Goal: Task Accomplishment & Management: Complete application form

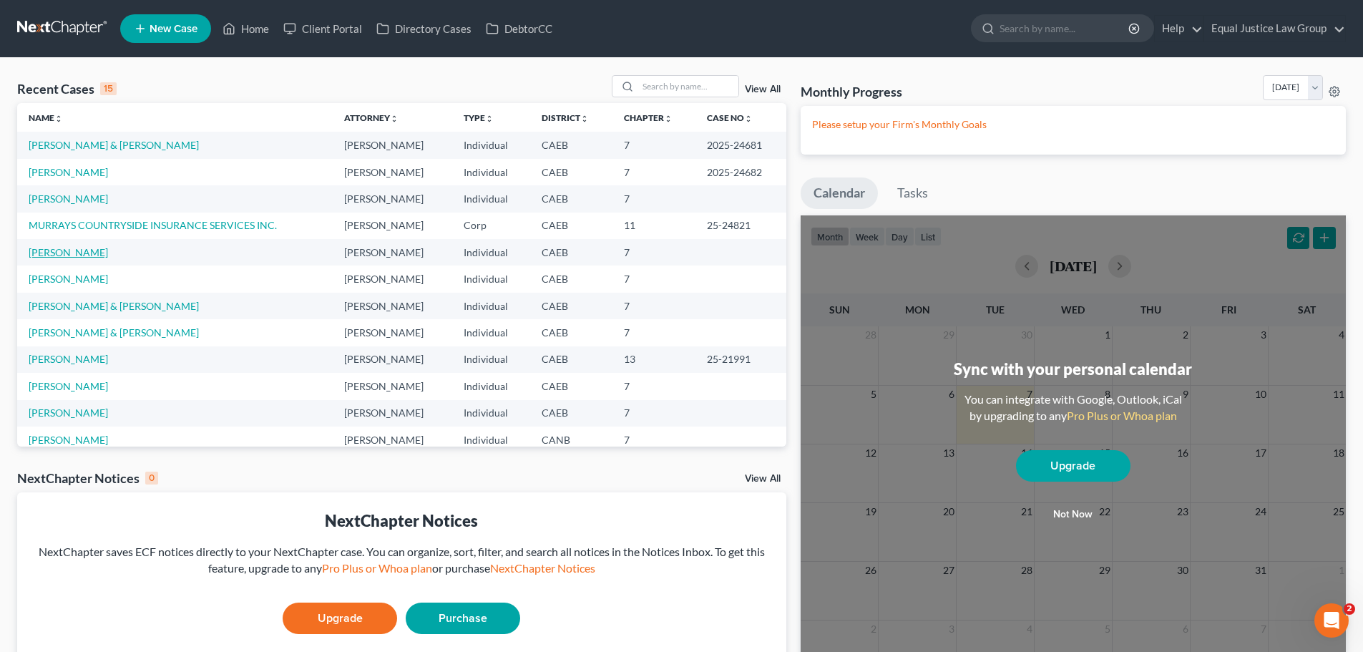
click at [72, 250] on link "[PERSON_NAME]" at bounding box center [68, 252] width 79 height 12
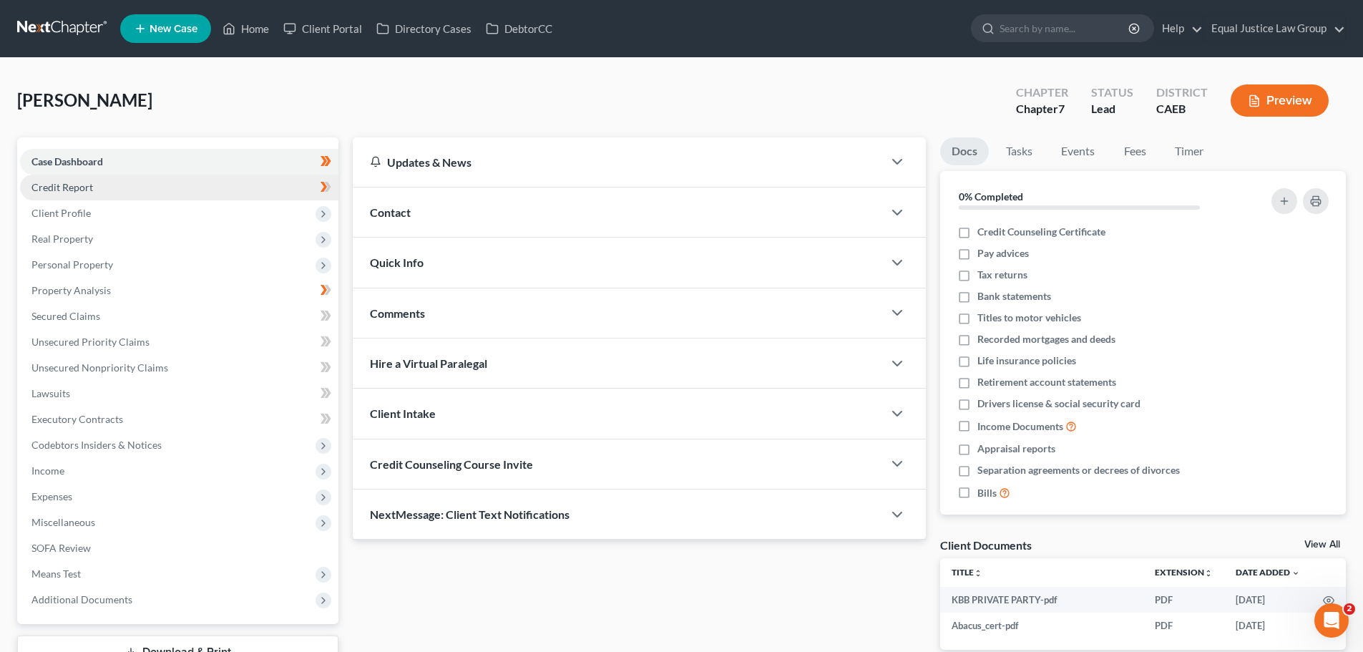
click at [59, 184] on span "Credit Report" at bounding box center [62, 187] width 62 height 12
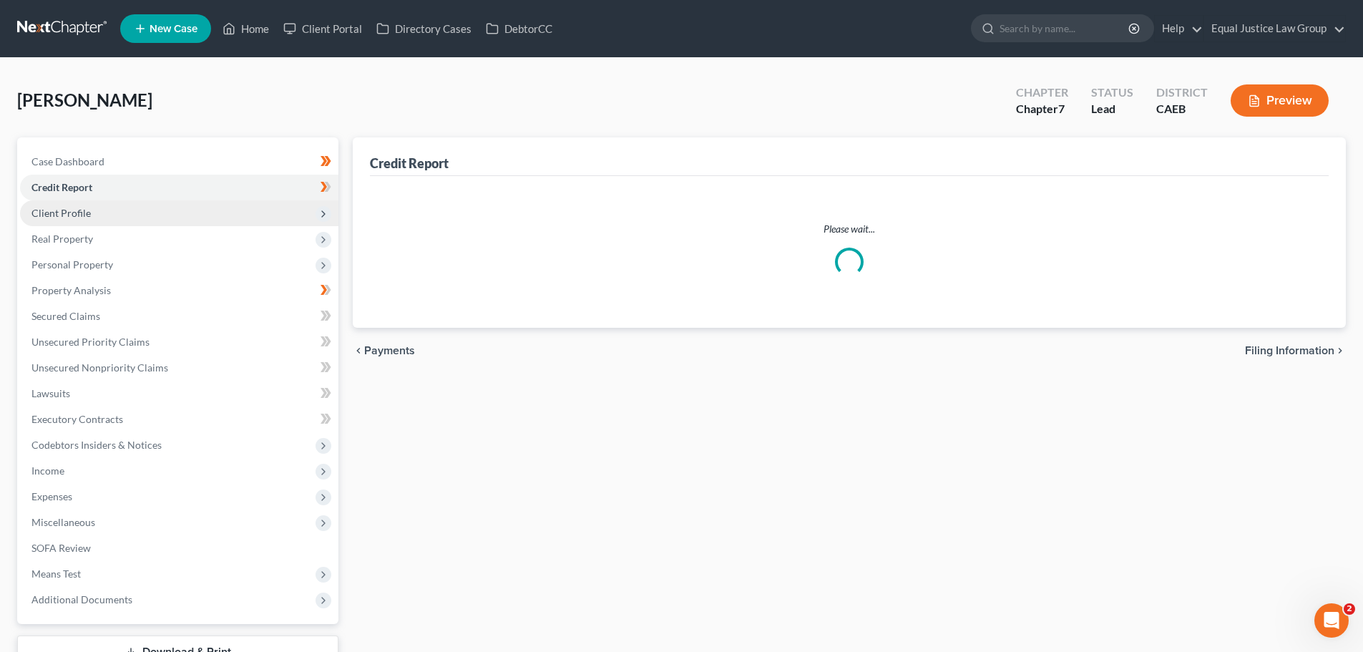
click at [69, 216] on span "Client Profile" at bounding box center [60, 213] width 59 height 12
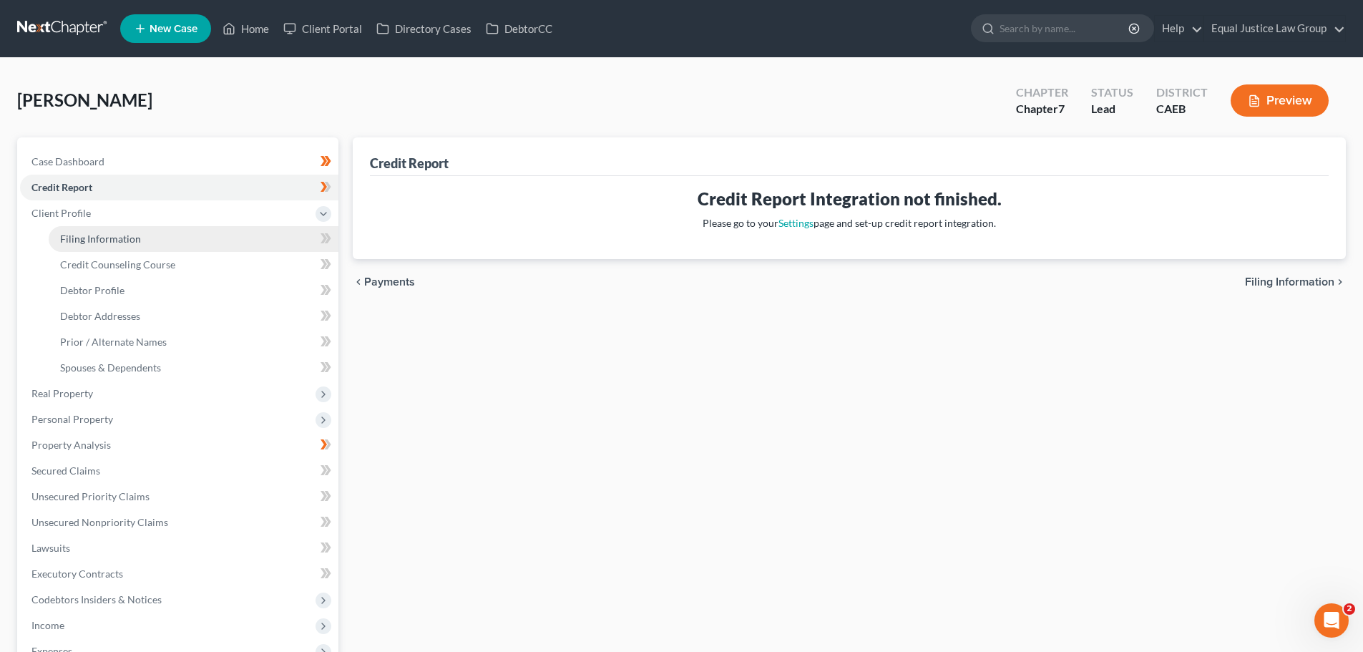
click at [95, 244] on span "Filing Information" at bounding box center [100, 238] width 81 height 12
select select "1"
select select "0"
select select "4"
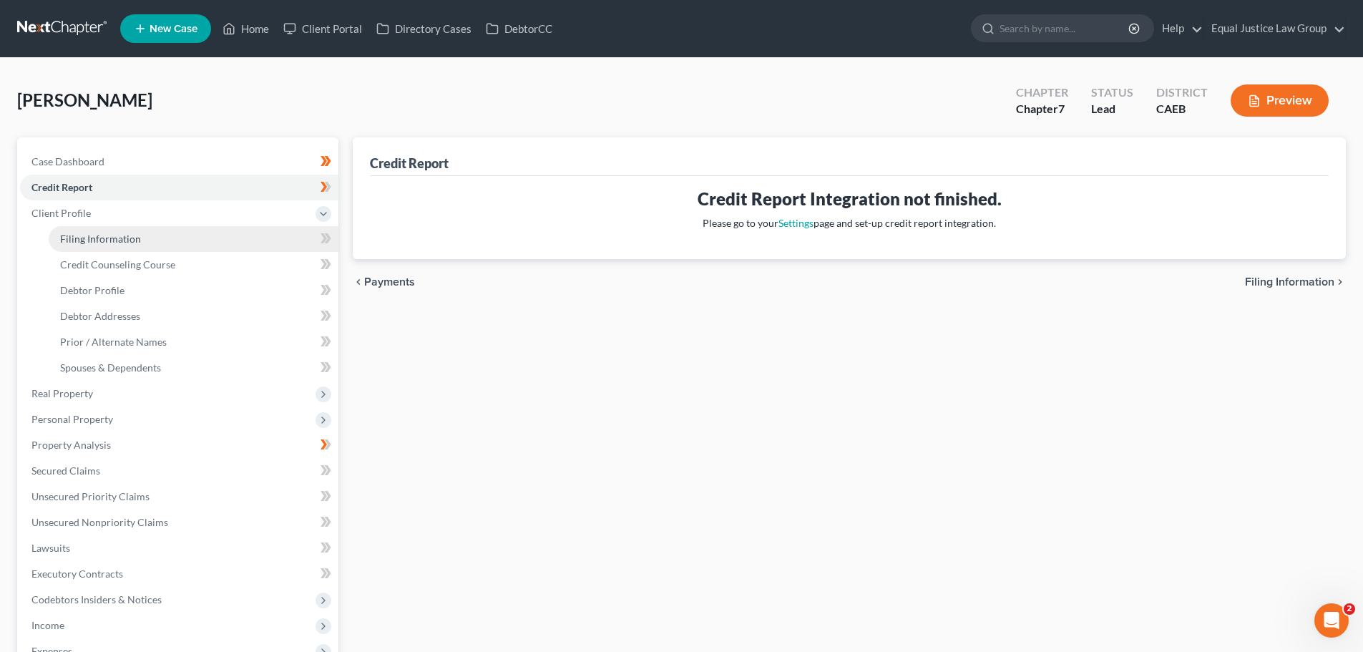
select select "0"
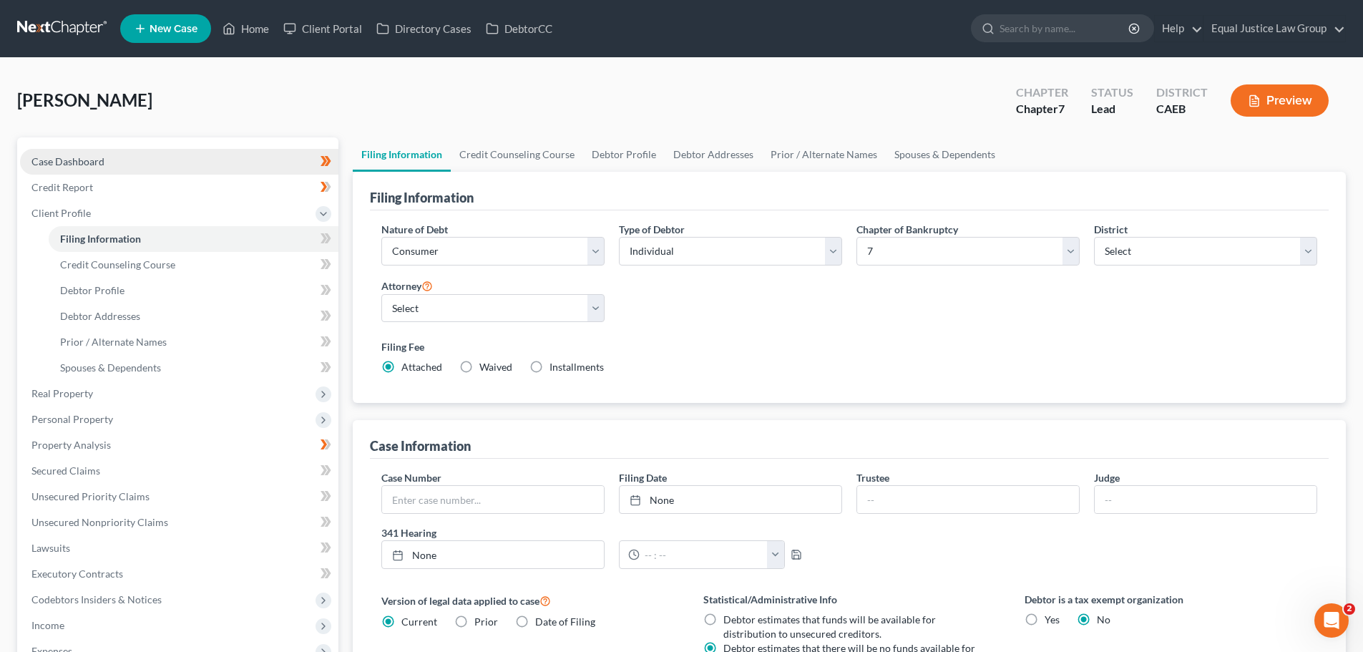
click at [92, 160] on span "Case Dashboard" at bounding box center [67, 161] width 73 height 12
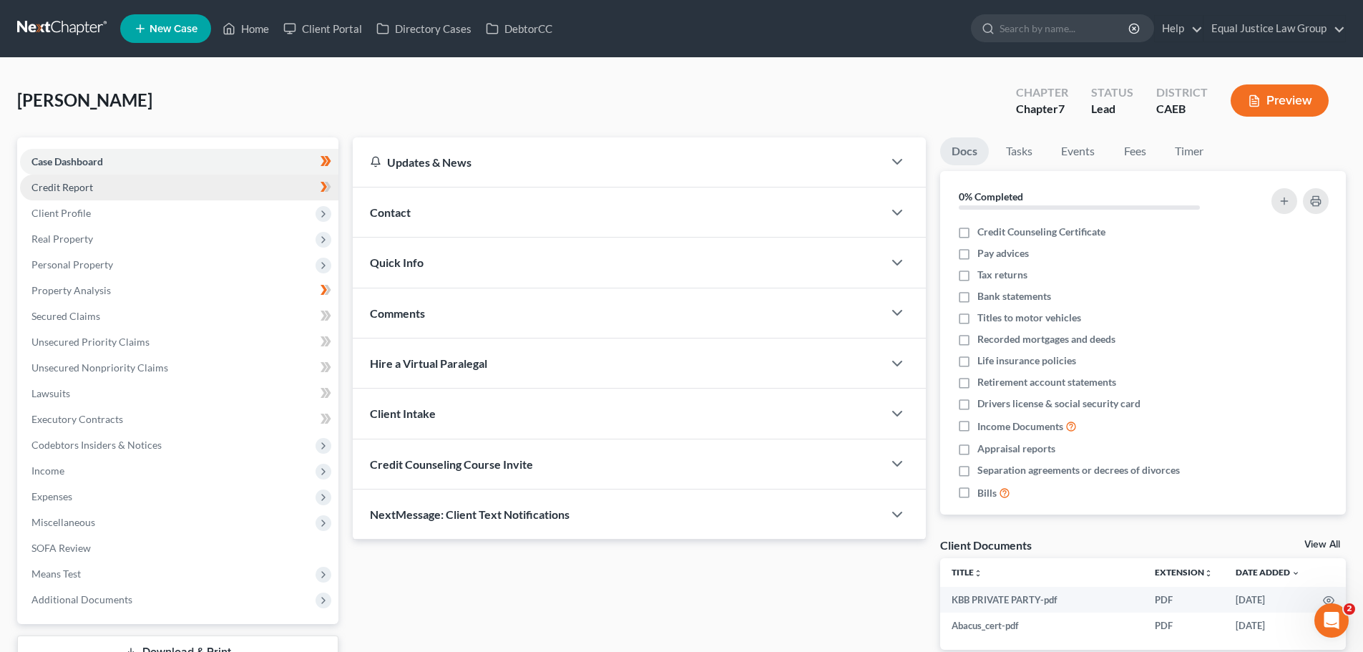
click at [111, 187] on link "Credit Report" at bounding box center [179, 188] width 318 height 26
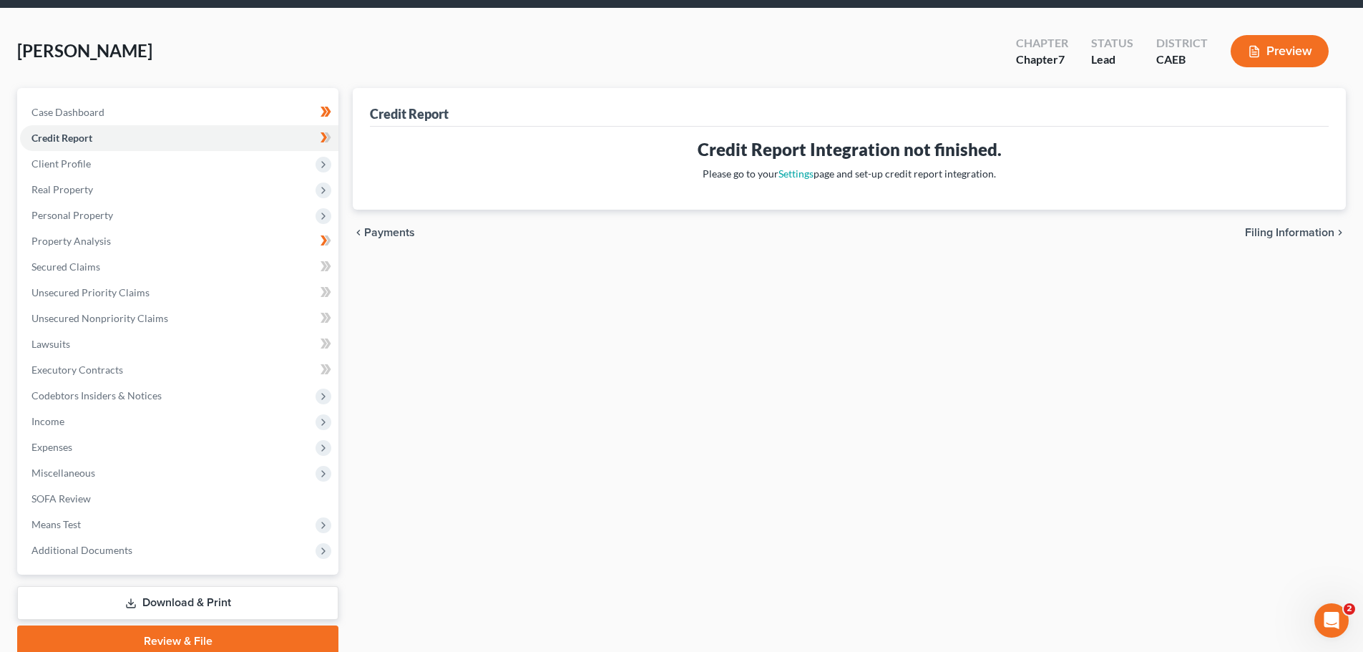
scroll to position [109, 0]
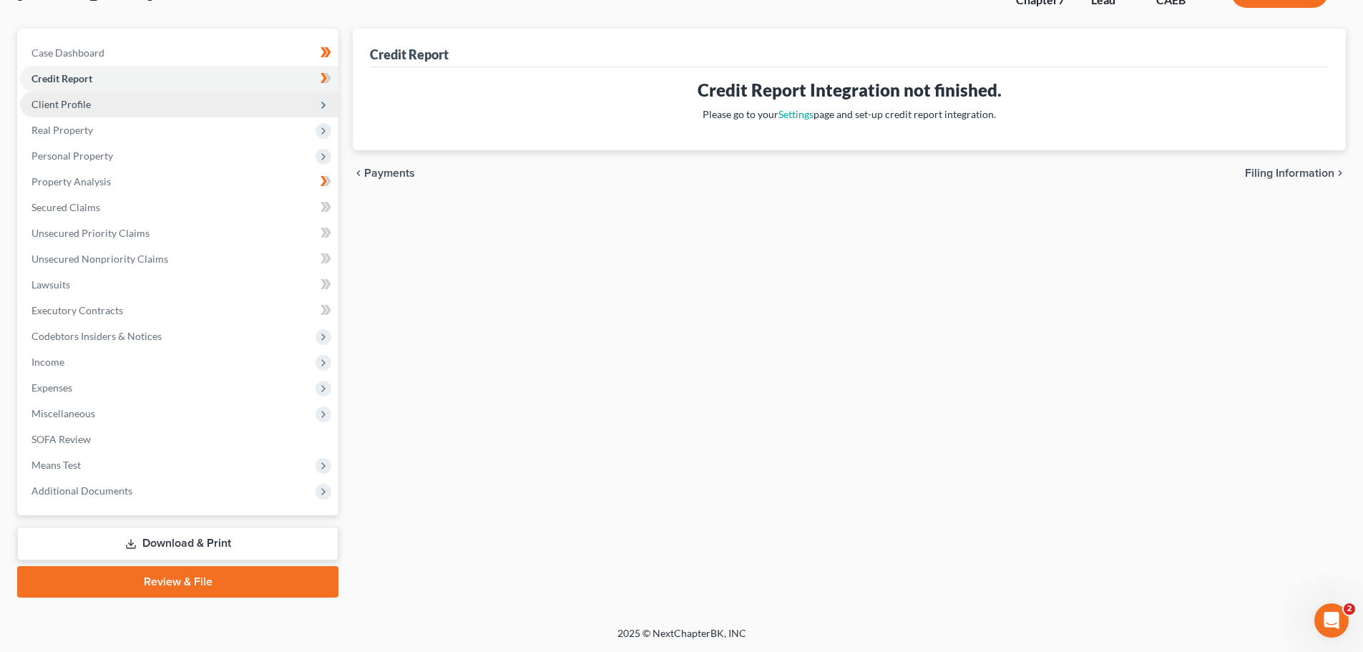
click at [80, 112] on span "Client Profile" at bounding box center [179, 105] width 318 height 26
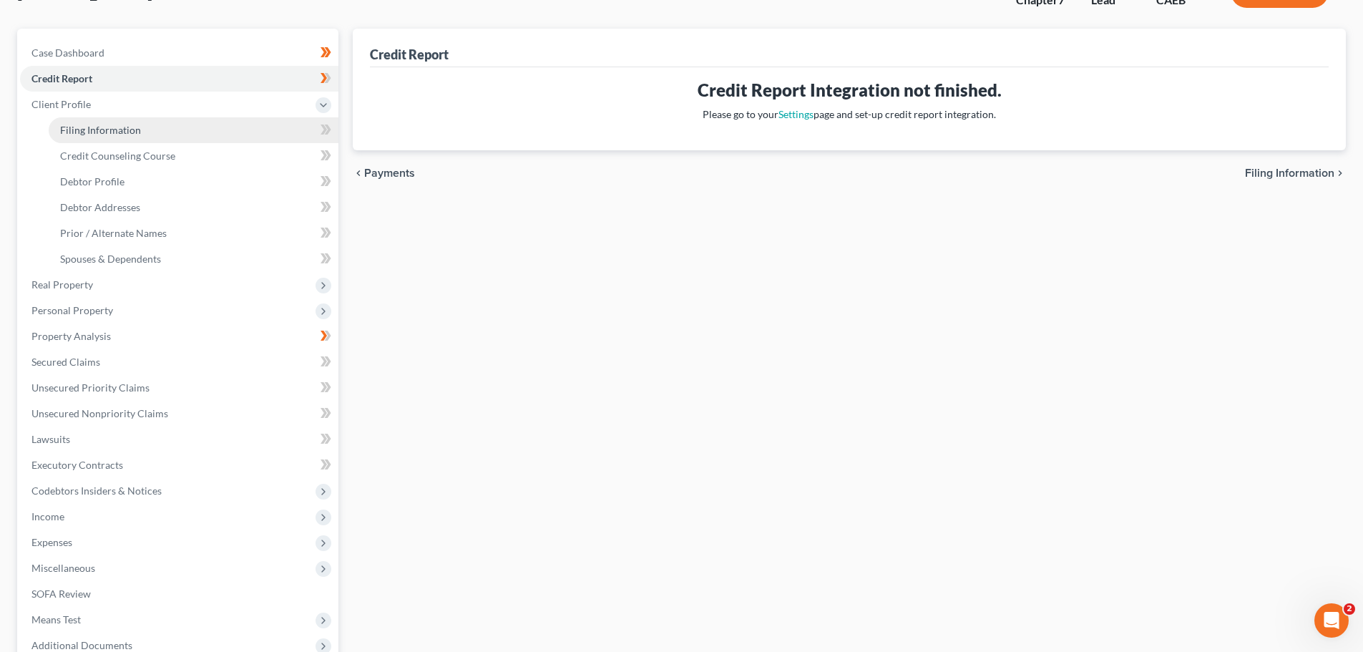
click at [94, 125] on span "Filing Information" at bounding box center [100, 130] width 81 height 12
select select "1"
select select "0"
select select "8"
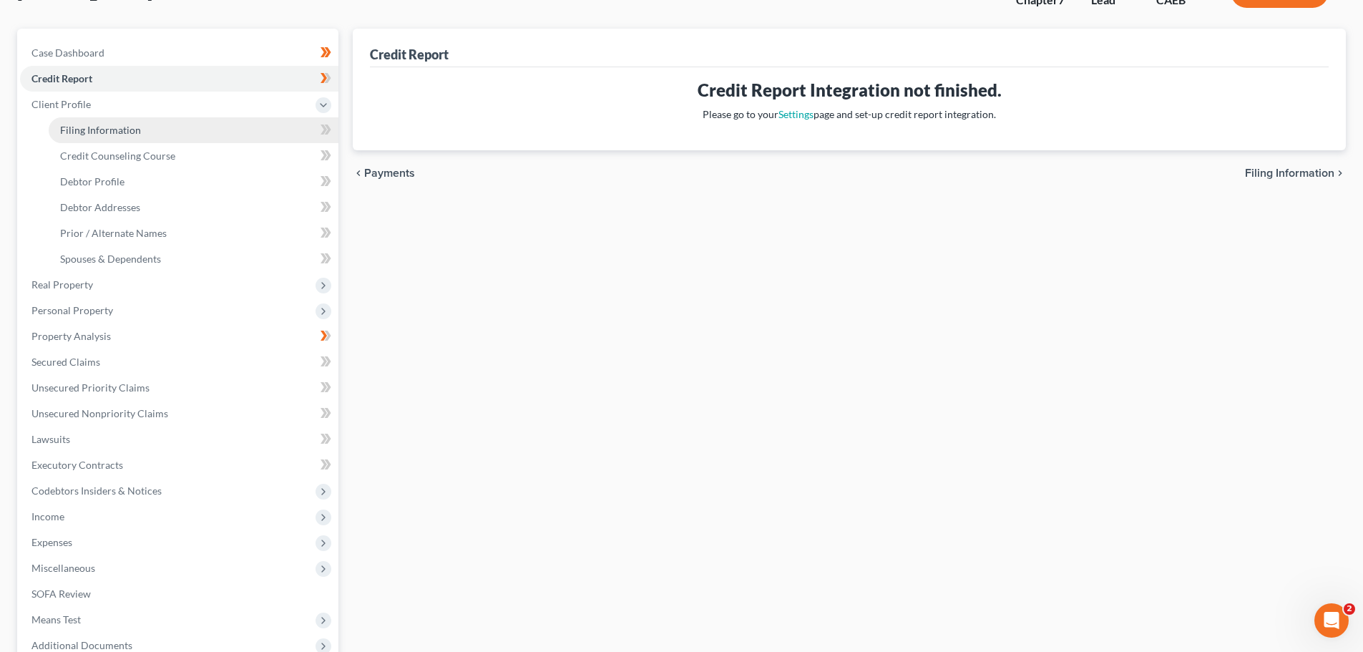
select select "0"
select select "4"
select select "0"
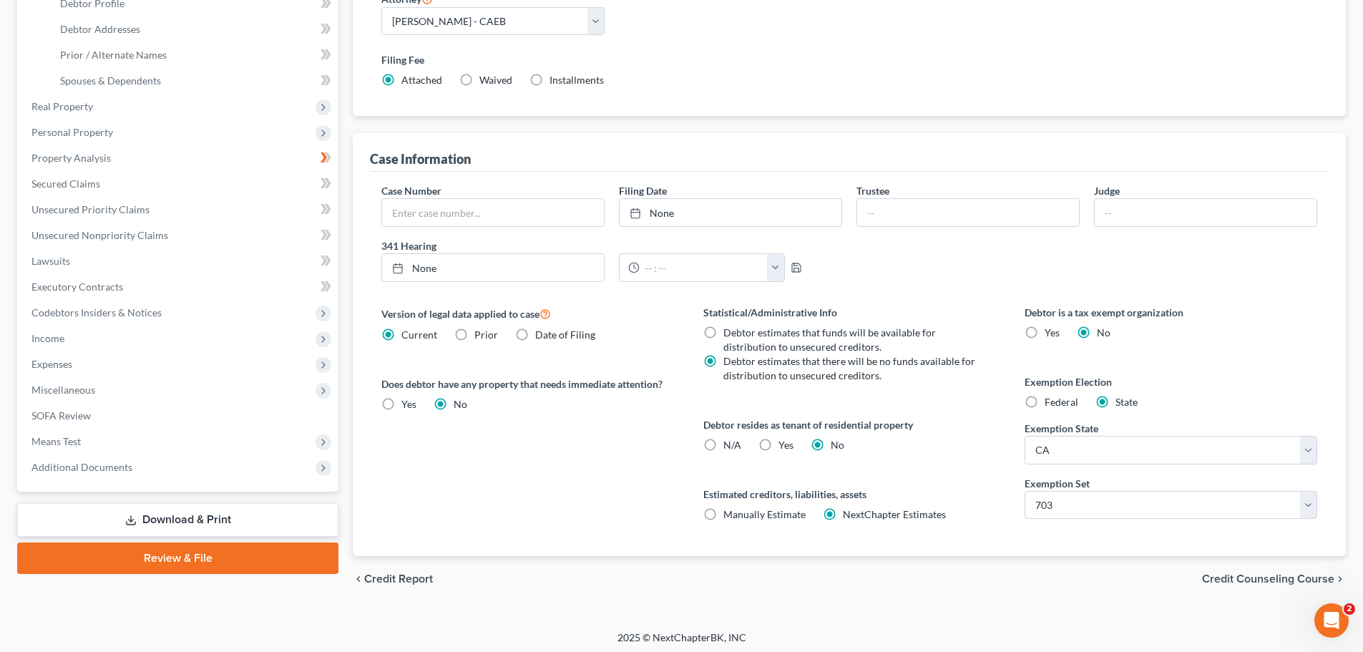
scroll to position [291, 0]
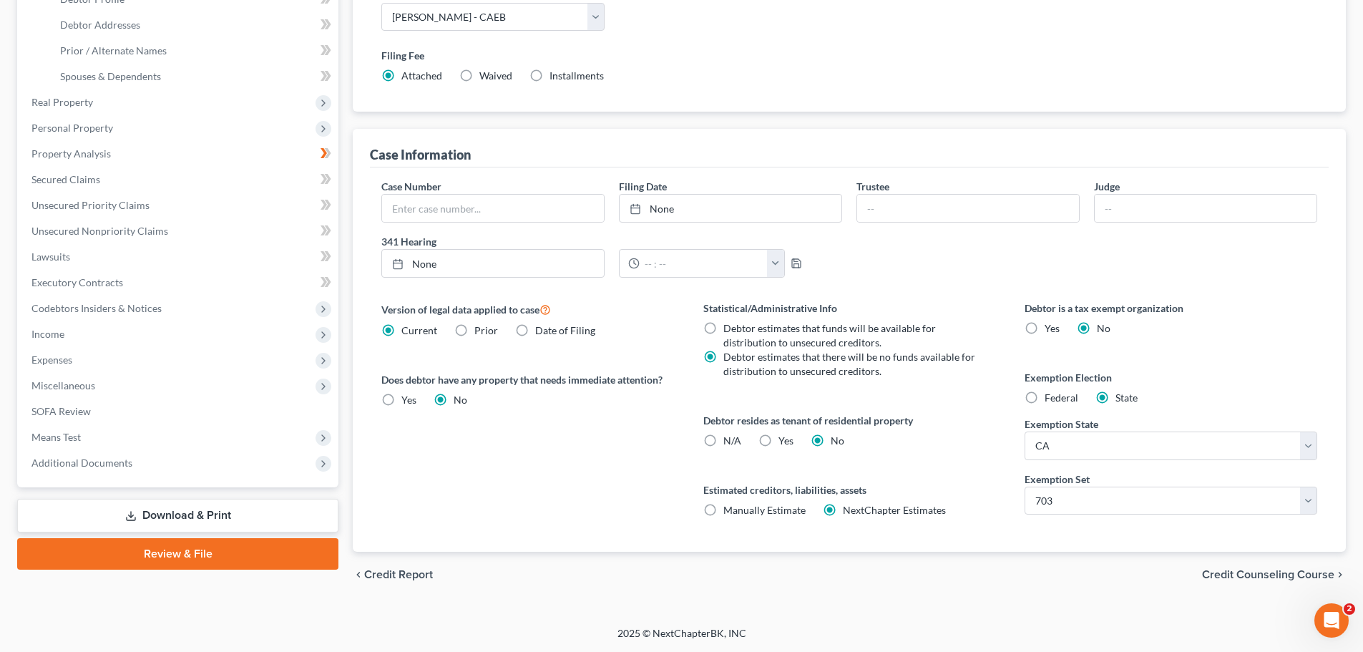
click at [1226, 572] on span "Credit Counseling Course" at bounding box center [1268, 574] width 132 height 11
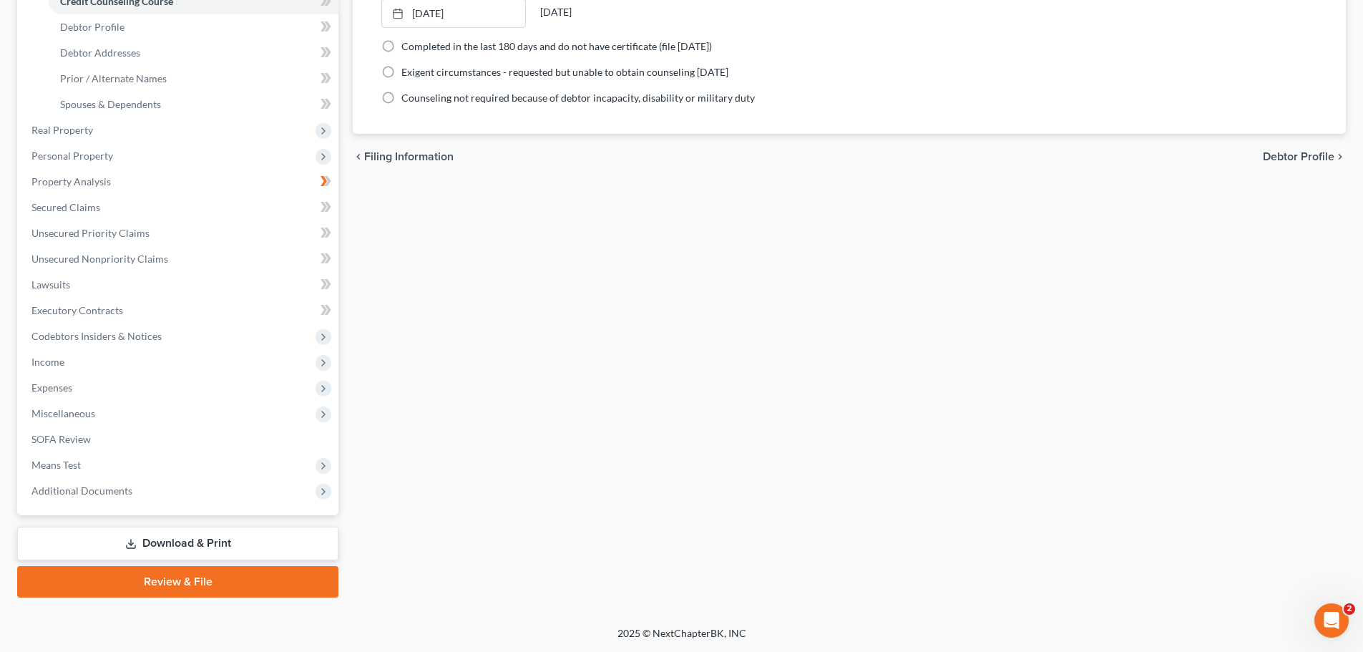
click at [1298, 160] on span "Debtor Profile" at bounding box center [1299, 156] width 72 height 11
select select "0"
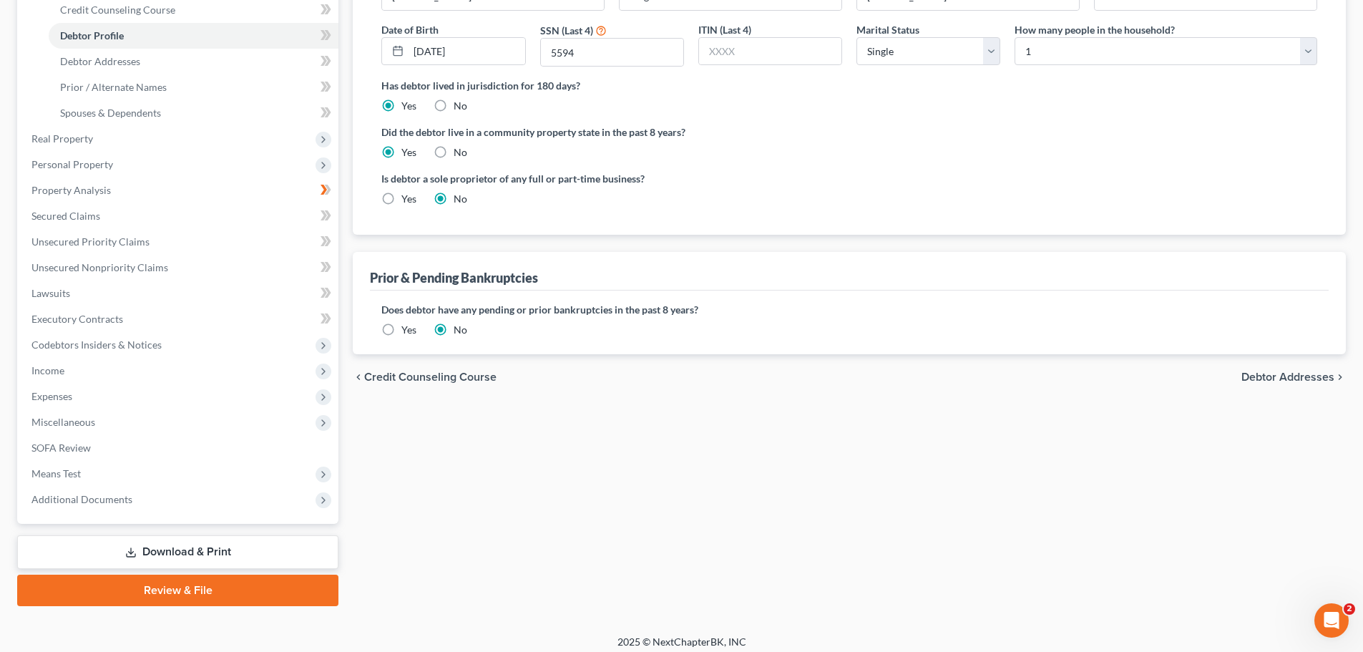
scroll to position [263, 0]
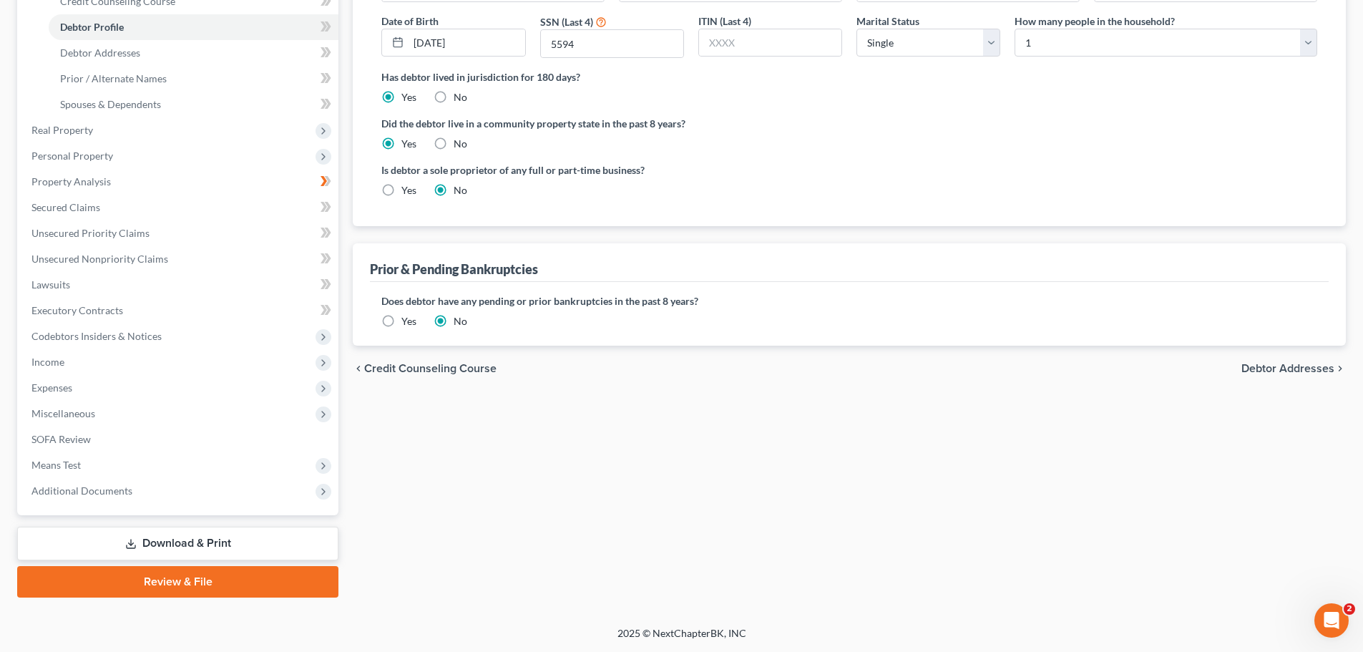
click at [1311, 366] on span "Debtor Addresses" at bounding box center [1287, 368] width 93 height 11
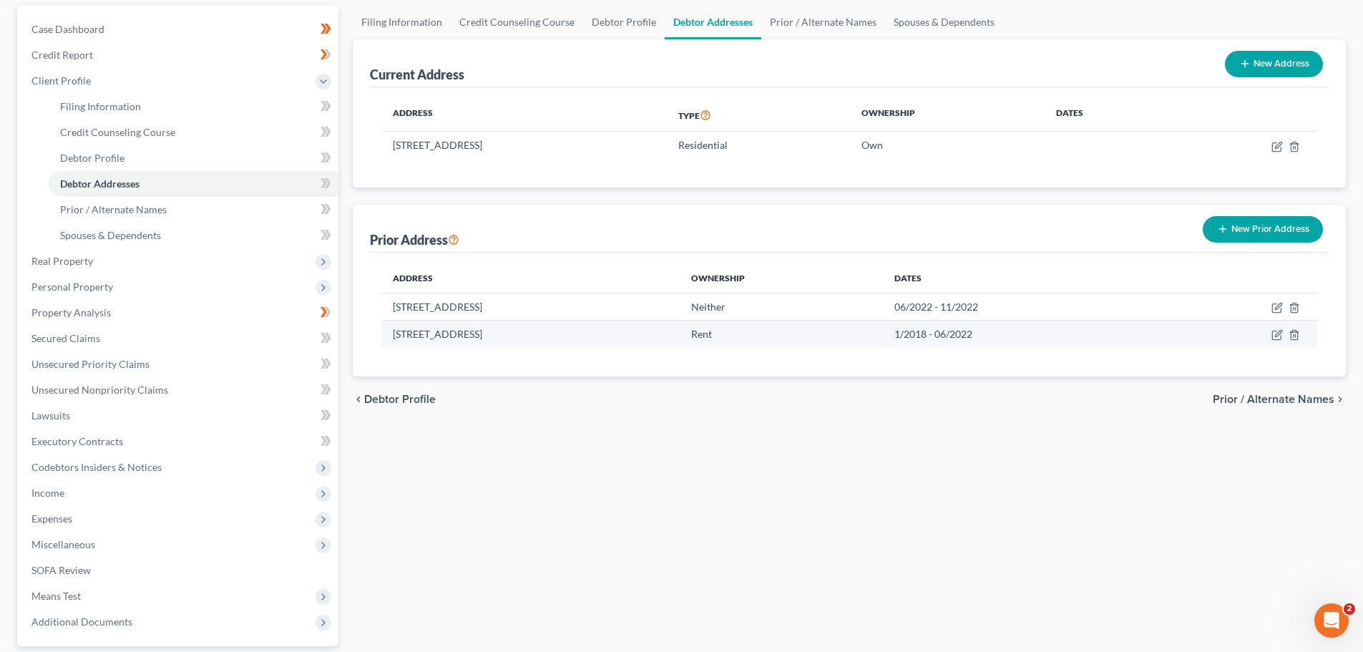
scroll to position [143, 0]
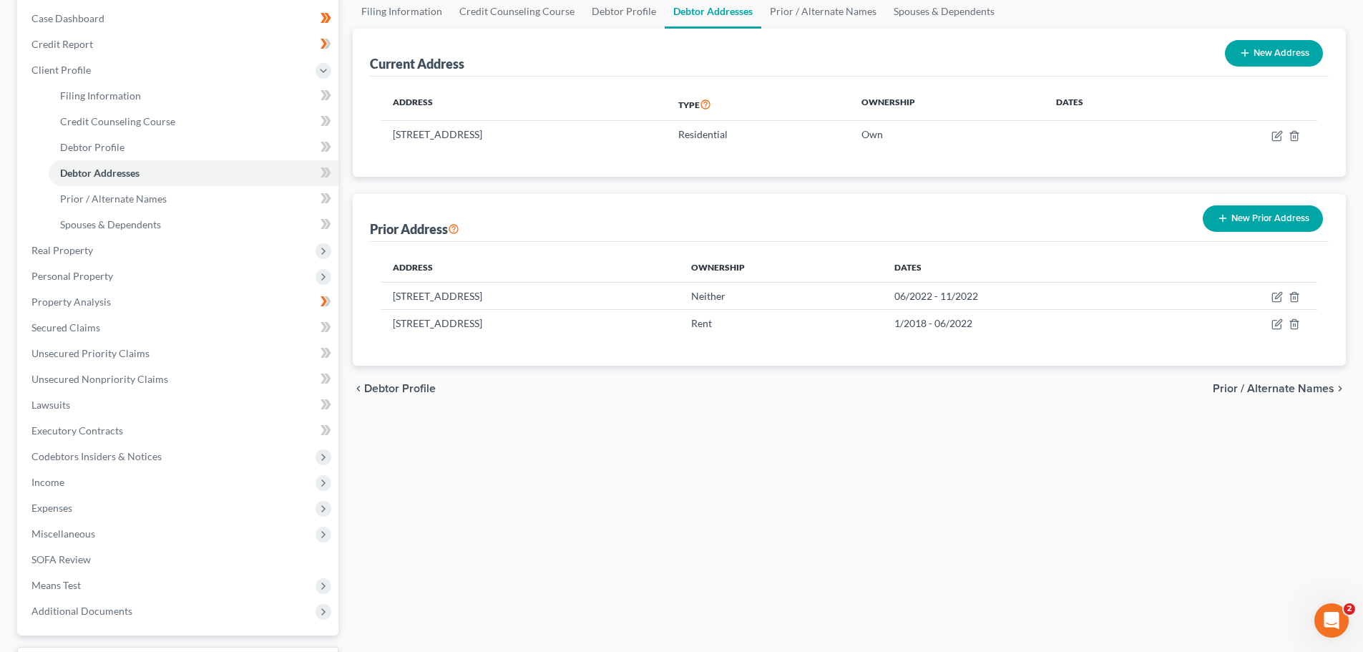
click at [1252, 389] on span "Prior / Alternate Names" at bounding box center [1274, 388] width 122 height 11
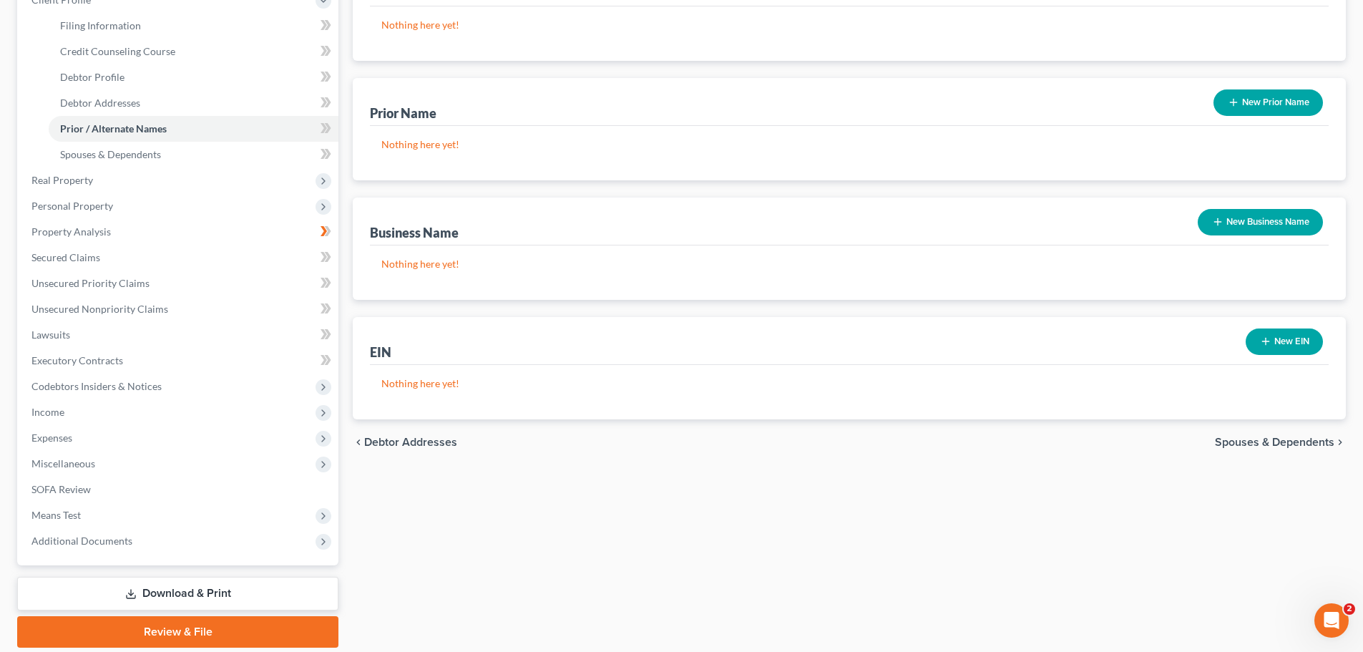
scroll to position [215, 0]
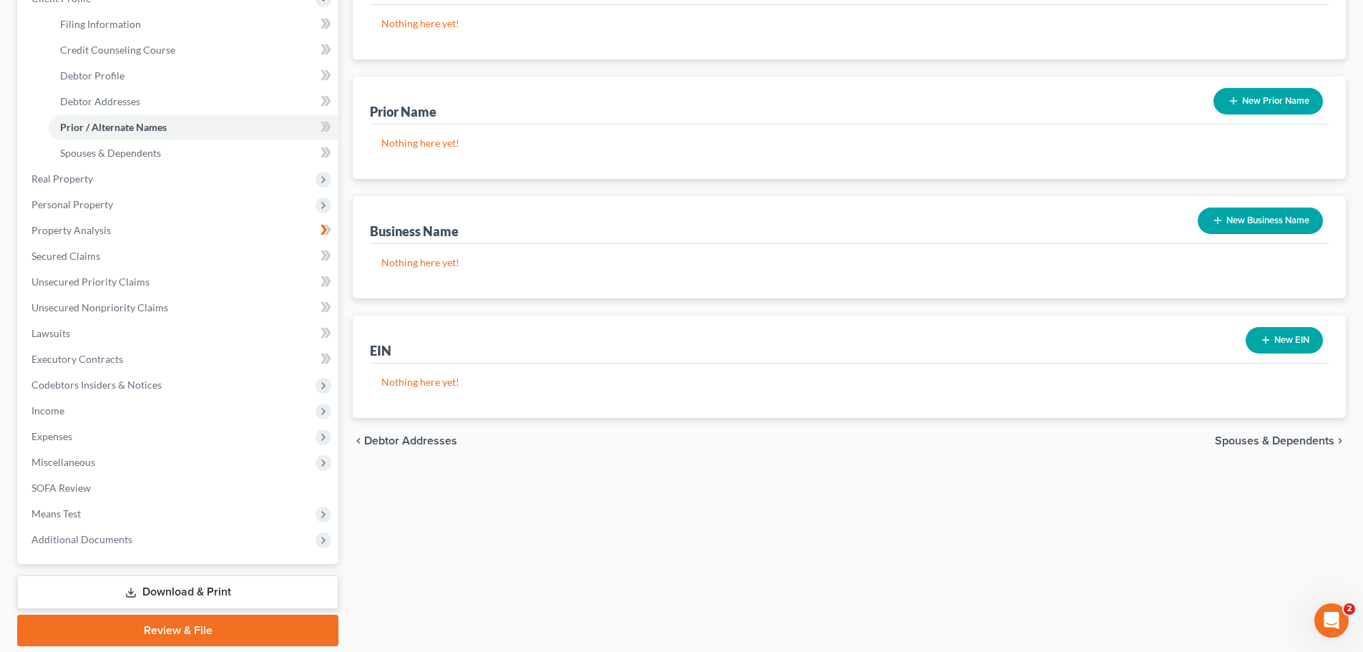
click at [1265, 436] on span "Spouses & Dependents" at bounding box center [1274, 440] width 119 height 11
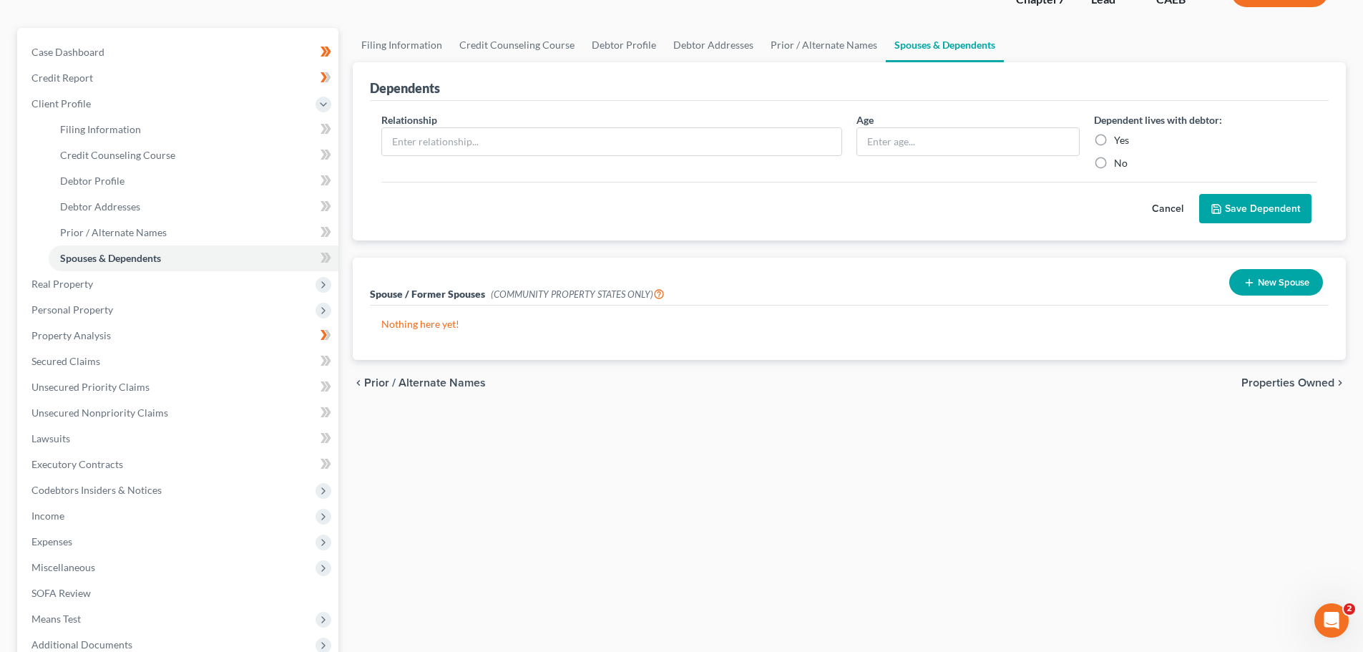
scroll to position [143, 0]
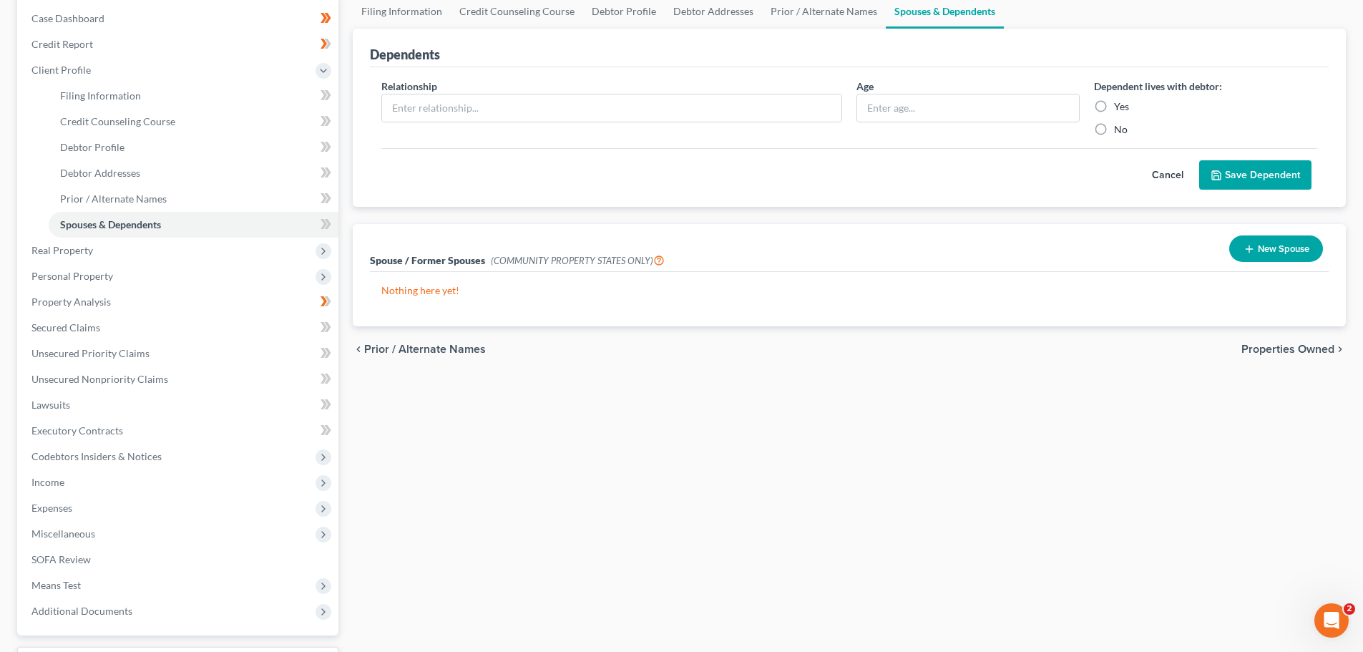
click at [1258, 349] on span "Properties Owned" at bounding box center [1287, 348] width 93 height 11
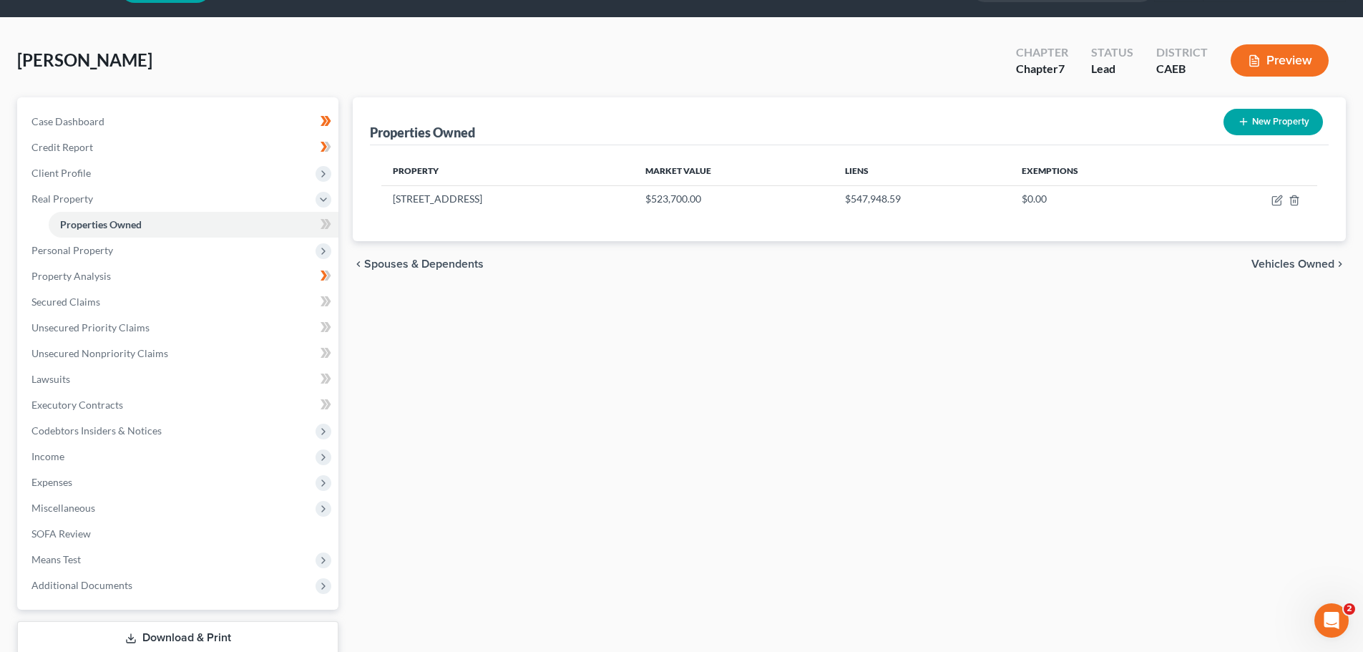
scroll to position [72, 0]
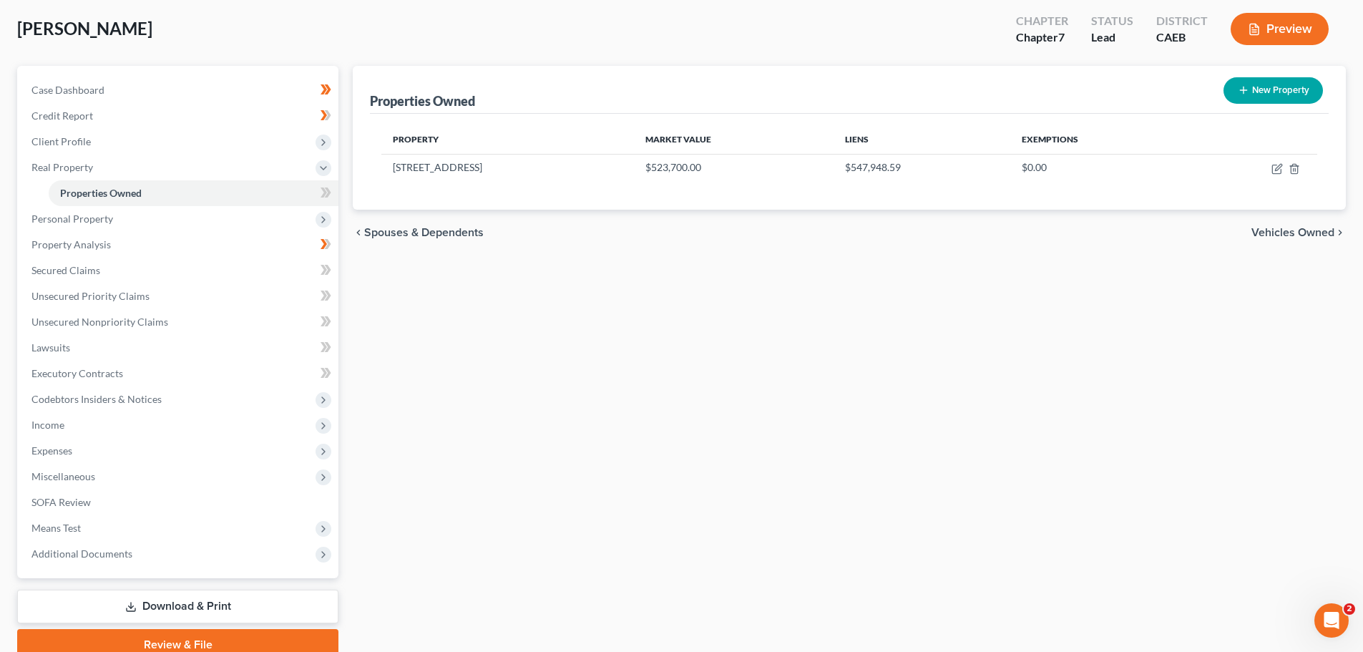
click at [1291, 227] on span "Vehicles Owned" at bounding box center [1292, 232] width 83 height 11
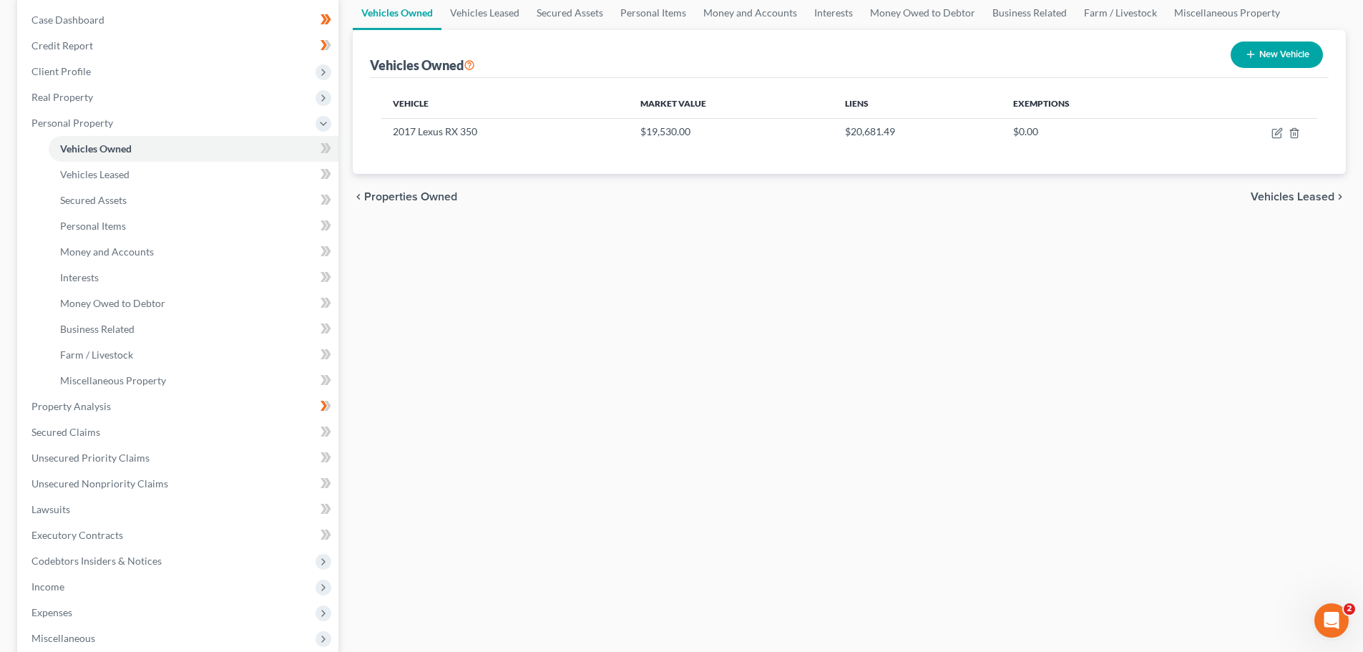
scroll to position [143, 0]
click at [1270, 192] on span "Vehicles Leased" at bounding box center [1292, 195] width 84 height 11
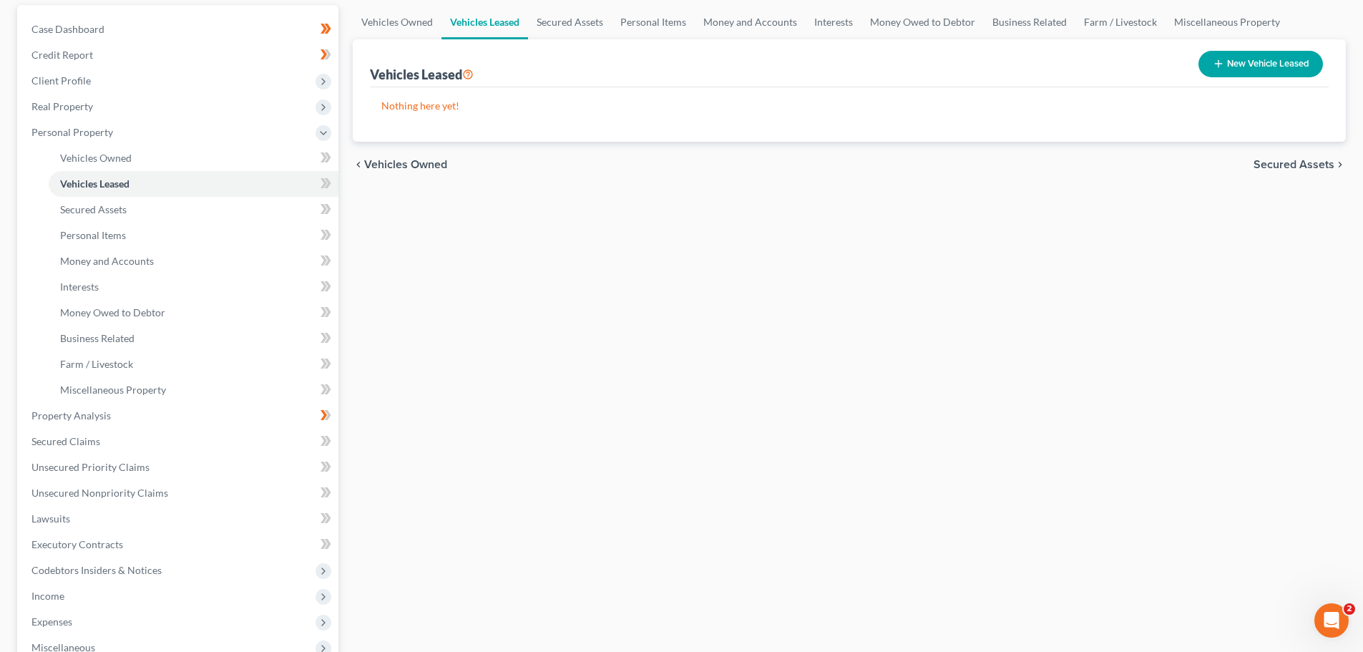
scroll to position [143, 0]
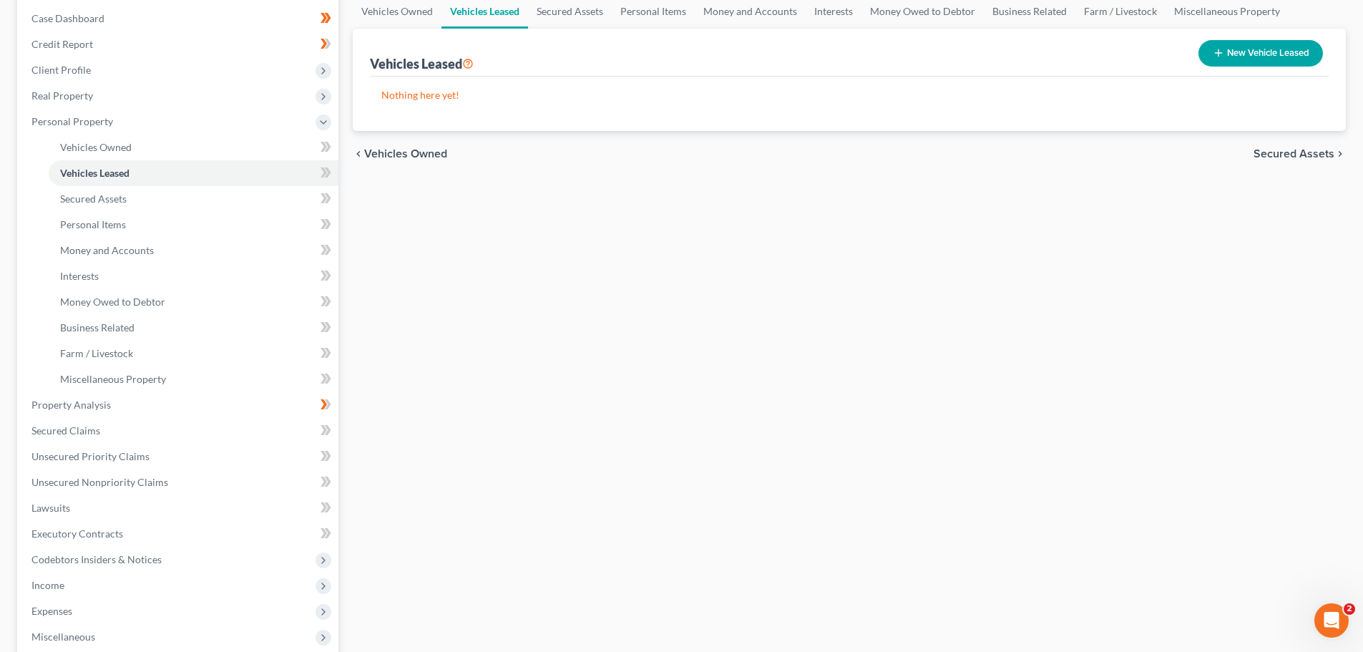
click at [1289, 151] on span "Secured Assets" at bounding box center [1293, 153] width 81 height 11
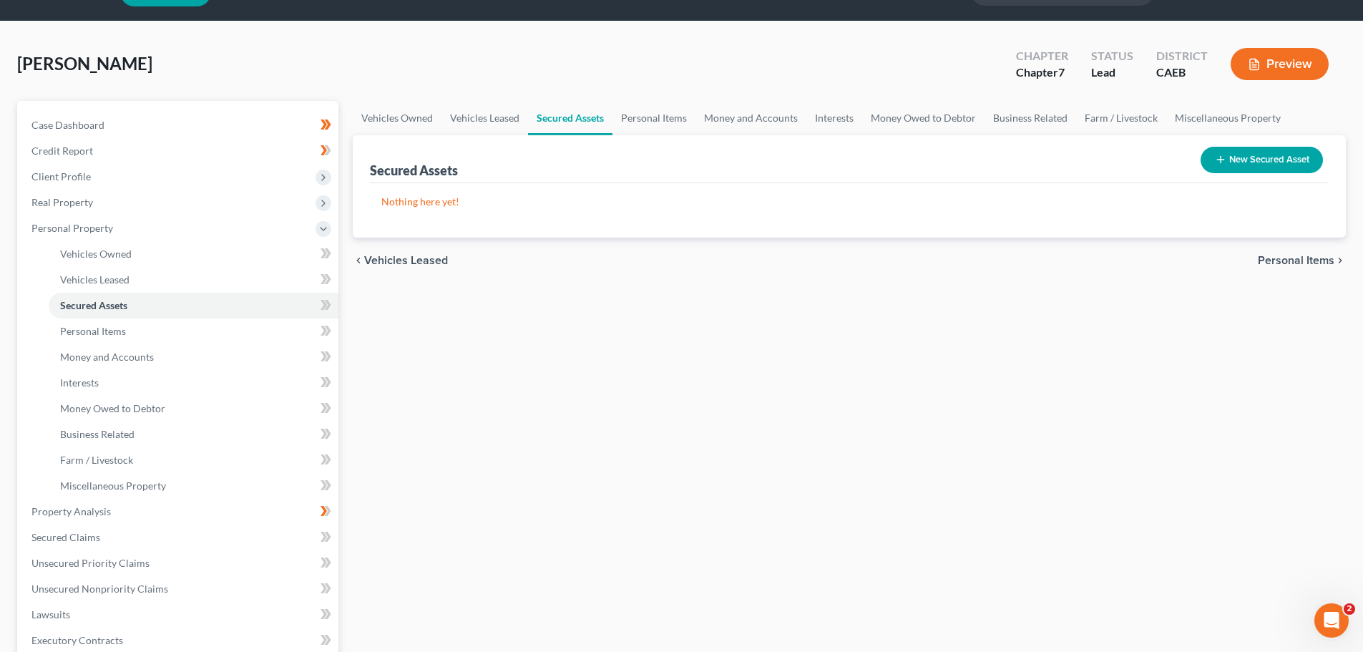
scroll to position [72, 0]
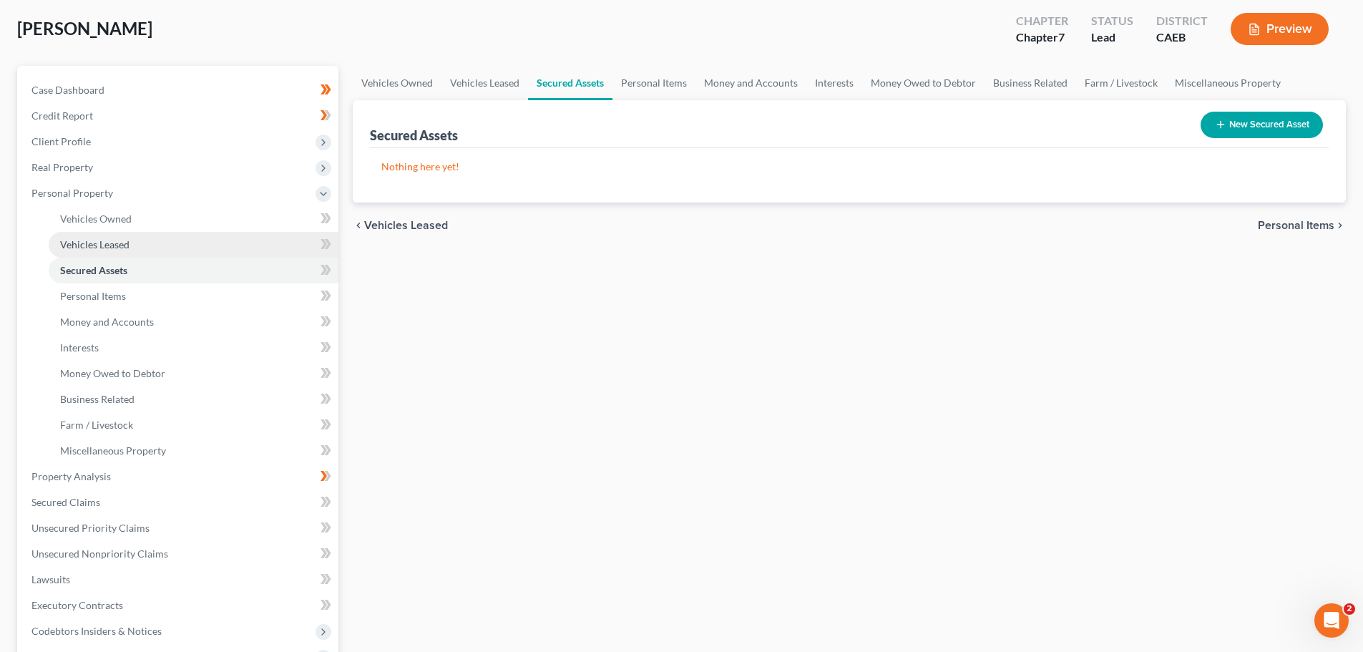
click at [155, 247] on link "Vehicles Leased" at bounding box center [194, 245] width 290 height 26
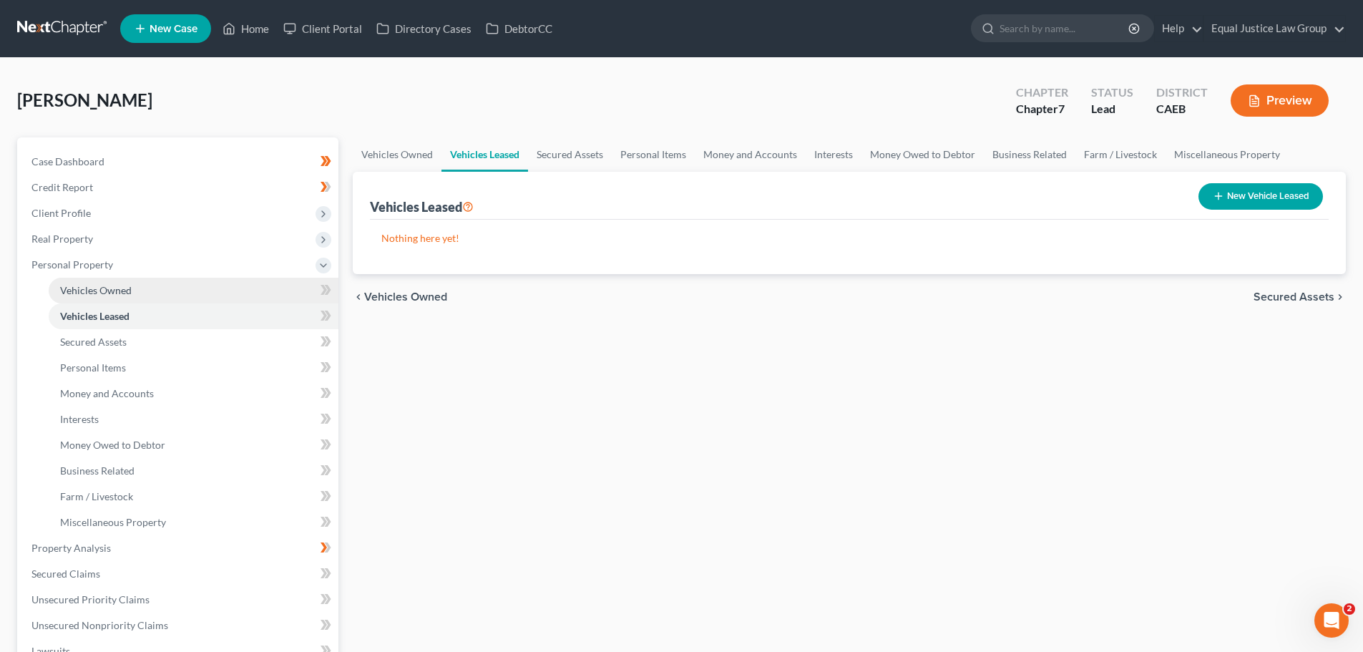
click at [140, 287] on link "Vehicles Owned" at bounding box center [194, 291] width 290 height 26
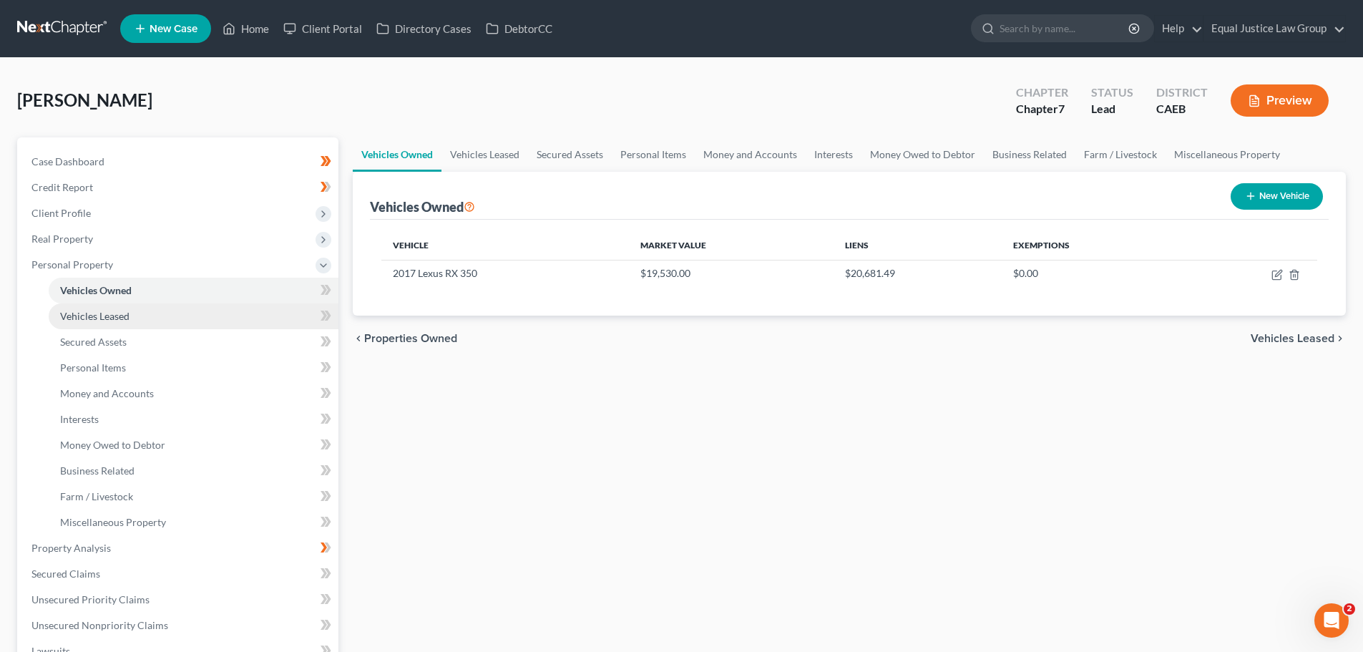
click at [139, 317] on link "Vehicles Leased" at bounding box center [194, 316] width 290 height 26
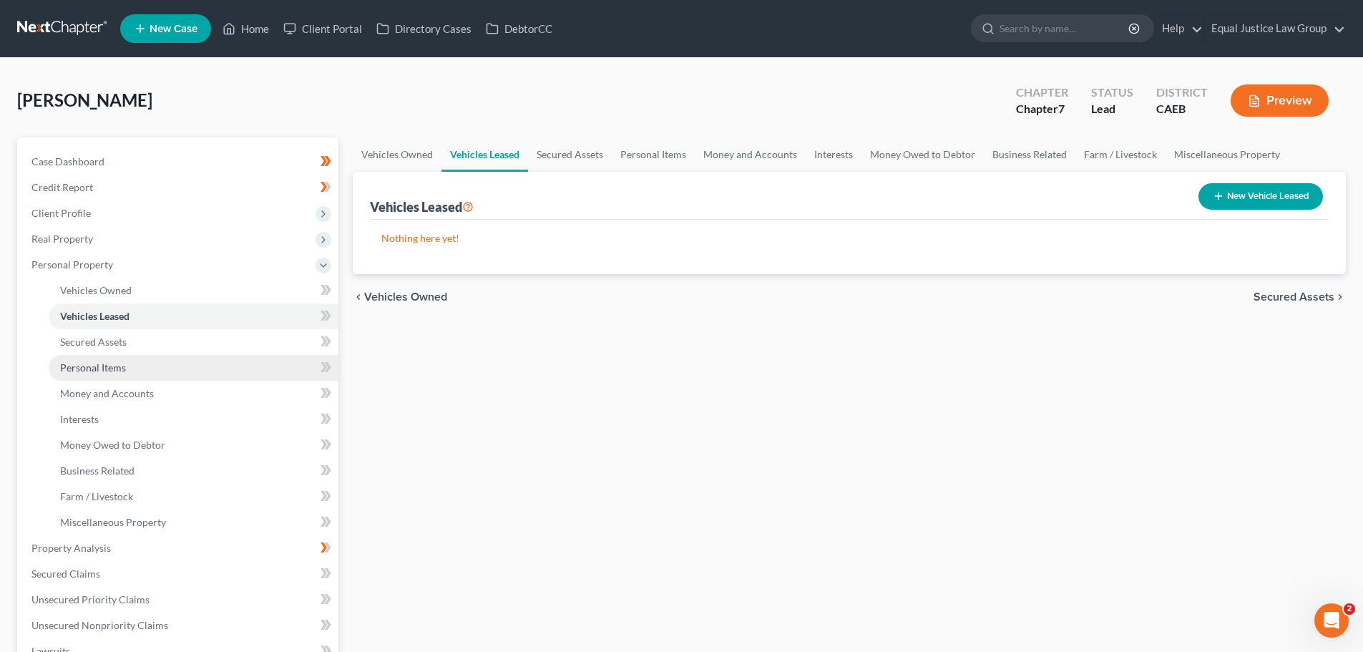
click at [126, 374] on link "Personal Items" at bounding box center [194, 368] width 290 height 26
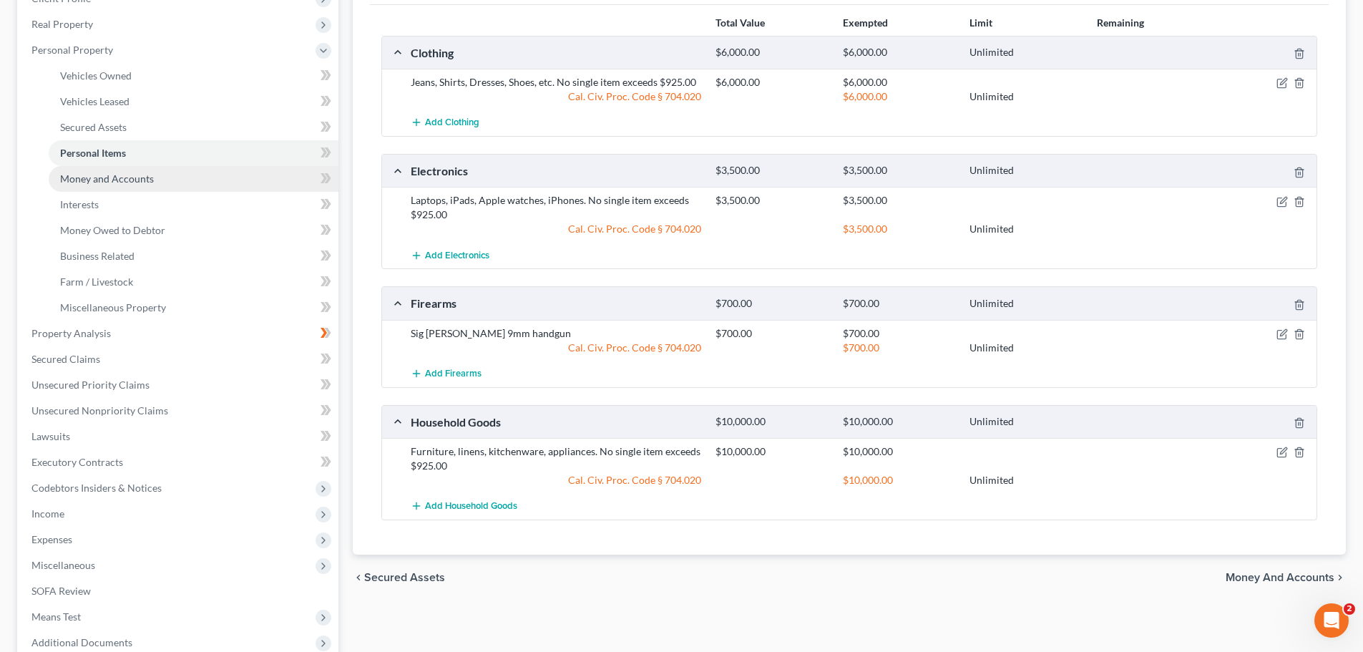
click at [116, 175] on span "Money and Accounts" at bounding box center [107, 178] width 94 height 12
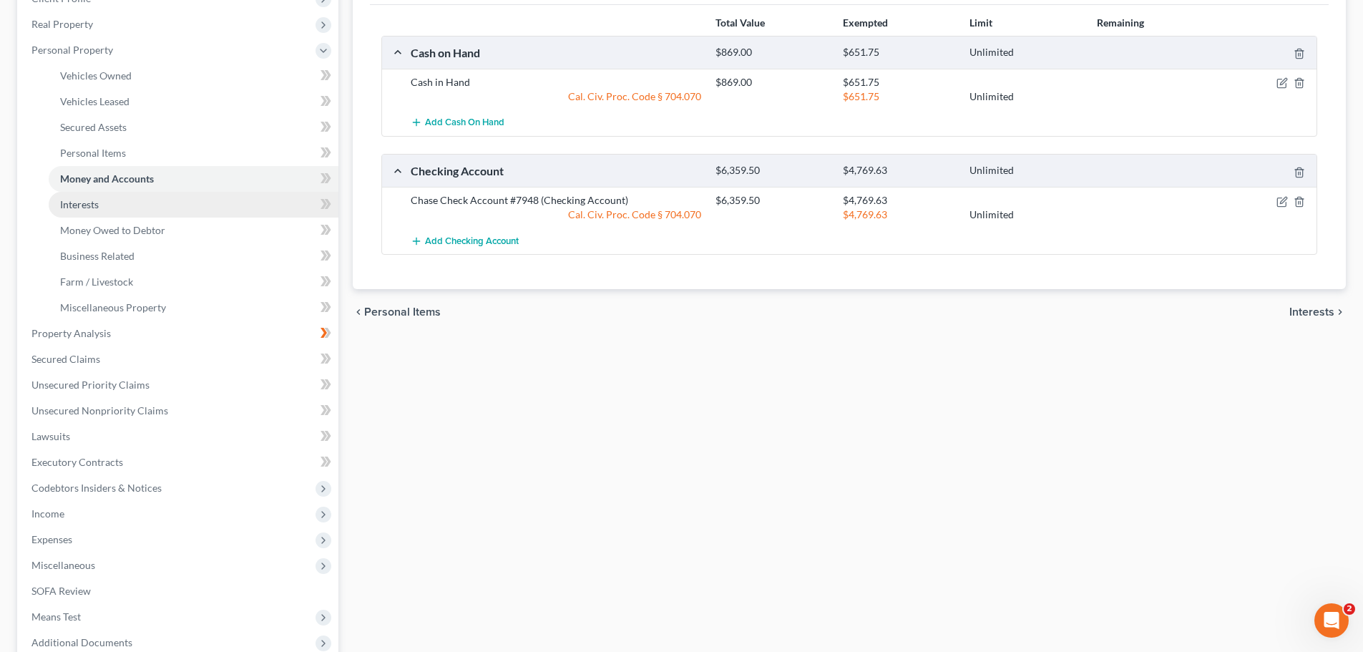
click at [82, 208] on span "Interests" at bounding box center [79, 204] width 39 height 12
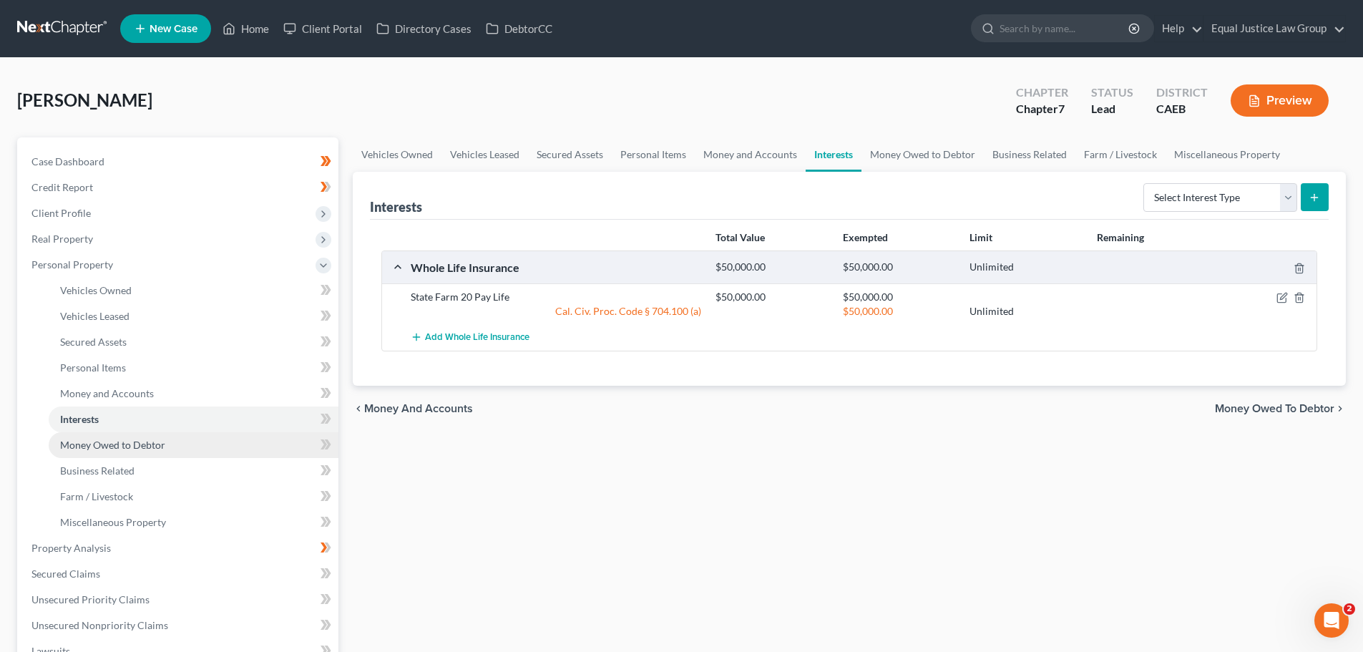
click at [118, 439] on span "Money Owed to Debtor" at bounding box center [112, 445] width 105 height 12
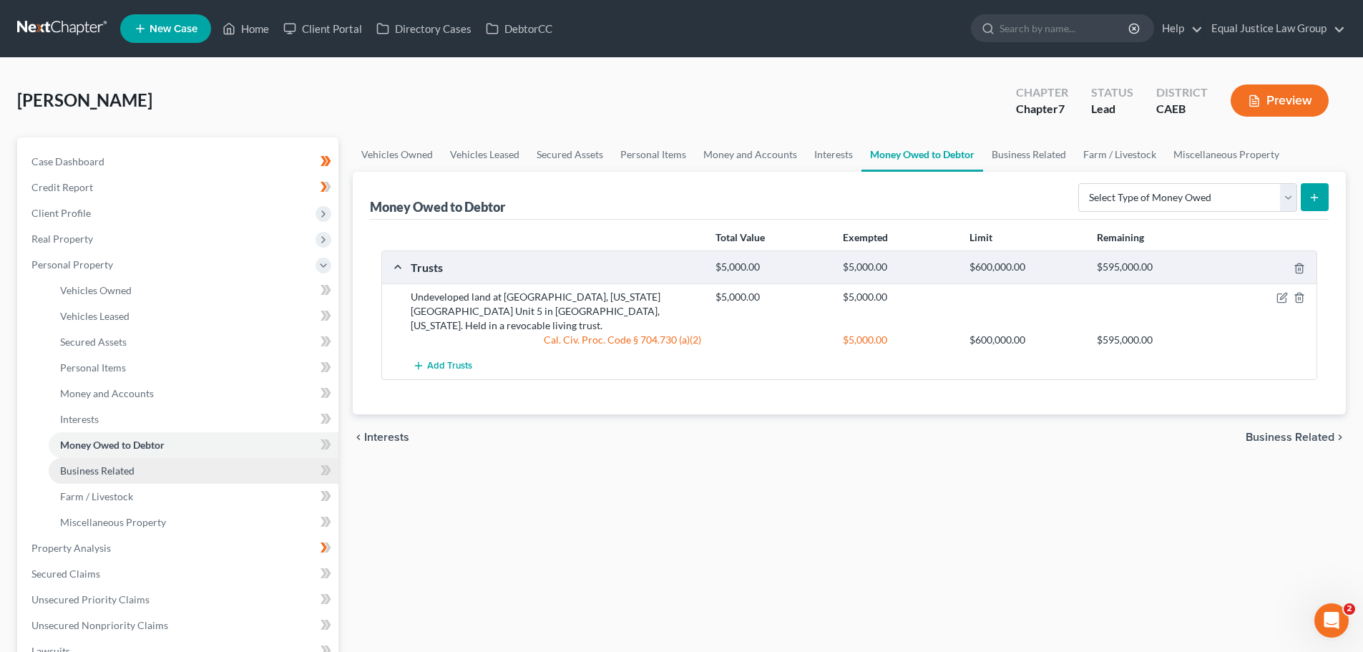
click at [126, 471] on span "Business Related" at bounding box center [97, 470] width 74 height 12
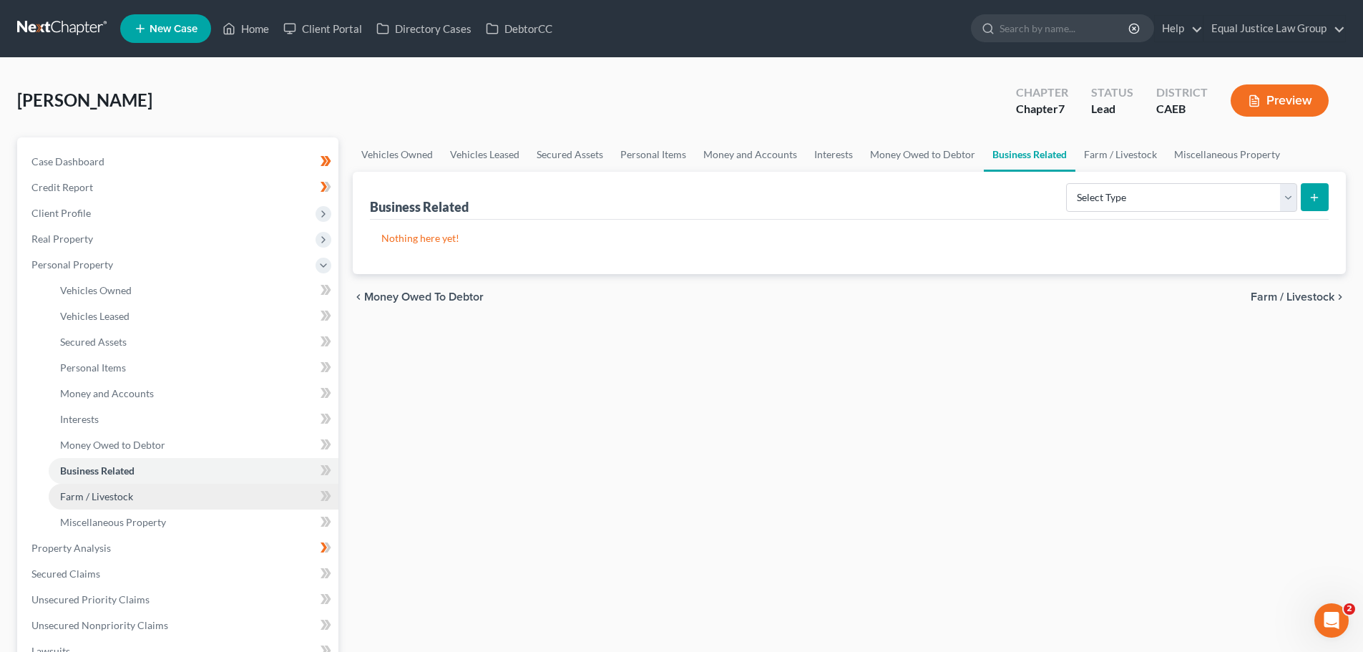
click at [127, 499] on span "Farm / Livestock" at bounding box center [96, 496] width 73 height 12
click at [109, 461] on link "Business Related" at bounding box center [194, 471] width 290 height 26
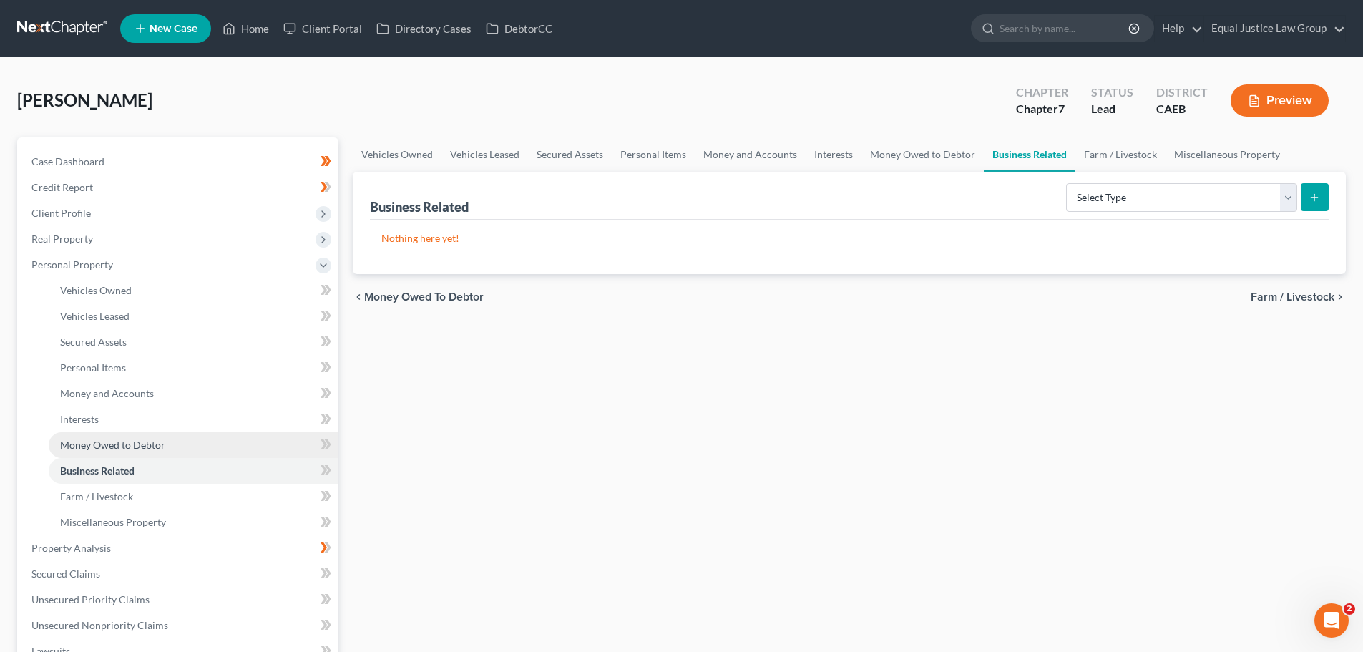
click at [108, 444] on span "Money Owed to Debtor" at bounding box center [112, 445] width 105 height 12
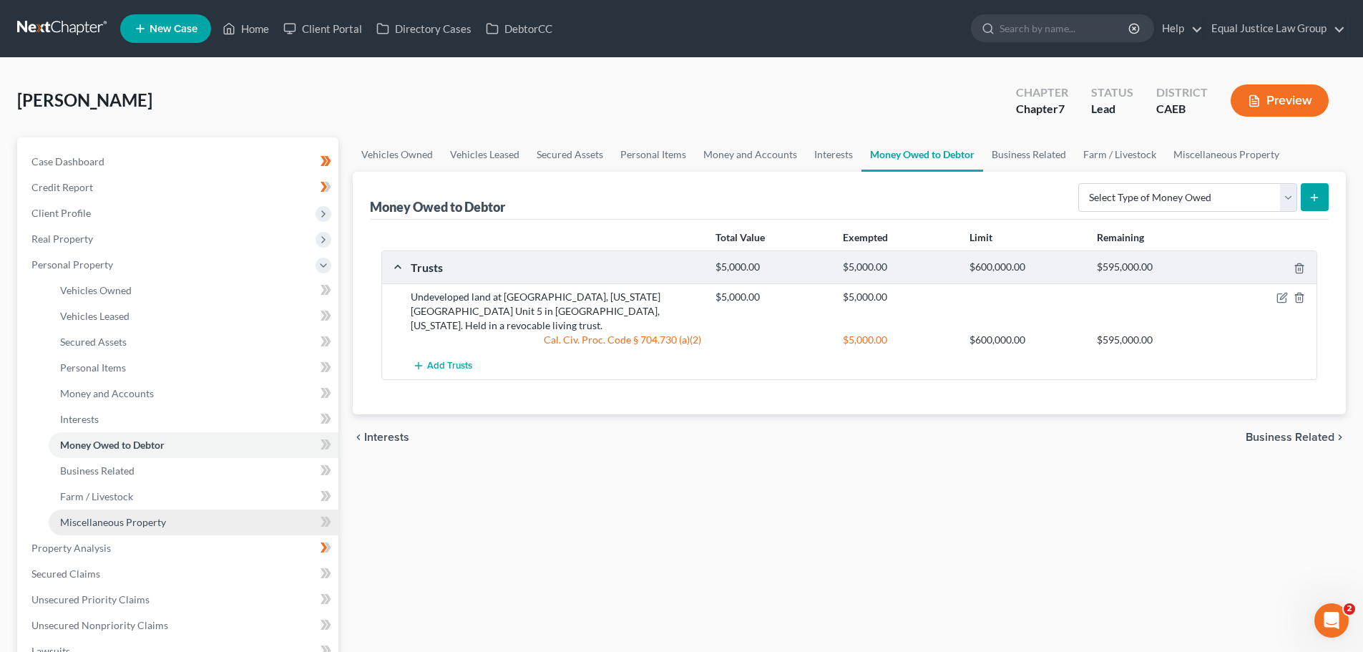
click at [109, 514] on link "Miscellaneous Property" at bounding box center [194, 522] width 290 height 26
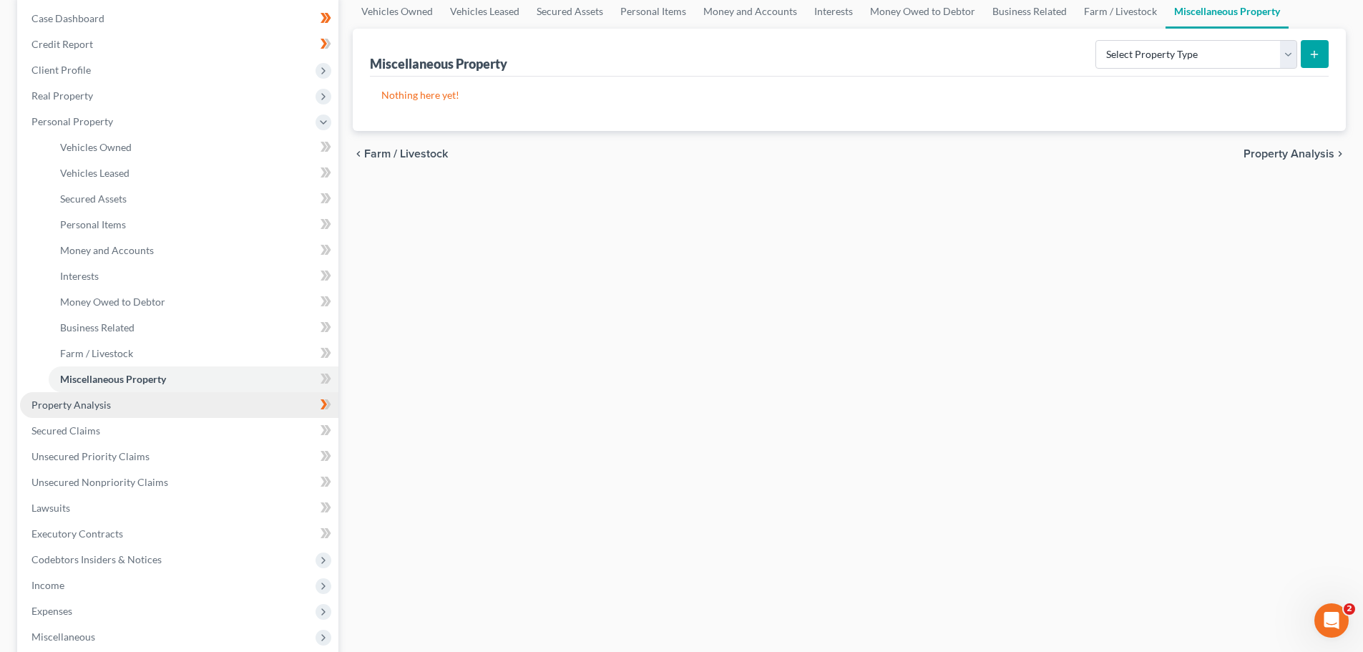
click at [107, 408] on span "Property Analysis" at bounding box center [70, 404] width 79 height 12
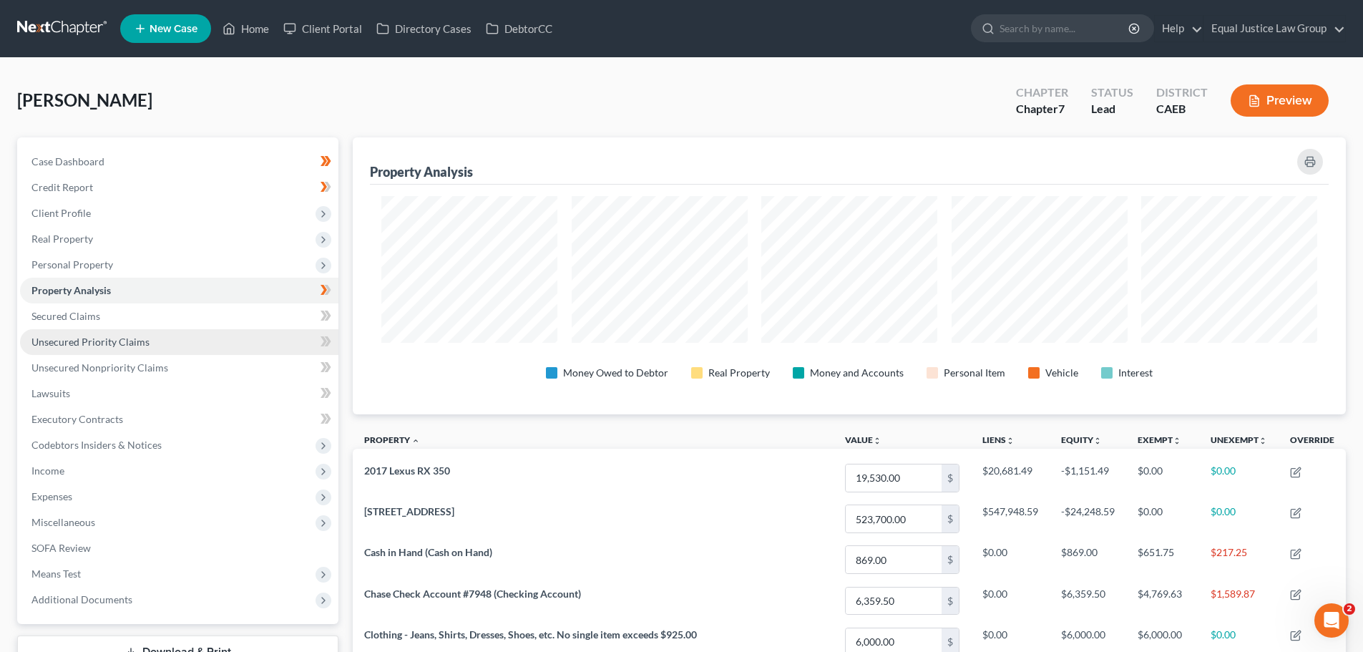
scroll to position [715082, 714366]
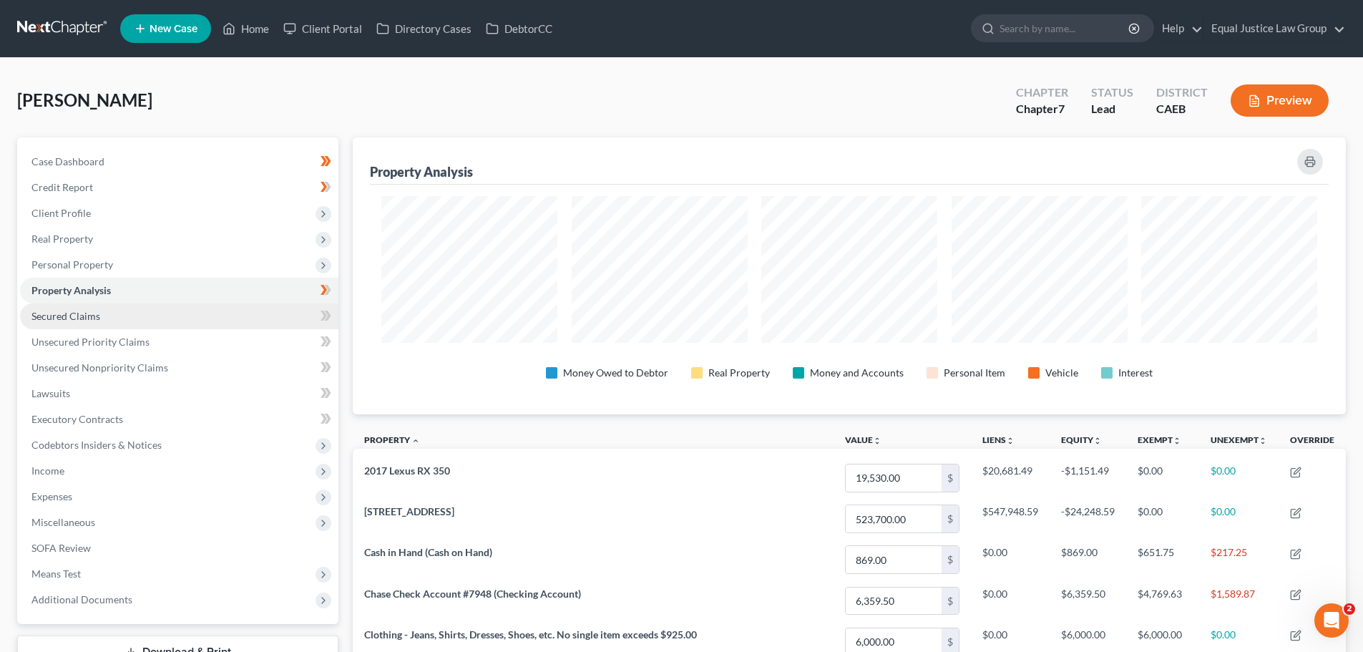
click at [77, 313] on span "Secured Claims" at bounding box center [65, 316] width 69 height 12
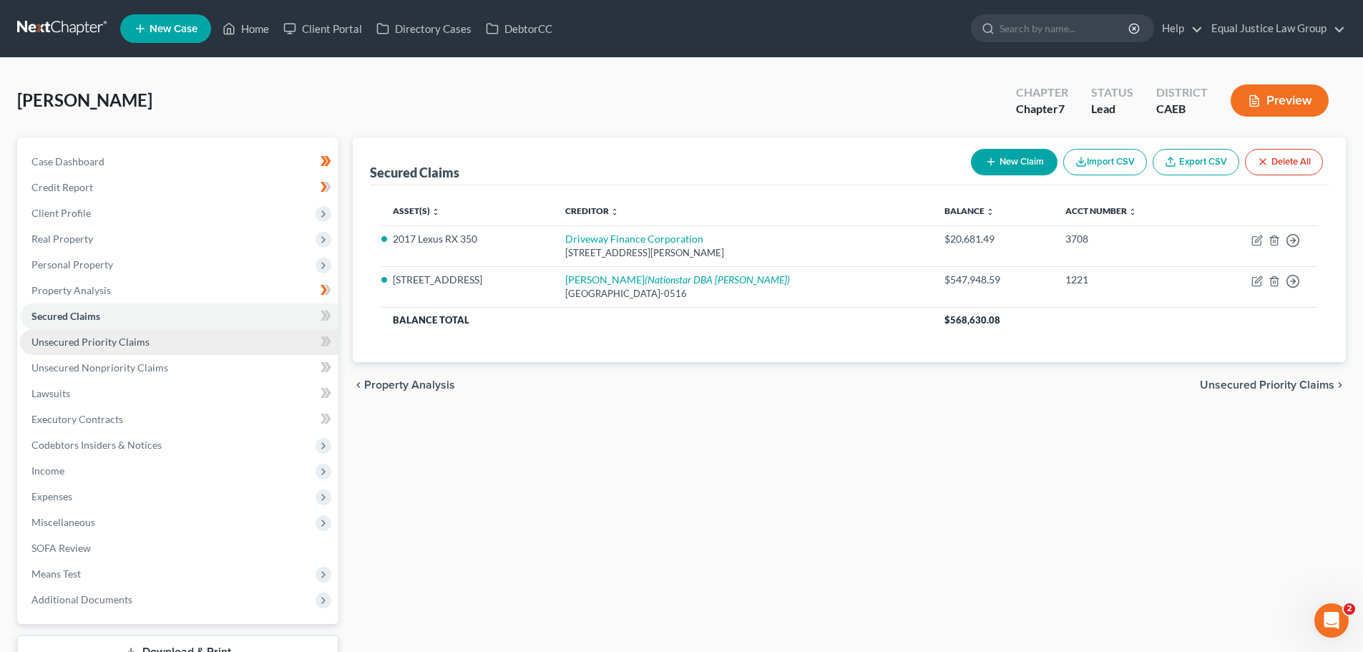
click at [122, 345] on span "Unsecured Priority Claims" at bounding box center [90, 342] width 118 height 12
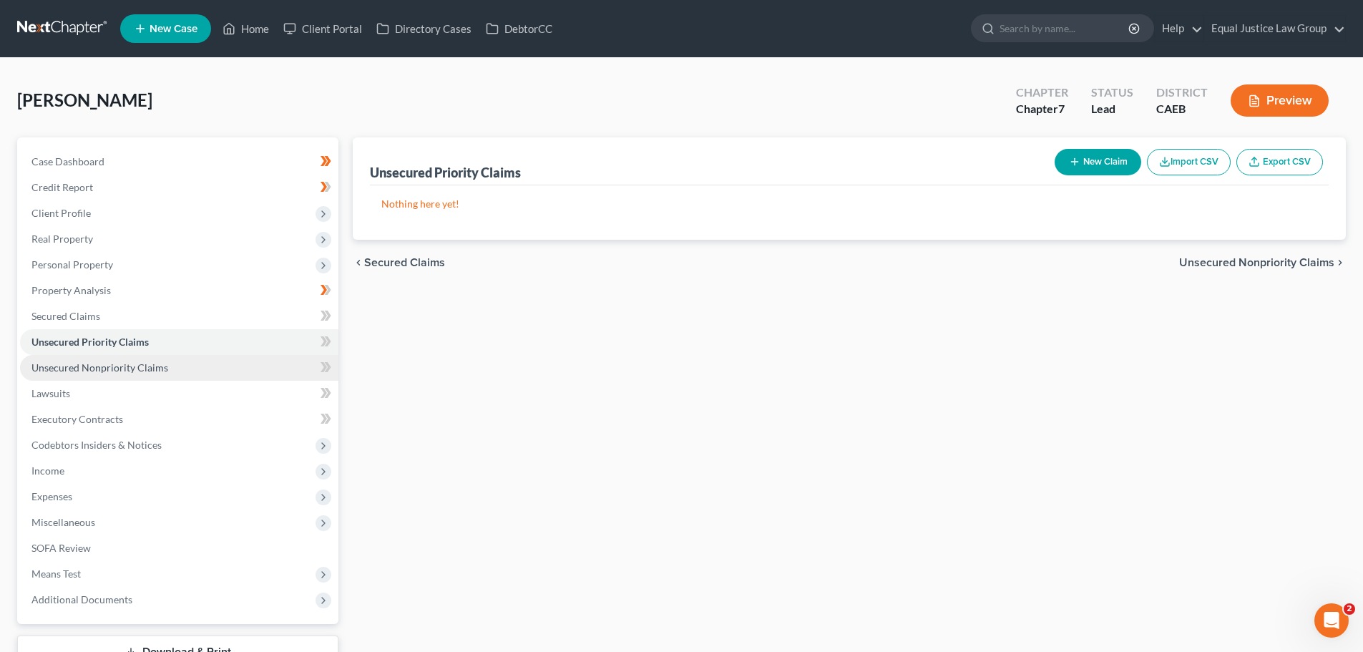
click at [113, 369] on span "Unsecured Nonpriority Claims" at bounding box center [99, 367] width 137 height 12
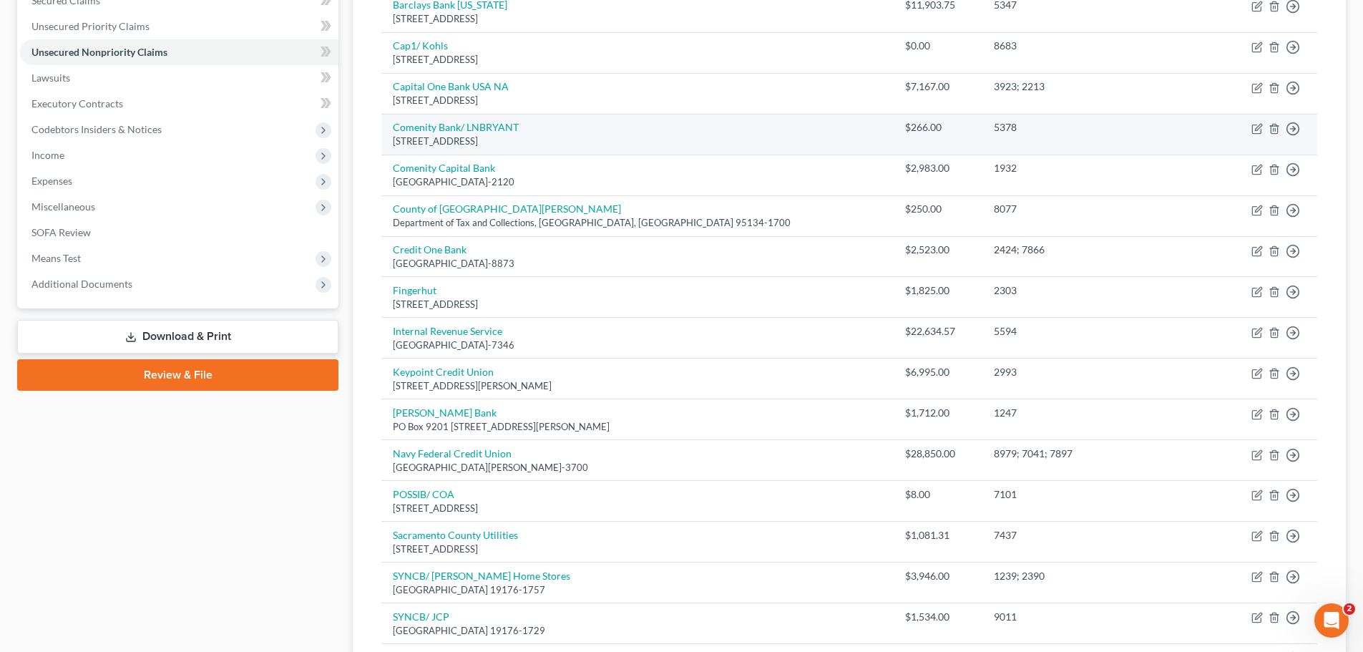
scroll to position [73, 0]
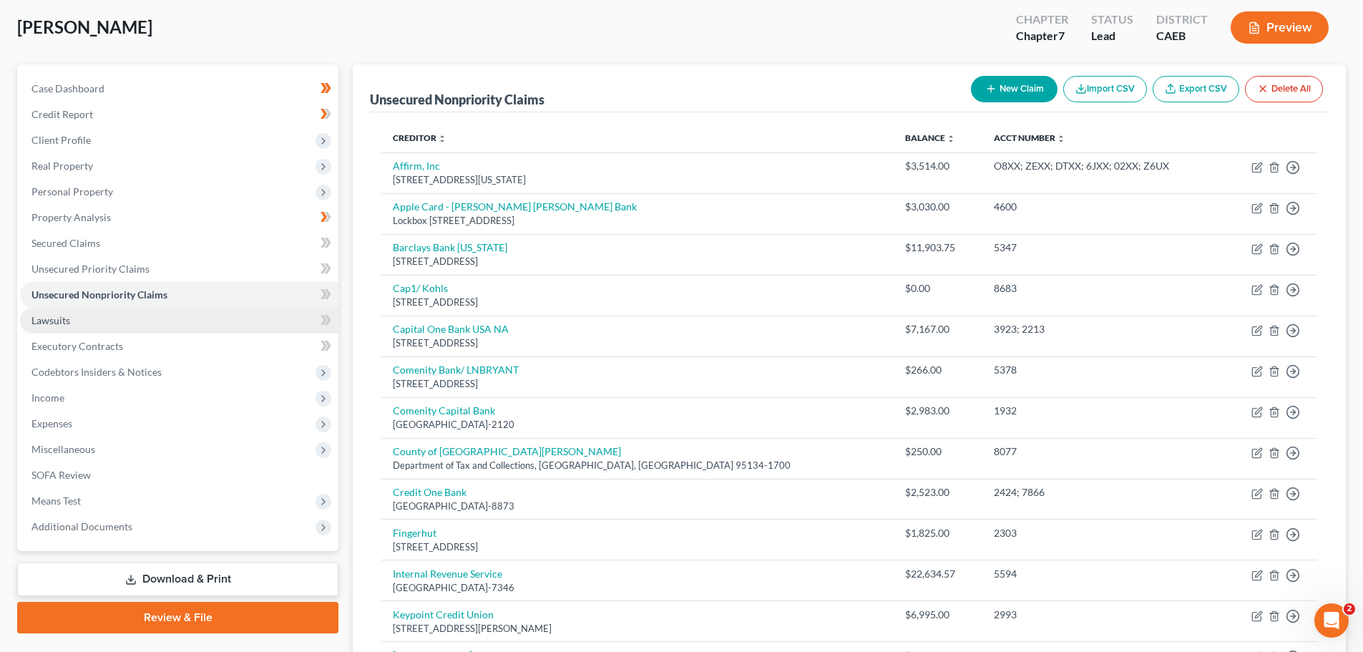
click at [97, 321] on link "Lawsuits" at bounding box center [179, 321] width 318 height 26
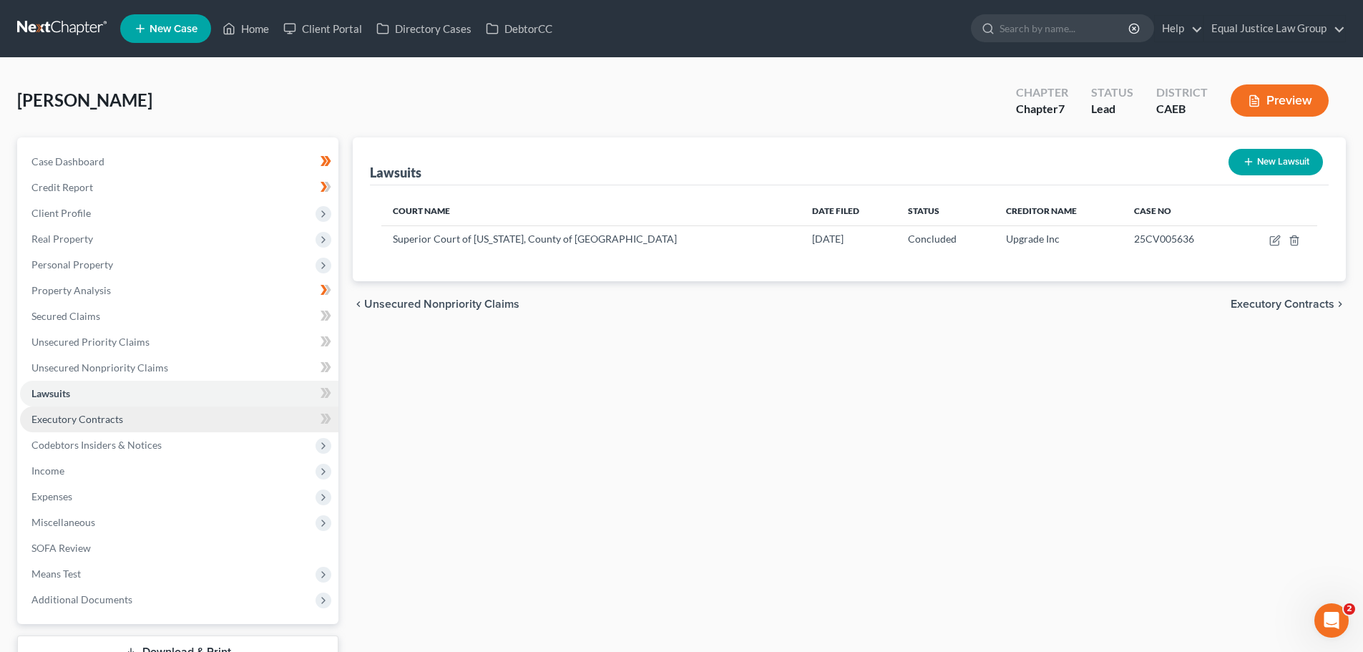
click at [112, 420] on span "Executory Contracts" at bounding box center [77, 419] width 92 height 12
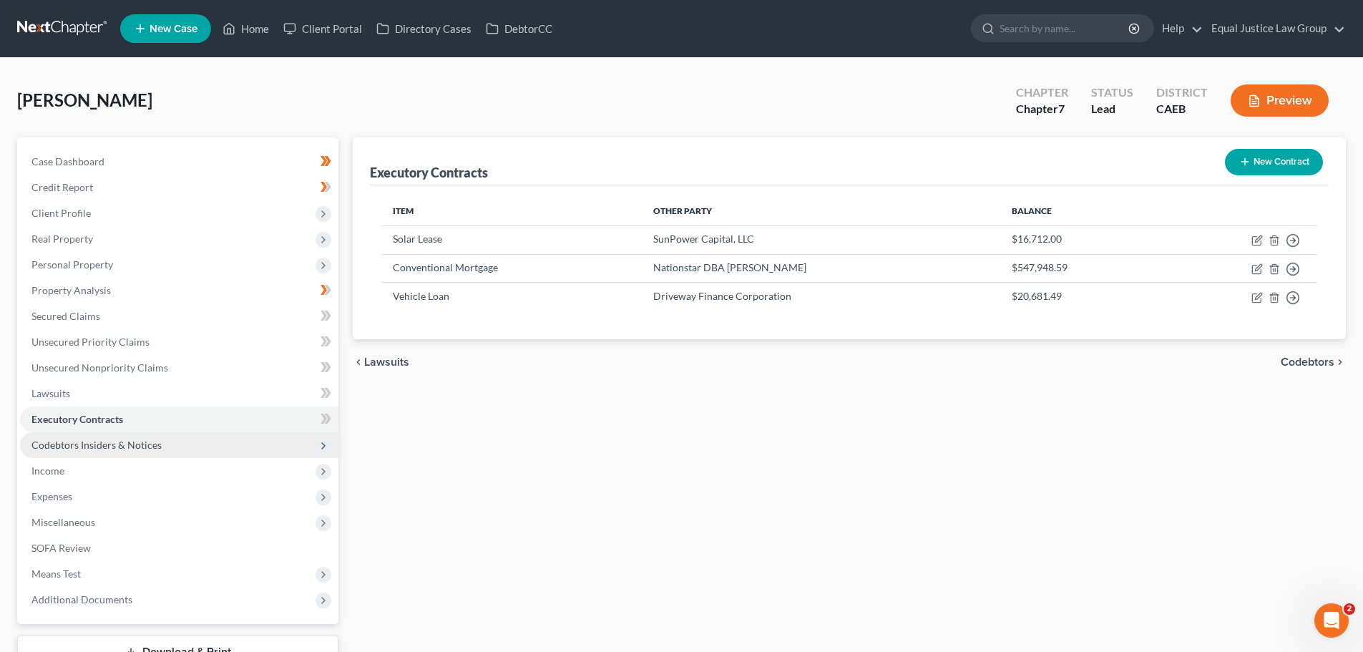
click at [145, 439] on span "Codebtors Insiders & Notices" at bounding box center [96, 445] width 130 height 12
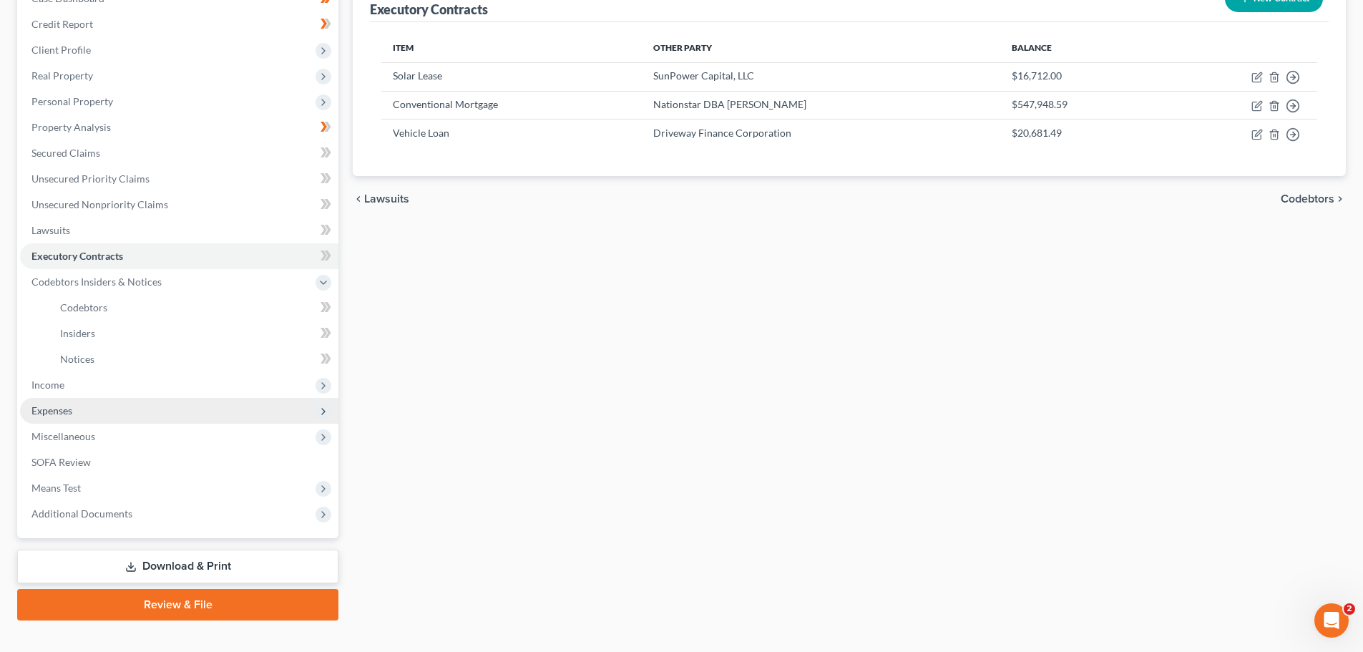
scroll to position [186, 0]
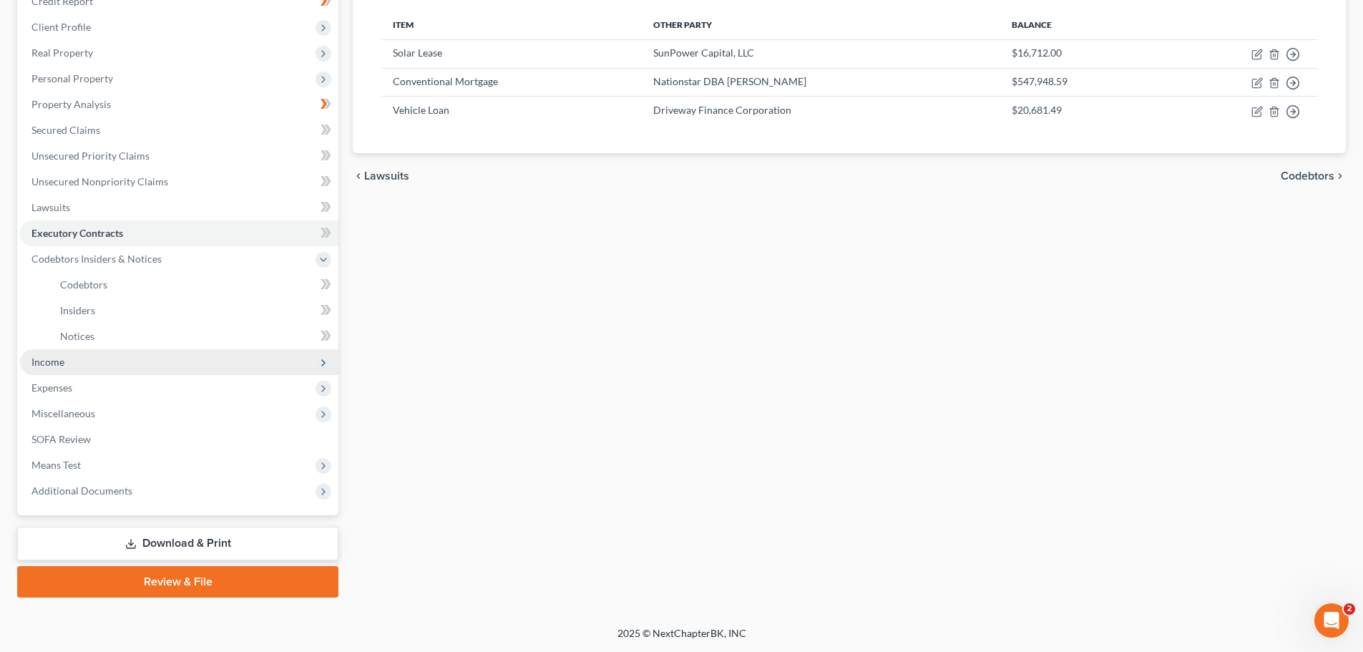
click at [59, 365] on span "Income" at bounding box center [47, 362] width 33 height 12
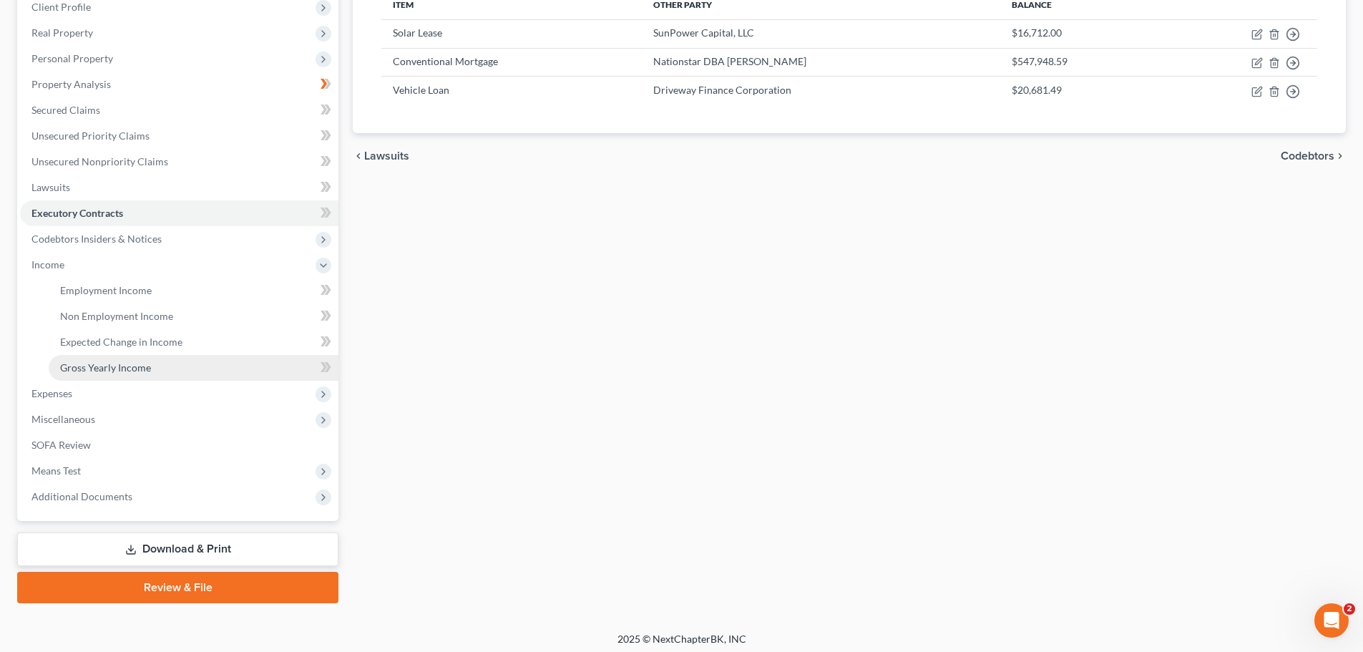
scroll to position [212, 0]
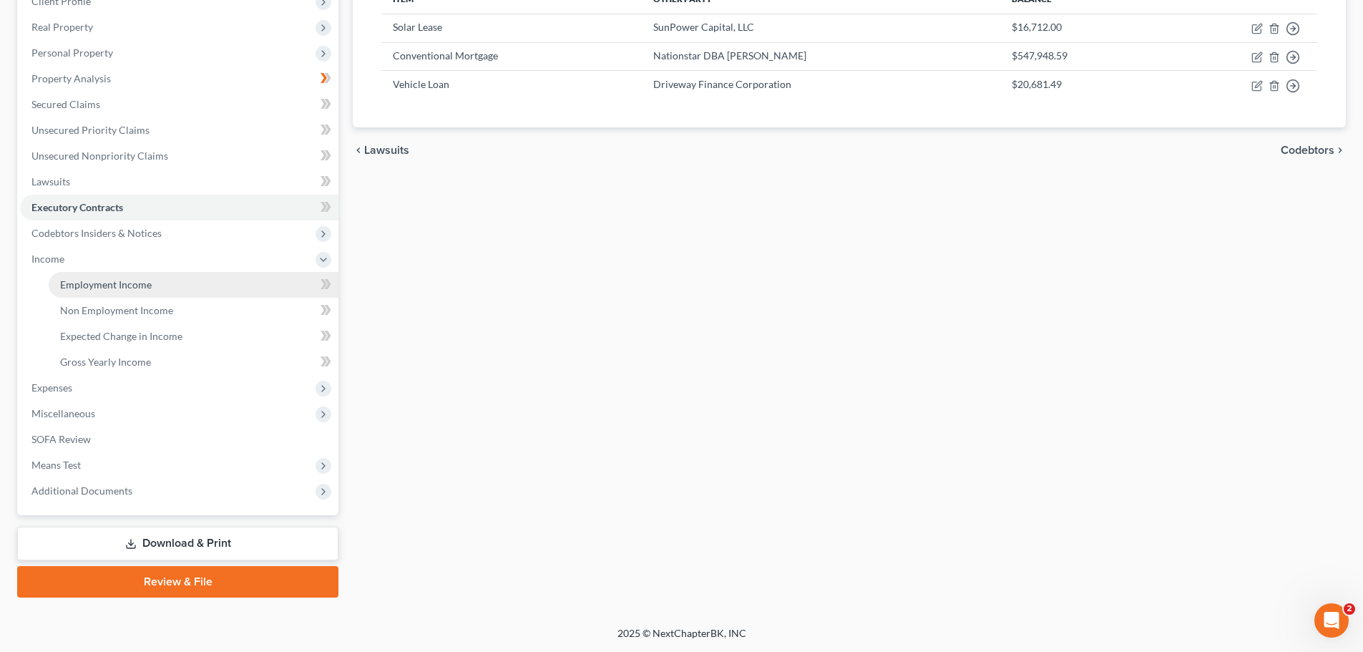
click at [134, 288] on span "Employment Income" at bounding box center [106, 284] width 92 height 12
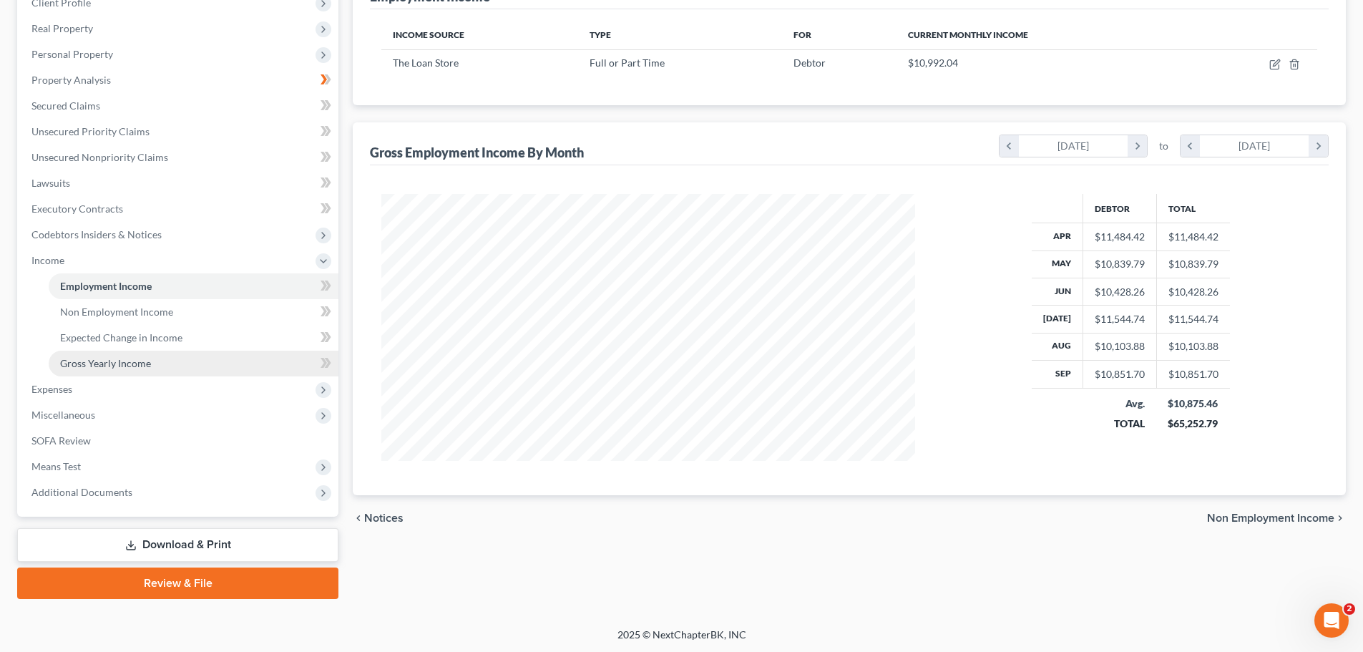
scroll to position [212, 0]
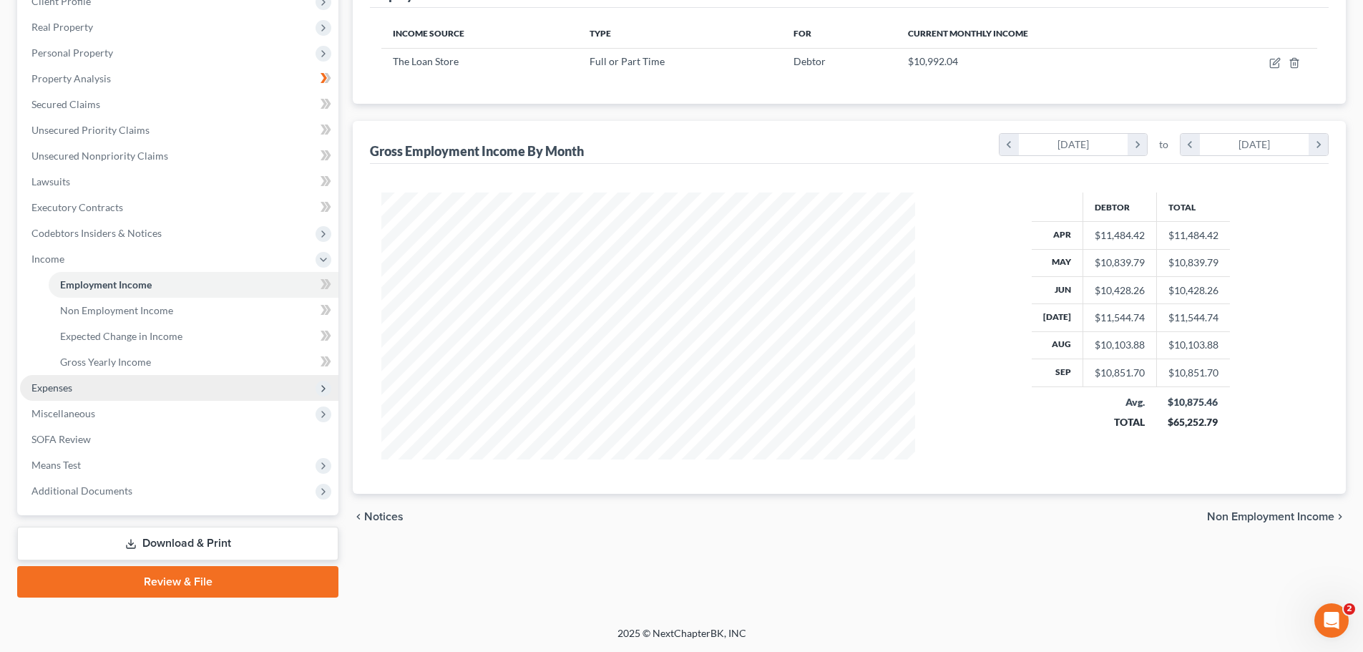
click at [70, 382] on span "Expenses" at bounding box center [51, 387] width 41 height 12
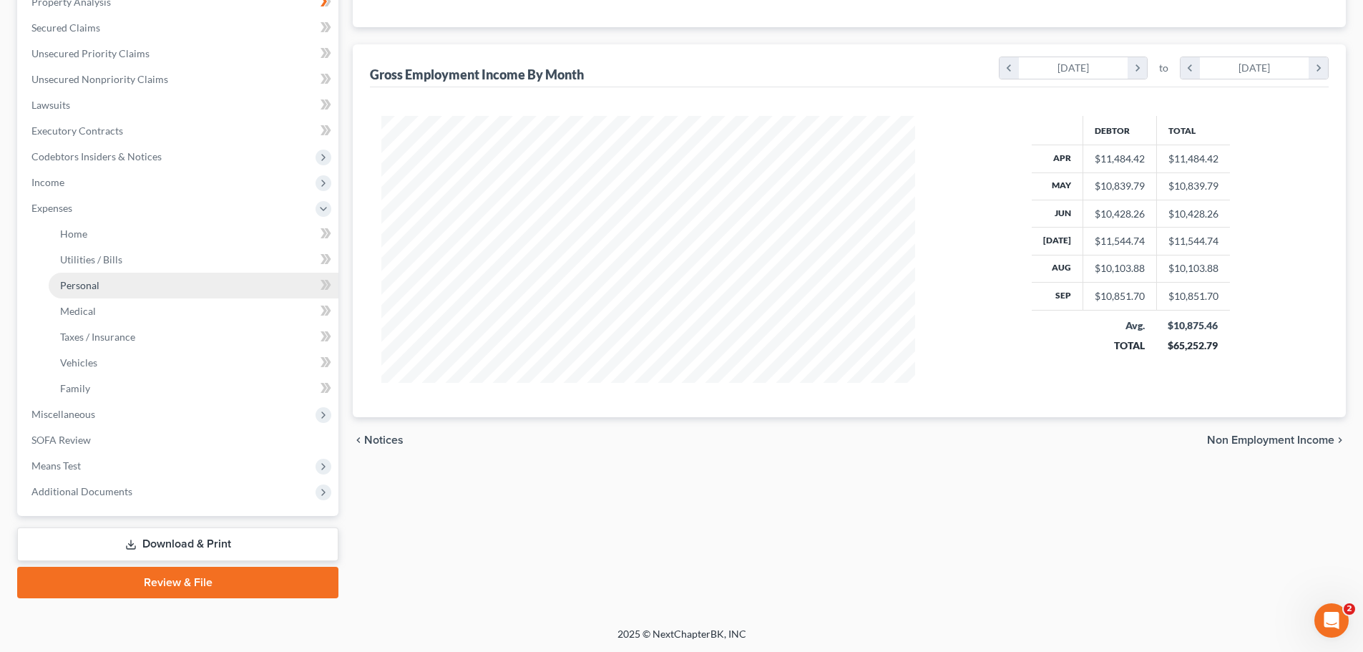
scroll to position [289, 0]
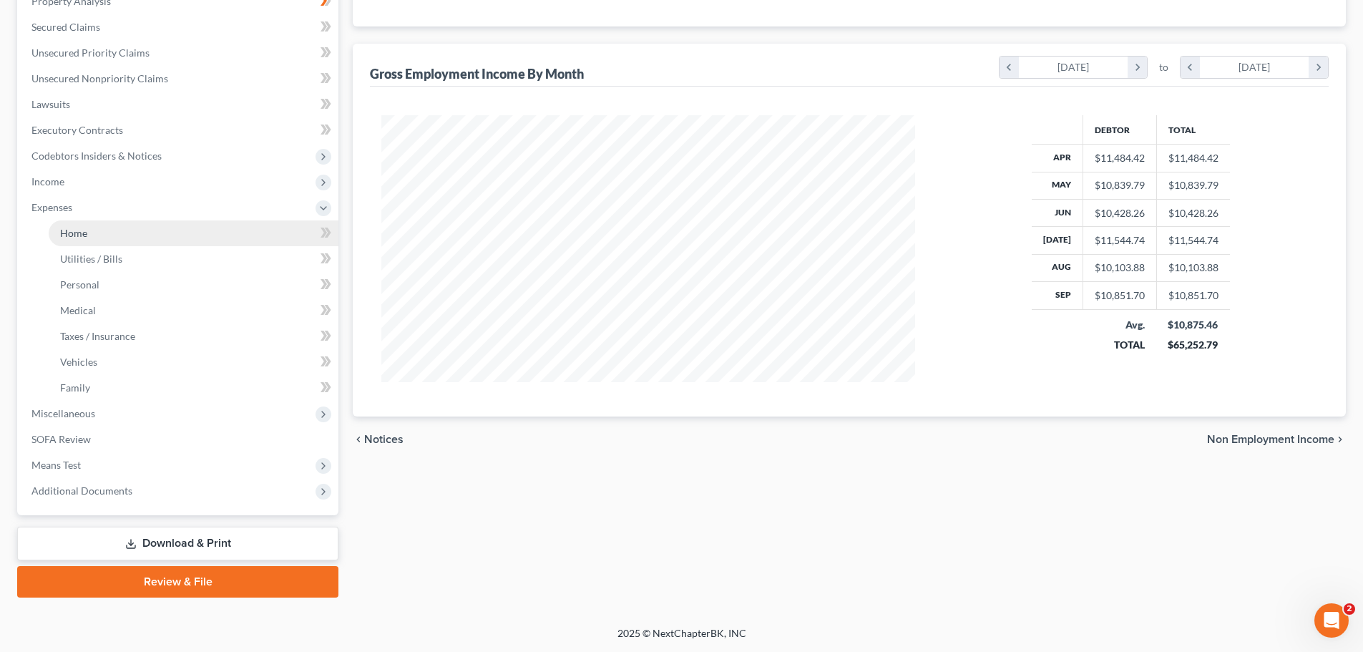
click at [89, 232] on link "Home" at bounding box center [194, 233] width 290 height 26
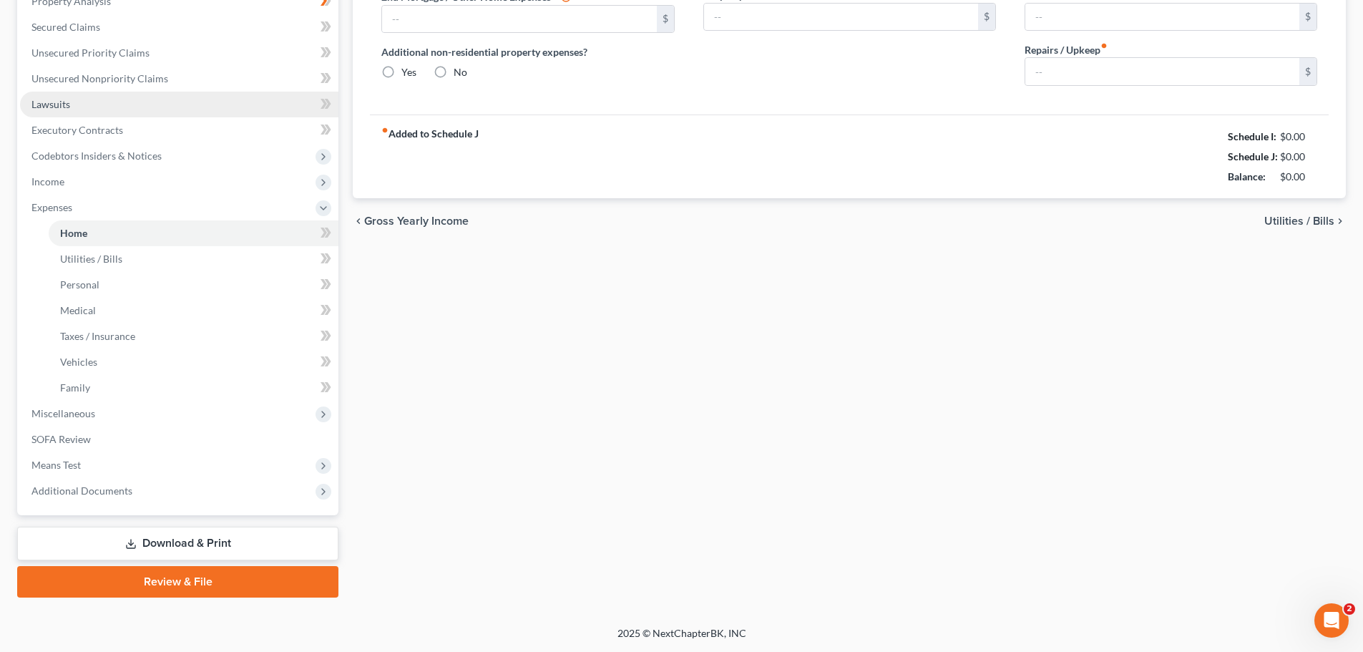
type input "3,581.00"
type input "0.00"
radio input "true"
type input "150.00"
type input "390.00"
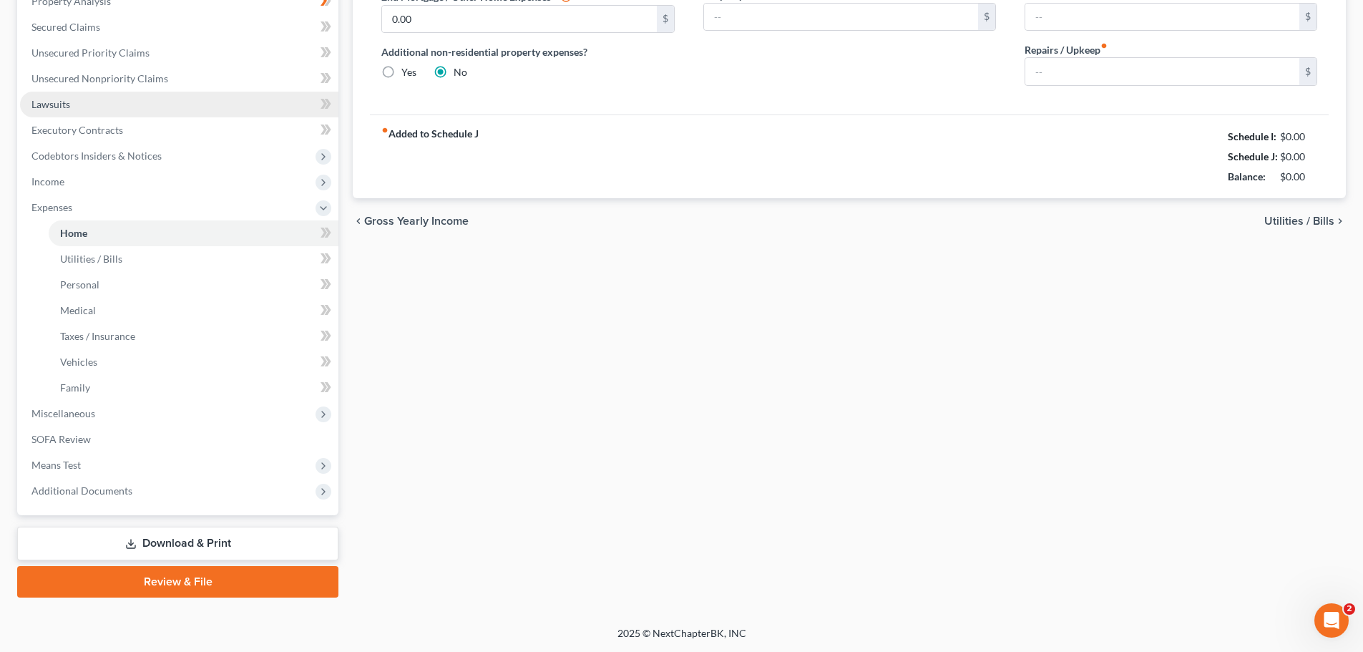
type input "400.00"
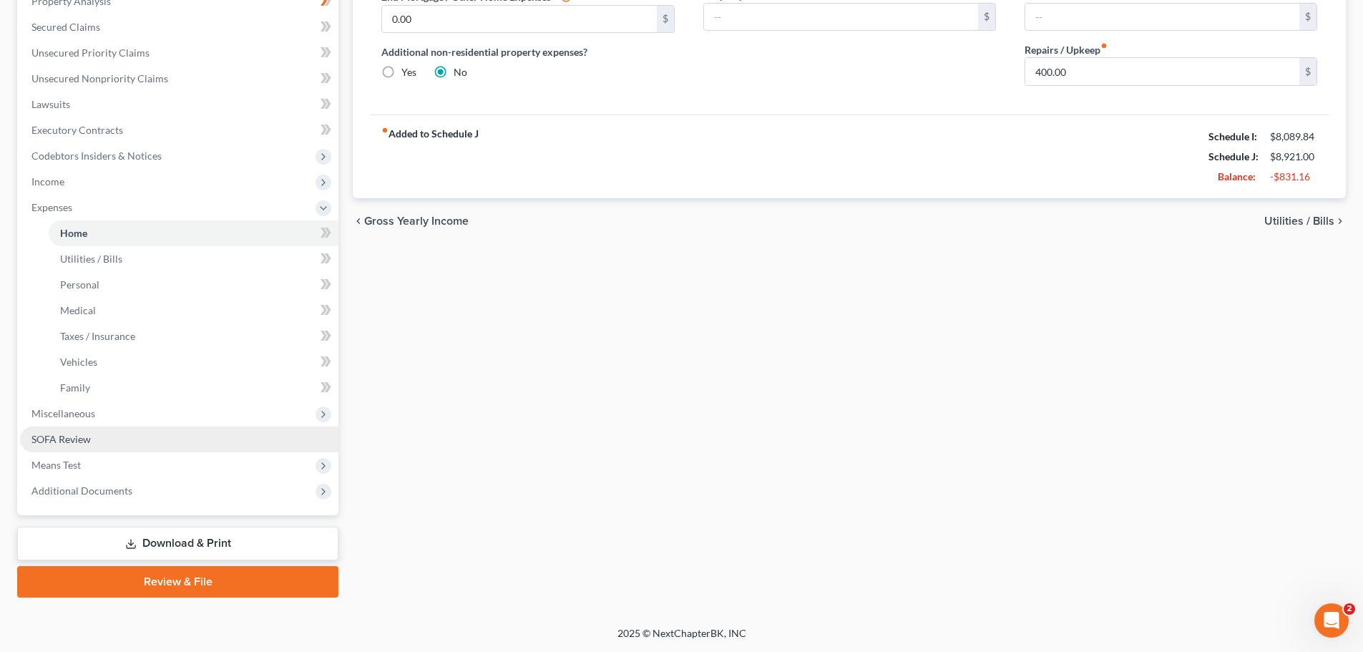
click at [69, 433] on span "SOFA Review" at bounding box center [60, 439] width 59 height 12
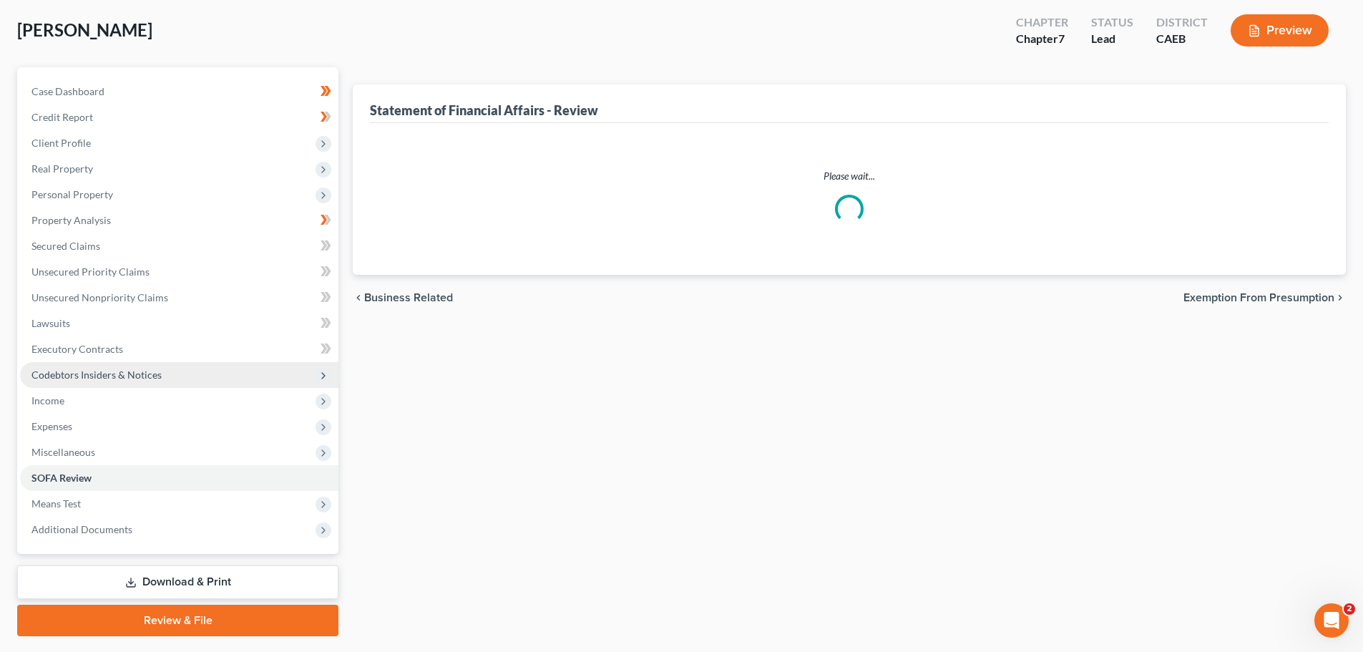
scroll to position [8, 0]
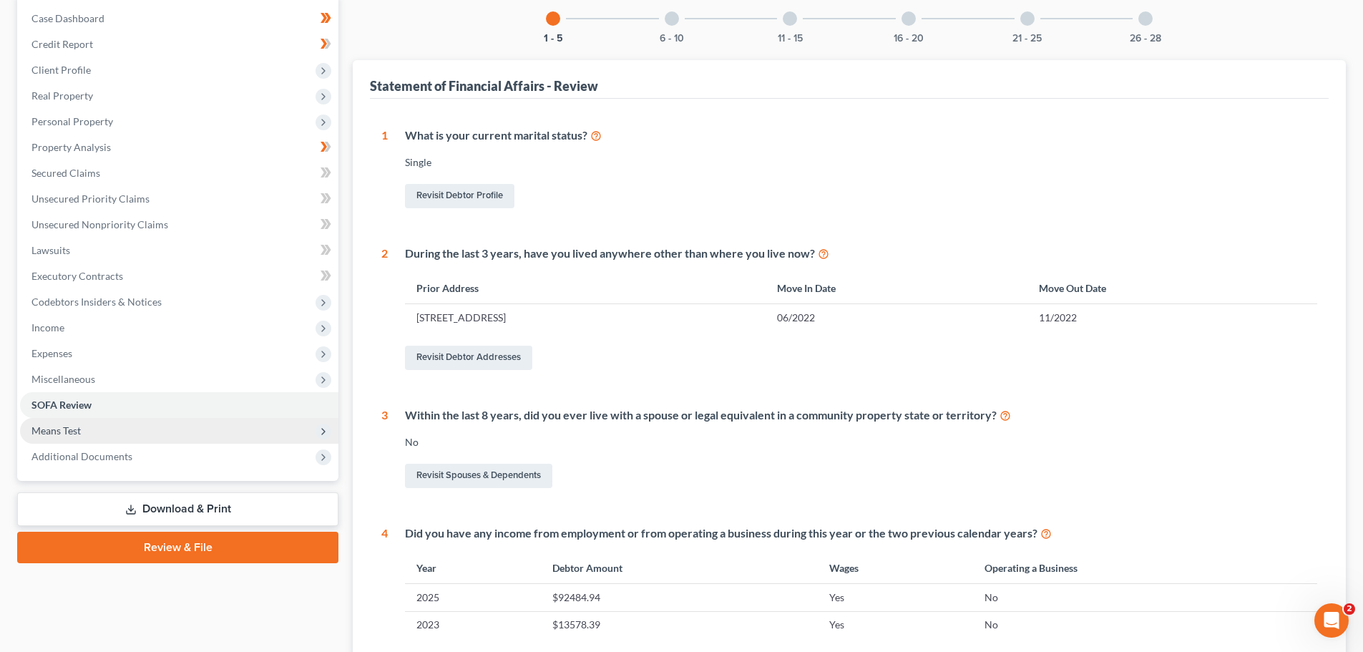
click at [86, 431] on span "Means Test" at bounding box center [179, 431] width 318 height 26
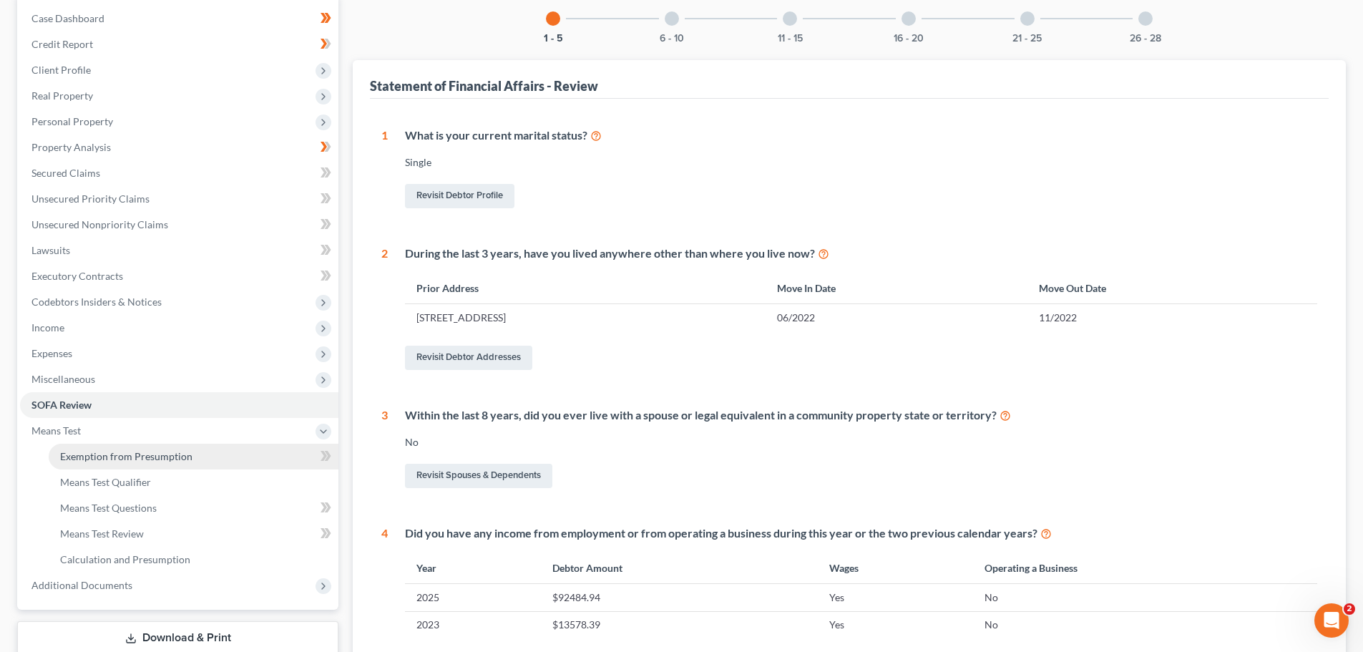
click at [128, 456] on span "Exemption from Presumption" at bounding box center [126, 456] width 132 height 12
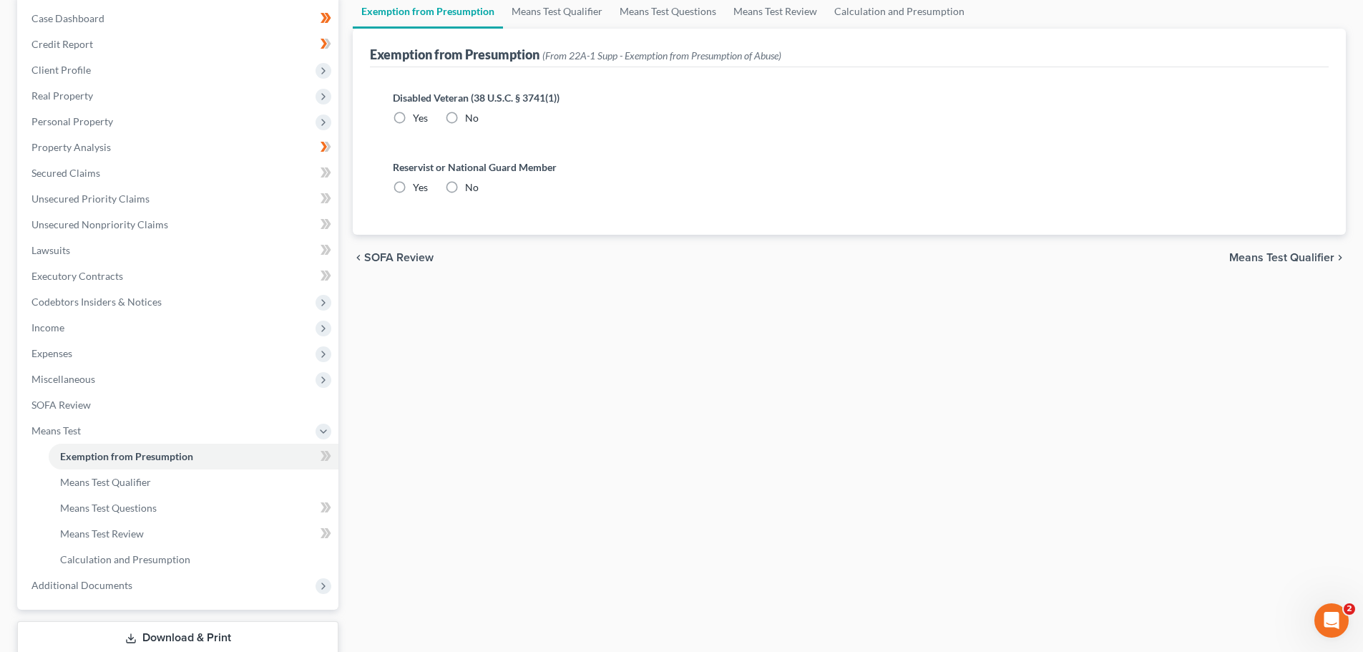
radio input "true"
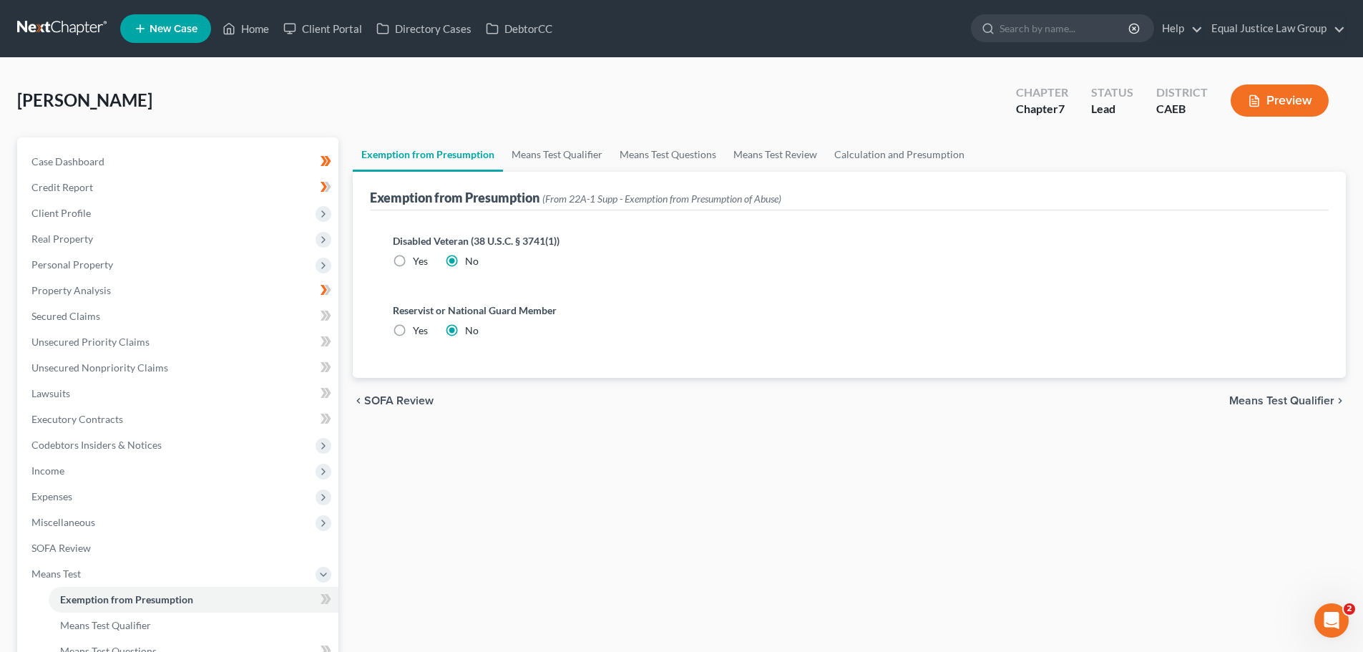
drag, startPoint x: 1302, startPoint y: 398, endPoint x: 1079, endPoint y: 396, distance: 223.2
click at [1302, 398] on span "Means Test Qualifier" at bounding box center [1281, 400] width 105 height 11
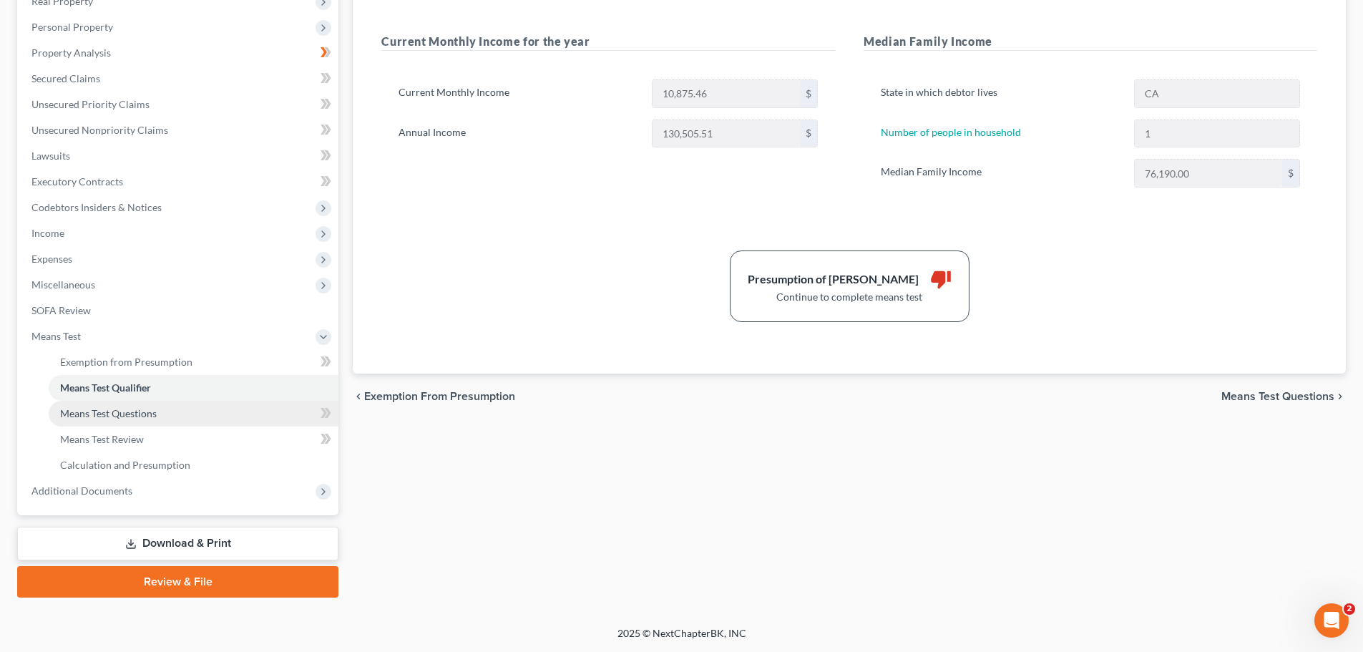
click at [143, 415] on span "Means Test Questions" at bounding box center [108, 413] width 97 height 12
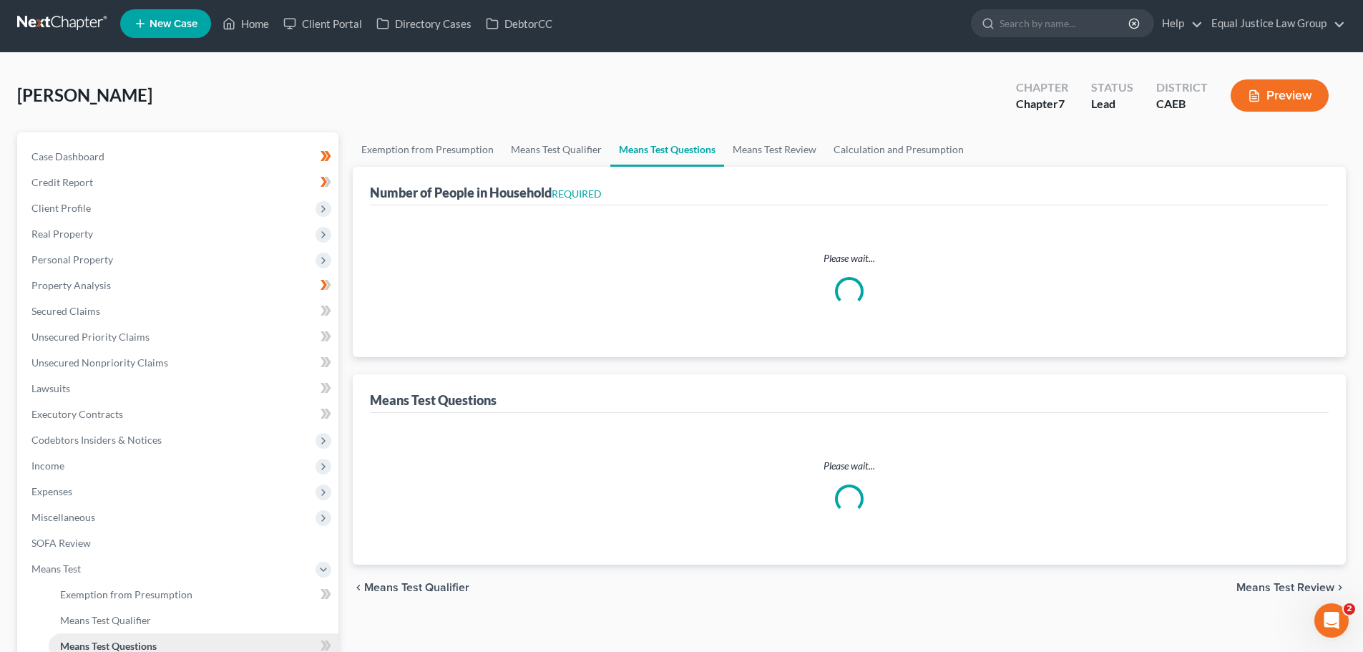
select select "0"
select select "60"
select select "1"
select select "60"
select select "1"
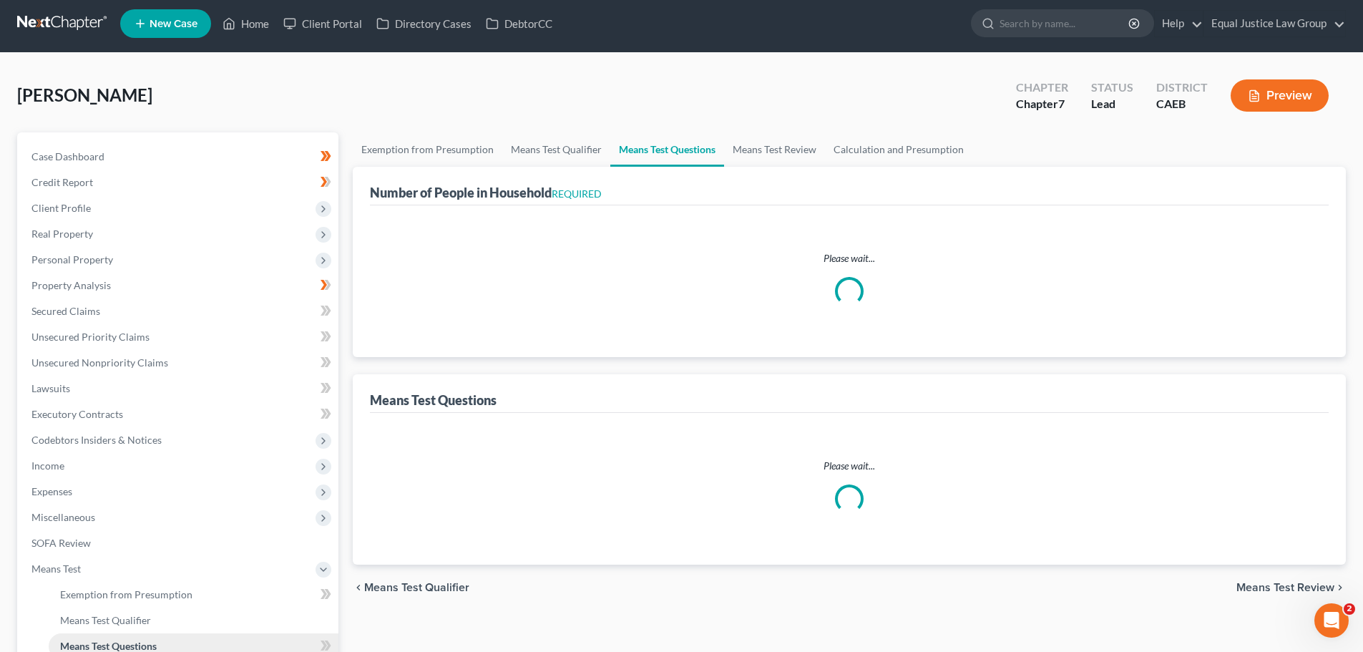
select select "0"
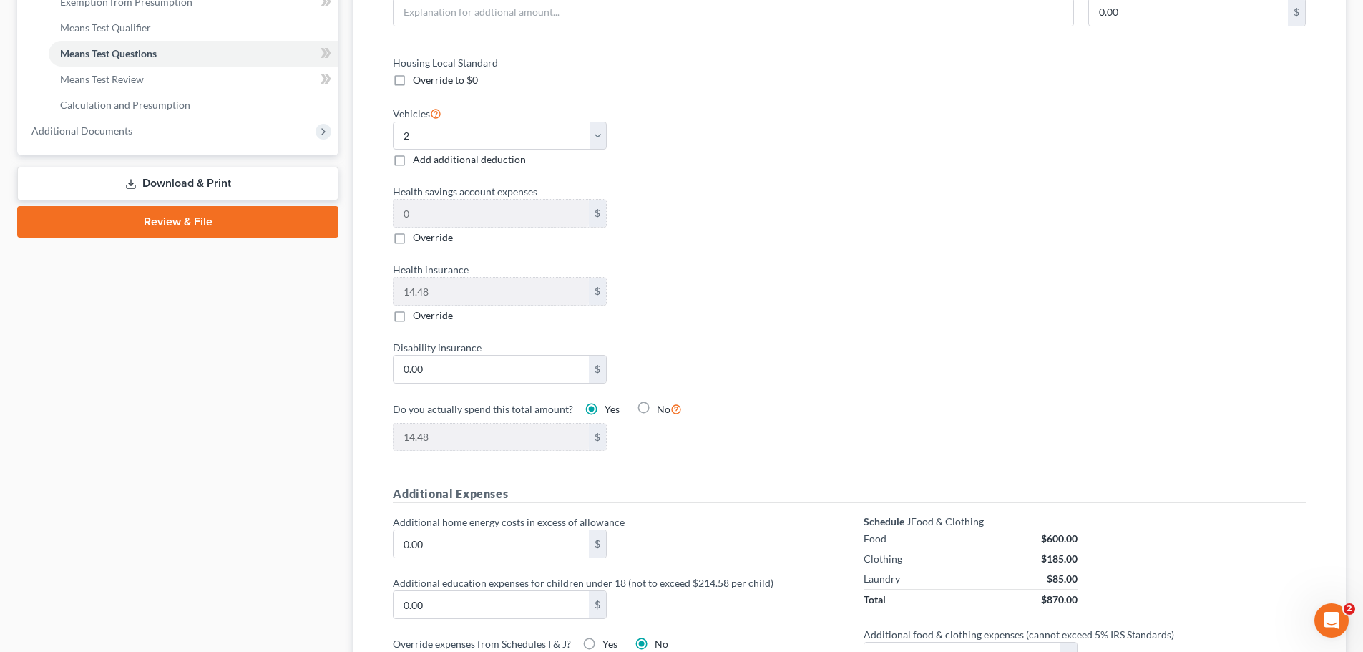
scroll to position [572, 0]
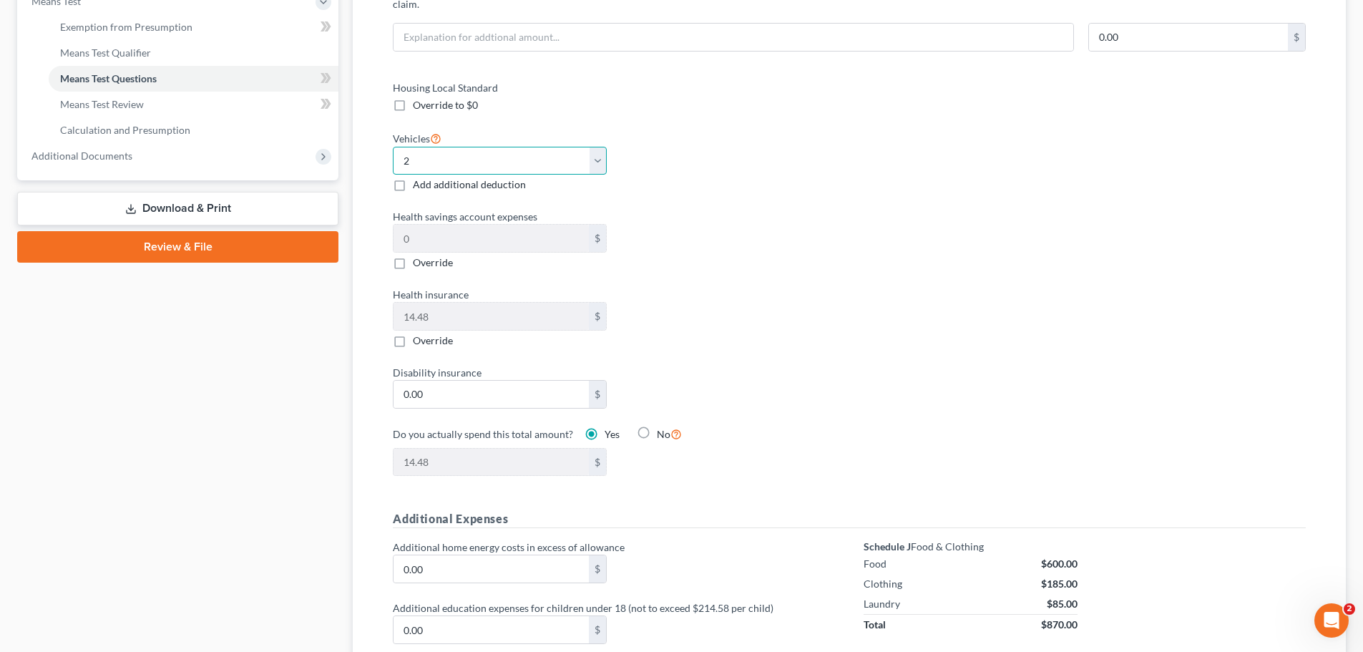
drag, startPoint x: 602, startPoint y: 145, endPoint x: 596, endPoint y: 151, distance: 8.6
click at [602, 147] on select "Select 0 1 2 3 4 5" at bounding box center [500, 161] width 214 height 29
select select "1"
click at [393, 147] on select "Select 0 1 2 3 4 5" at bounding box center [500, 161] width 214 height 29
click at [710, 158] on div "Vehicles Select 0 1 2 3 4 5 Add additional deduction" at bounding box center [614, 160] width 456 height 63
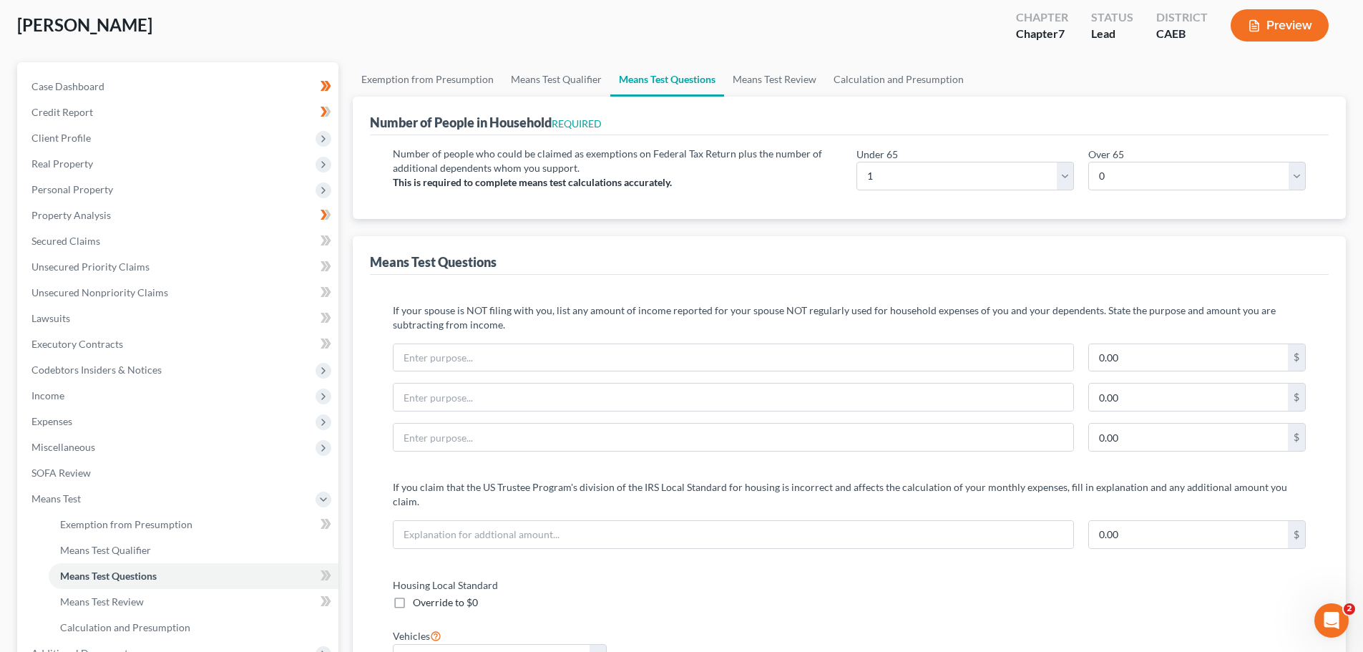
scroll to position [0, 0]
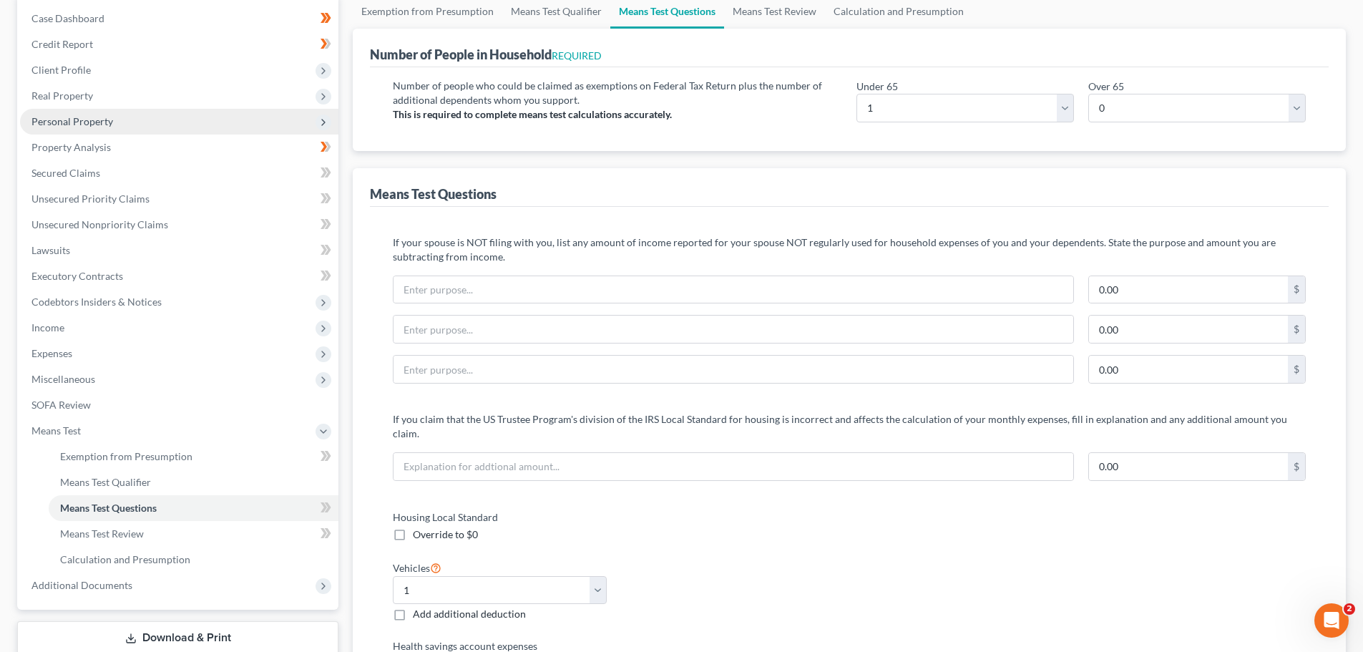
click at [82, 123] on span "Personal Property" at bounding box center [72, 121] width 82 height 12
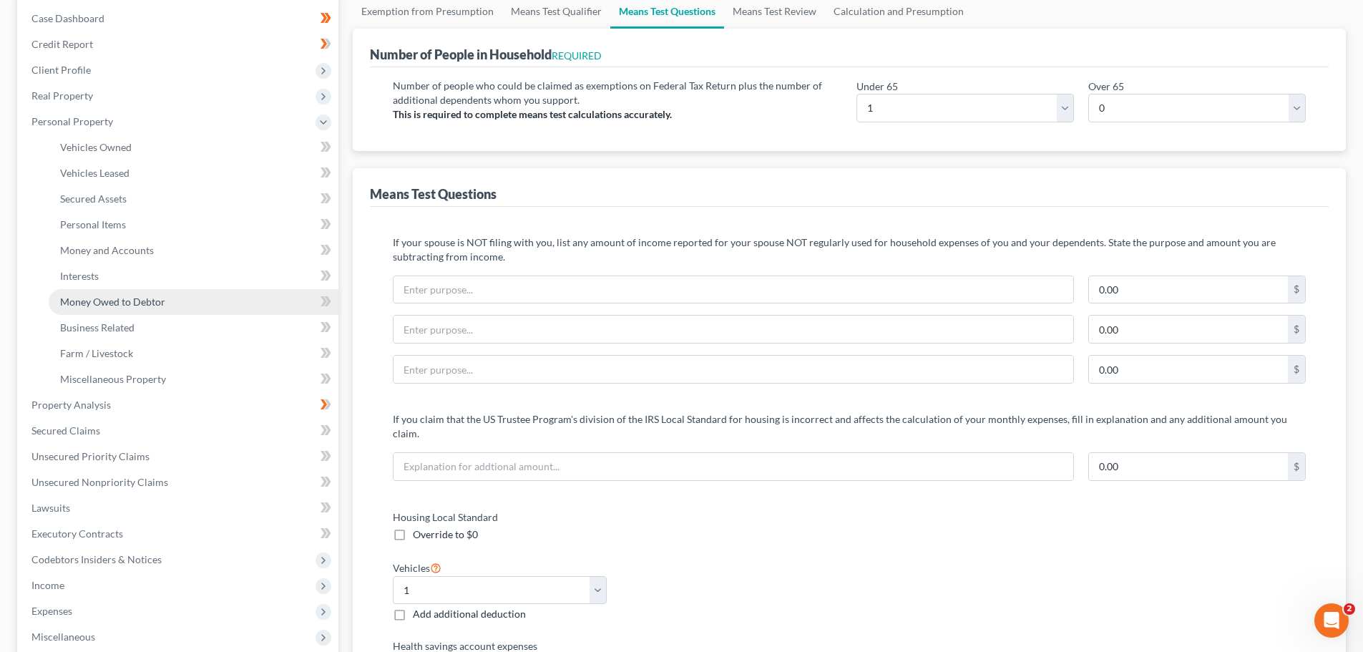
click at [85, 297] on span "Money Owed to Debtor" at bounding box center [112, 301] width 105 height 12
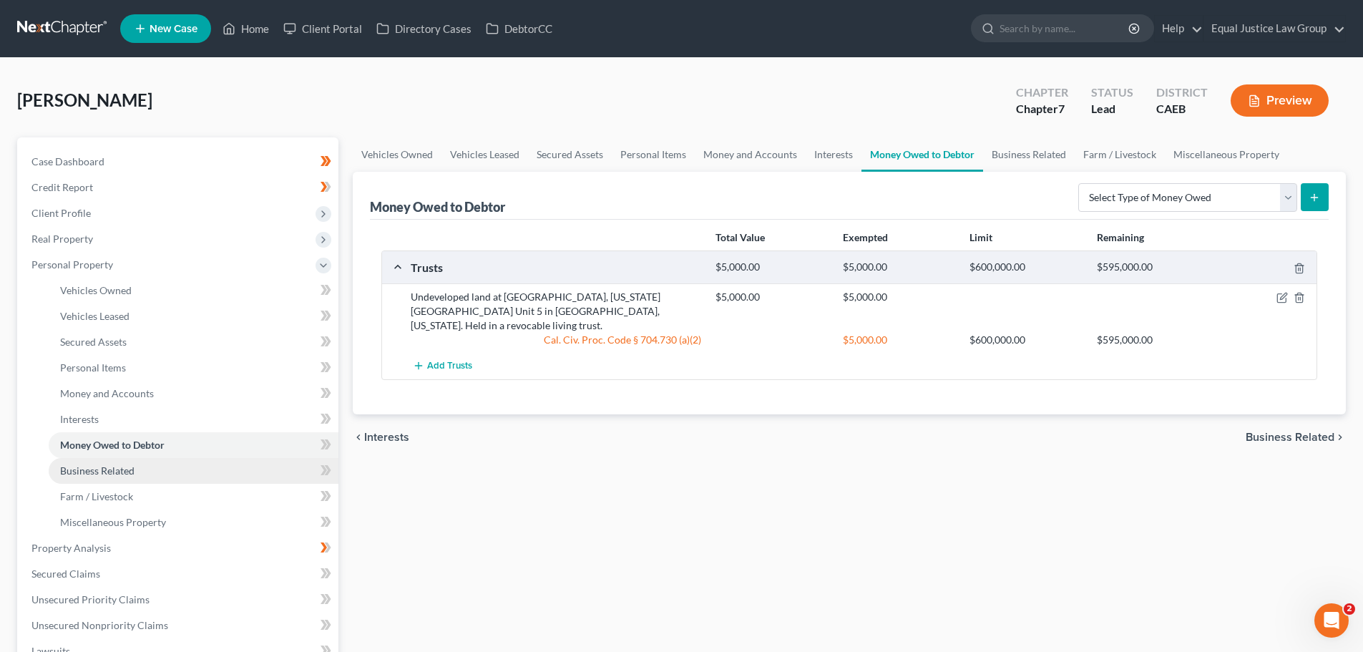
click at [79, 462] on link "Business Related" at bounding box center [194, 471] width 290 height 26
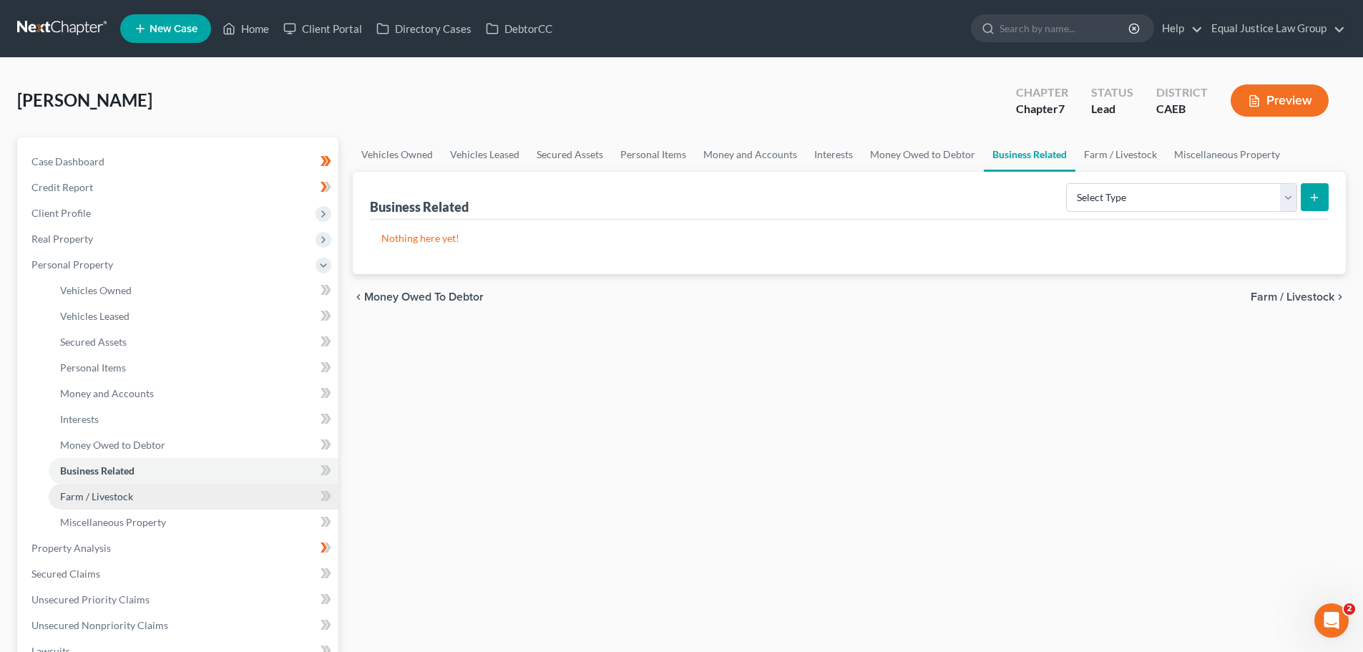
click at [114, 498] on span "Farm / Livestock" at bounding box center [96, 496] width 73 height 12
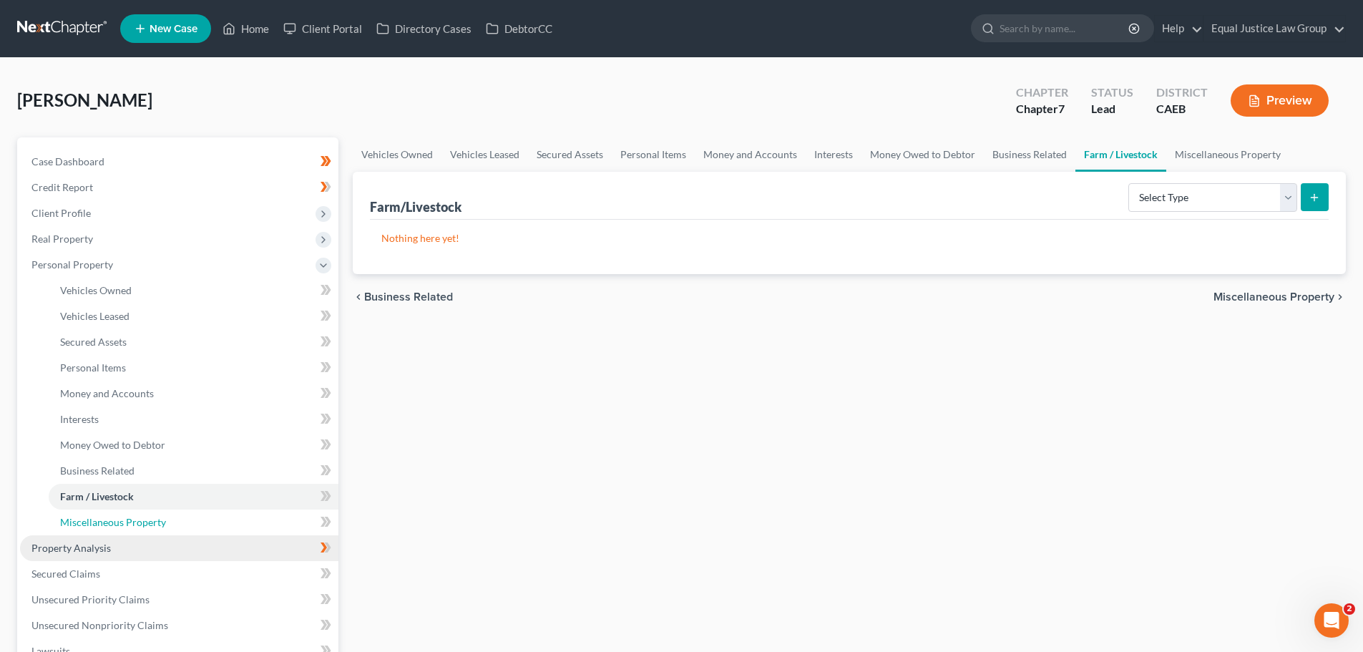
drag, startPoint x: 122, startPoint y: 524, endPoint x: 107, endPoint y: 543, distance: 24.5
click at [123, 524] on span "Miscellaneous Property" at bounding box center [113, 522] width 106 height 12
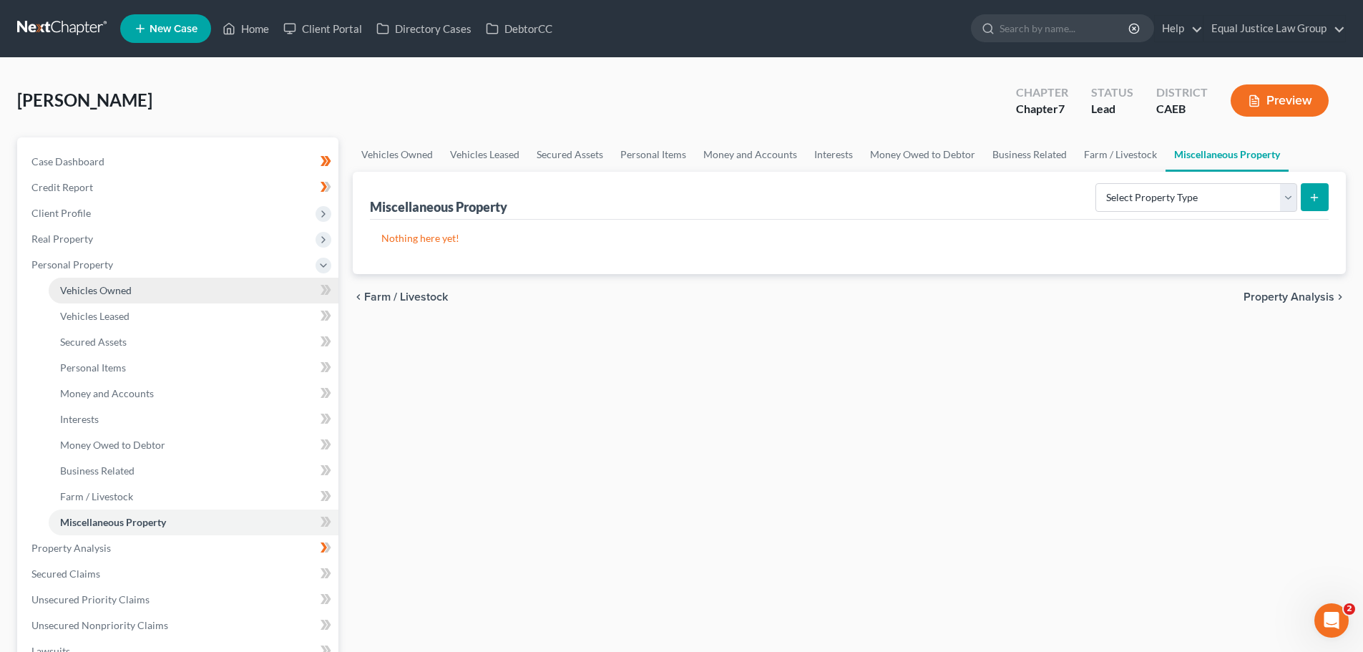
click at [99, 280] on link "Vehicles Owned" at bounding box center [194, 291] width 290 height 26
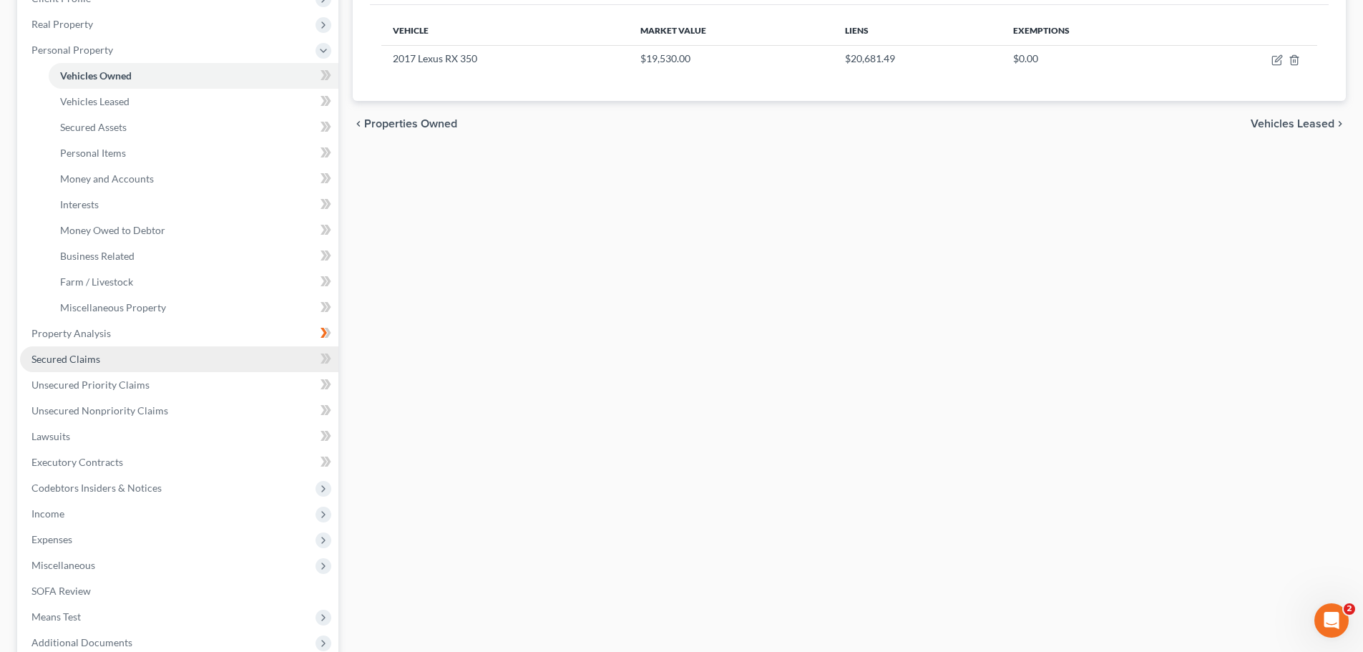
click at [103, 354] on link "Secured Claims" at bounding box center [179, 359] width 318 height 26
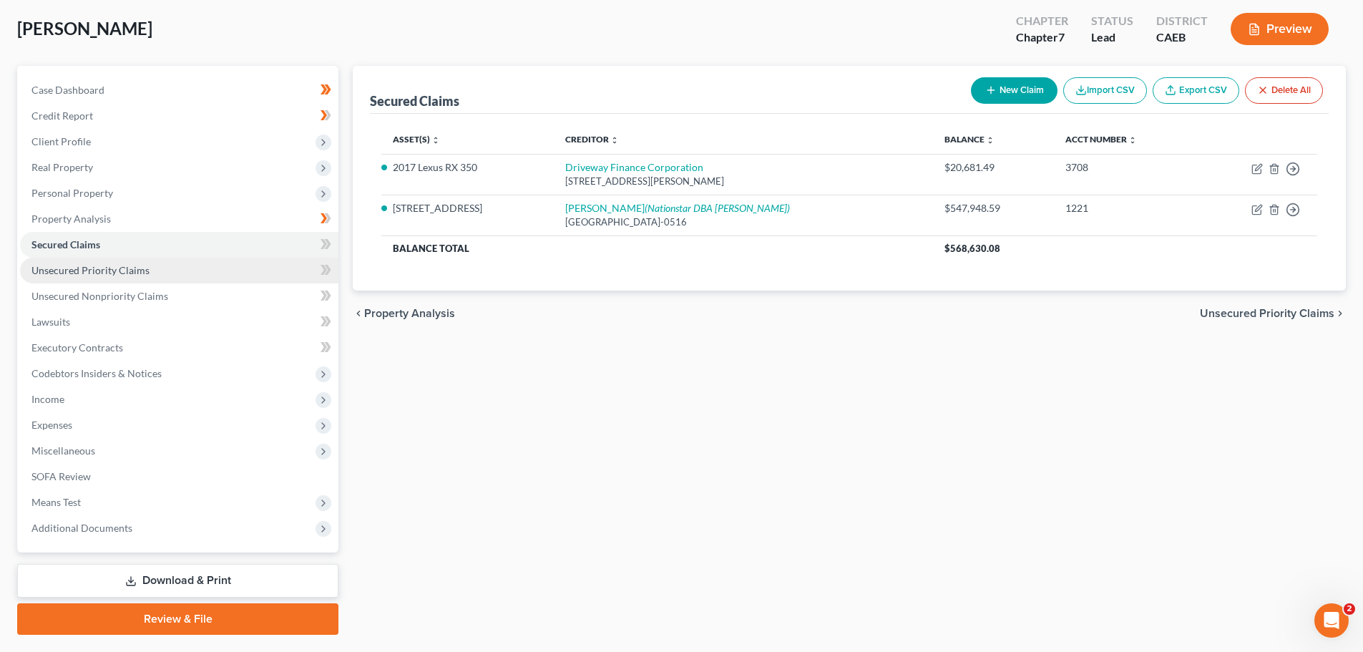
click at [120, 277] on link "Unsecured Priority Claims" at bounding box center [179, 271] width 318 height 26
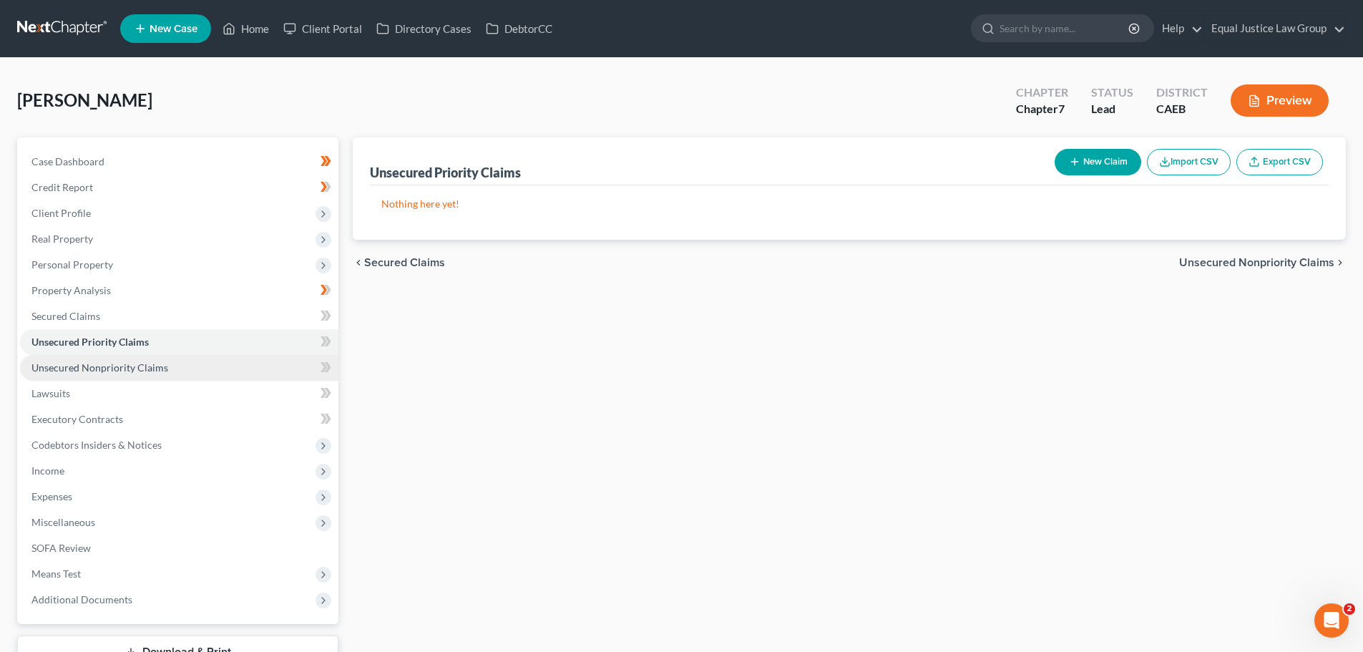
click at [142, 368] on span "Unsecured Nonpriority Claims" at bounding box center [99, 367] width 137 height 12
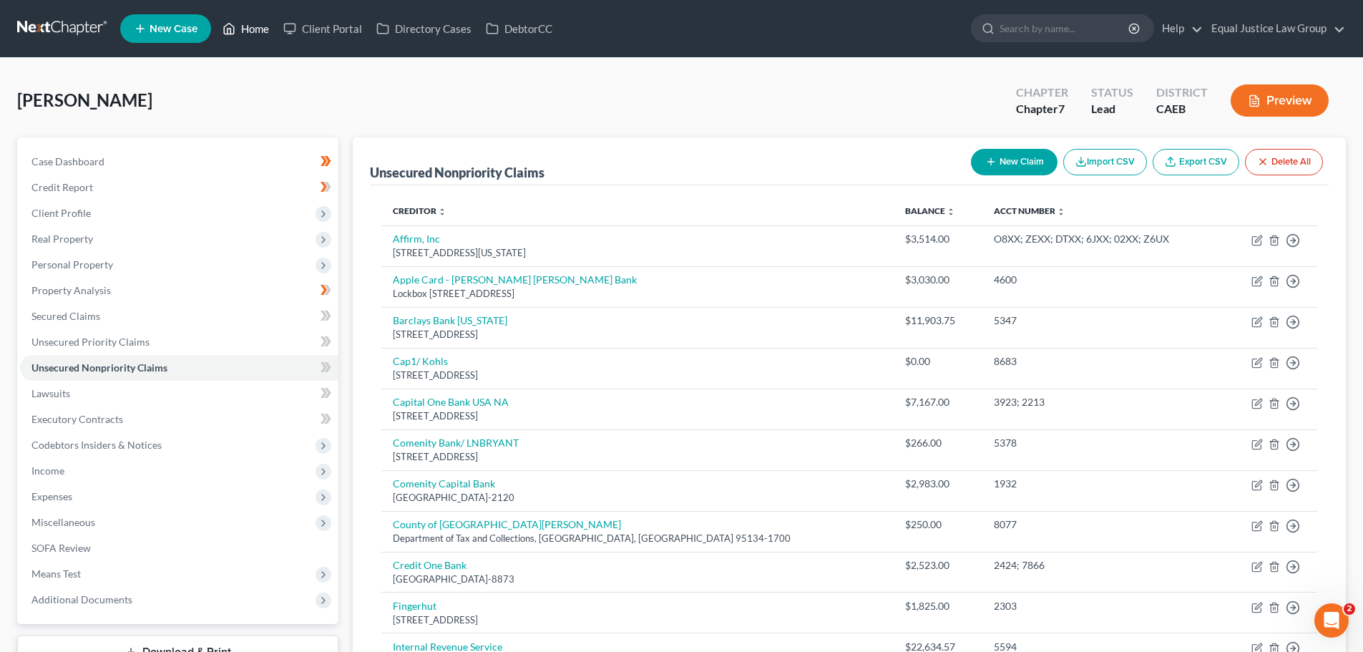
click at [253, 30] on link "Home" at bounding box center [245, 29] width 61 height 26
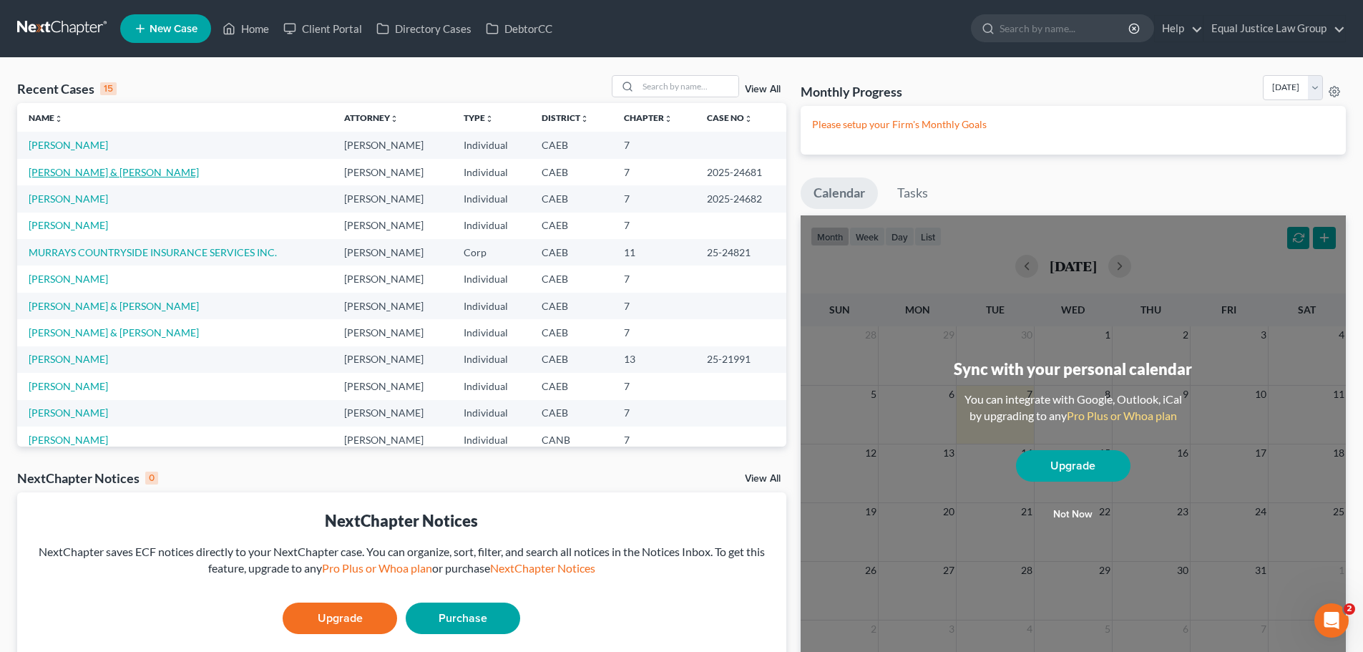
click at [68, 172] on link "[PERSON_NAME] & [PERSON_NAME]" at bounding box center [114, 172] width 170 height 12
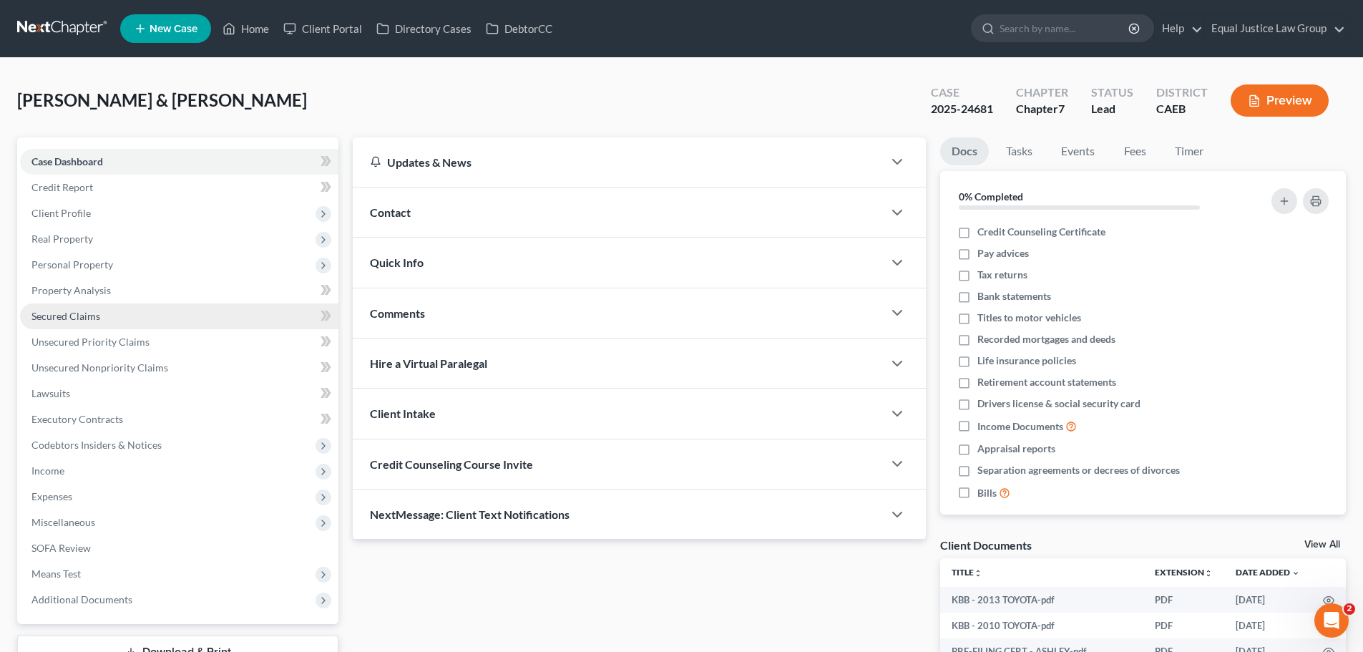
click at [57, 320] on span "Secured Claims" at bounding box center [65, 316] width 69 height 12
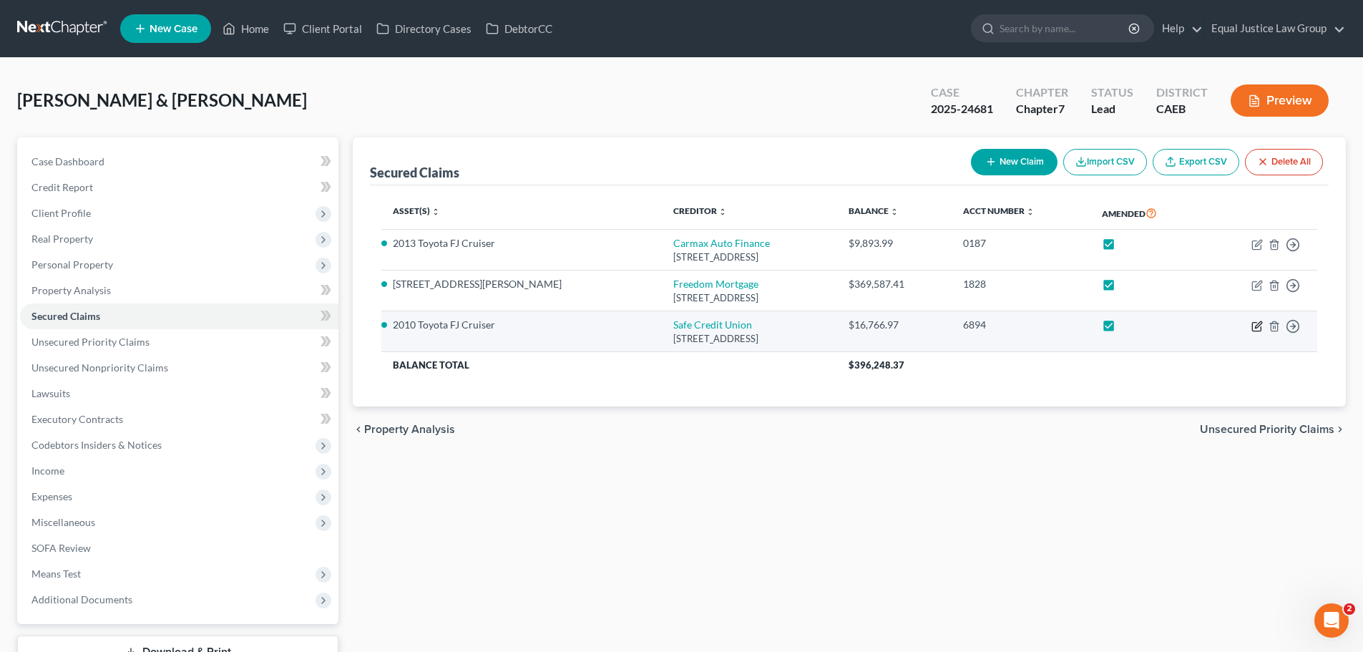
click at [1258, 326] on icon "button" at bounding box center [1258, 324] width 6 height 6
select select "4"
select select "0"
select select "2"
select select "0"
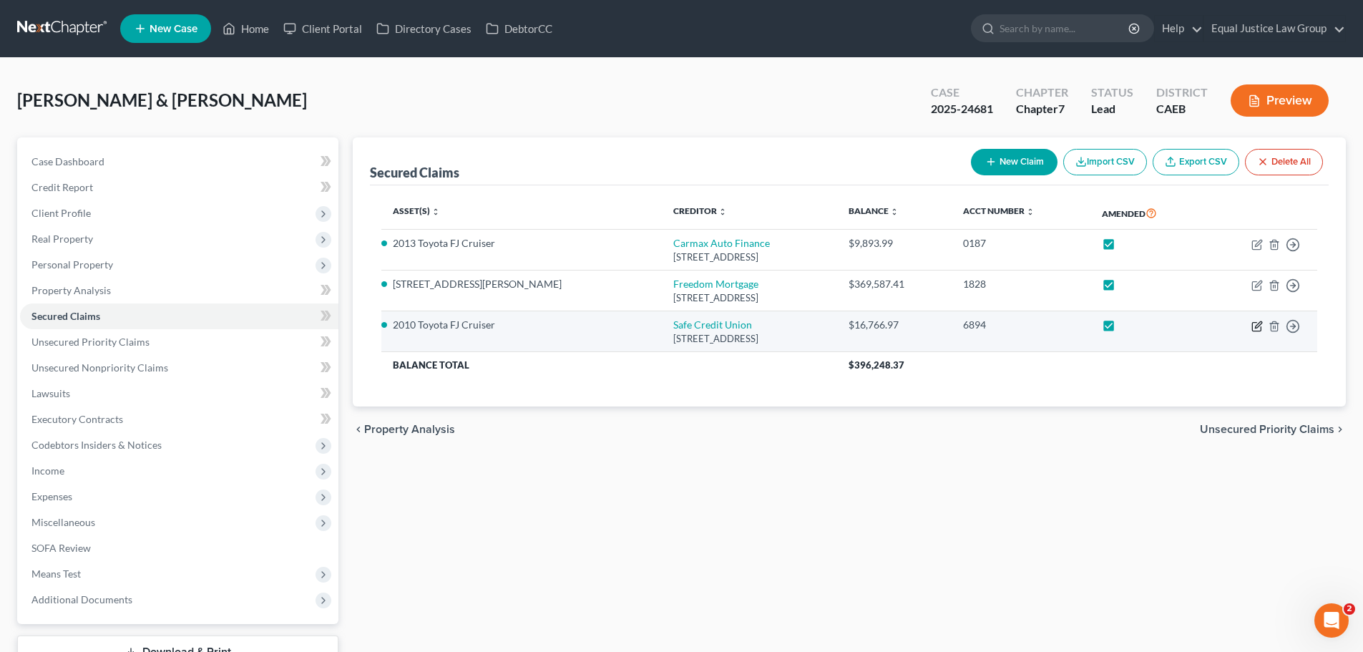
select select "0"
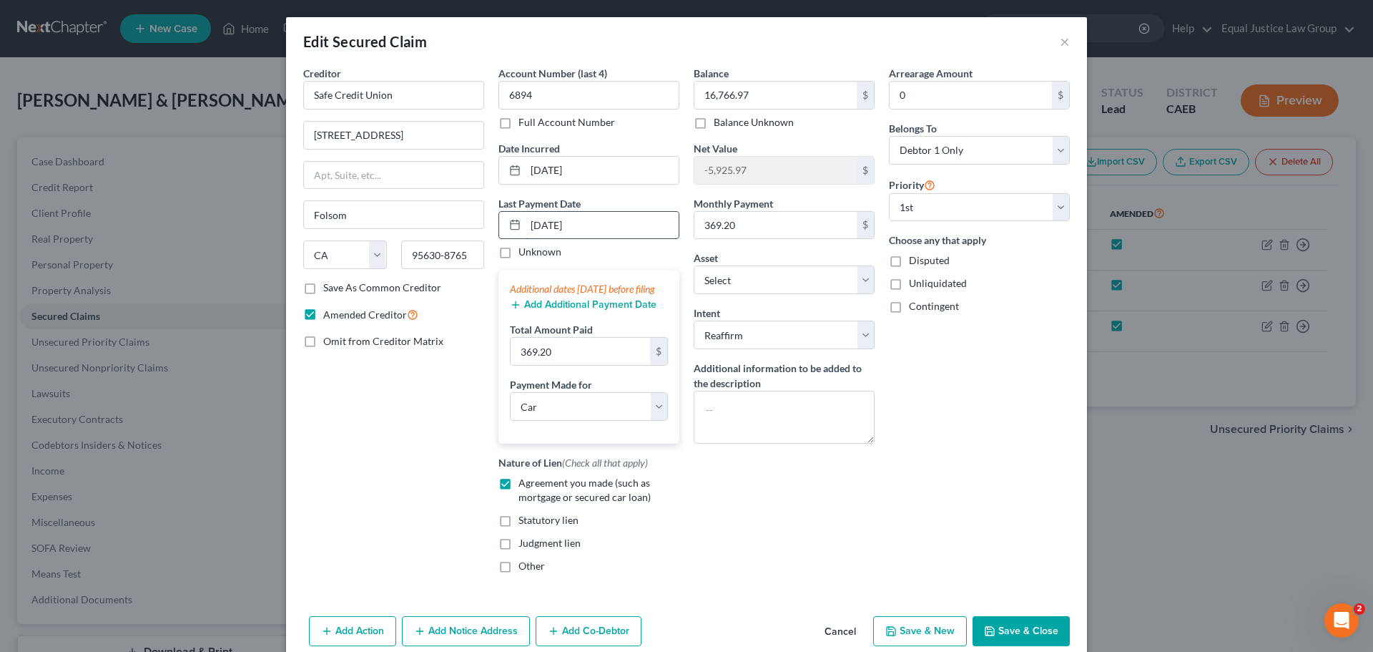
click at [549, 224] on input "[DATE]" at bounding box center [602, 225] width 153 height 27
click at [553, 224] on input "[DATE]" at bounding box center [602, 225] width 153 height 27
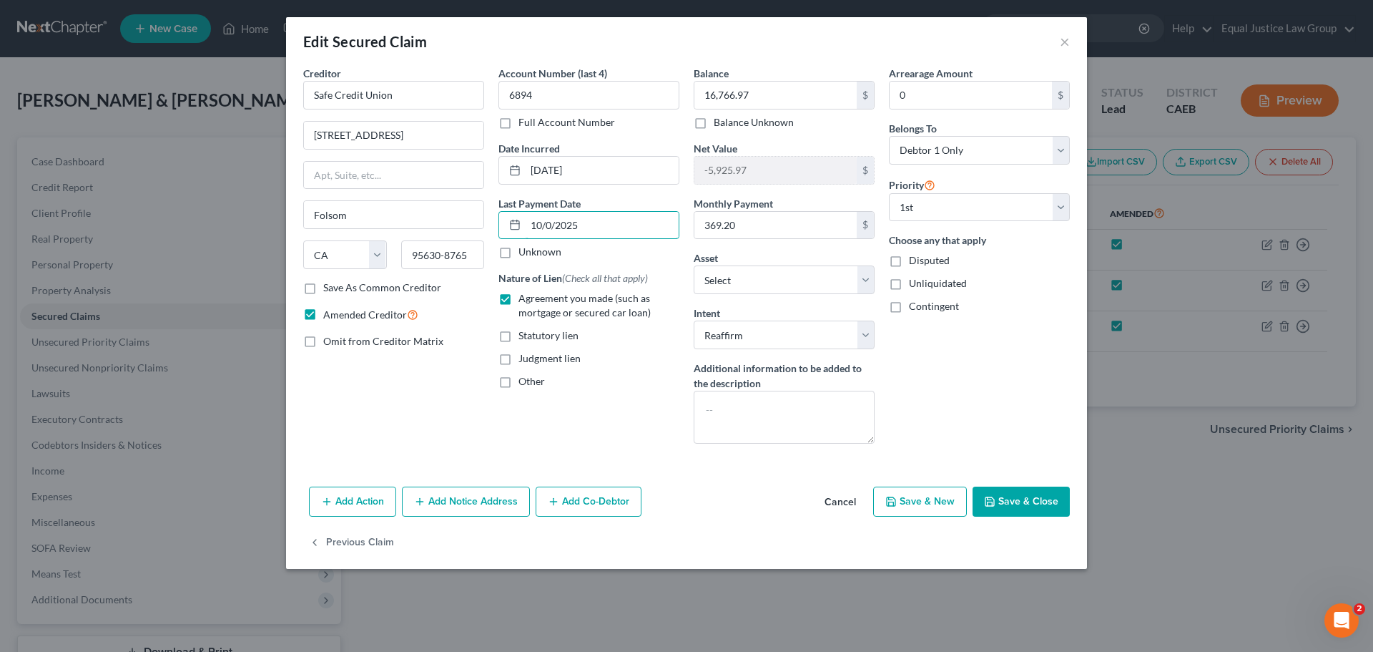
type input "[DATE]"
select select "0"
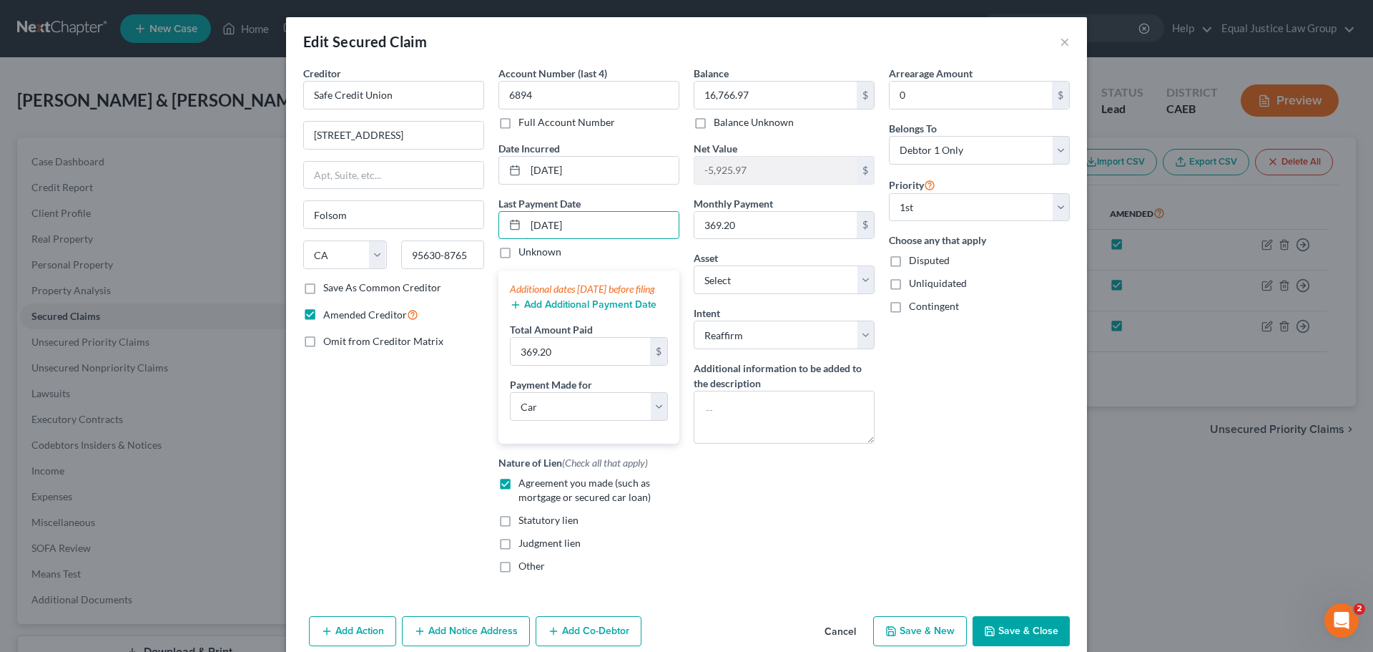
type input "[DATE]"
click at [922, 512] on div "Arrearage Amount 0 $ Belongs To * Select Debtor 1 Only Debtor 2 Only Debtor 1 A…" at bounding box center [979, 325] width 195 height 519
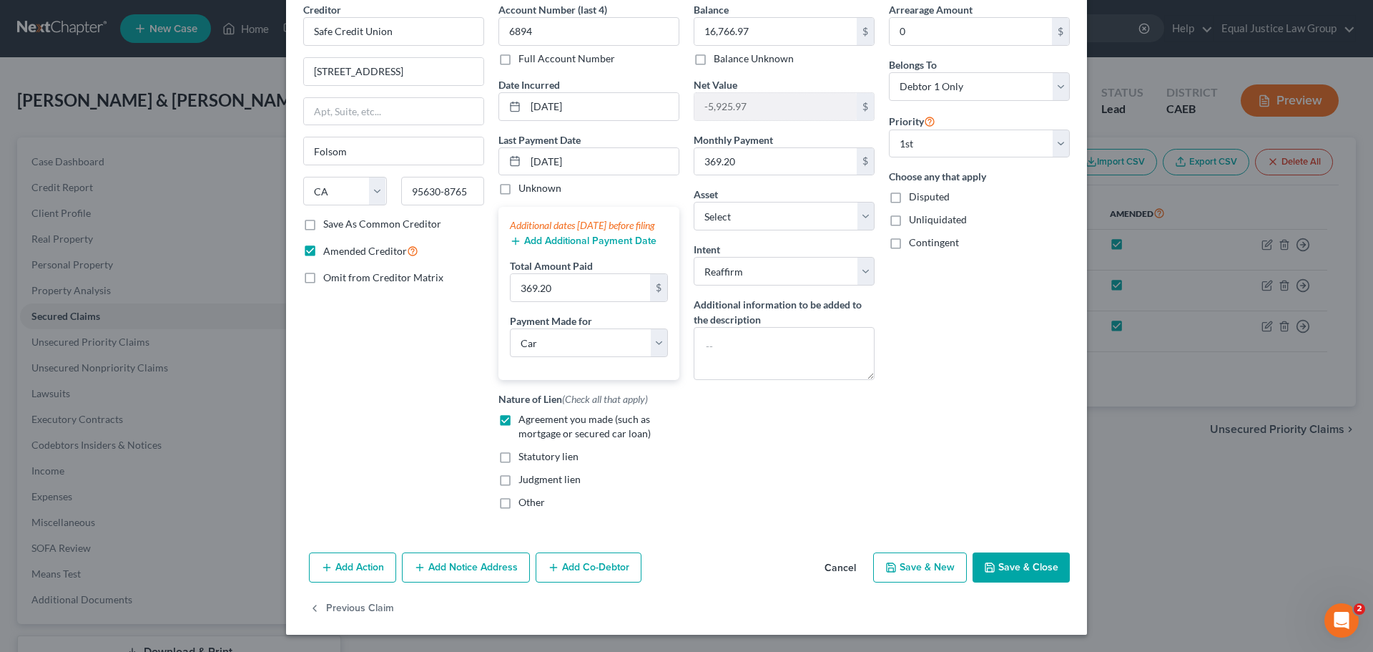
click at [1024, 566] on button "Save & Close" at bounding box center [1021, 567] width 97 height 30
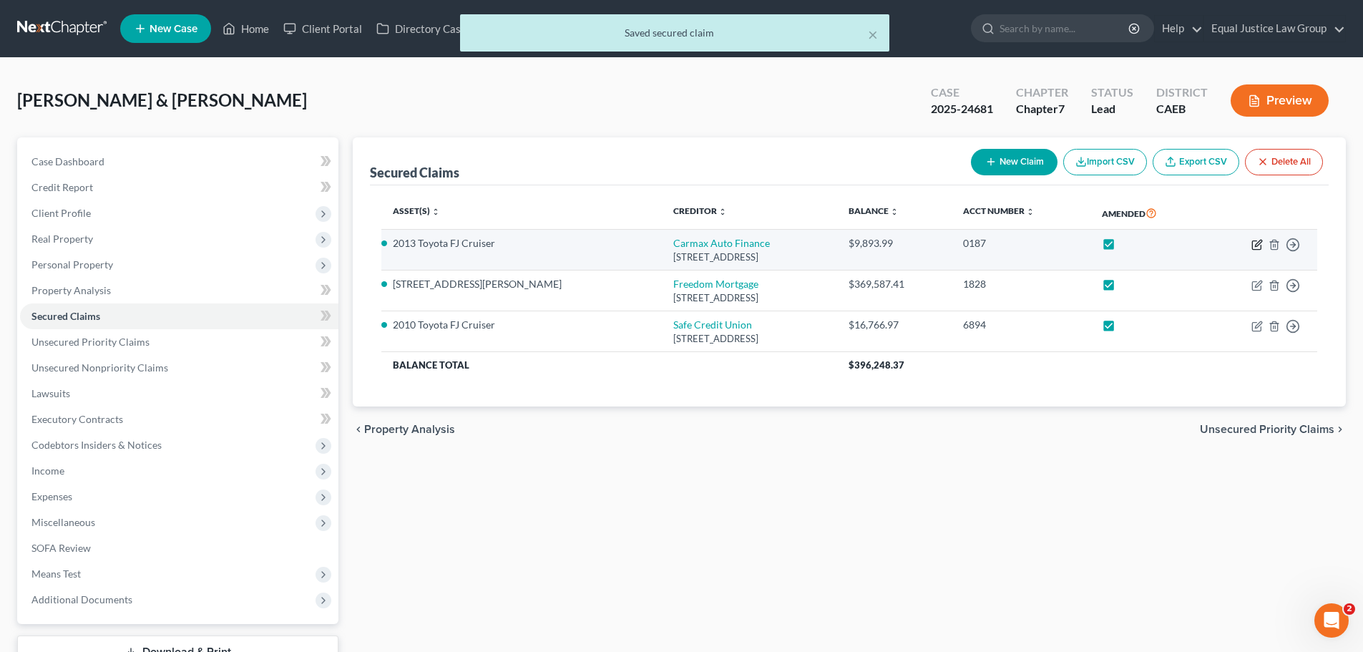
click at [1255, 243] on icon "button" at bounding box center [1256, 244] width 11 height 11
select select "10"
select select "0"
select select "2"
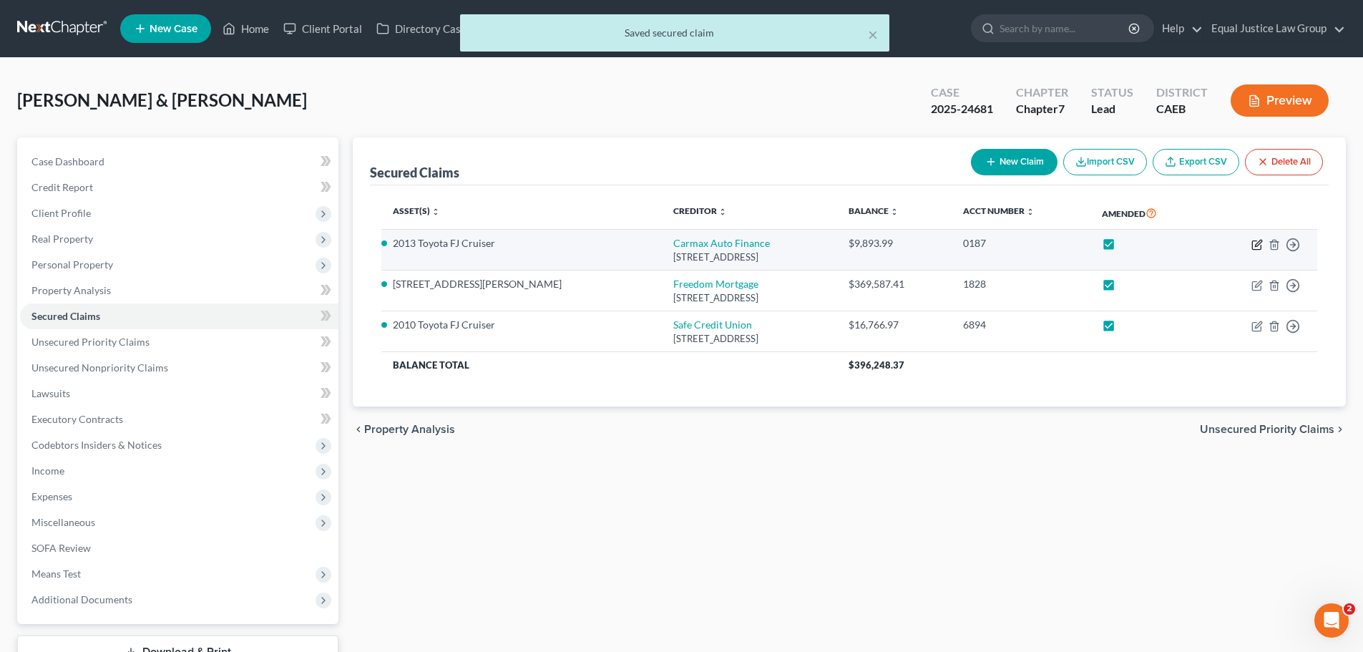
select select "0"
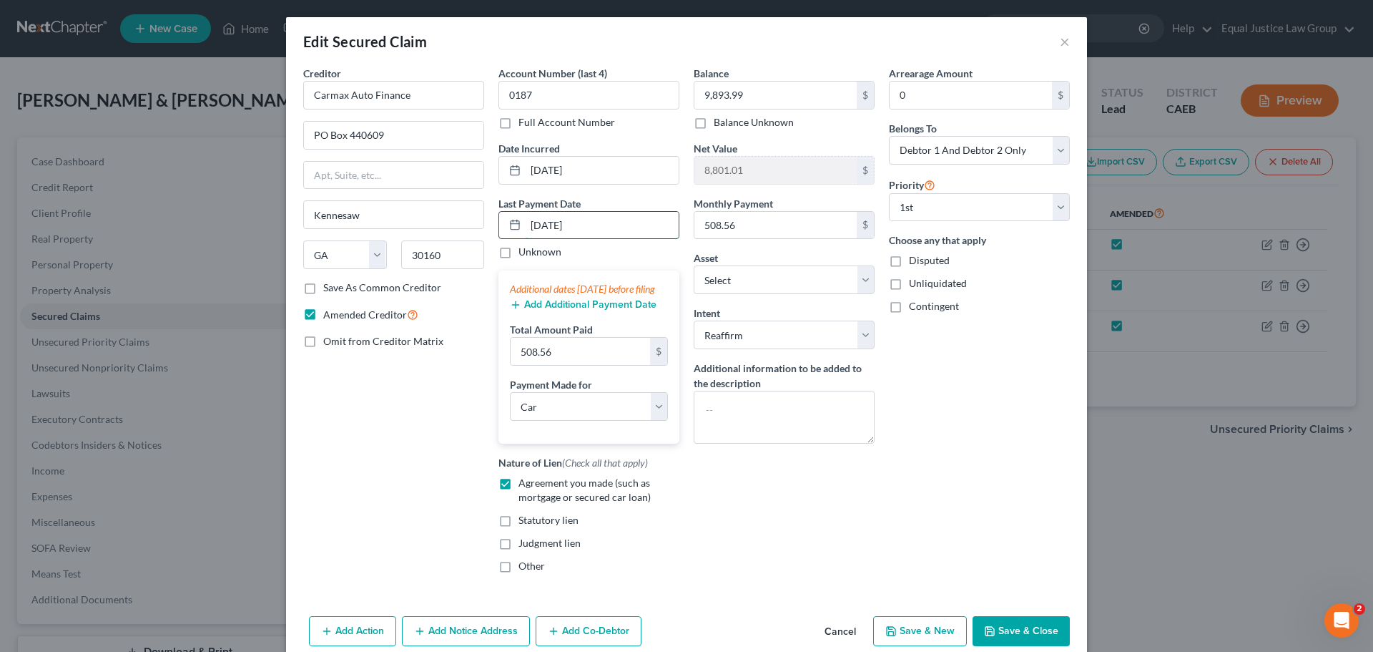
drag, startPoint x: 549, startPoint y: 223, endPoint x: 522, endPoint y: 224, distance: 27.2
click at [526, 224] on input "[DATE]" at bounding box center [602, 225] width 153 height 27
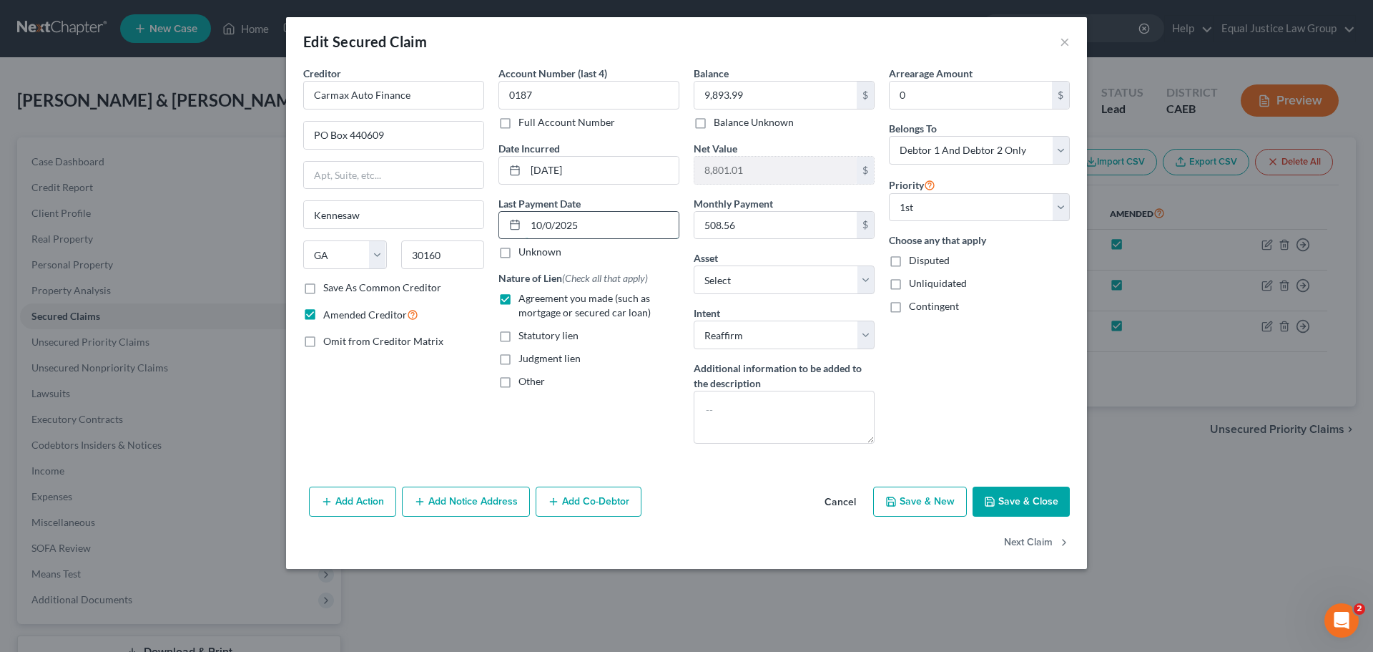
type input "[DATE]"
select select "0"
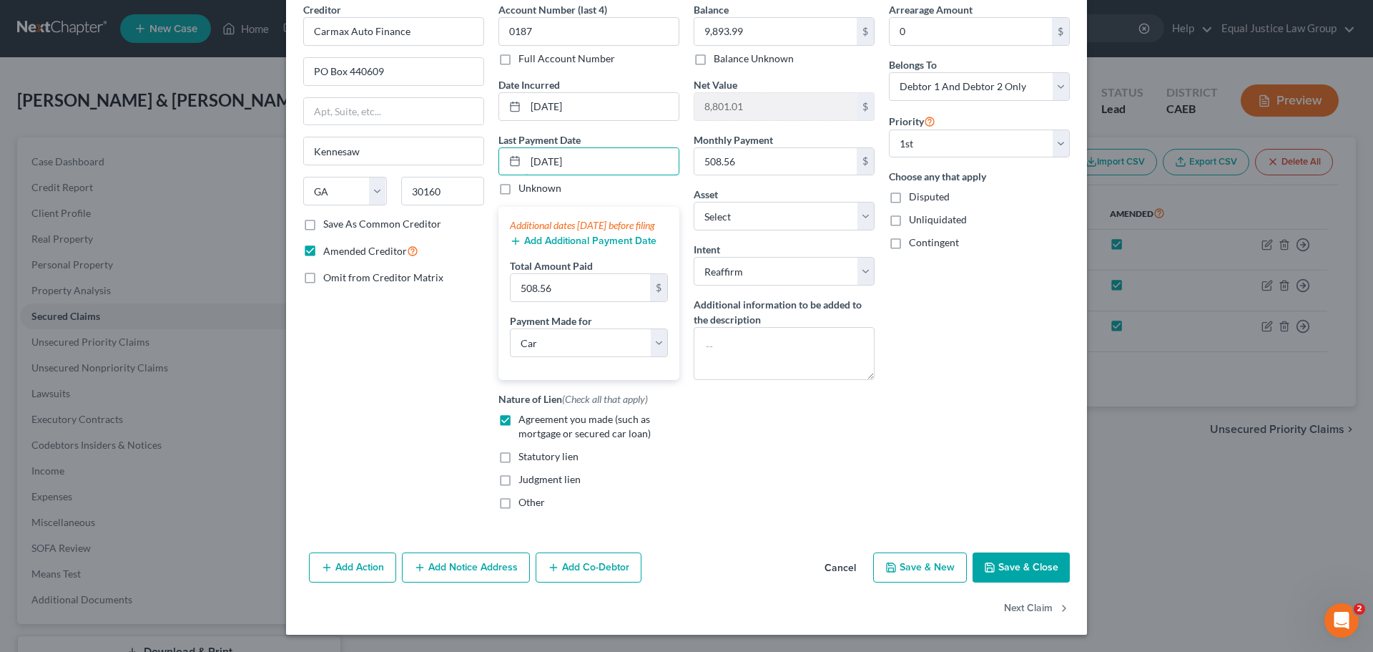
type input "[DATE]"
click at [1010, 567] on button "Save & Close" at bounding box center [1021, 567] width 97 height 30
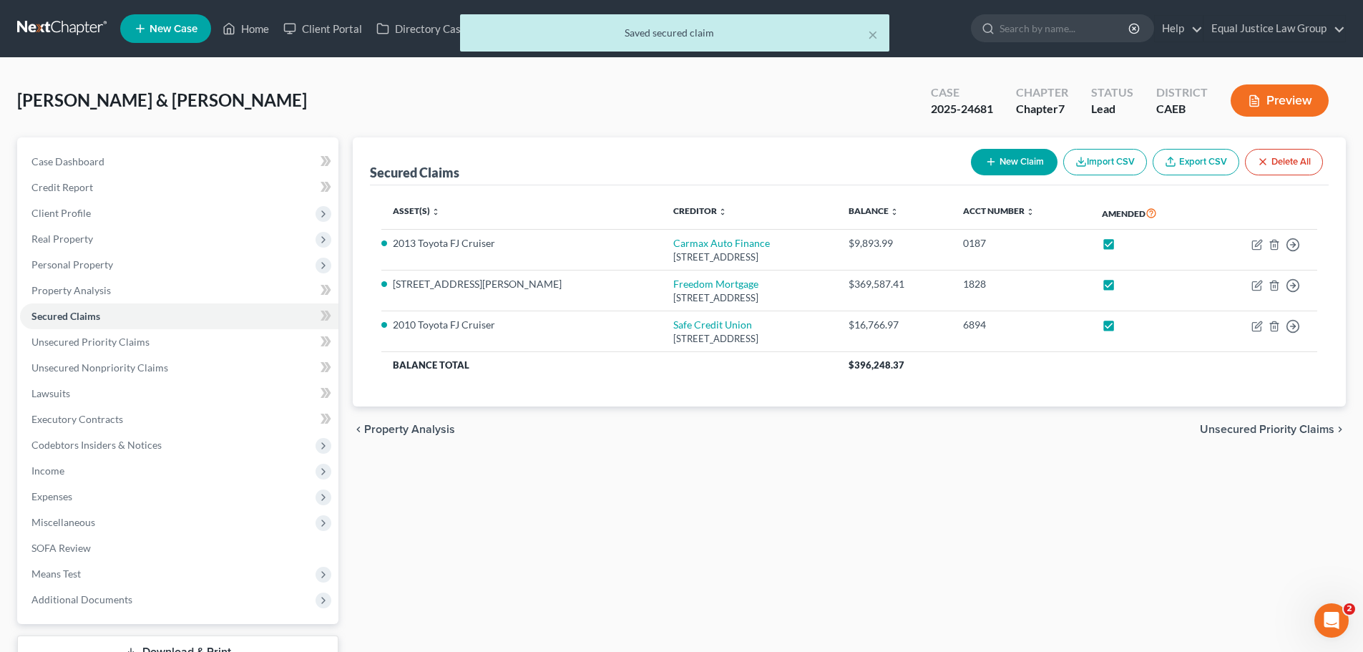
click at [1039, 548] on div "Secured Claims New Claim Import CSV Export CSV Delete All Asset(s) expand_more …" at bounding box center [849, 421] width 1007 height 569
click at [89, 212] on span "Client Profile" at bounding box center [60, 213] width 59 height 12
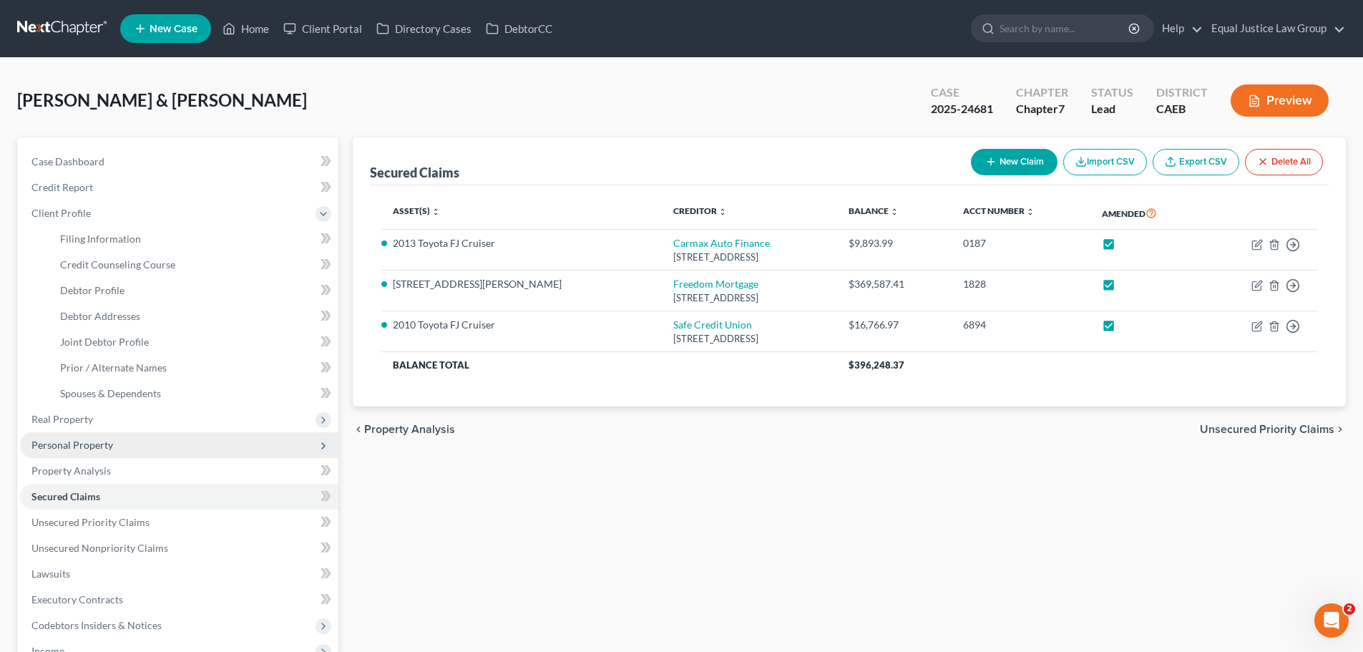
click at [69, 447] on span "Personal Property" at bounding box center [72, 445] width 82 height 12
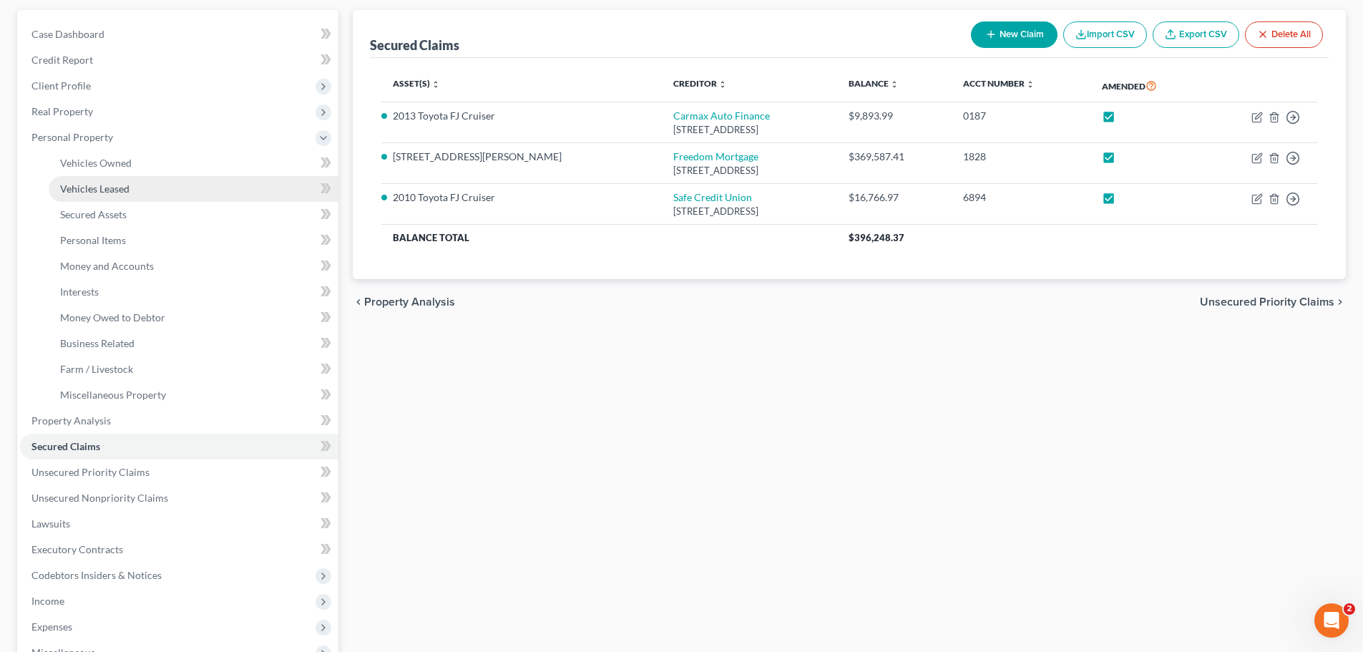
scroll to position [143, 0]
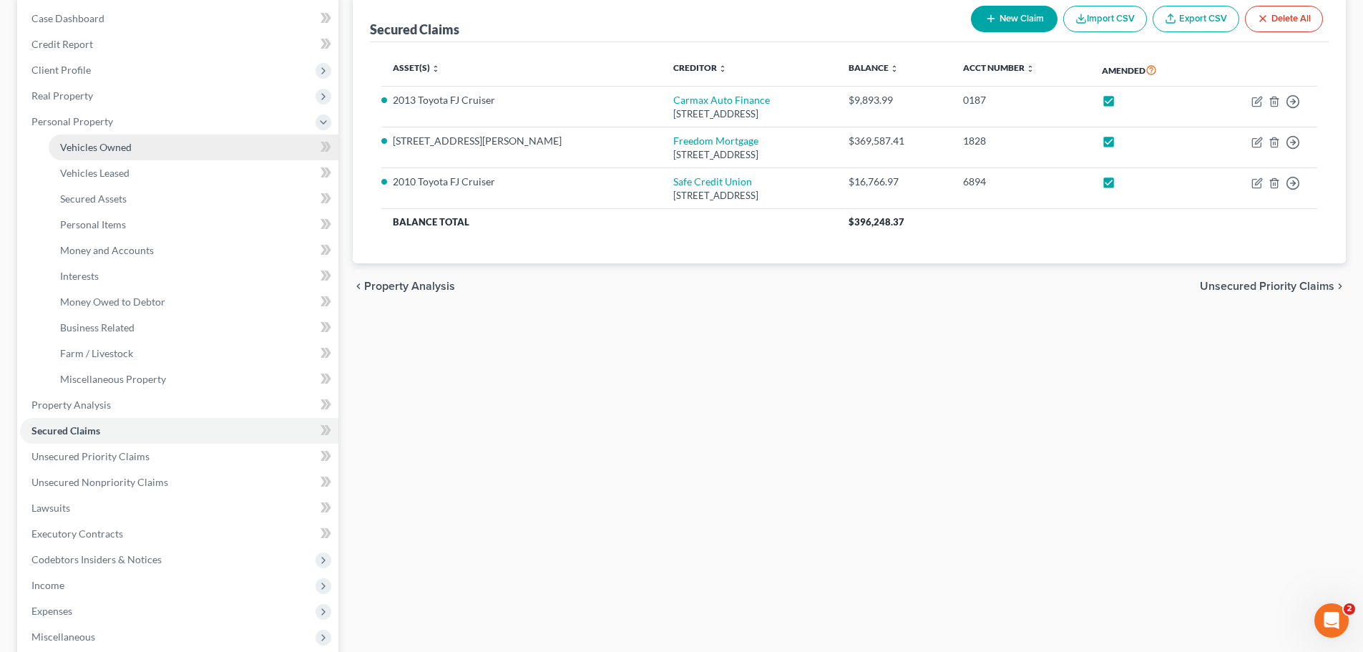
click at [122, 147] on span "Vehicles Owned" at bounding box center [96, 147] width 72 height 12
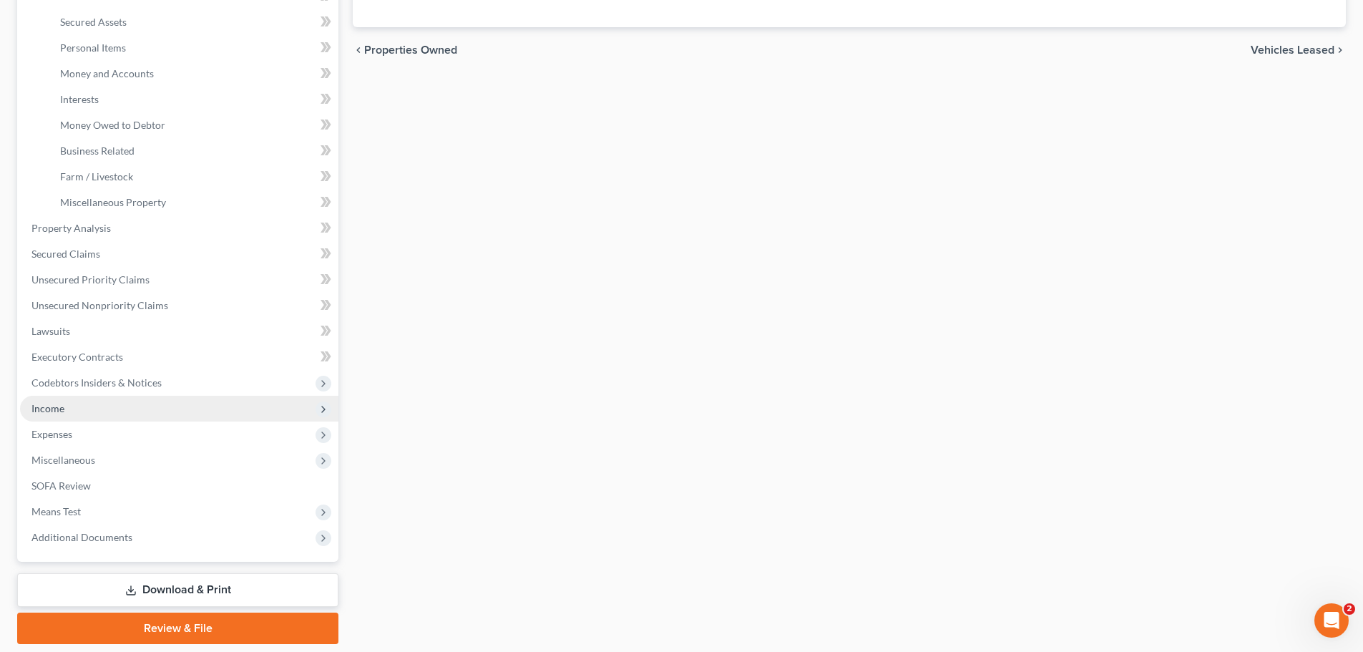
scroll to position [295, 0]
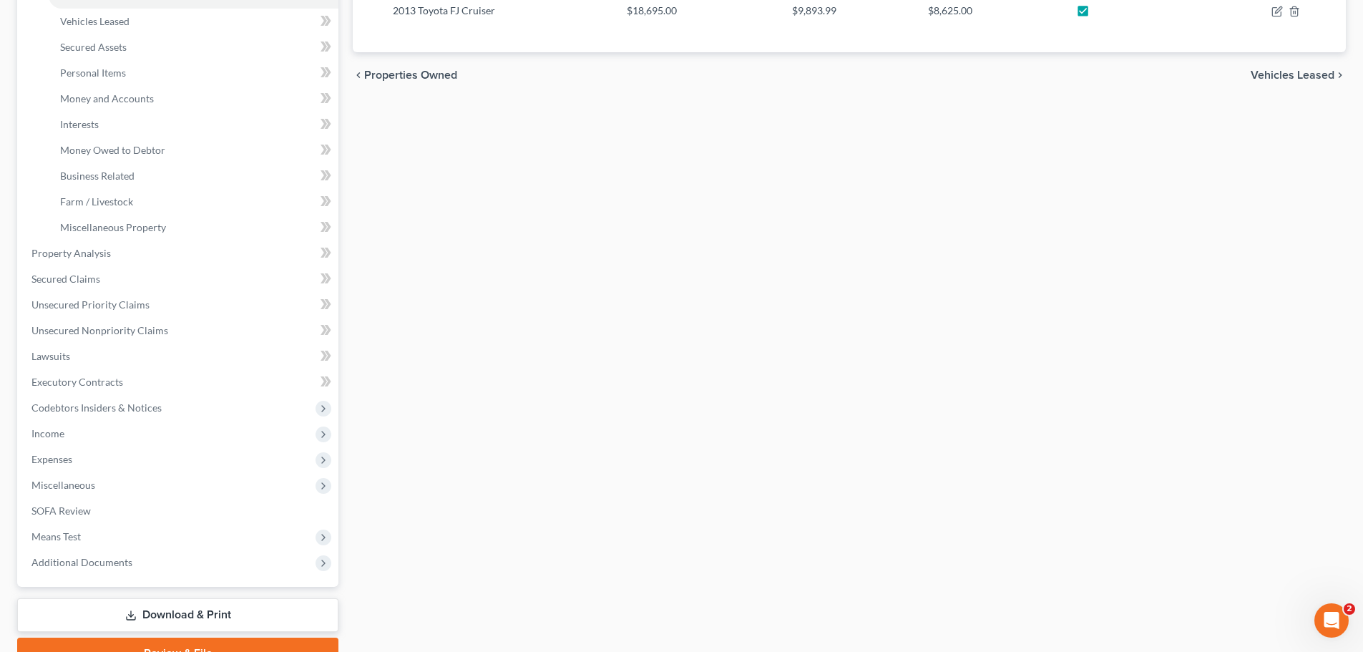
click at [212, 609] on link "Download & Print" at bounding box center [177, 615] width 321 height 34
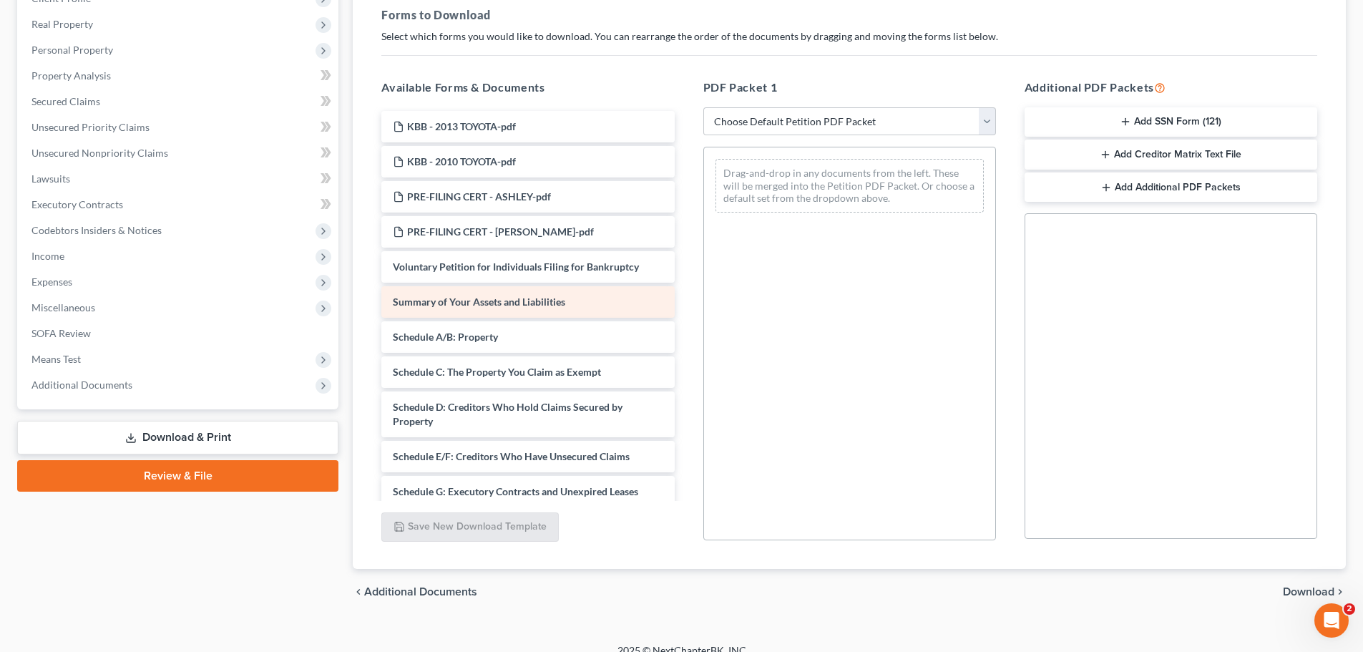
scroll to position [72, 0]
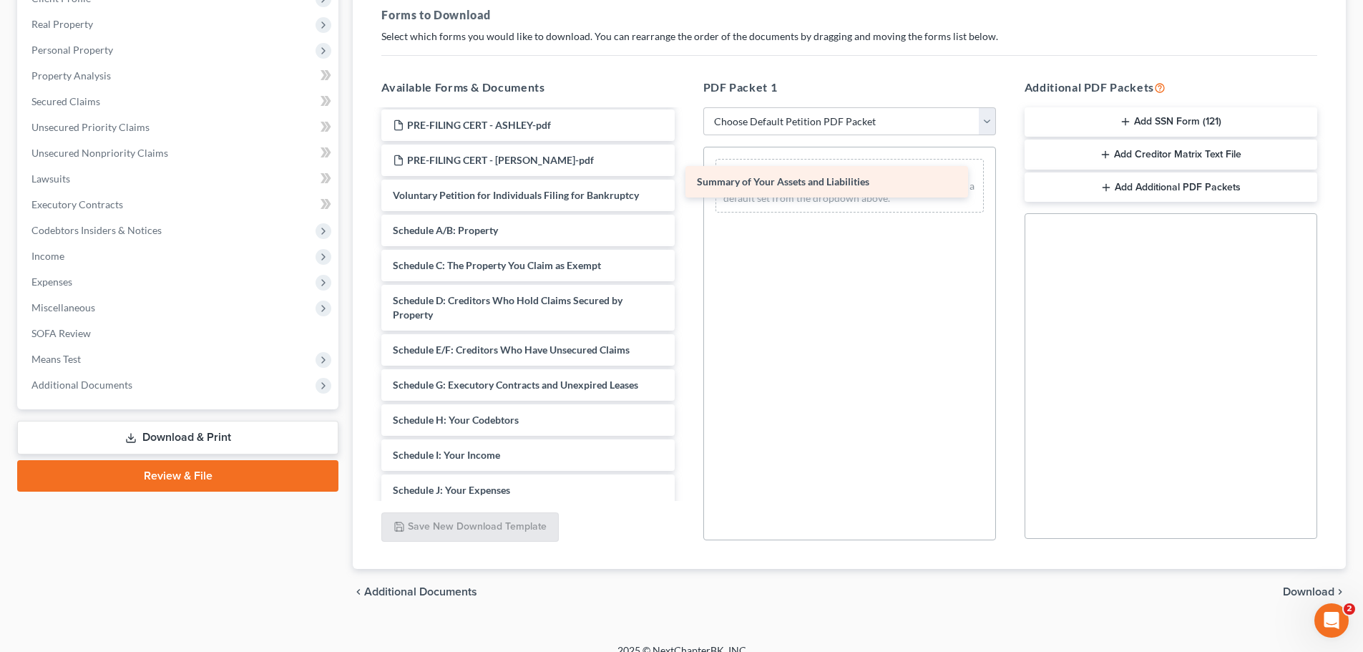
drag, startPoint x: 471, startPoint y: 228, endPoint x: 777, endPoint y: 180, distance: 310.0
click at [685, 180] on div "Summary of Your Assets and Liabilities KBB - 2013 TOYOTA-pdf KBB - 2010 TOYOTA-…" at bounding box center [527, 434] width 315 height 790
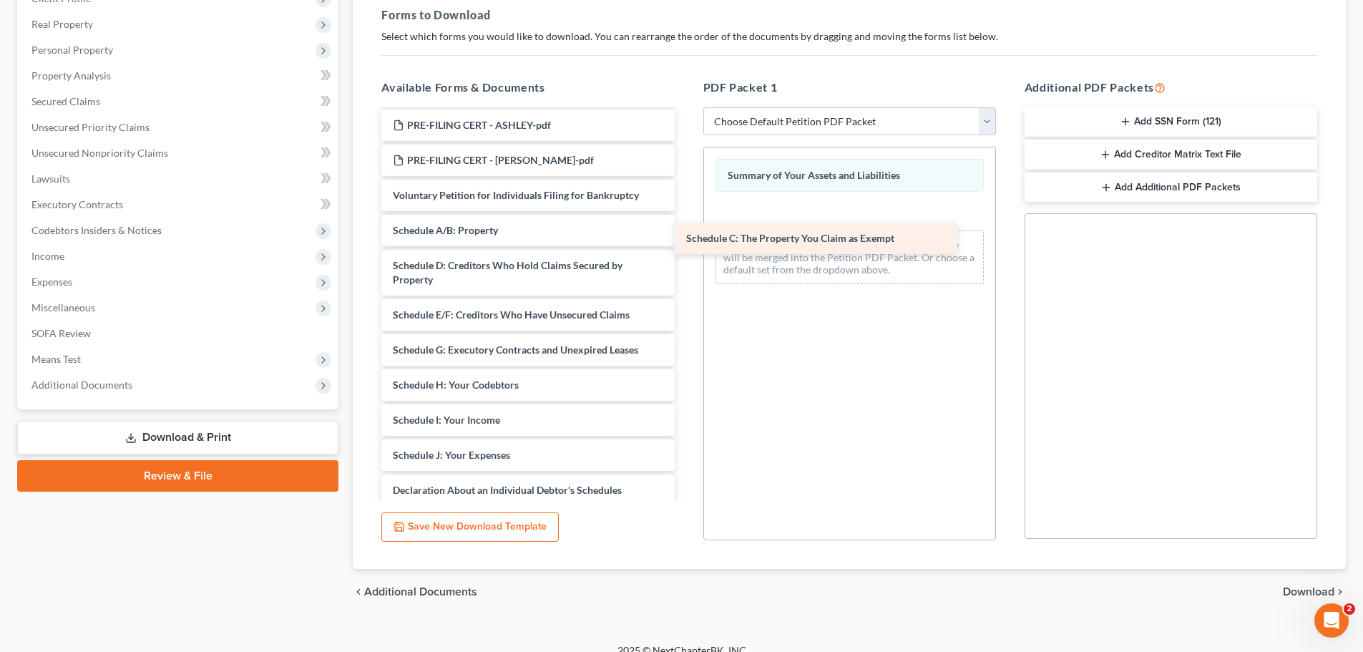
drag, startPoint x: 455, startPoint y: 263, endPoint x: 732, endPoint y: 238, distance: 278.0
click at [685, 225] on div "Schedule C: The Property You Claim as Exempt KBB - 2013 TOYOTA-pdf KBB - 2010 T…" at bounding box center [527, 416] width 315 height 755
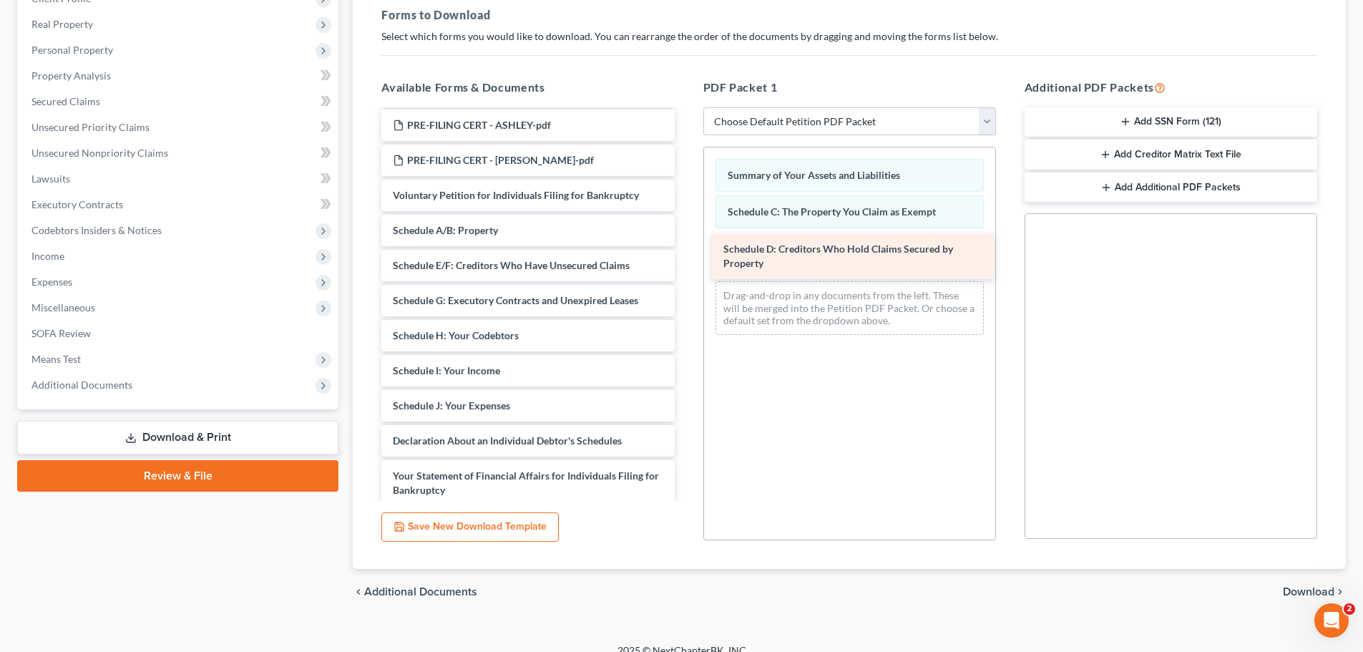
drag, startPoint x: 449, startPoint y: 277, endPoint x: 782, endPoint y: 260, distance: 333.1
click at [685, 260] on div "Schedule D: Creditors Who Hold Claims Secured by Property KBB - 2013 TOYOTA-pdf…" at bounding box center [527, 391] width 315 height 705
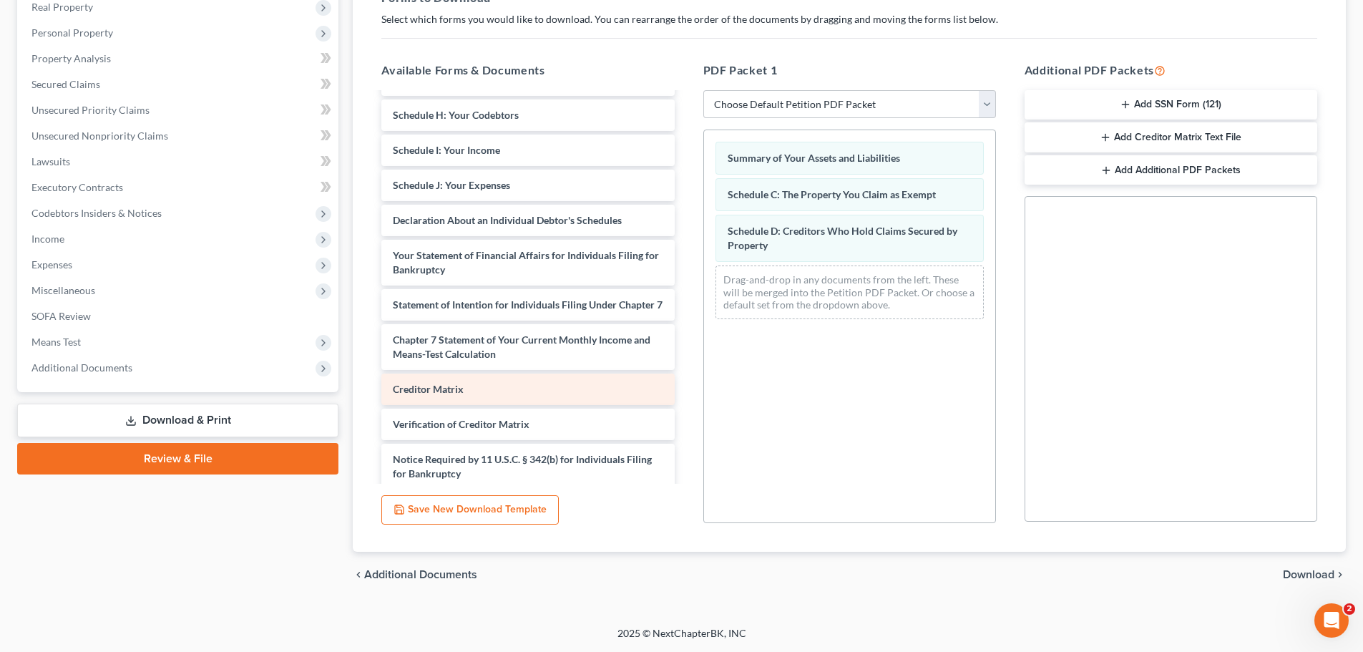
scroll to position [333, 0]
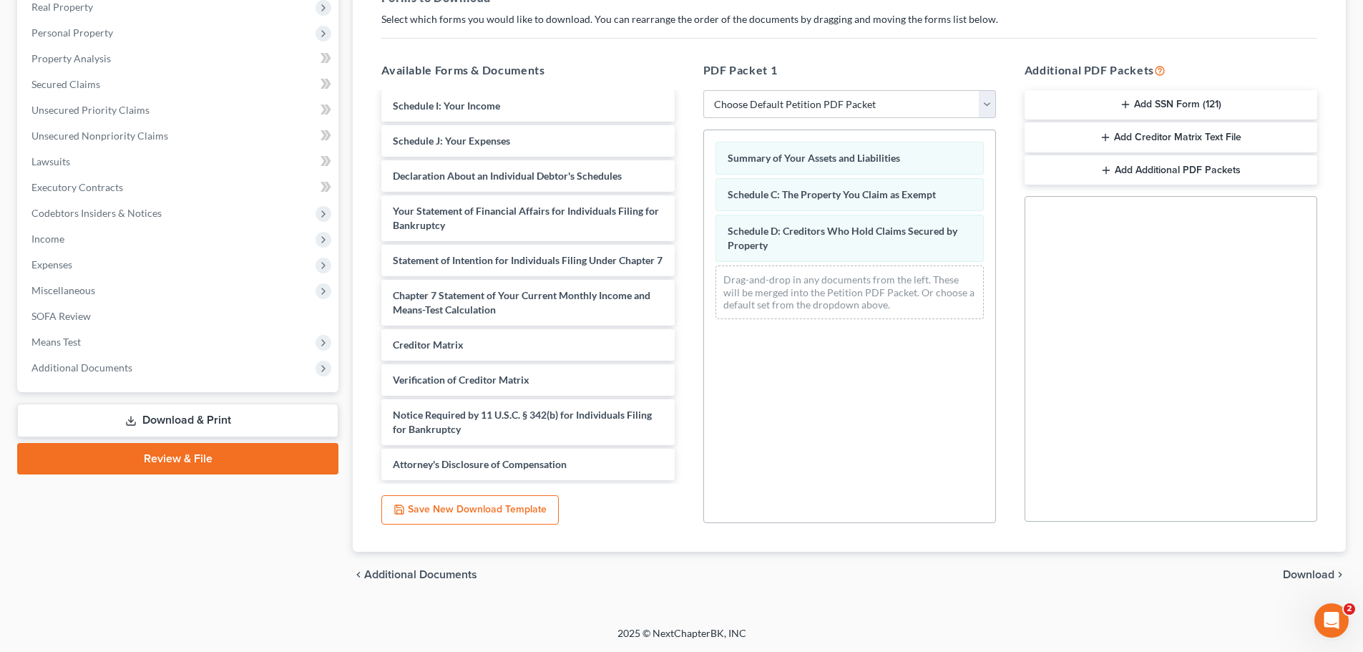
click at [1299, 572] on span "Download" at bounding box center [1309, 574] width 52 height 11
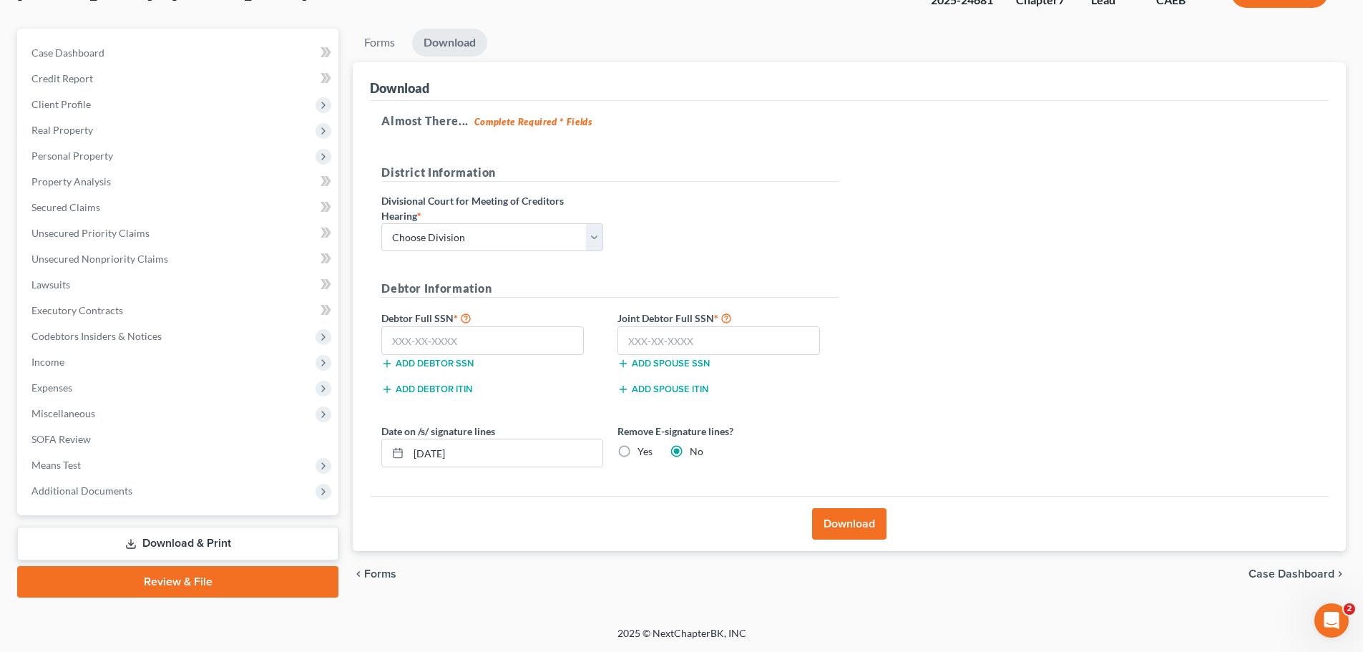
scroll to position [109, 0]
drag, startPoint x: 543, startPoint y: 238, endPoint x: 534, endPoint y: 248, distance: 13.7
click at [543, 238] on select "Choose Division Fresno Modesto [GEOGRAPHIC_DATA]" at bounding box center [492, 237] width 222 height 29
select select "2"
click at [381, 223] on select "Choose Division Fresno Modesto [GEOGRAPHIC_DATA]" at bounding box center [492, 237] width 222 height 29
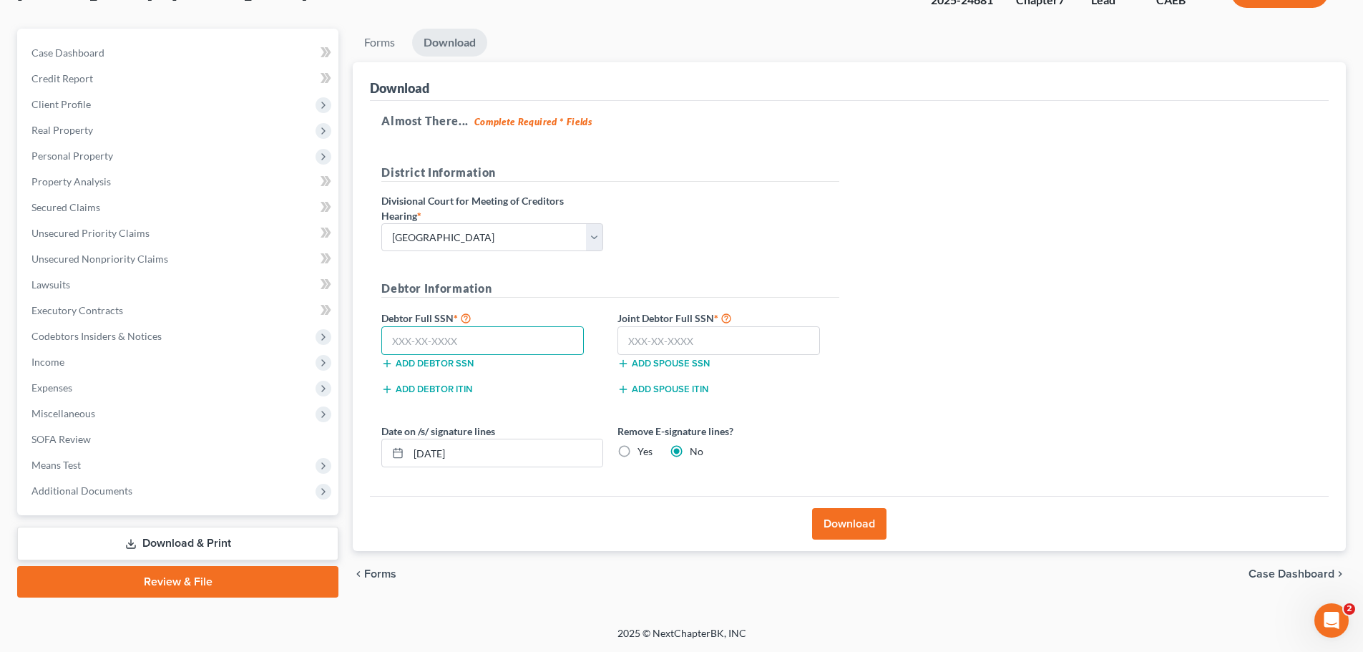
click at [466, 343] on input "text" at bounding box center [482, 340] width 202 height 29
type input "503-06-3938"
drag, startPoint x: 459, startPoint y: 332, endPoint x: 381, endPoint y: 333, distance: 78.0
click at [381, 333] on input "503-06-3938" at bounding box center [482, 340] width 202 height 29
paste input "503-06-3938"
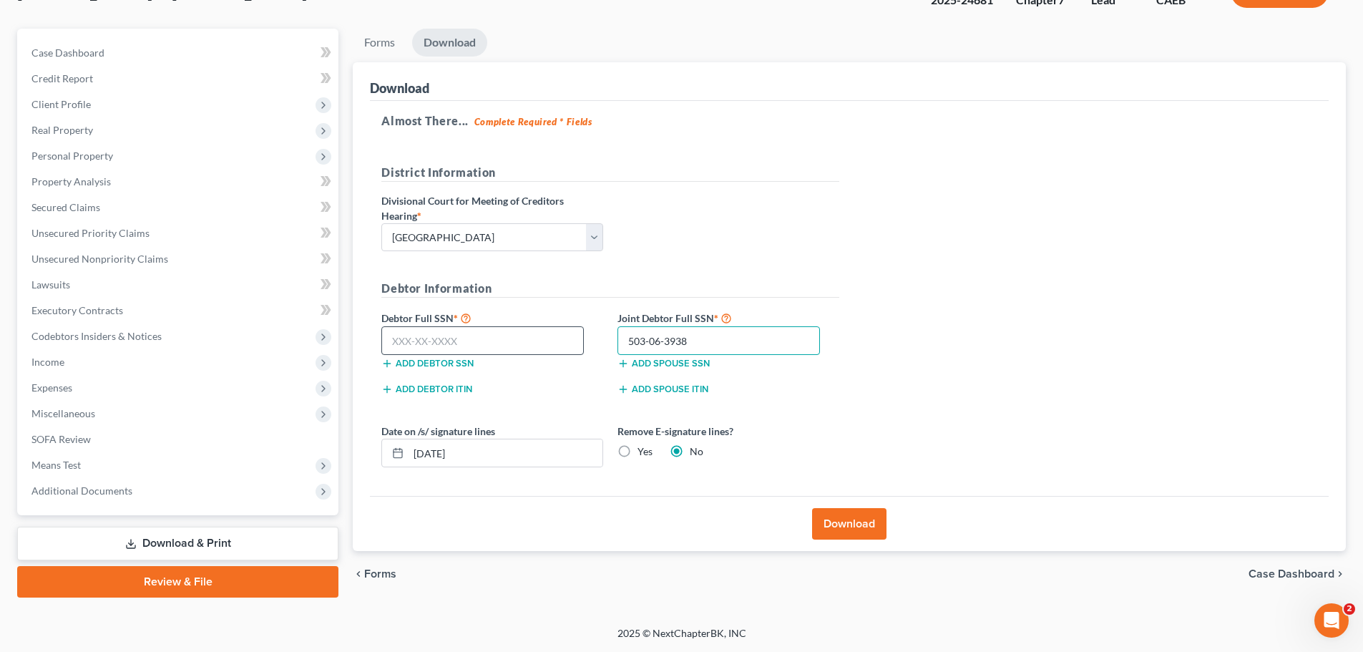
type input "503-06-3938"
click at [405, 343] on input "text" at bounding box center [482, 340] width 202 height 29
type input "620-01-2799"
click at [861, 524] on button "Download" at bounding box center [849, 523] width 74 height 31
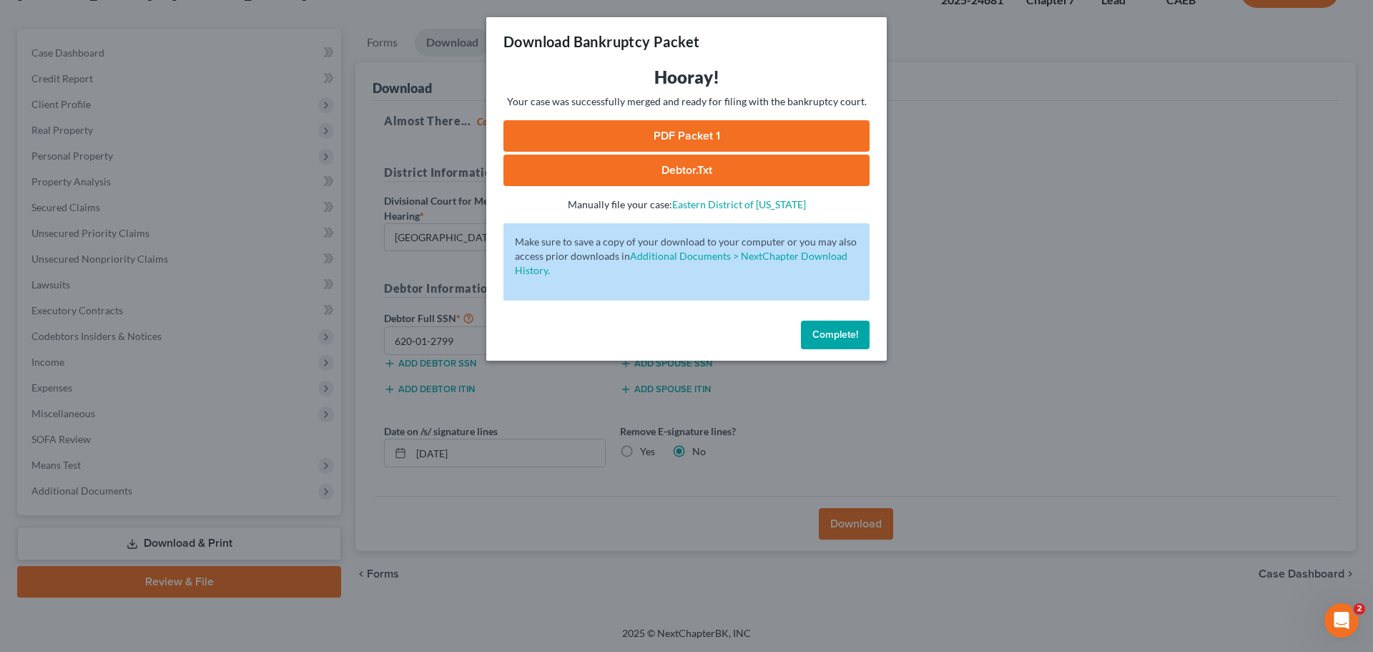
click at [670, 126] on link "PDF Packet 1" at bounding box center [687, 135] width 366 height 31
click at [955, 370] on div "Download Bankruptcy Packet Hooray! Your case was successfully merged and ready …" at bounding box center [686, 326] width 1373 height 652
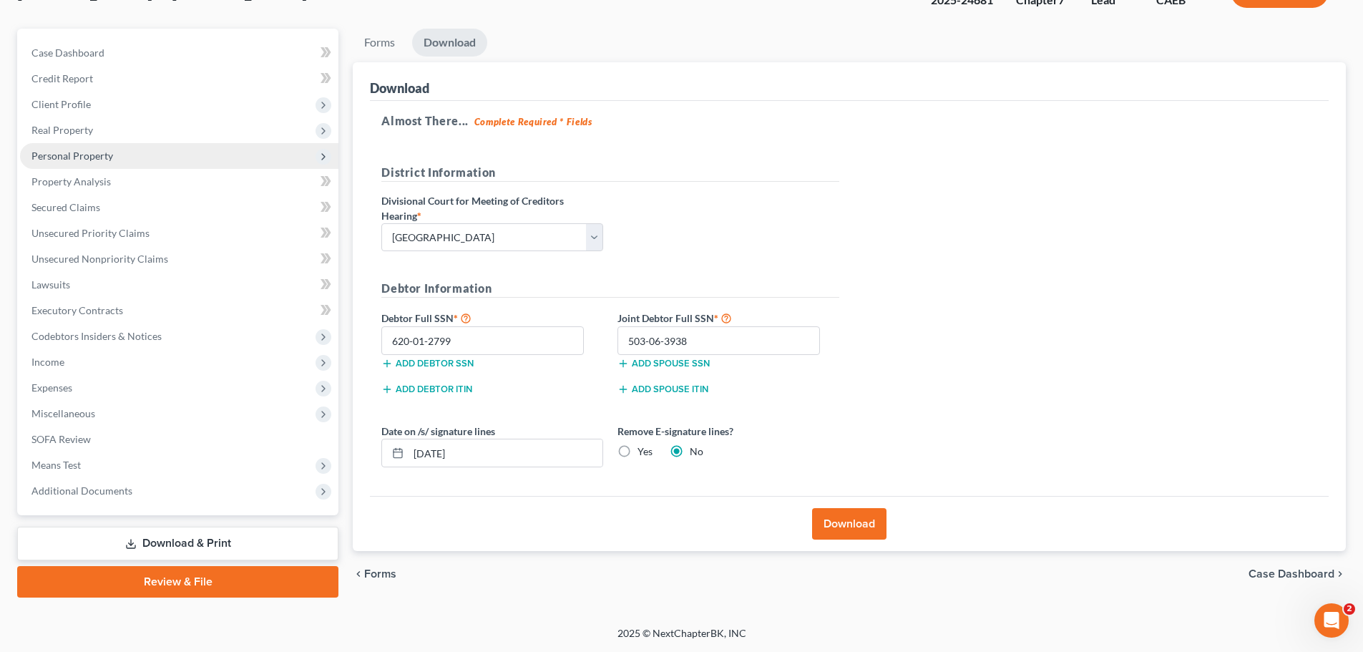
click at [62, 155] on span "Personal Property" at bounding box center [72, 156] width 82 height 12
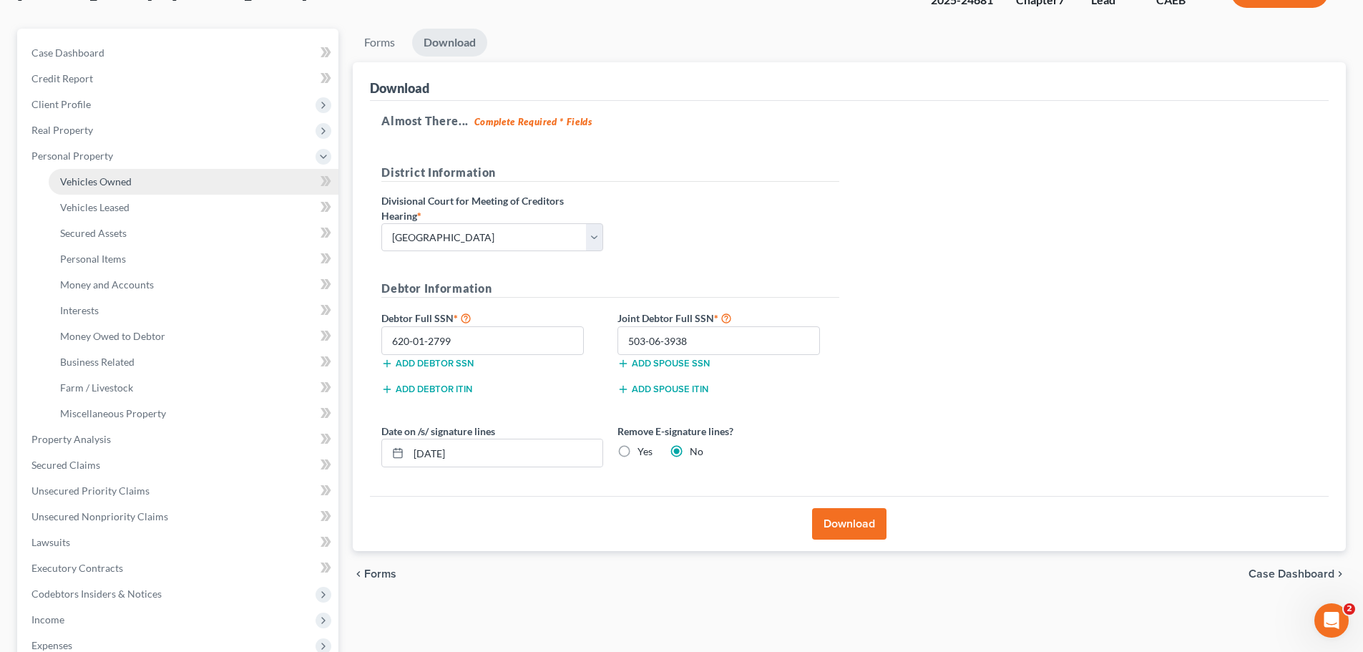
click at [77, 176] on span "Vehicles Owned" at bounding box center [96, 181] width 72 height 12
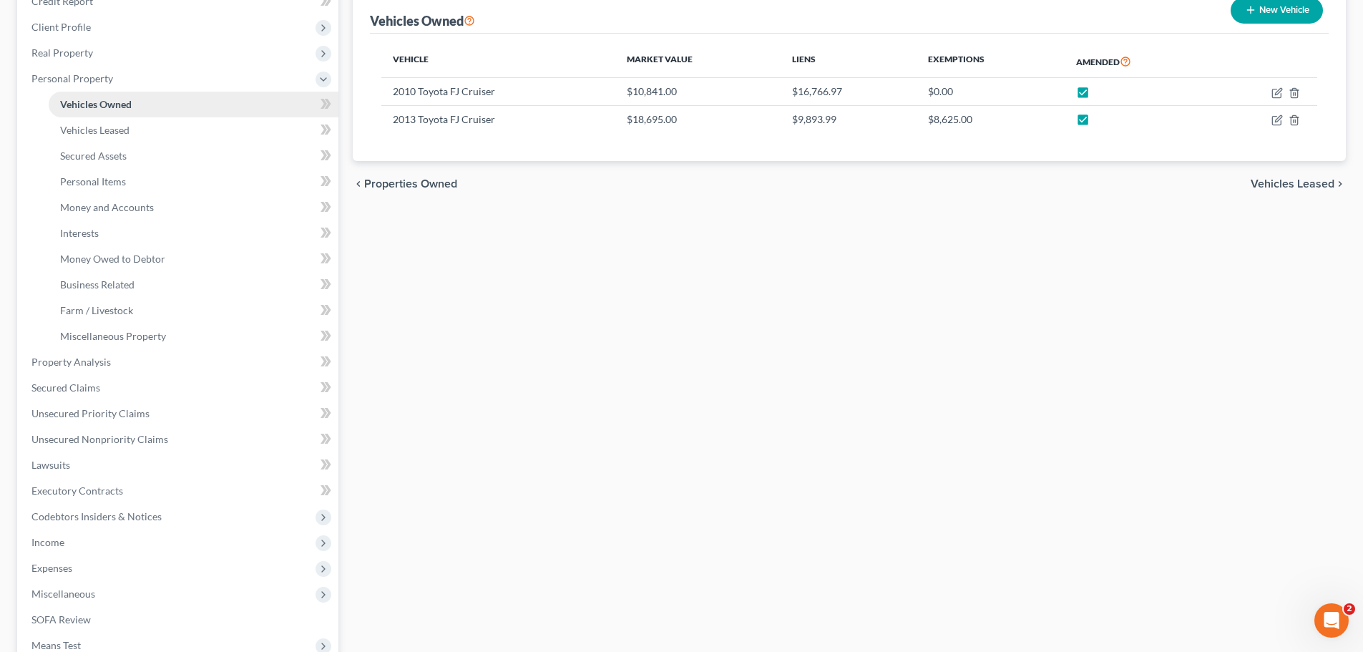
scroll to position [215, 0]
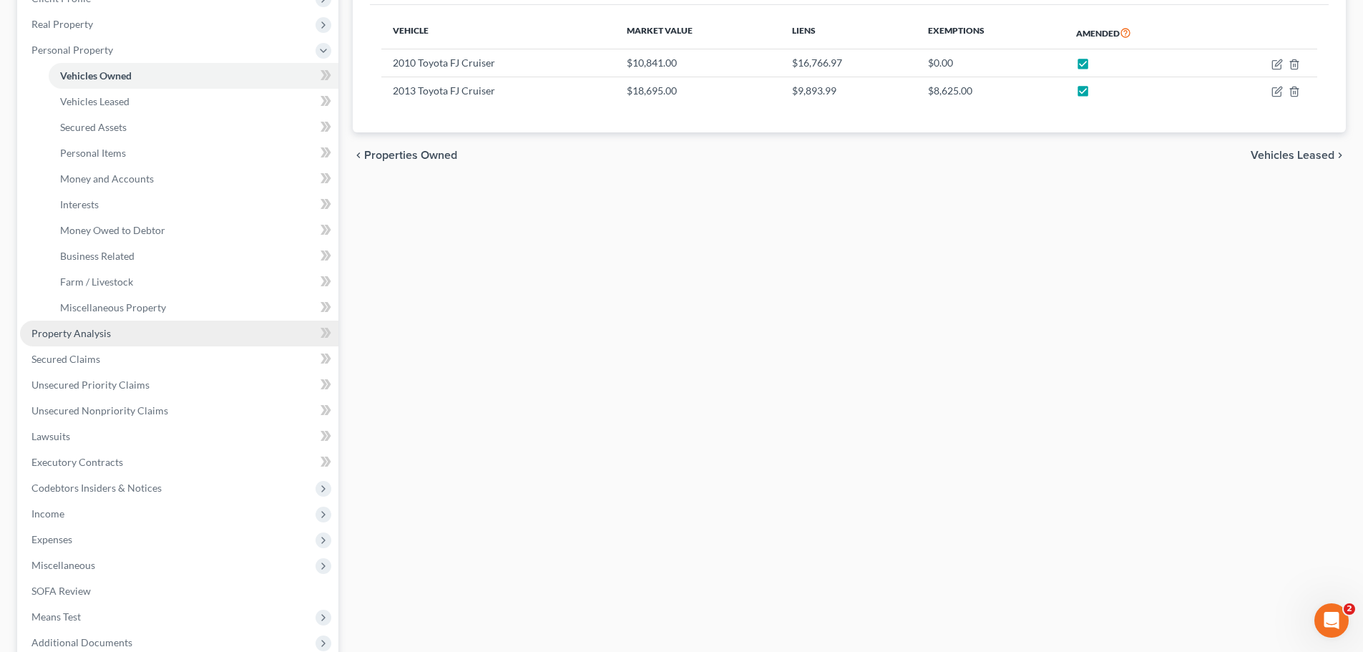
click at [89, 333] on span "Property Analysis" at bounding box center [70, 333] width 79 height 12
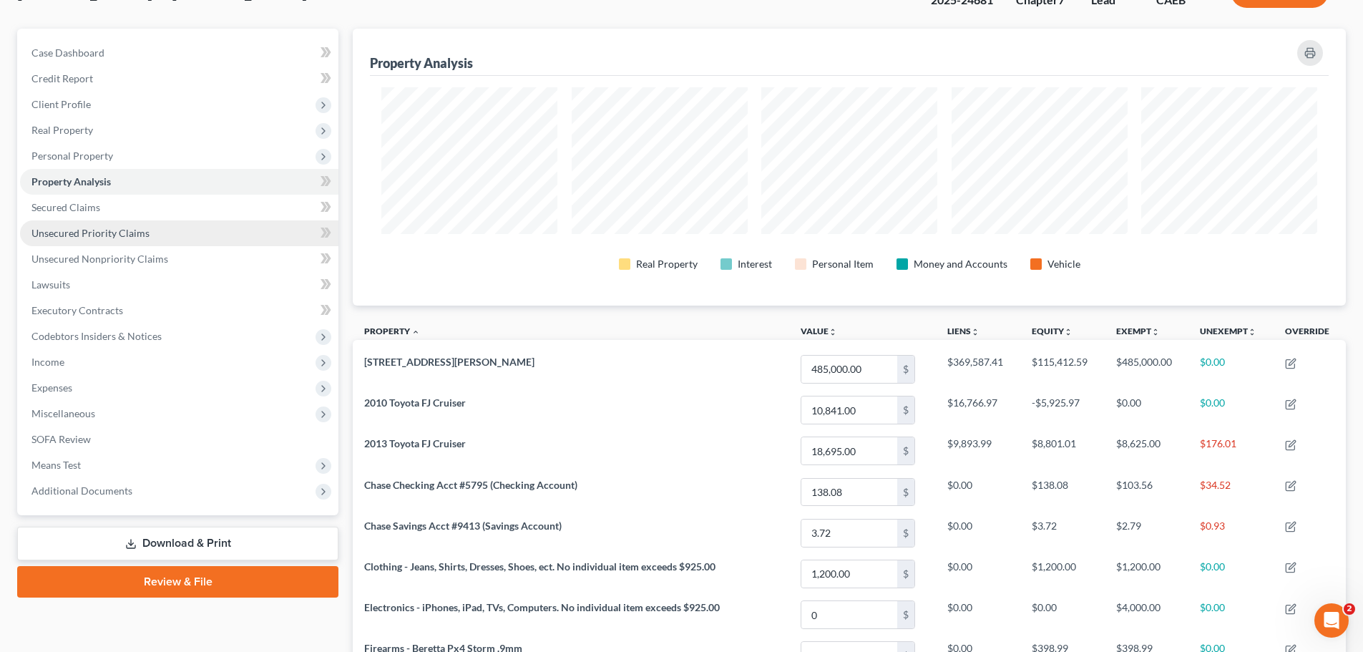
scroll to position [277, 993]
click at [87, 237] on span "Unsecured Priority Claims" at bounding box center [90, 233] width 118 height 12
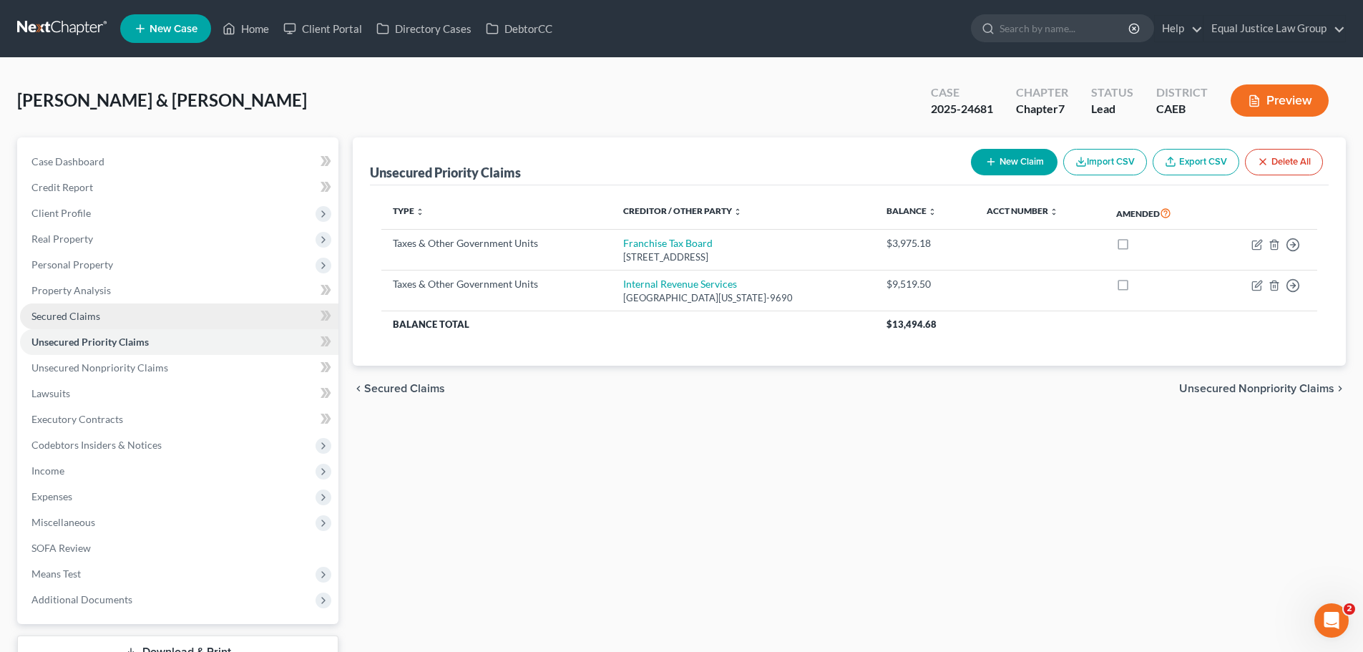
click at [82, 313] on span "Secured Claims" at bounding box center [65, 316] width 69 height 12
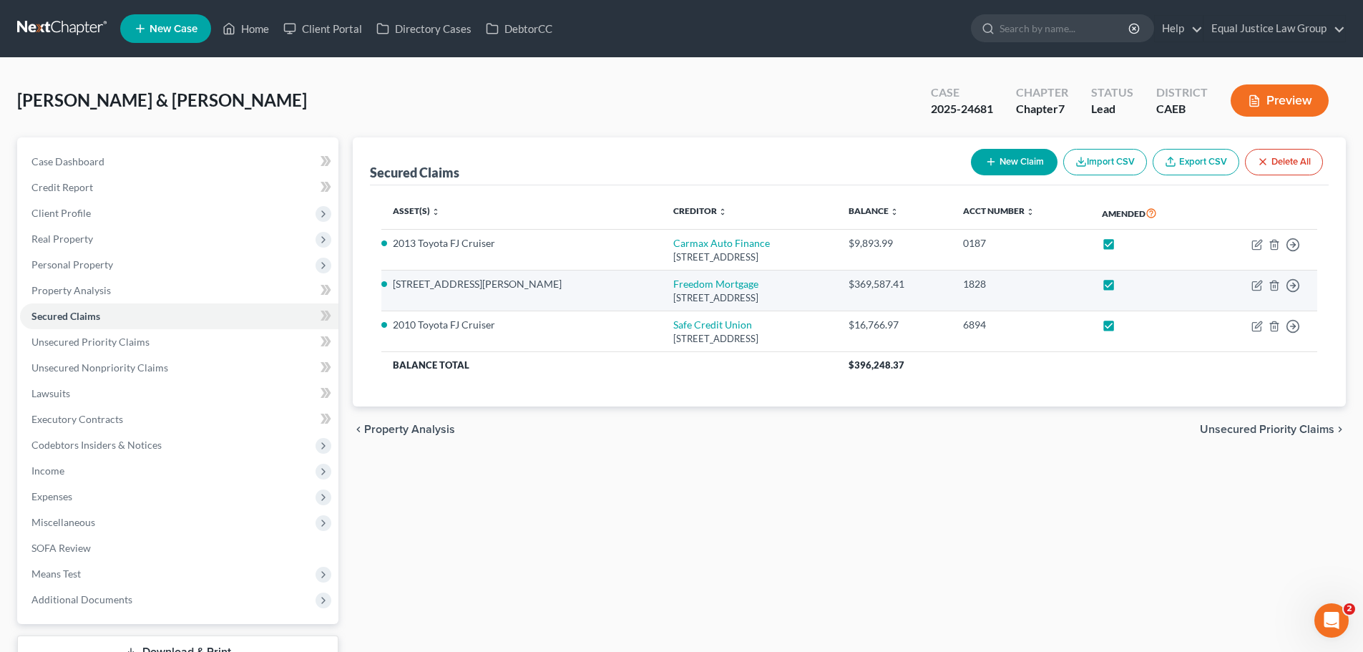
click at [1122, 288] on label at bounding box center [1122, 288] width 0 height 0
click at [1127, 285] on input "checkbox" at bounding box center [1131, 281] width 9 height 9
checkbox input "false"
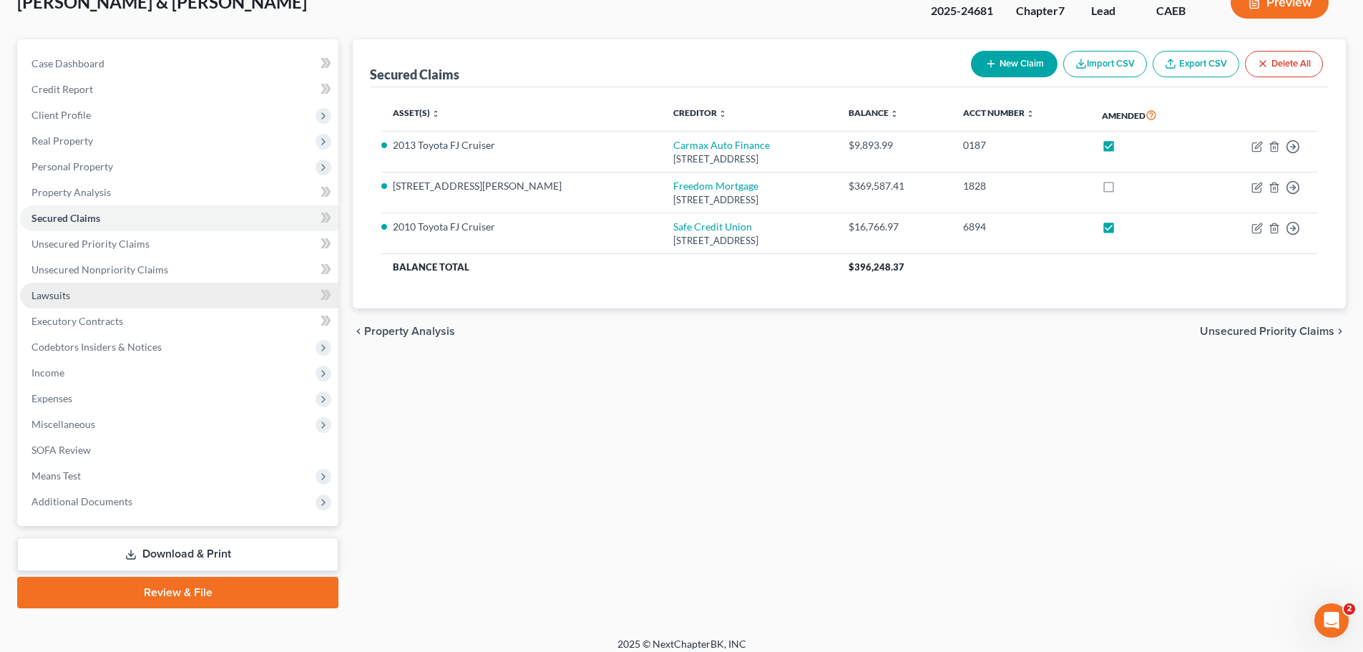
scroll to position [109, 0]
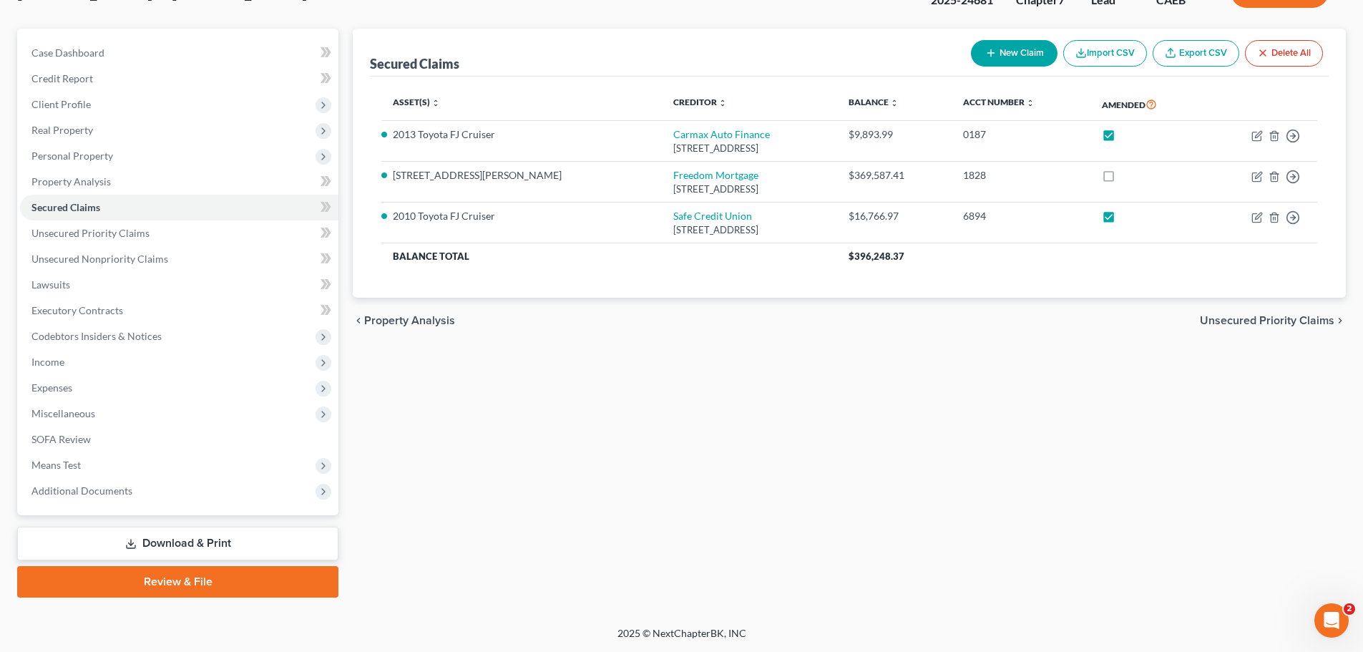
click at [256, 536] on link "Download & Print" at bounding box center [177, 544] width 321 height 34
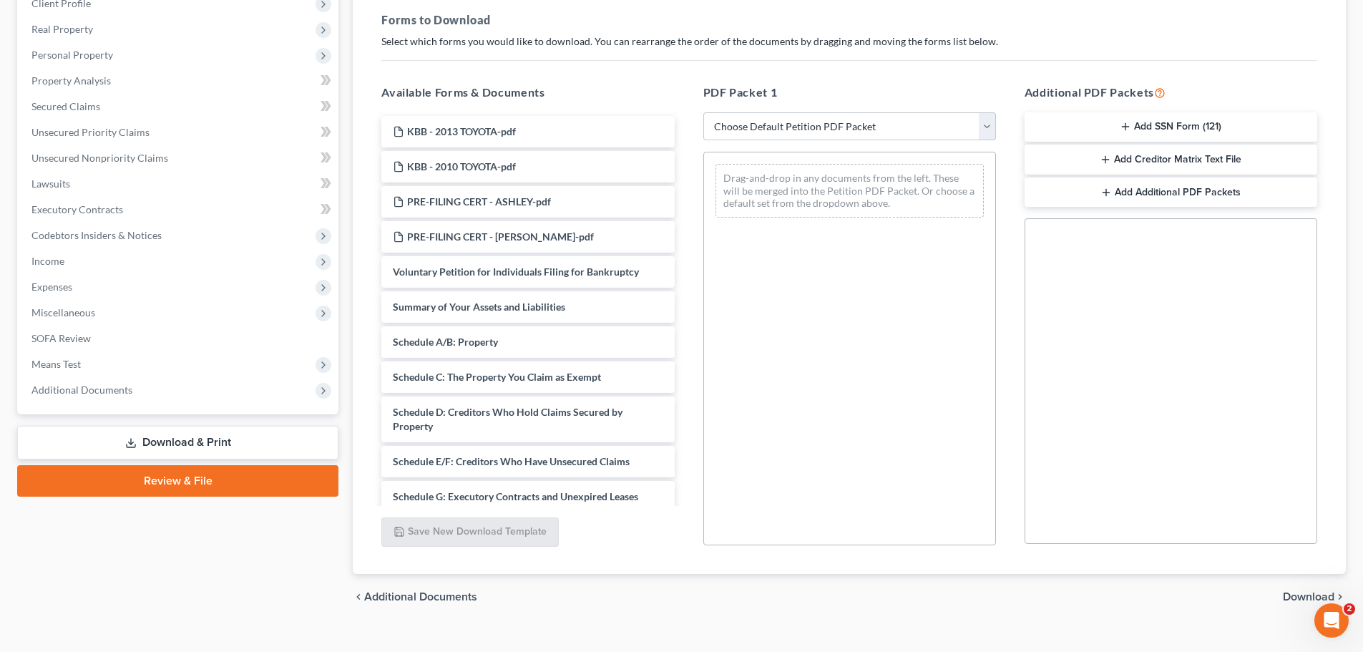
scroll to position [215, 0]
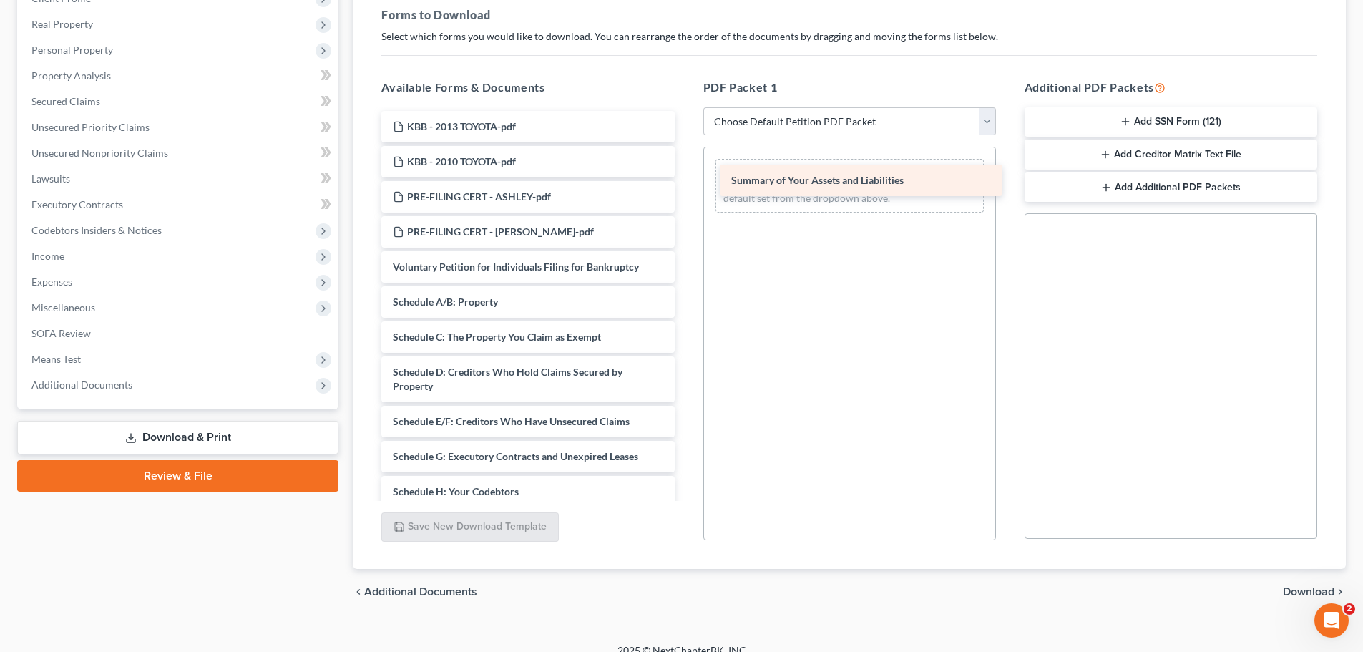
drag, startPoint x: 434, startPoint y: 299, endPoint x: 772, endPoint y: 177, distance: 359.6
click at [685, 177] on div "Summary of Your Assets and Liabilities KBB - 2013 TOYOTA-pdf KBB - 2010 TOYOTA-…" at bounding box center [527, 506] width 315 height 790
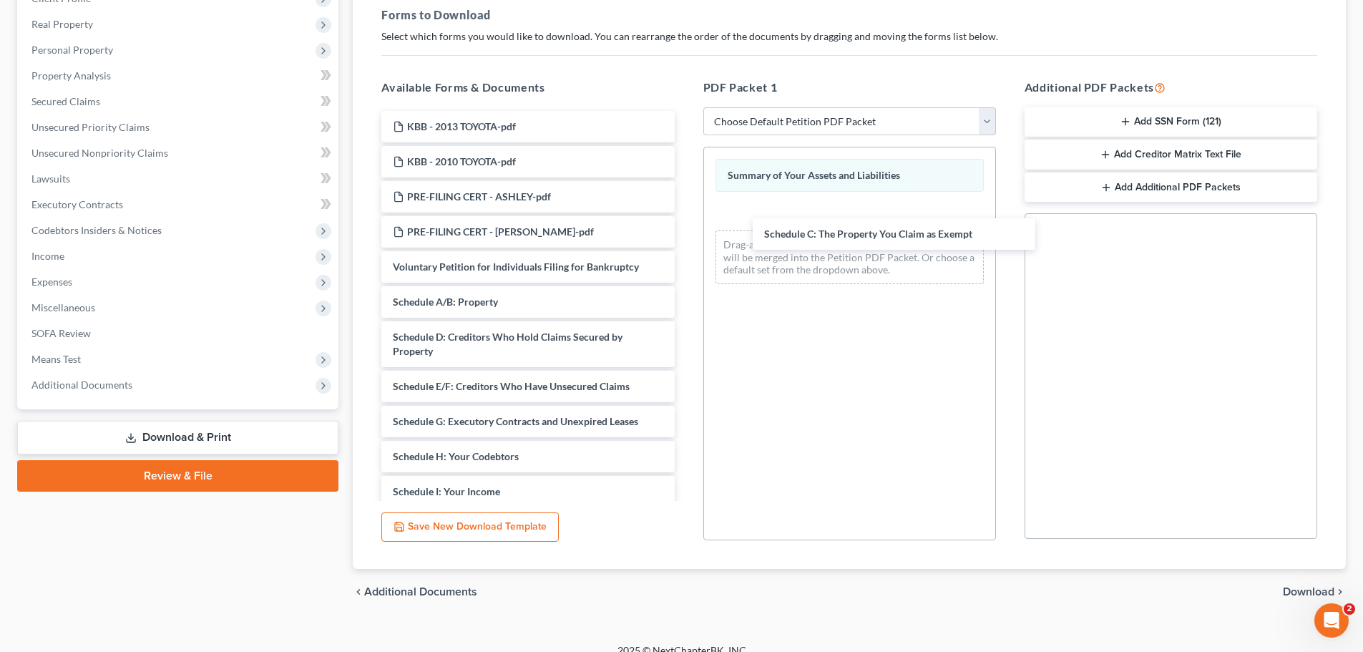
drag, startPoint x: 438, startPoint y: 339, endPoint x: 731, endPoint y: 283, distance: 298.6
click at [685, 221] on div "Schedule C: The Property You Claim as Exempt KBB - 2013 TOYOTA-pdf KBB - 2010 T…" at bounding box center [527, 488] width 315 height 755
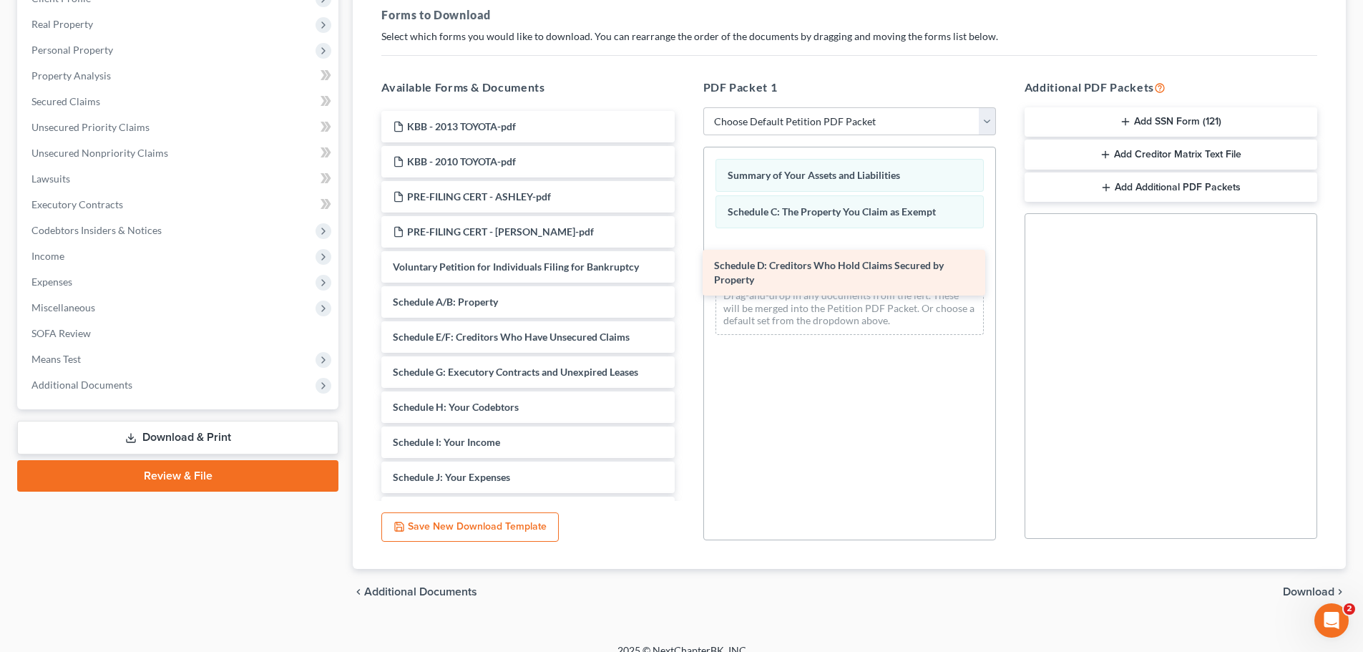
drag, startPoint x: 464, startPoint y: 351, endPoint x: 788, endPoint y: 278, distance: 331.5
click at [685, 278] on div "Schedule D: Creditors Who Hold Claims Secured by Property KBB - 2013 TOYOTA-pdf…" at bounding box center [527, 463] width 315 height 705
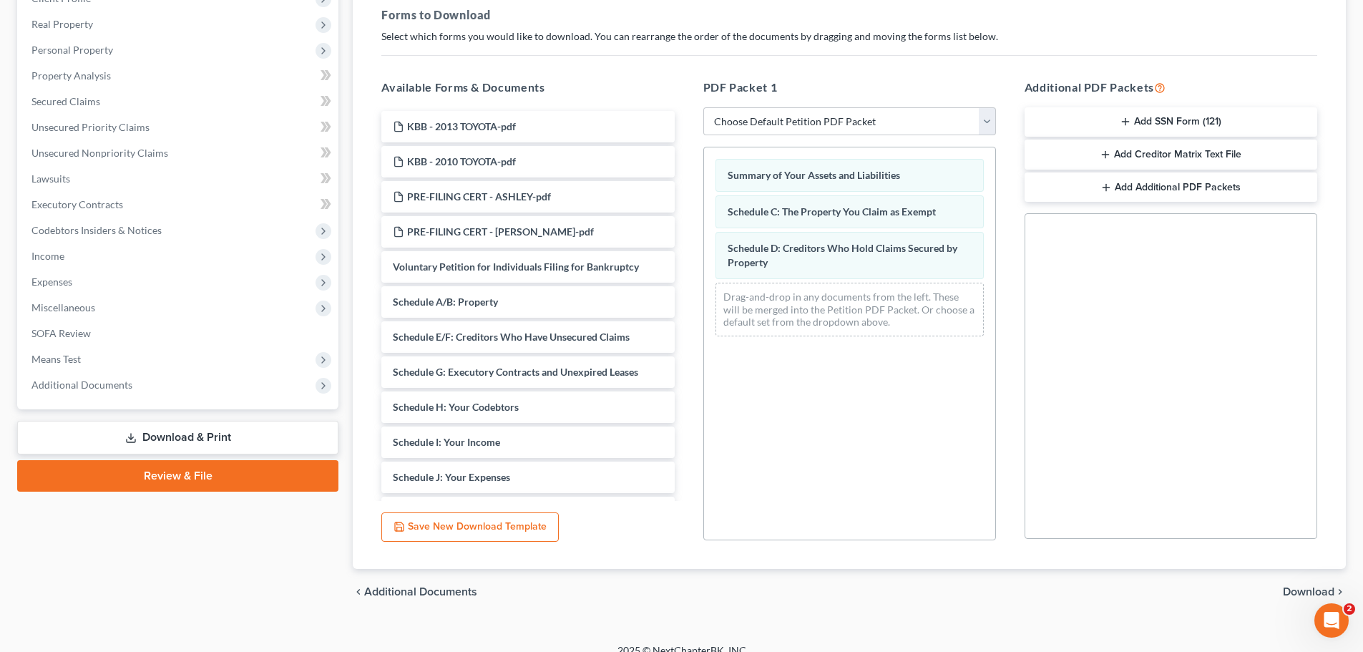
scroll to position [232, 0]
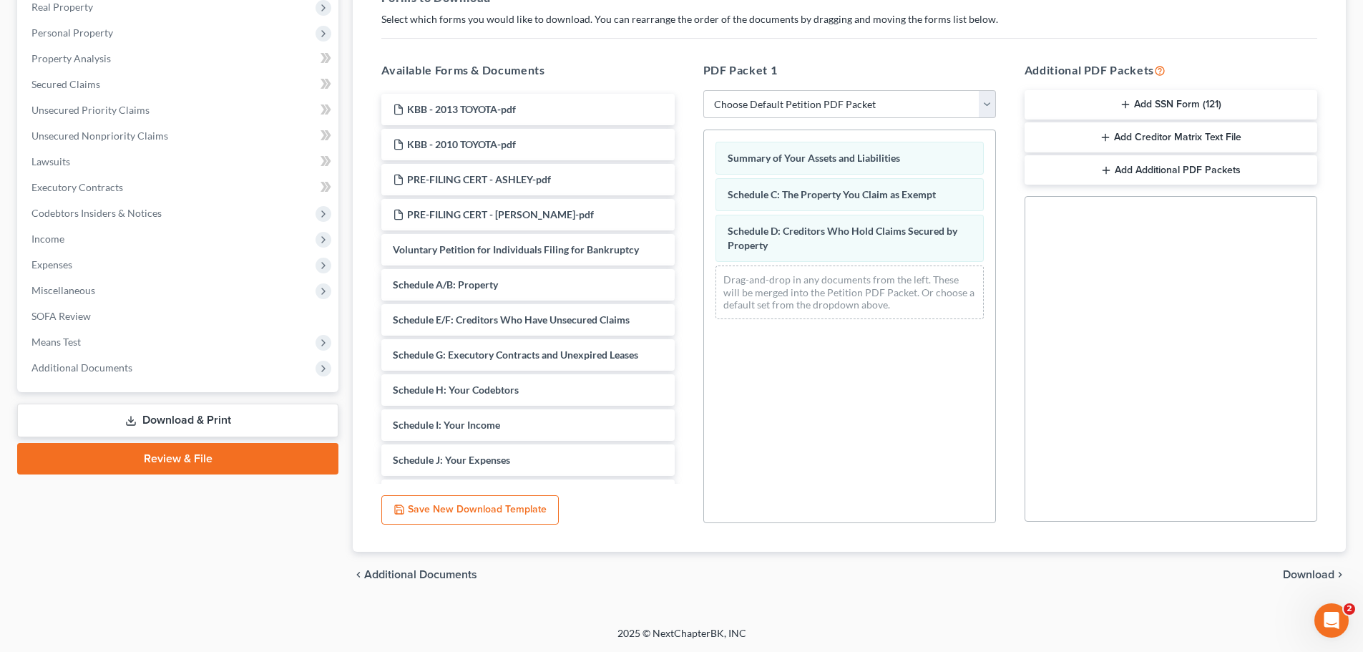
click at [1314, 575] on span "Download" at bounding box center [1309, 574] width 52 height 11
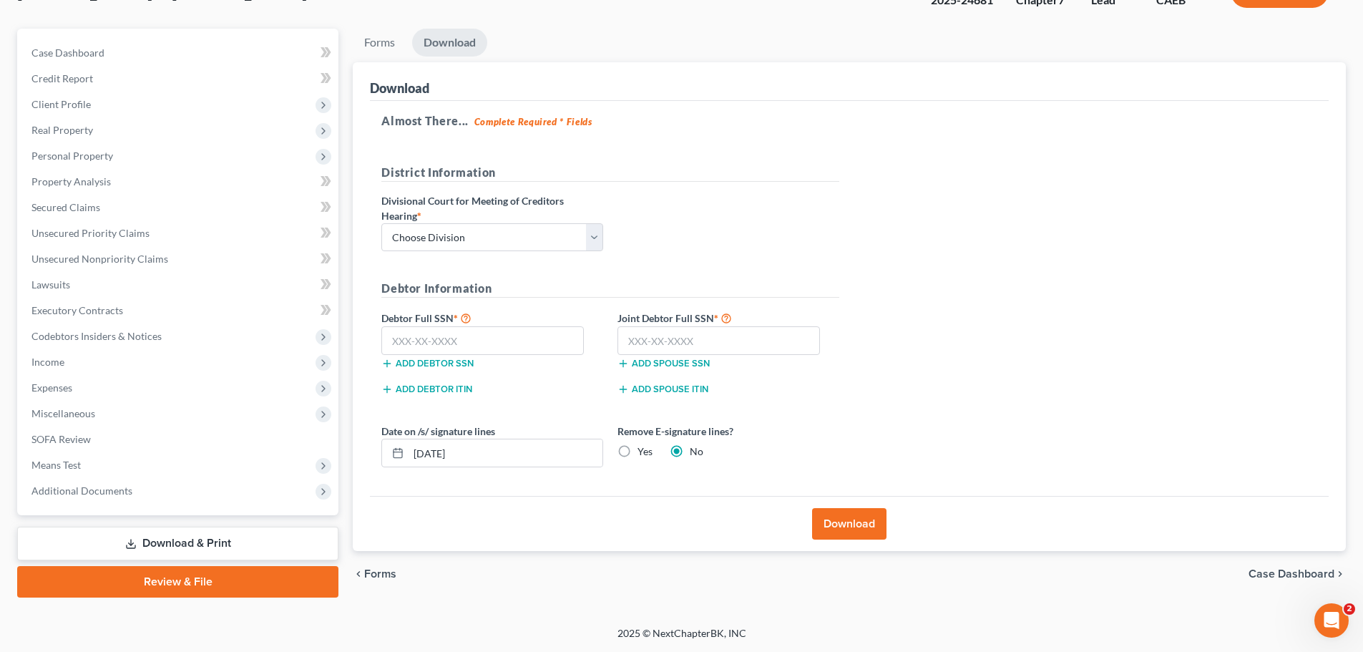
click at [584, 220] on label "Divisional Court for Meeting of Creditors Hearing *" at bounding box center [492, 208] width 222 height 30
drag, startPoint x: 579, startPoint y: 237, endPoint x: 567, endPoint y: 250, distance: 18.7
click at [579, 237] on select "Choose Division Fresno Modesto [GEOGRAPHIC_DATA]" at bounding box center [492, 237] width 222 height 29
select select "2"
click at [381, 223] on select "Choose Division Fresno Modesto [GEOGRAPHIC_DATA]" at bounding box center [492, 237] width 222 height 29
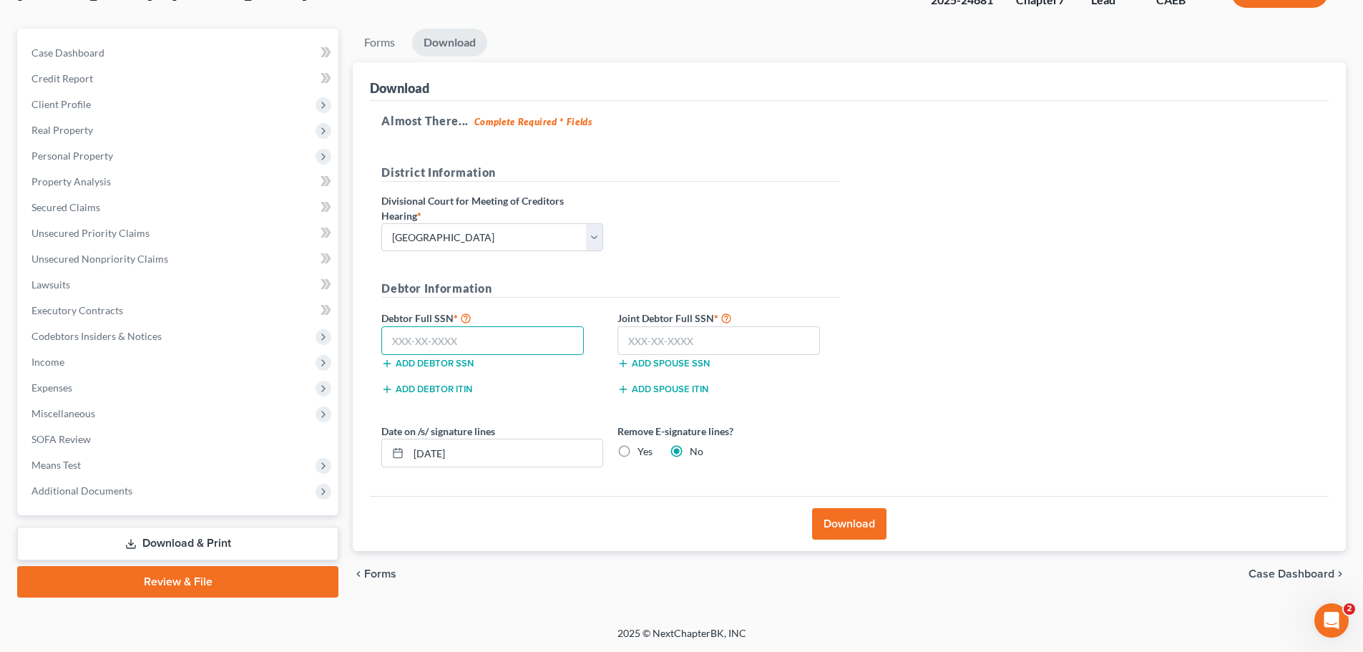
click at [510, 335] on input "text" at bounding box center [482, 340] width 202 height 29
type input "620-01-2799"
click at [662, 330] on input "text" at bounding box center [718, 340] width 202 height 29
type input "503-06-3938"
click at [917, 262] on div "Almost There... Complete Required * Fields District Information Divisional Cour…" at bounding box center [849, 298] width 959 height 395
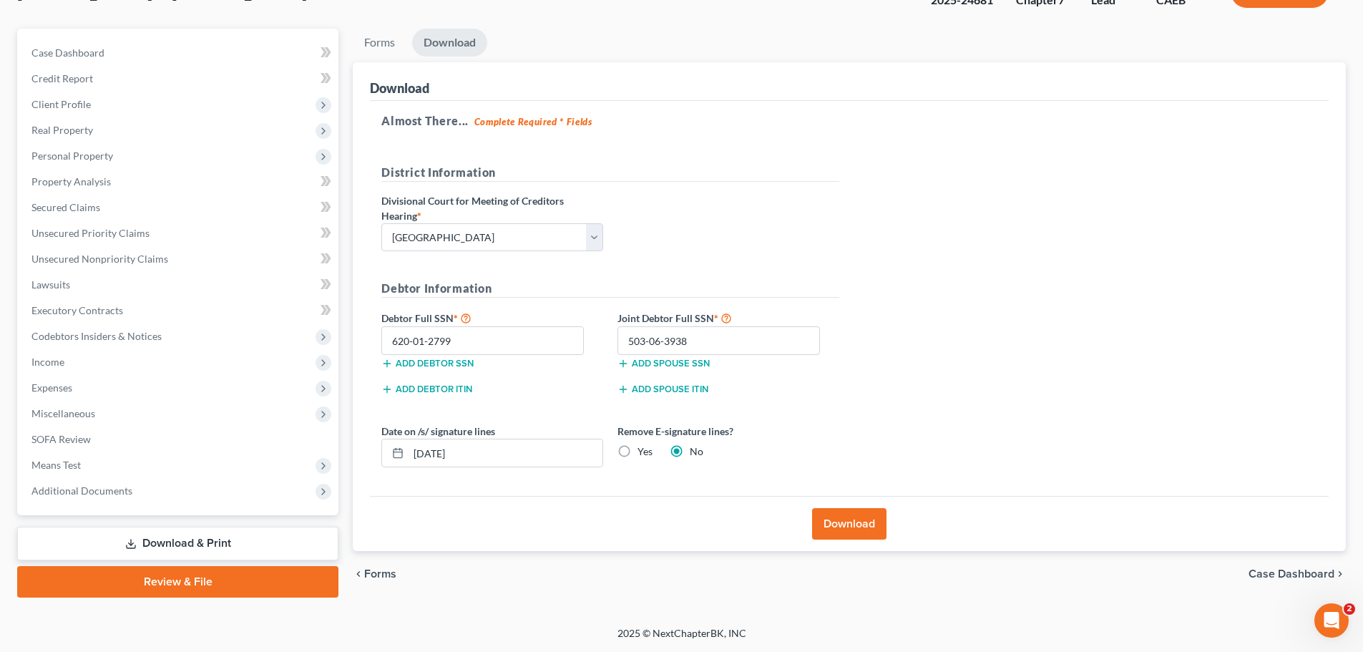
click at [860, 522] on button "Download" at bounding box center [849, 523] width 74 height 31
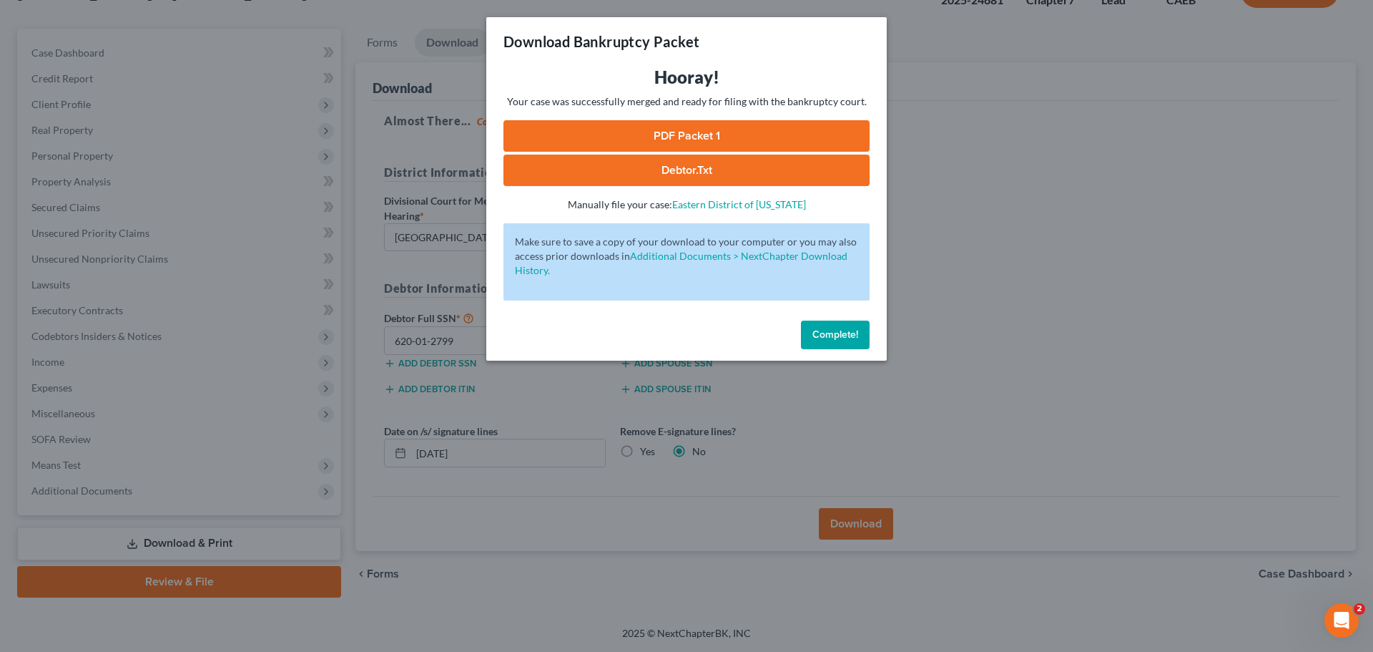
click at [740, 137] on link "PDF Packet 1" at bounding box center [687, 135] width 366 height 31
click at [1049, 305] on div "Download Bankruptcy Packet Hooray! Your case was successfully merged and ready …" at bounding box center [686, 326] width 1373 height 652
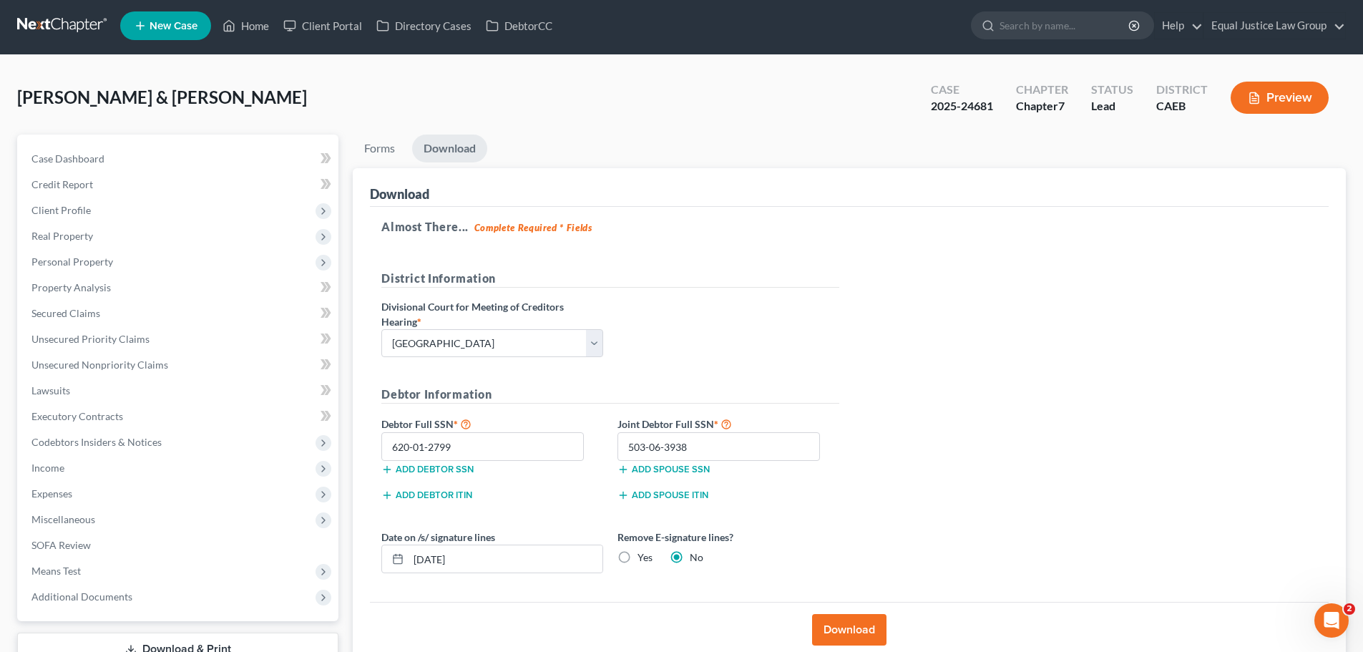
scroll to position [0, 0]
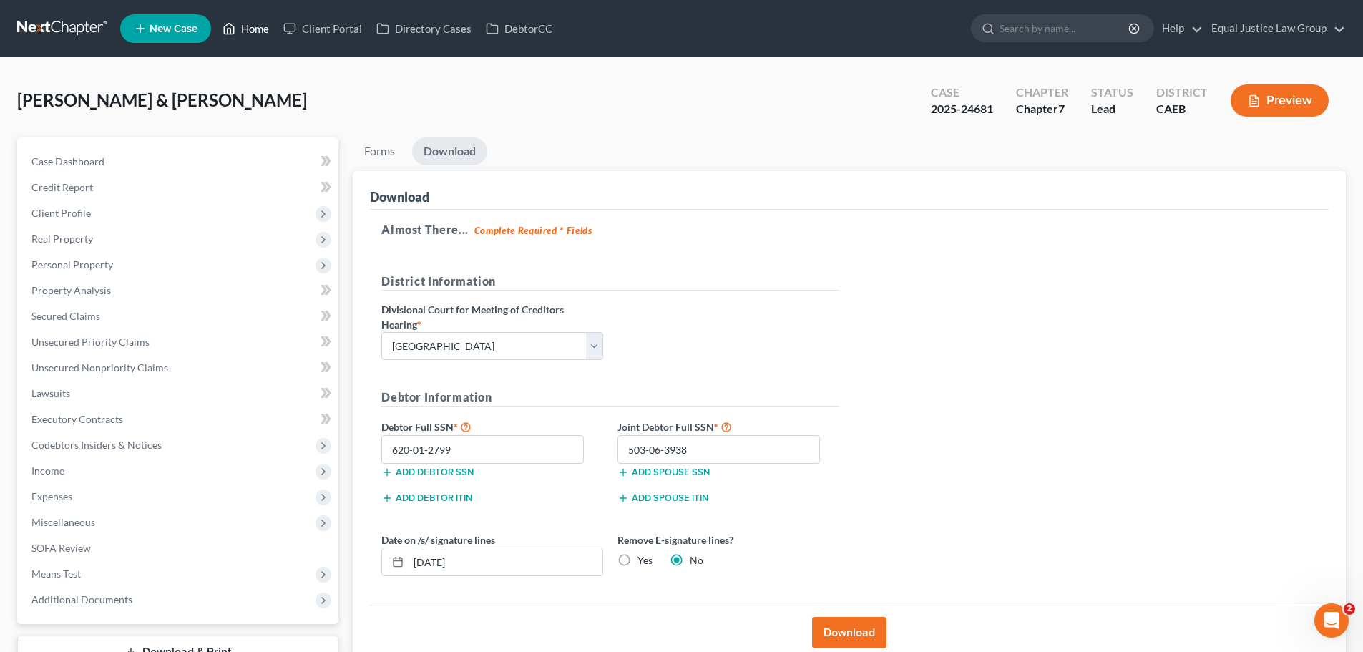
drag, startPoint x: 252, startPoint y: 31, endPoint x: 413, endPoint y: 1, distance: 163.7
click at [252, 31] on link "Home" at bounding box center [245, 29] width 61 height 26
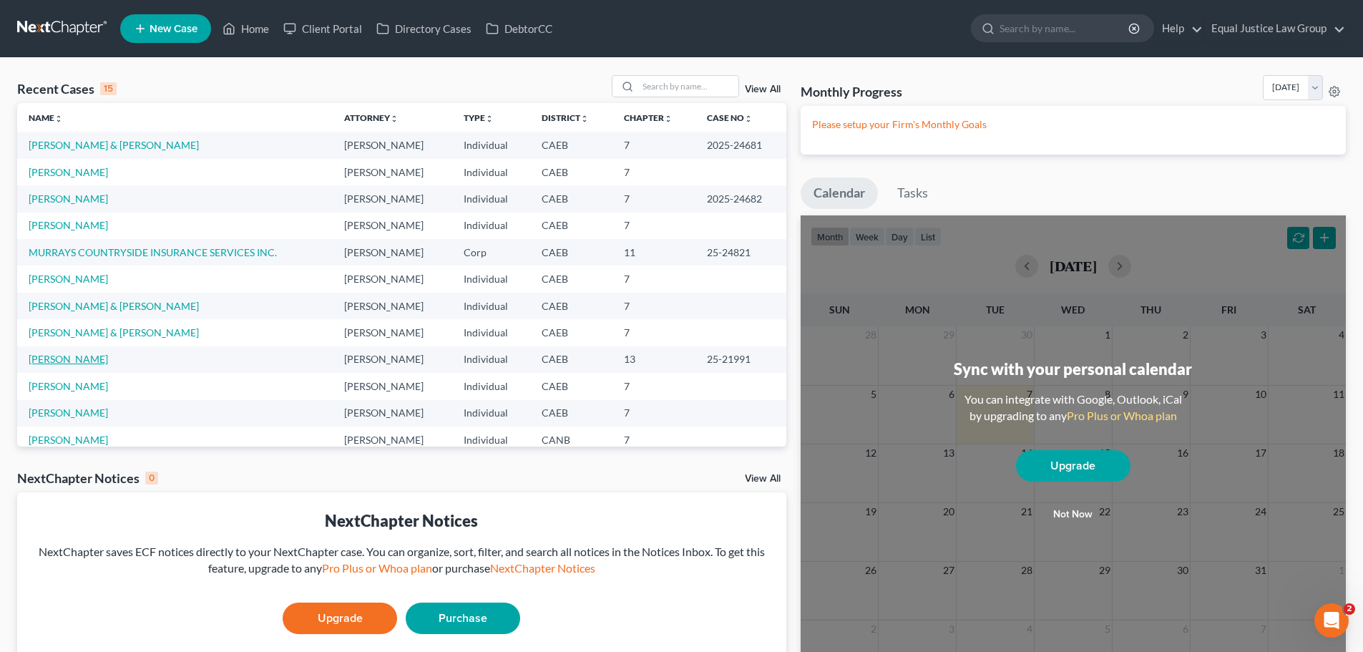
drag, startPoint x: 70, startPoint y: 359, endPoint x: 79, endPoint y: 358, distance: 9.4
click at [70, 358] on link "[PERSON_NAME]" at bounding box center [68, 359] width 79 height 12
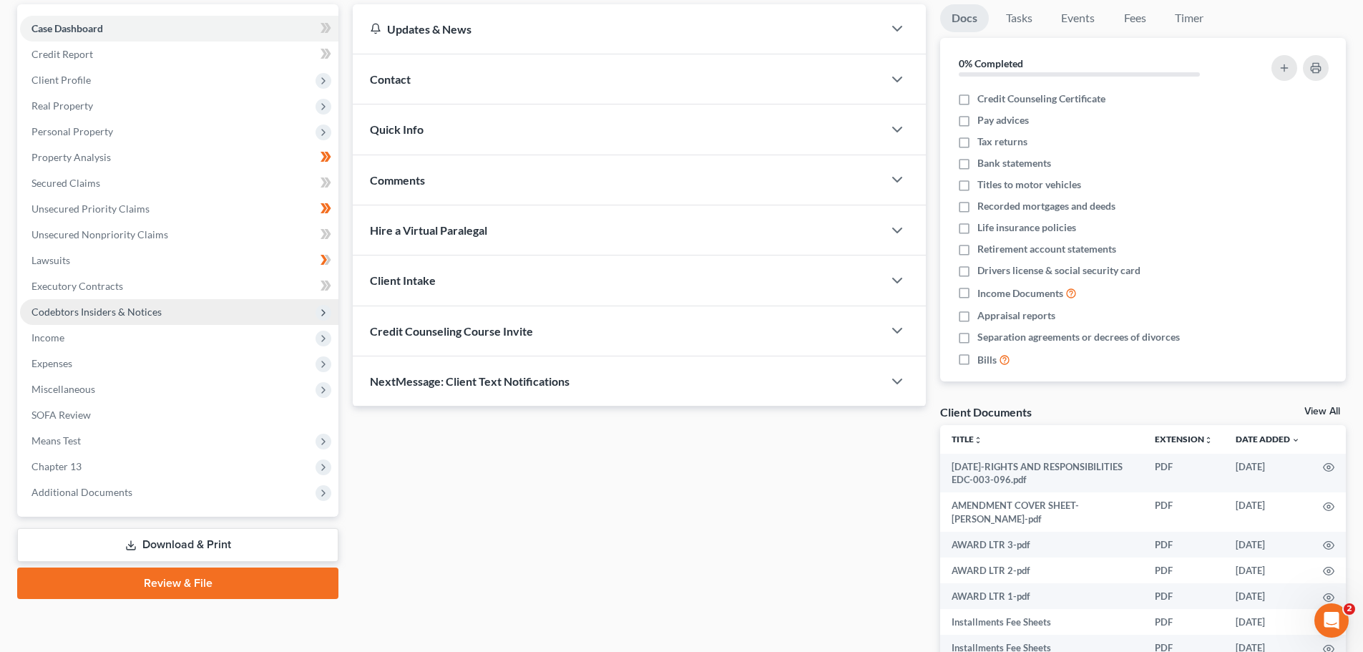
scroll to position [143, 0]
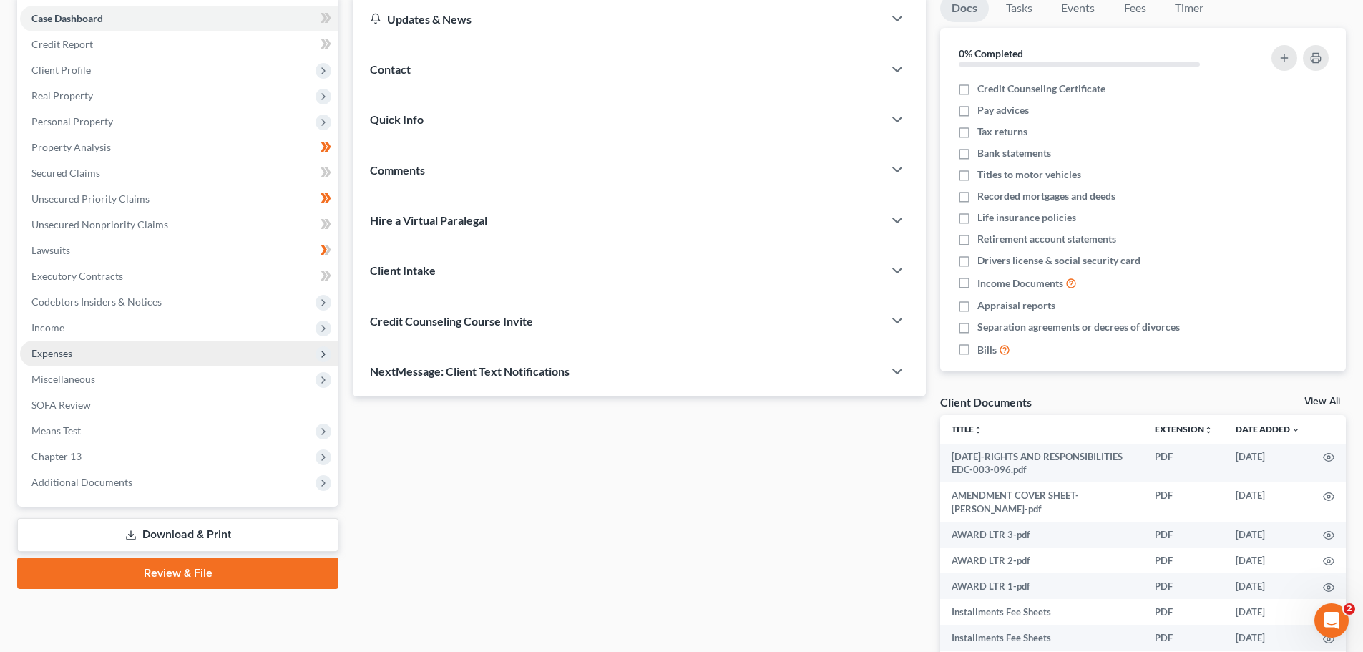
click at [78, 356] on span "Expenses" at bounding box center [179, 354] width 318 height 26
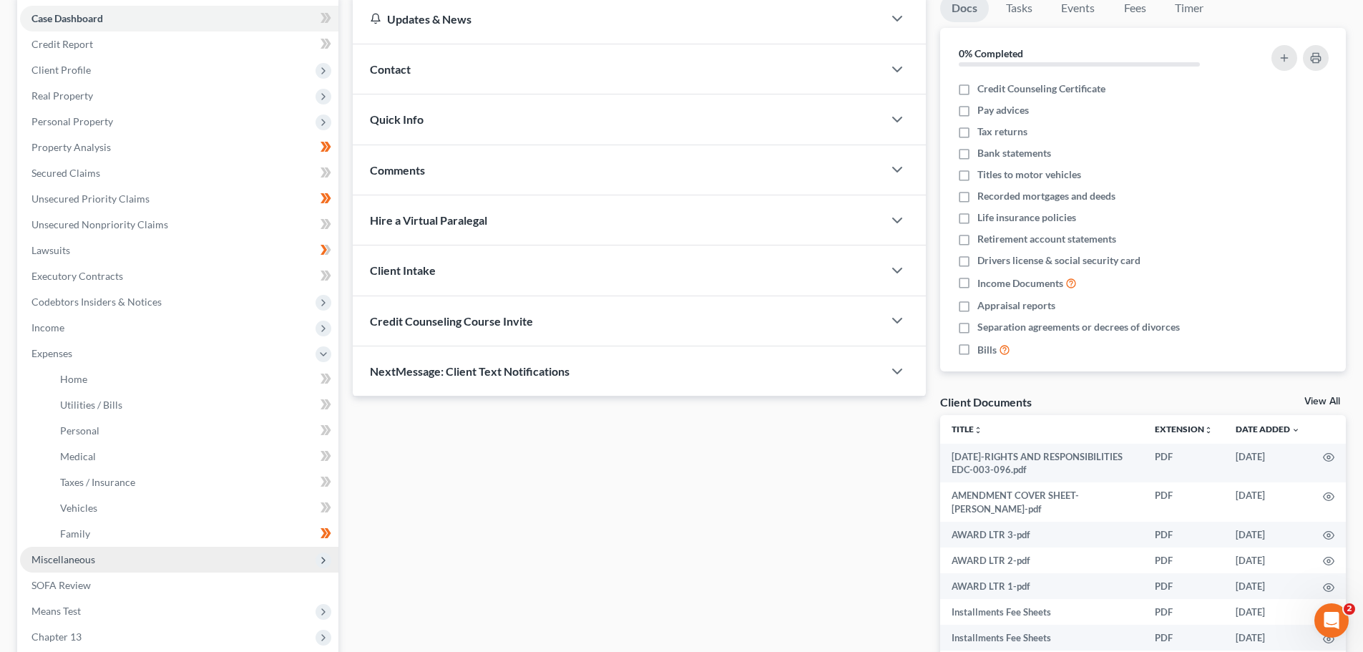
drag, startPoint x: 82, startPoint y: 562, endPoint x: 201, endPoint y: 407, distance: 194.9
click at [82, 561] on span "Miscellaneous" at bounding box center [63, 559] width 64 height 12
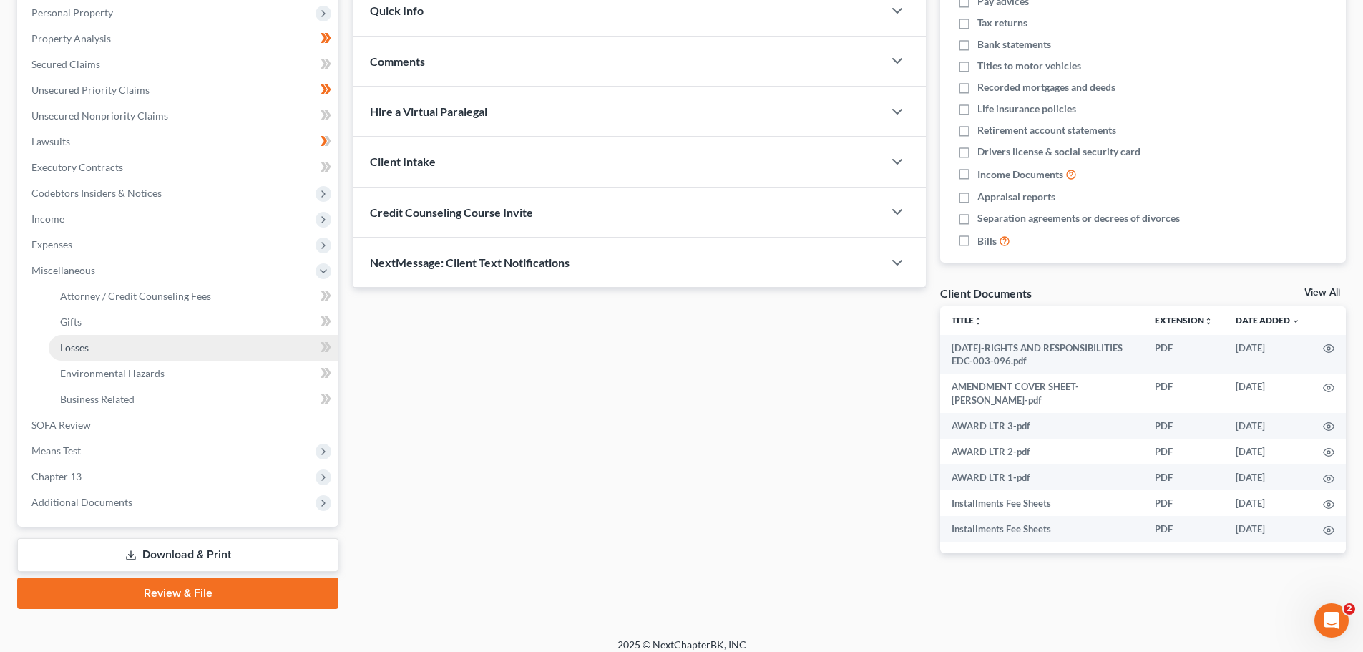
scroll to position [263, 0]
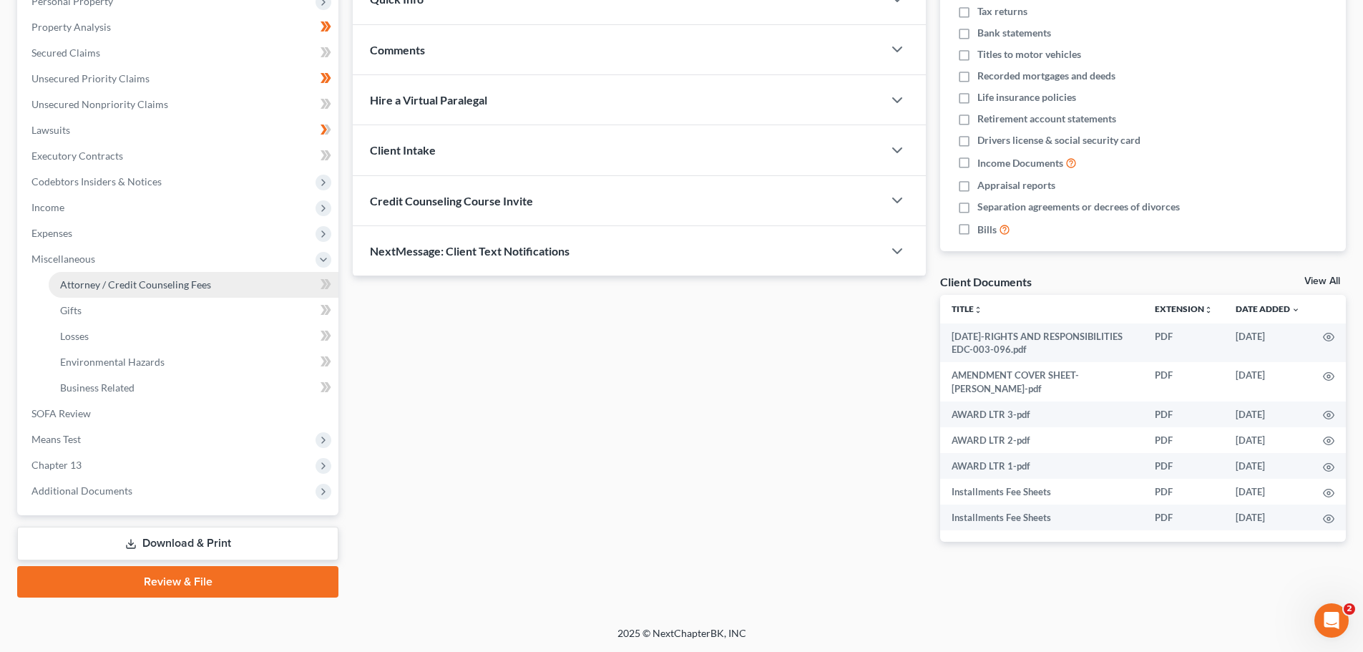
click at [119, 290] on span "Attorney / Credit Counseling Fees" at bounding box center [135, 284] width 151 height 12
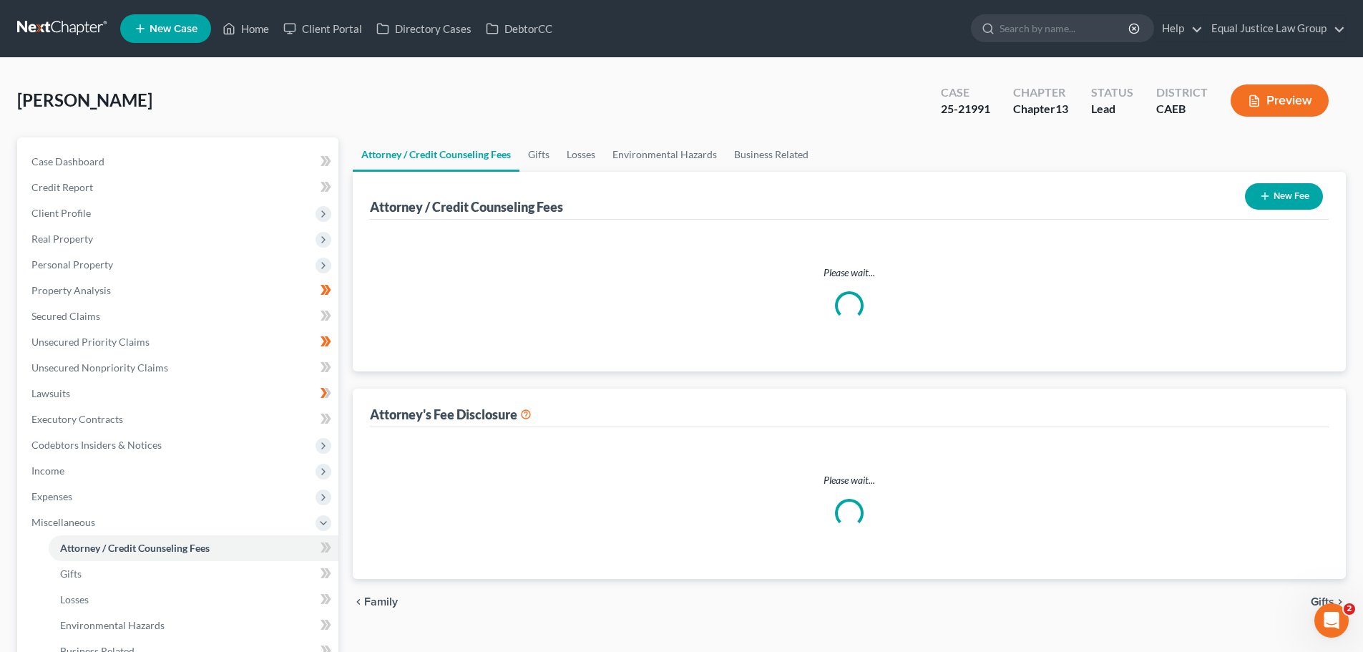
select select "0"
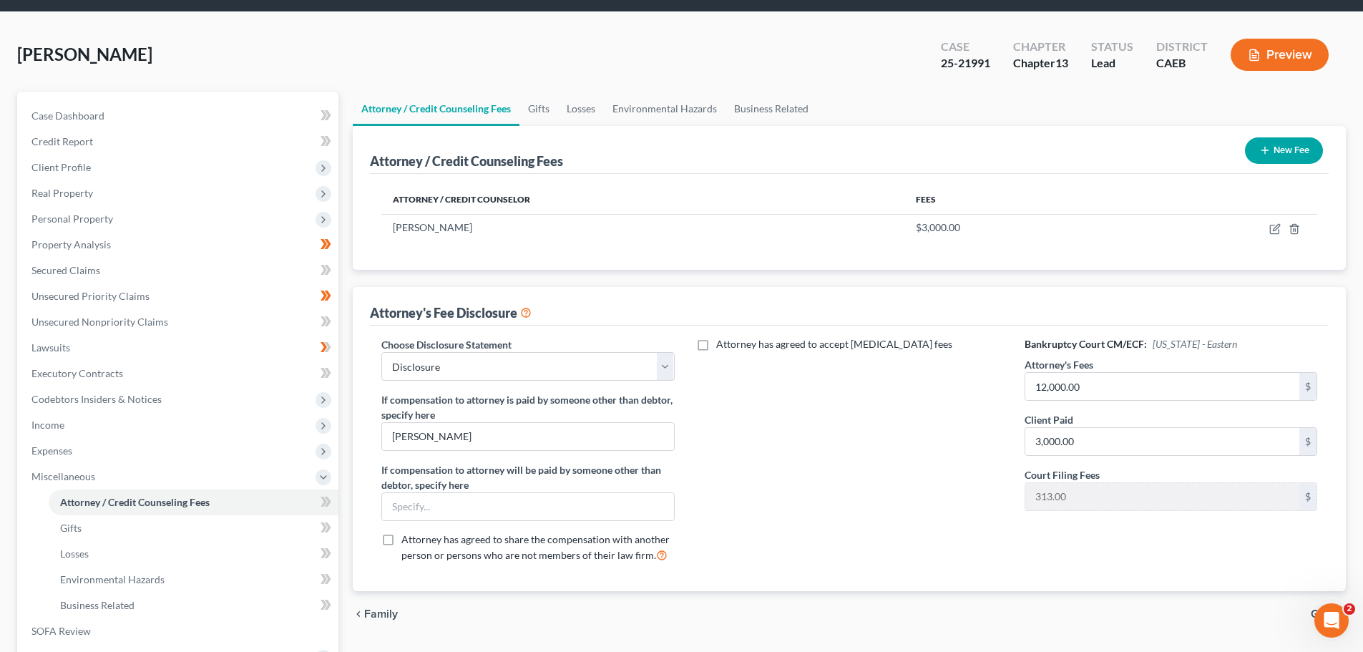
scroll to position [72, 0]
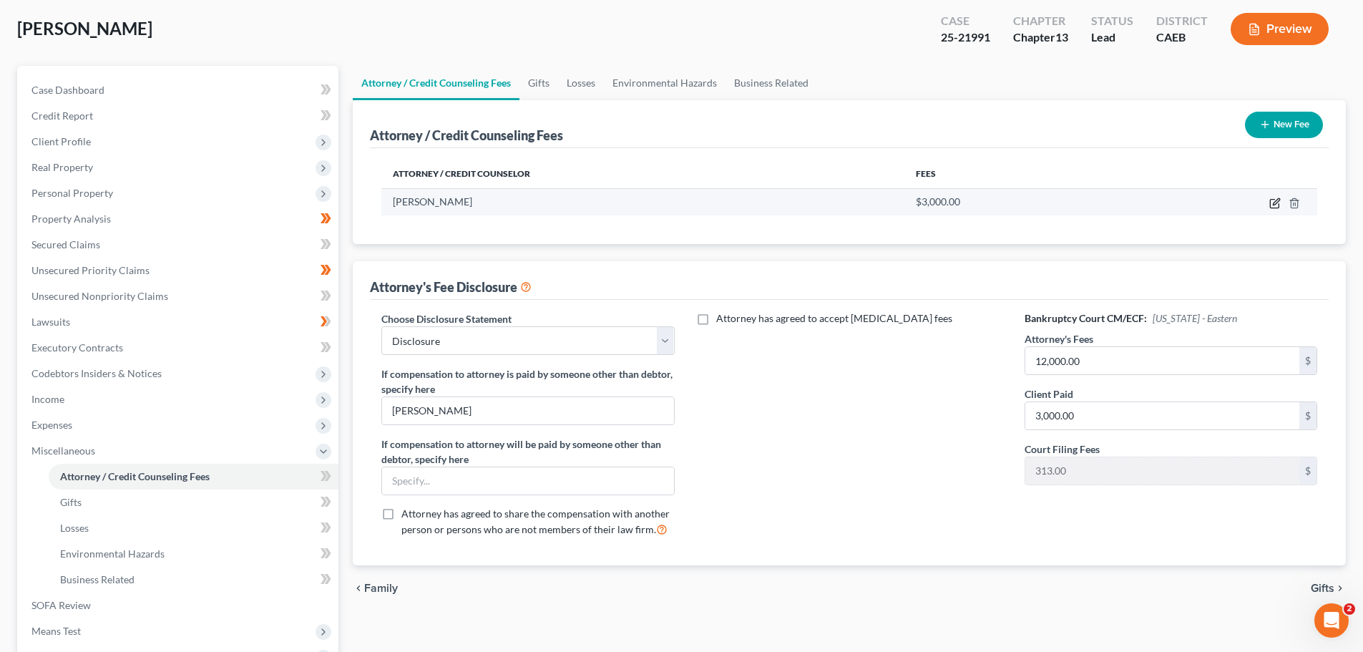
click at [1269, 200] on icon "button" at bounding box center [1274, 202] width 11 height 11
select select "4"
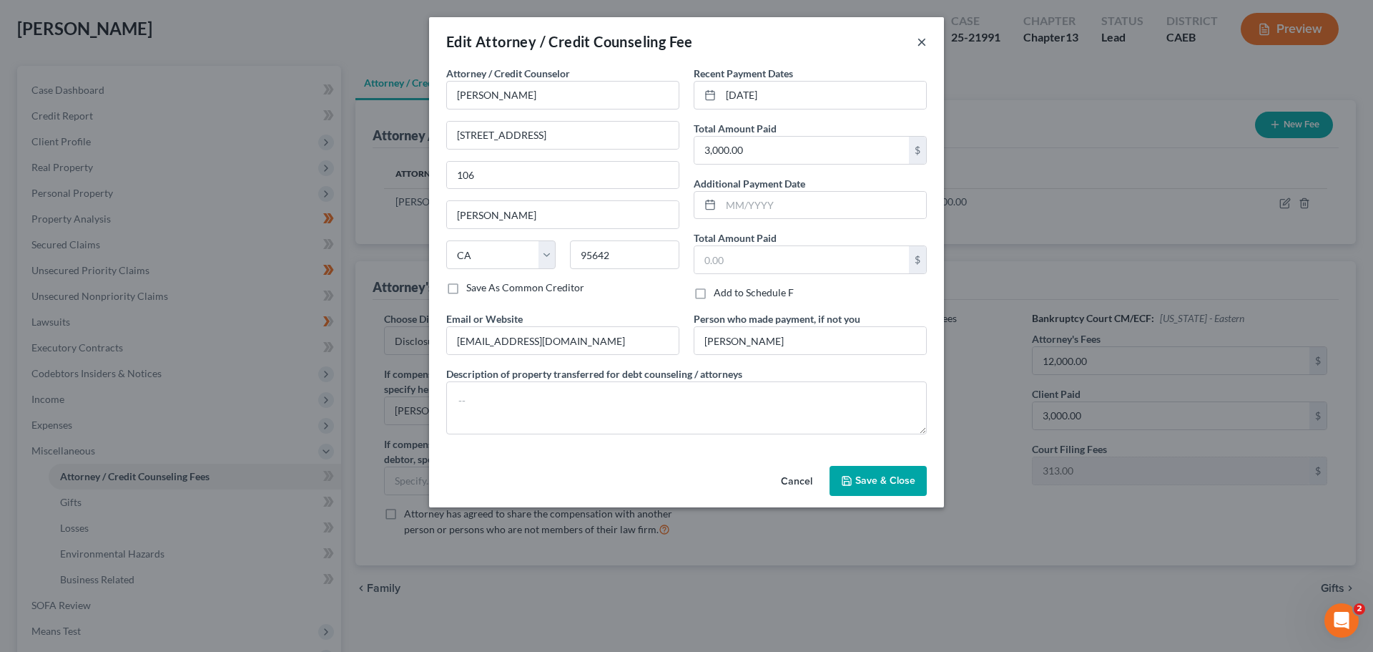
click at [920, 41] on button "×" at bounding box center [922, 41] width 10 height 17
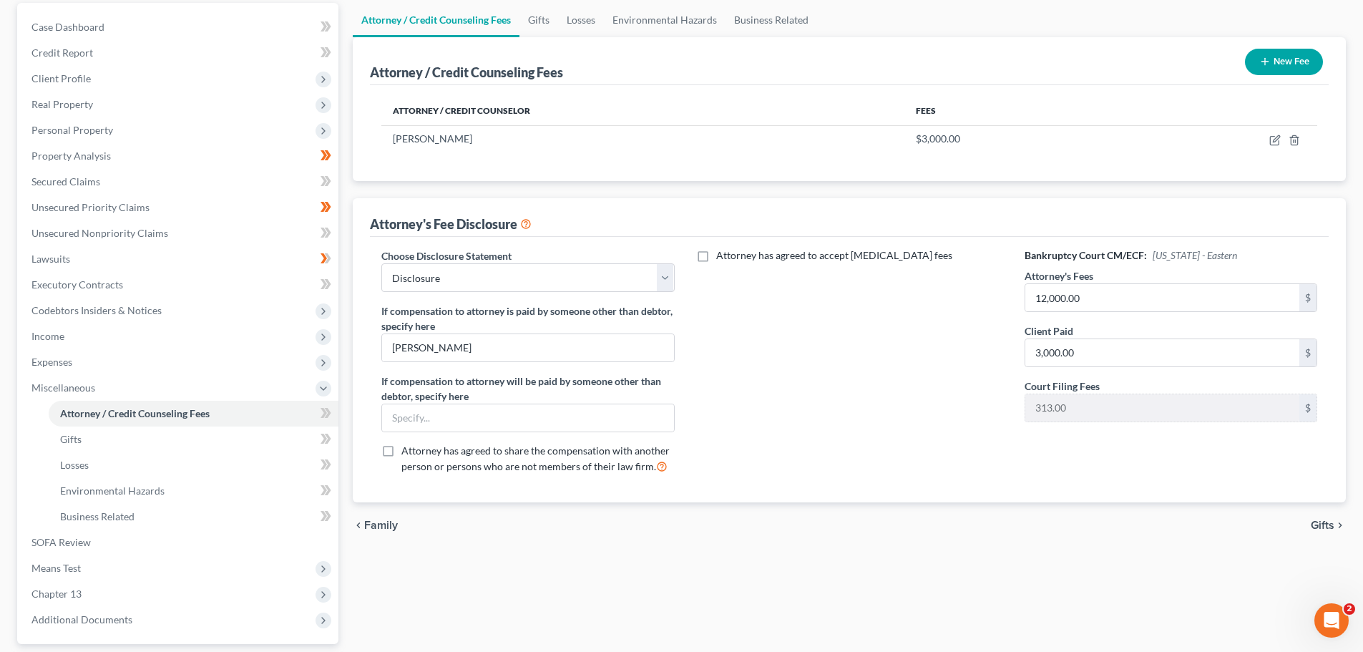
scroll to position [120, 0]
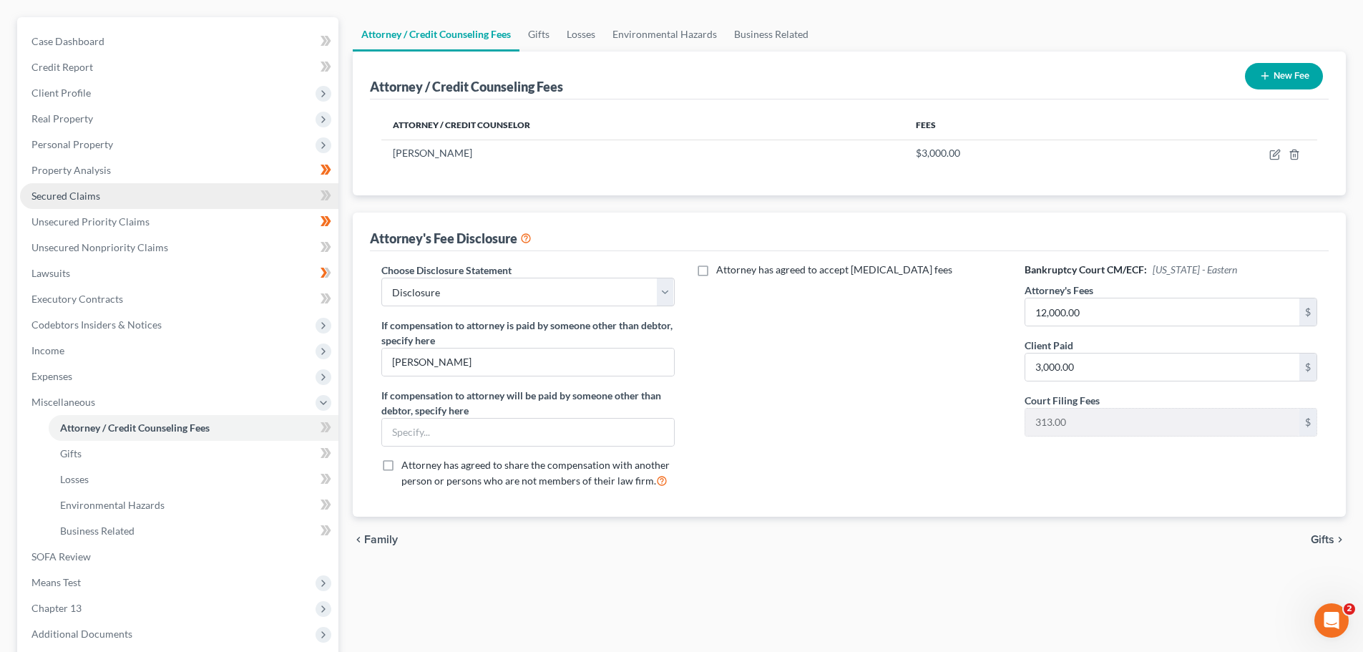
click at [59, 205] on link "Secured Claims" at bounding box center [179, 196] width 318 height 26
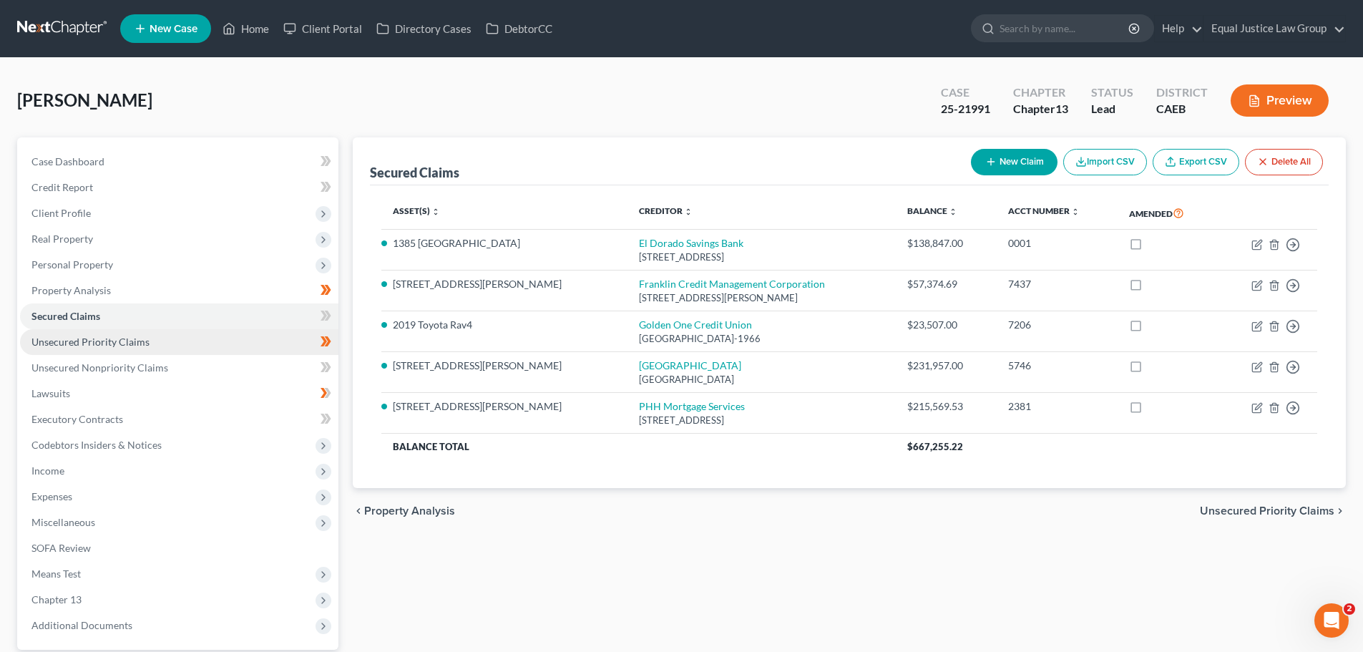
click at [98, 339] on span "Unsecured Priority Claims" at bounding box center [90, 342] width 118 height 12
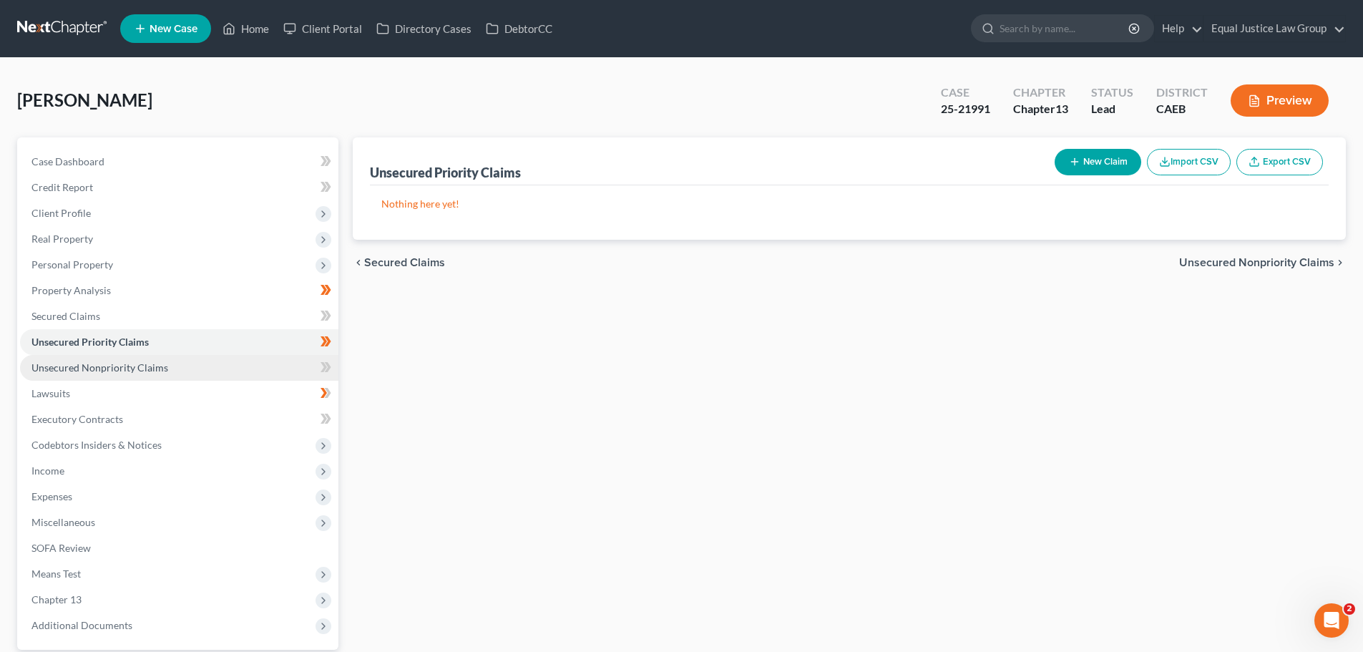
click at [94, 364] on span "Unsecured Nonpriority Claims" at bounding box center [99, 367] width 137 height 12
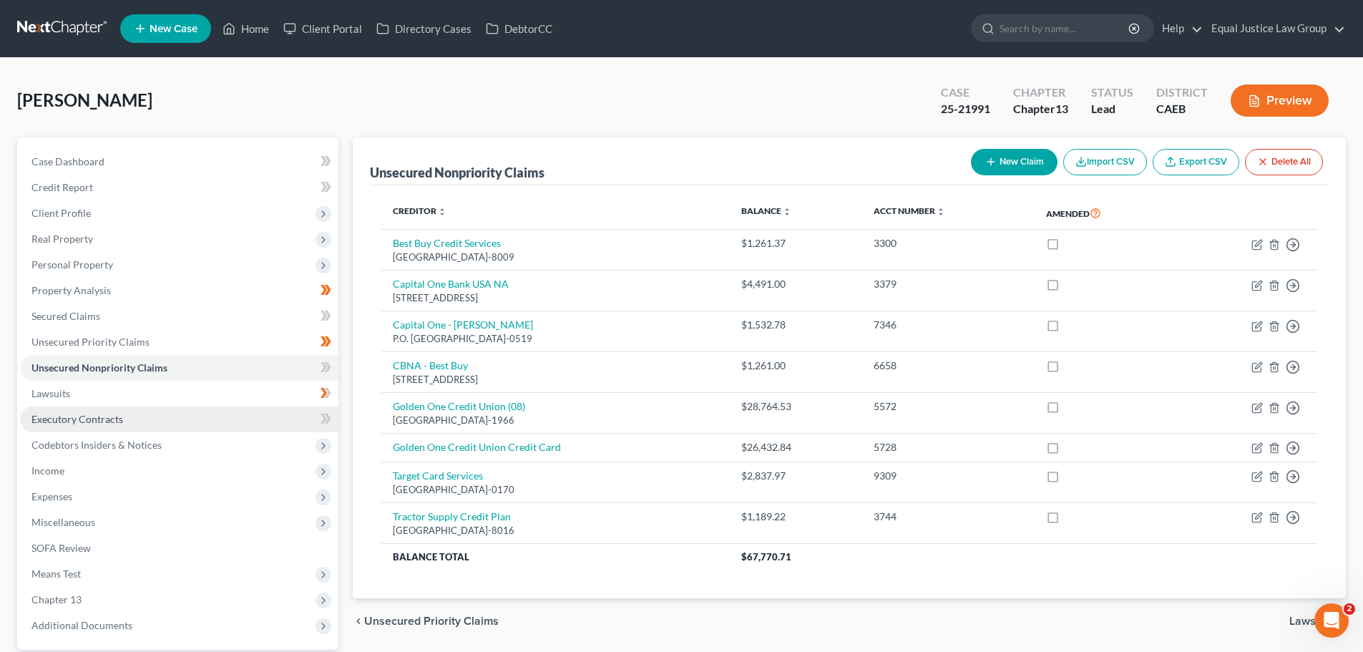
click at [106, 416] on span "Executory Contracts" at bounding box center [77, 419] width 92 height 12
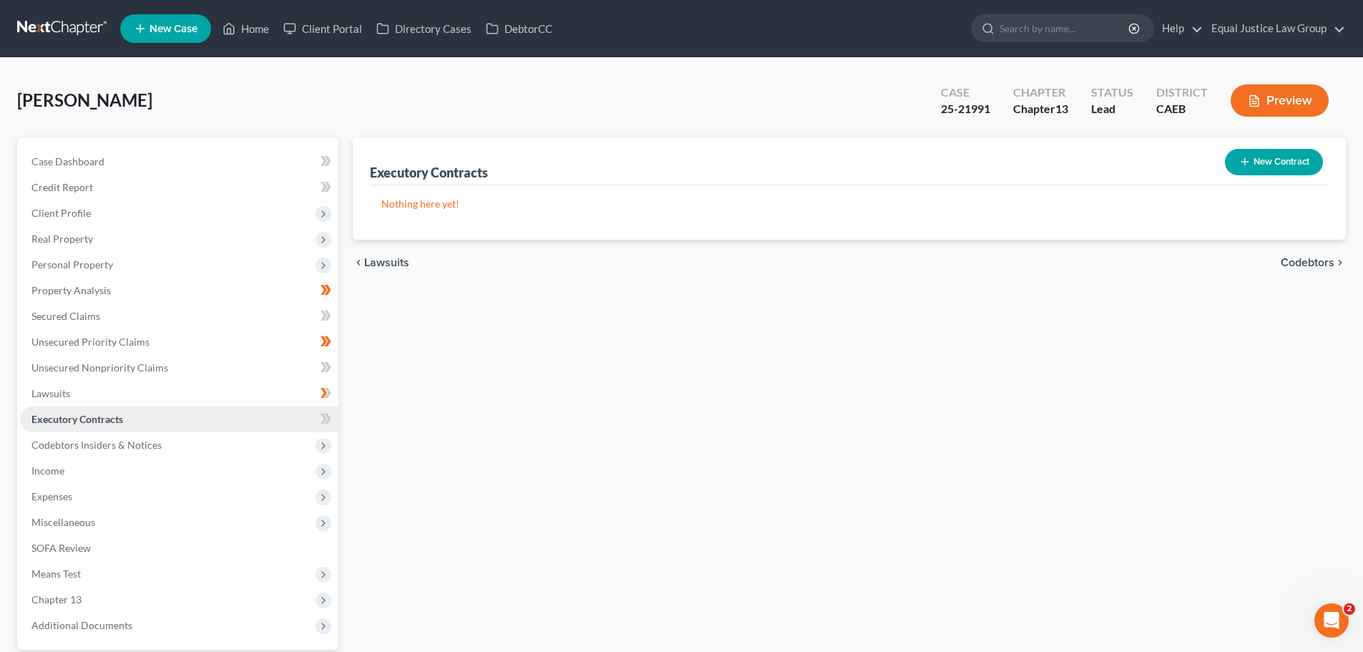
scroll to position [72, 0]
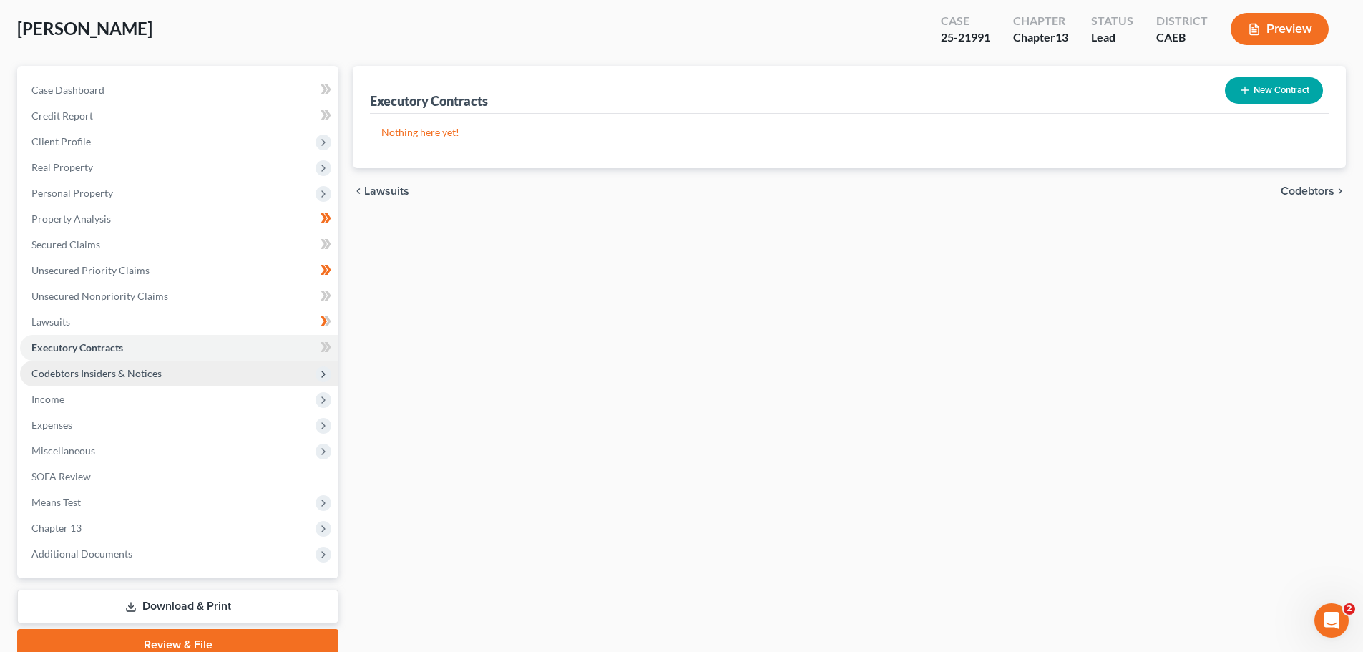
click at [157, 381] on span "Codebtors Insiders & Notices" at bounding box center [179, 374] width 318 height 26
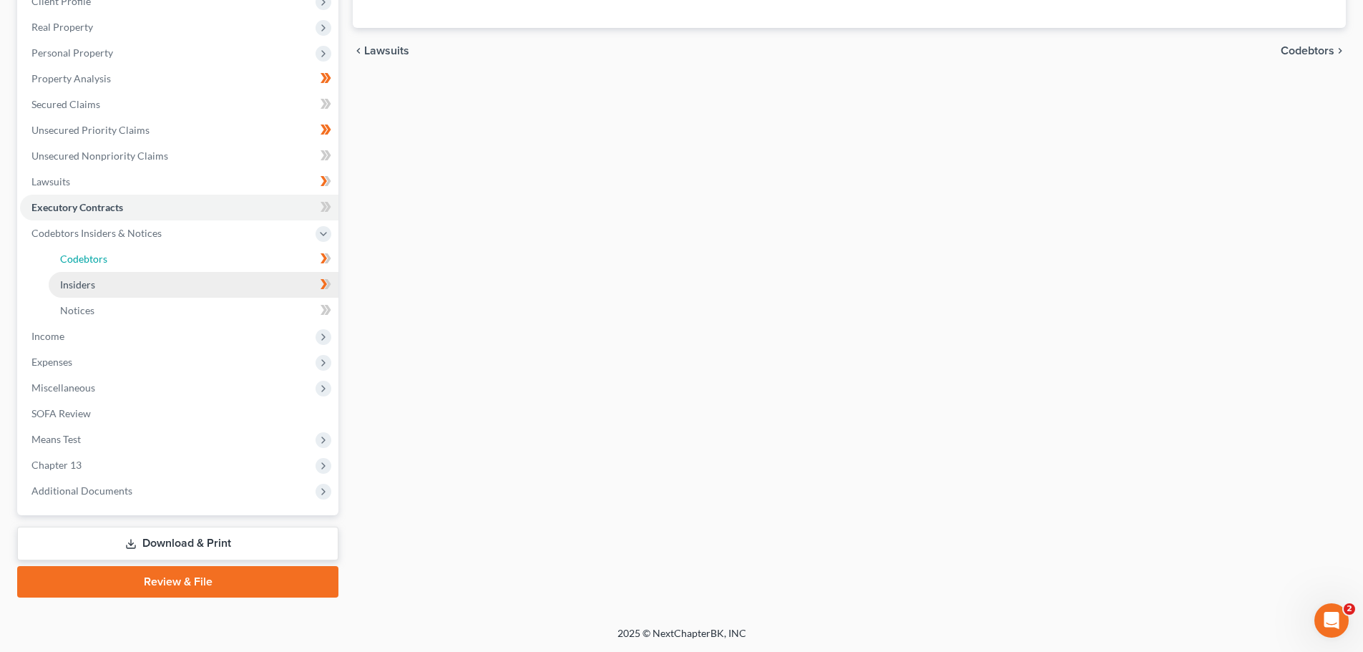
click at [115, 260] on link "Codebtors" at bounding box center [194, 259] width 290 height 26
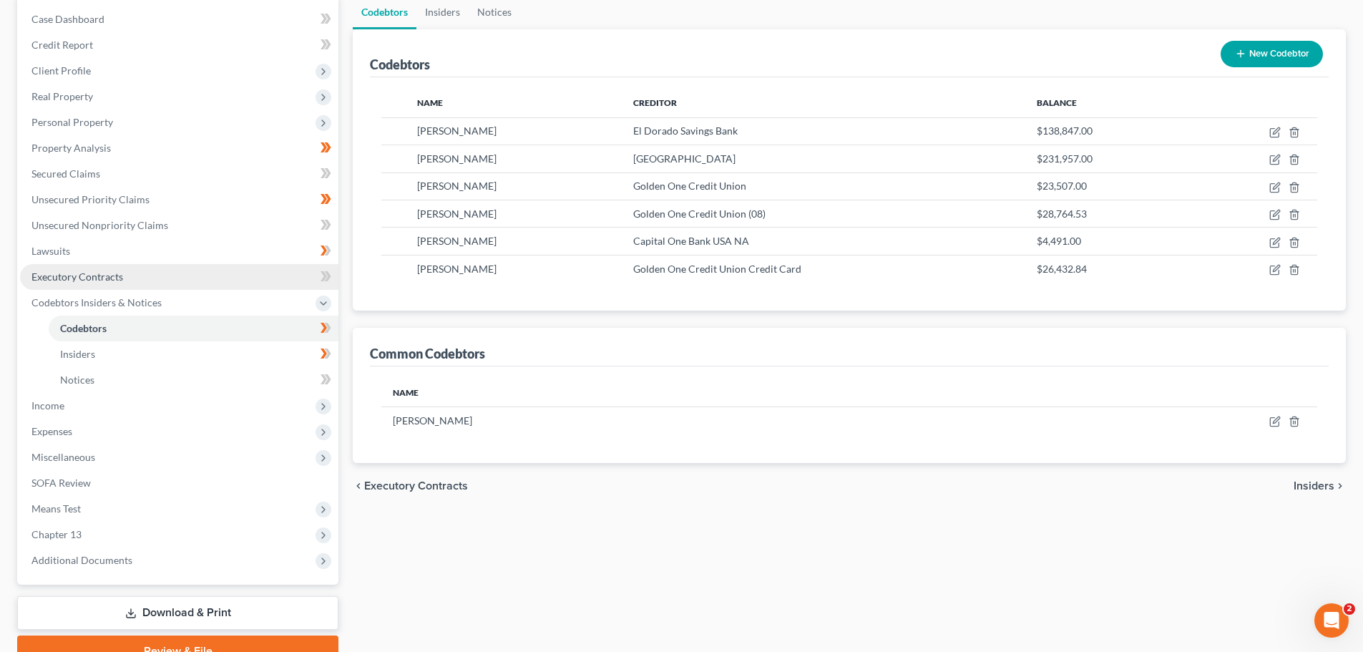
scroll to position [143, 0]
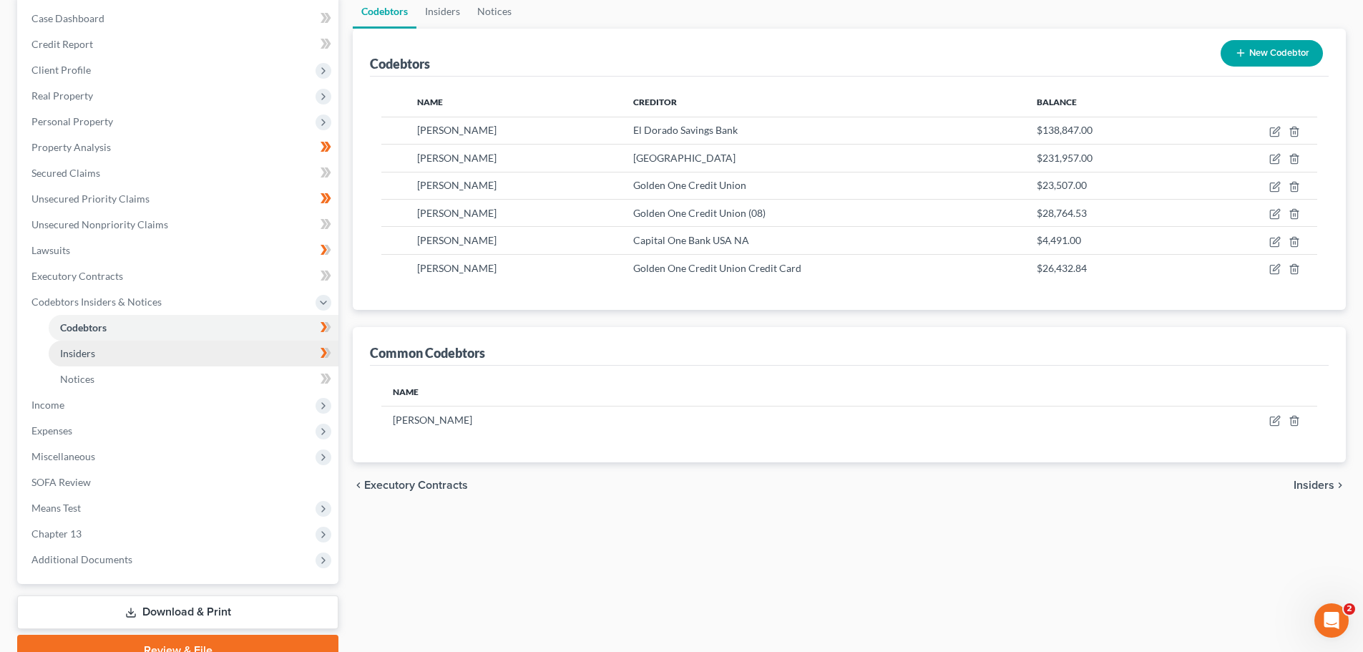
click at [94, 353] on span "Insiders" at bounding box center [77, 353] width 35 height 12
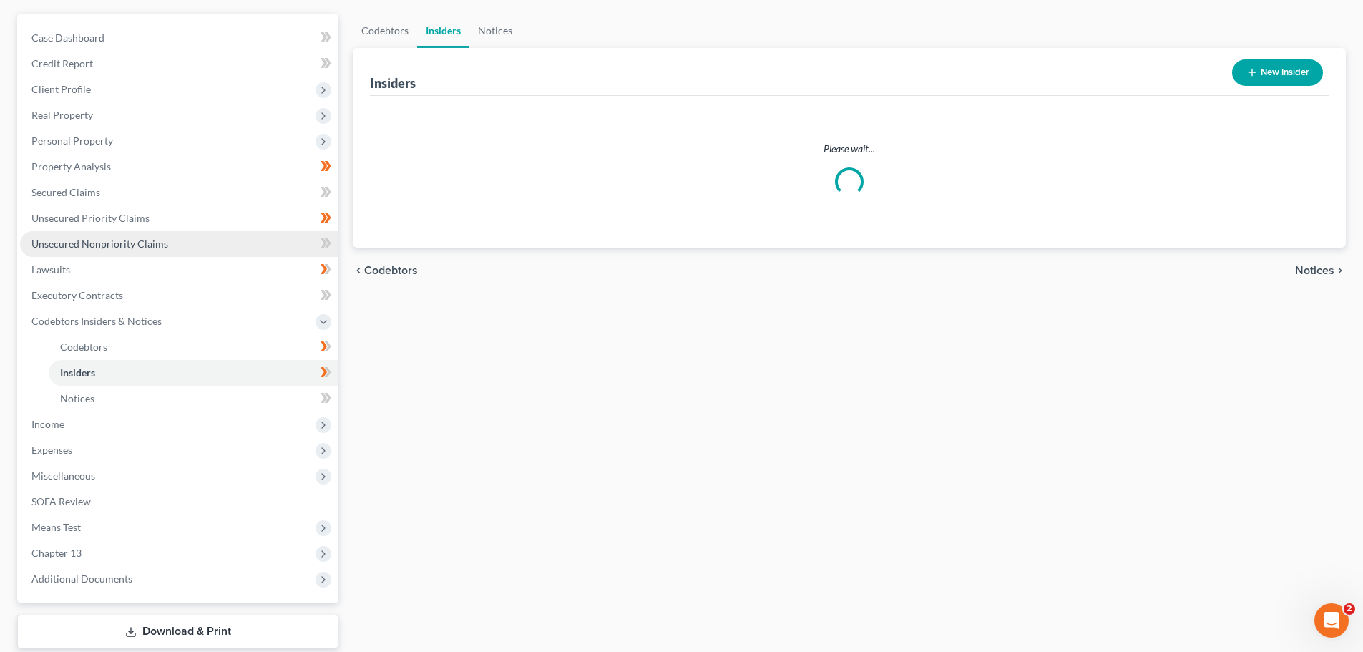
scroll to position [143, 0]
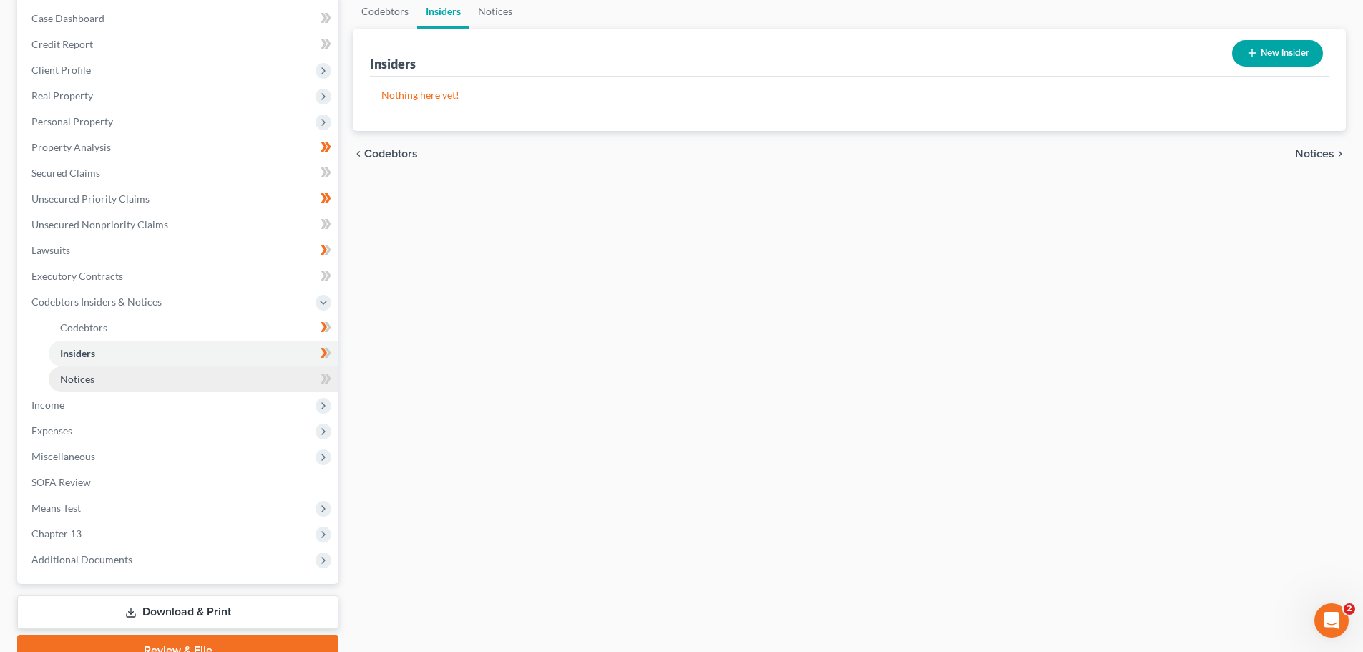
click at [95, 378] on link "Notices" at bounding box center [194, 379] width 290 height 26
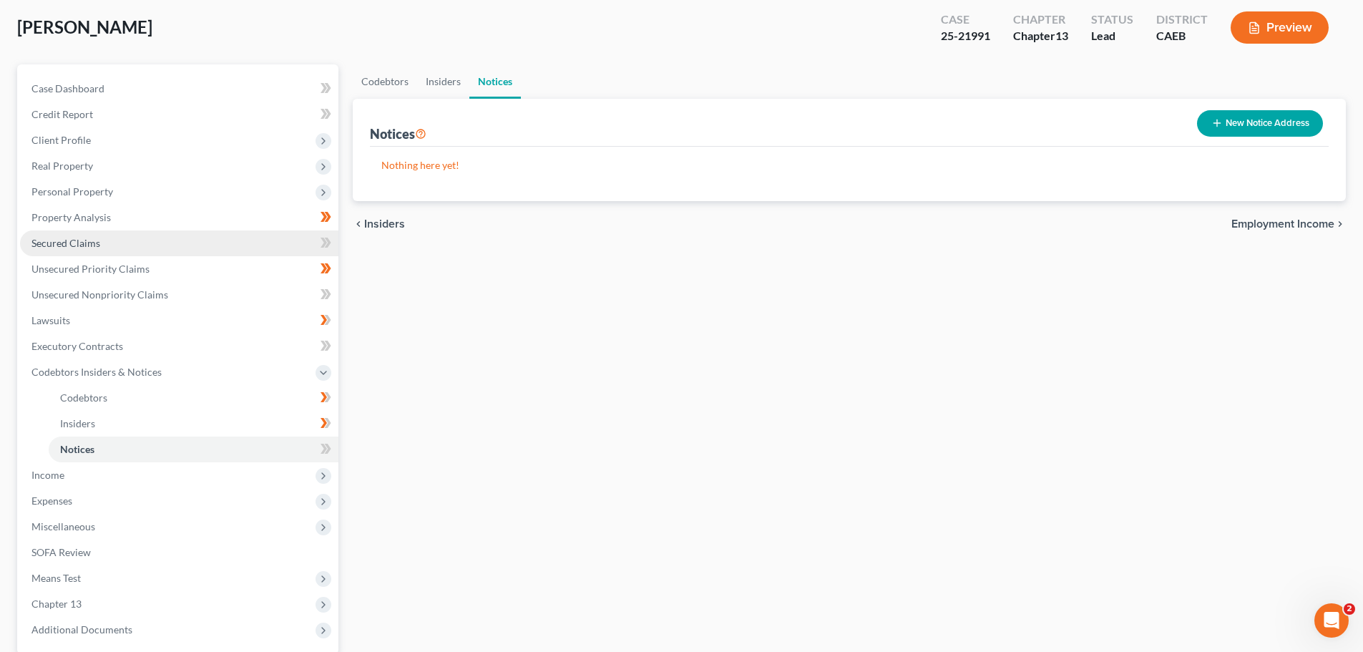
scroll to position [143, 0]
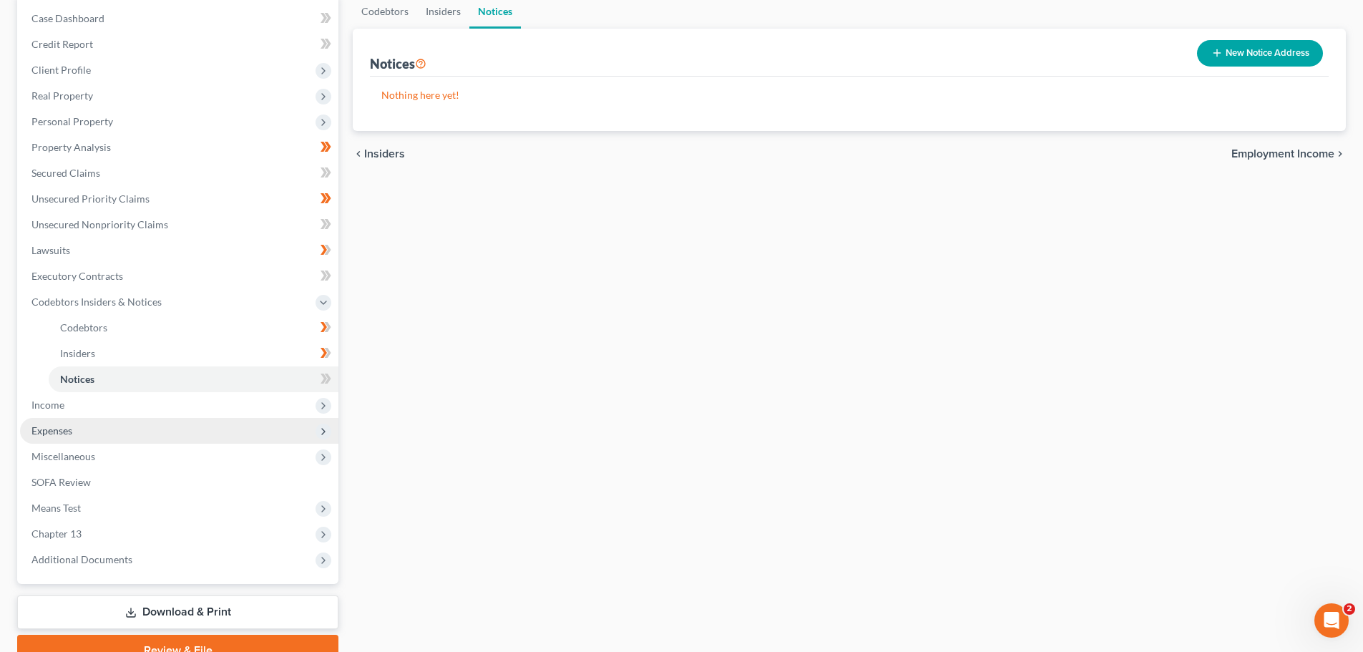
click at [91, 431] on span "Expenses" at bounding box center [179, 431] width 318 height 26
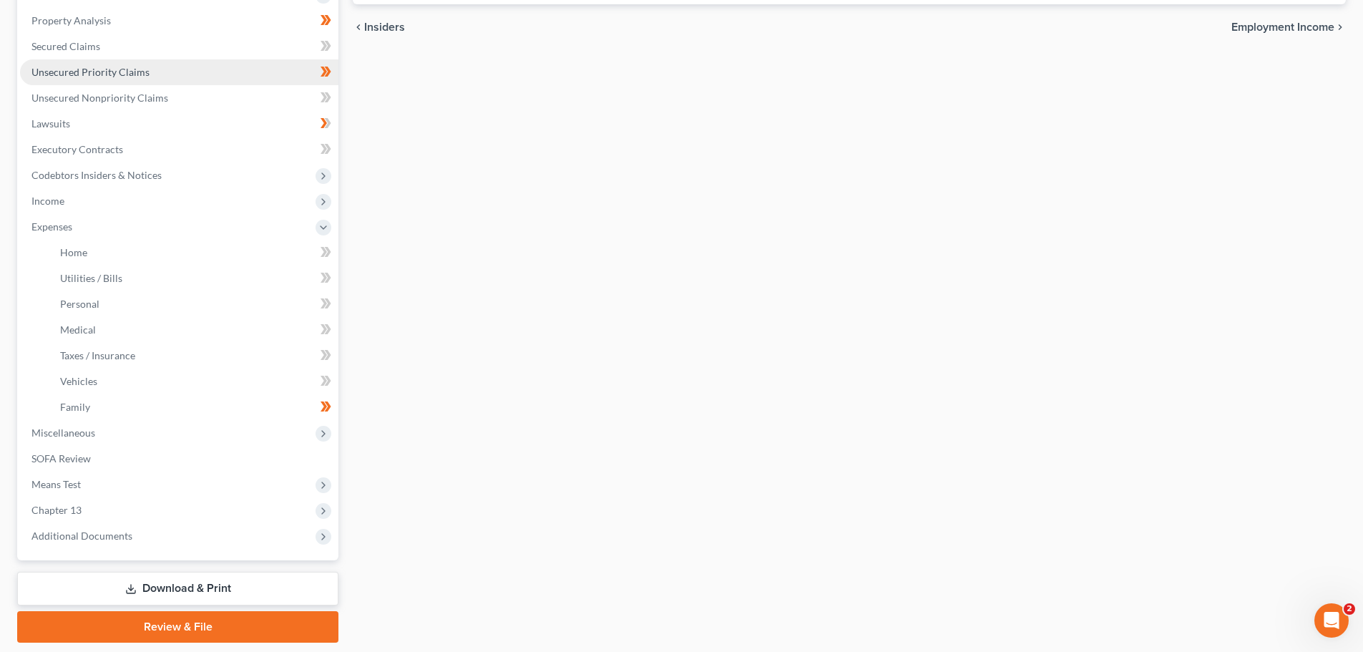
scroll to position [286, 0]
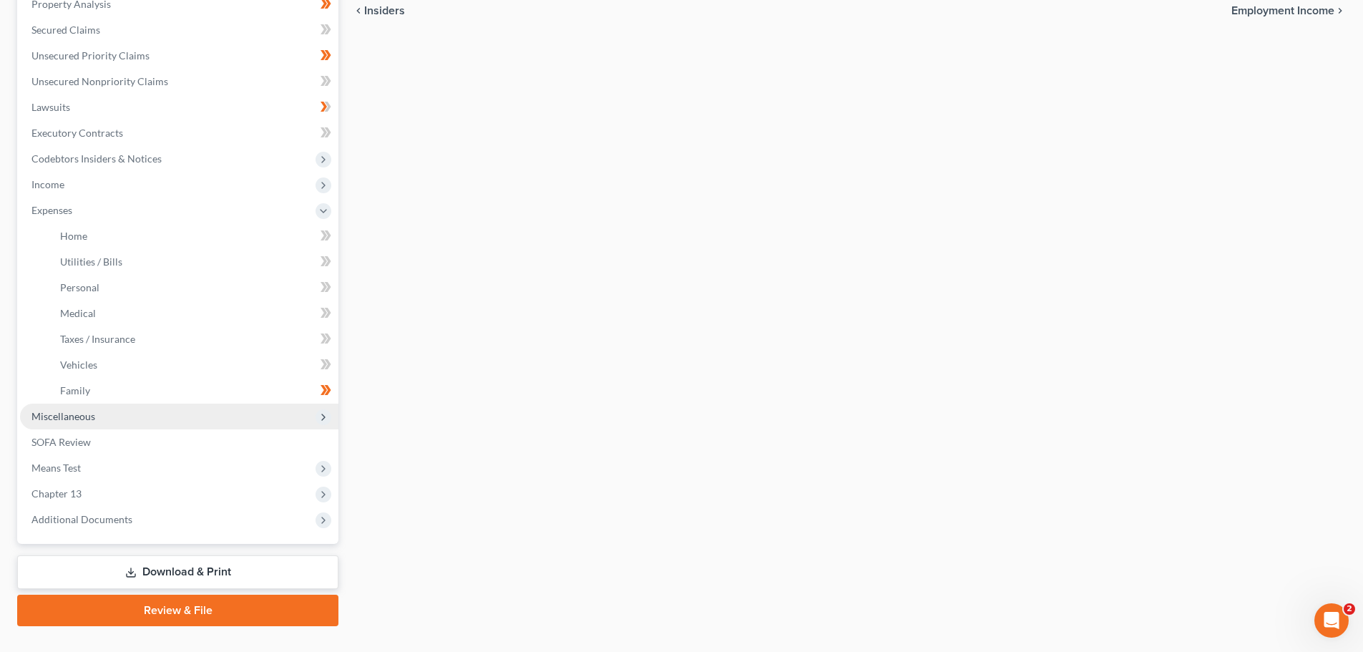
click at [75, 412] on span "Miscellaneous" at bounding box center [63, 416] width 64 height 12
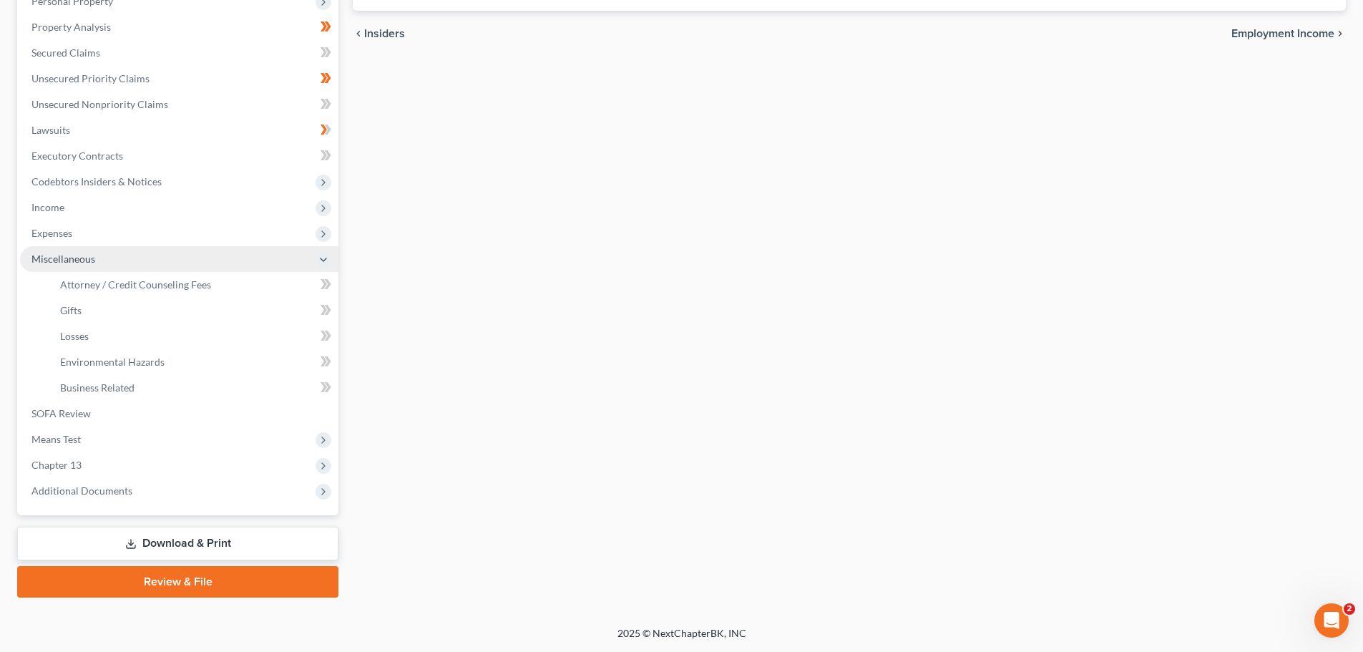
scroll to position [263, 0]
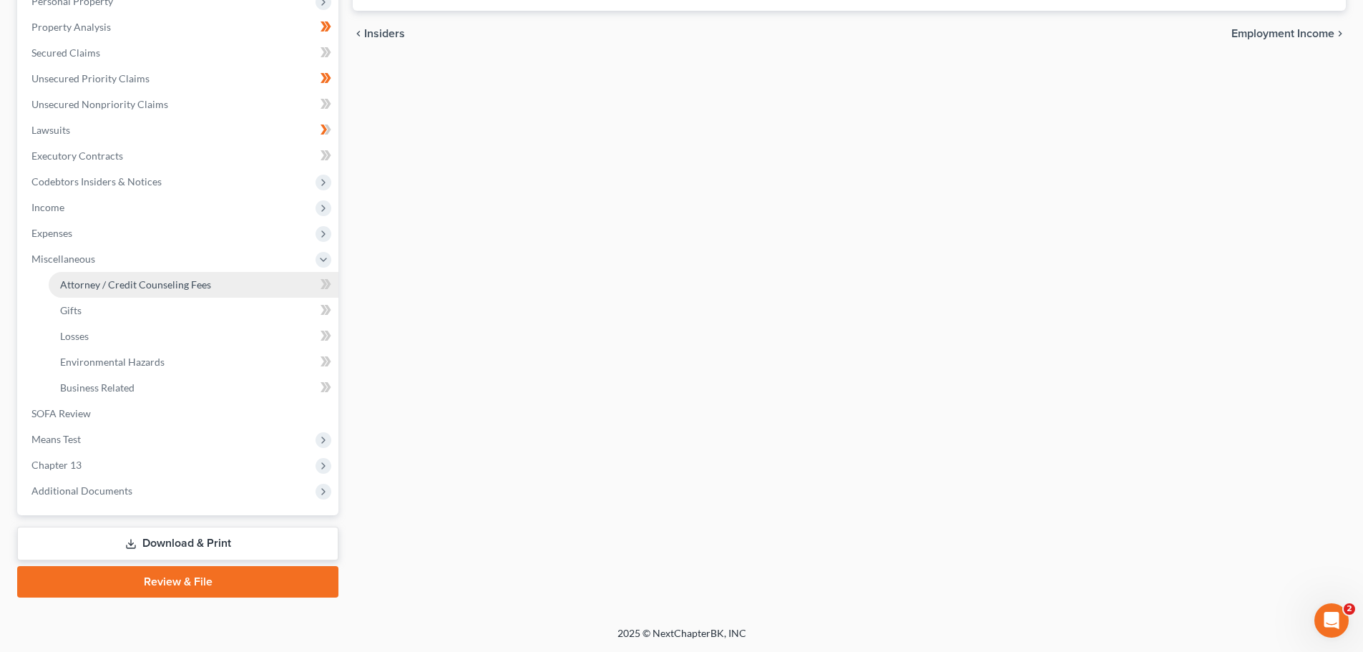
click at [156, 285] on span "Attorney / Credit Counseling Fees" at bounding box center [135, 284] width 151 height 12
select select "0"
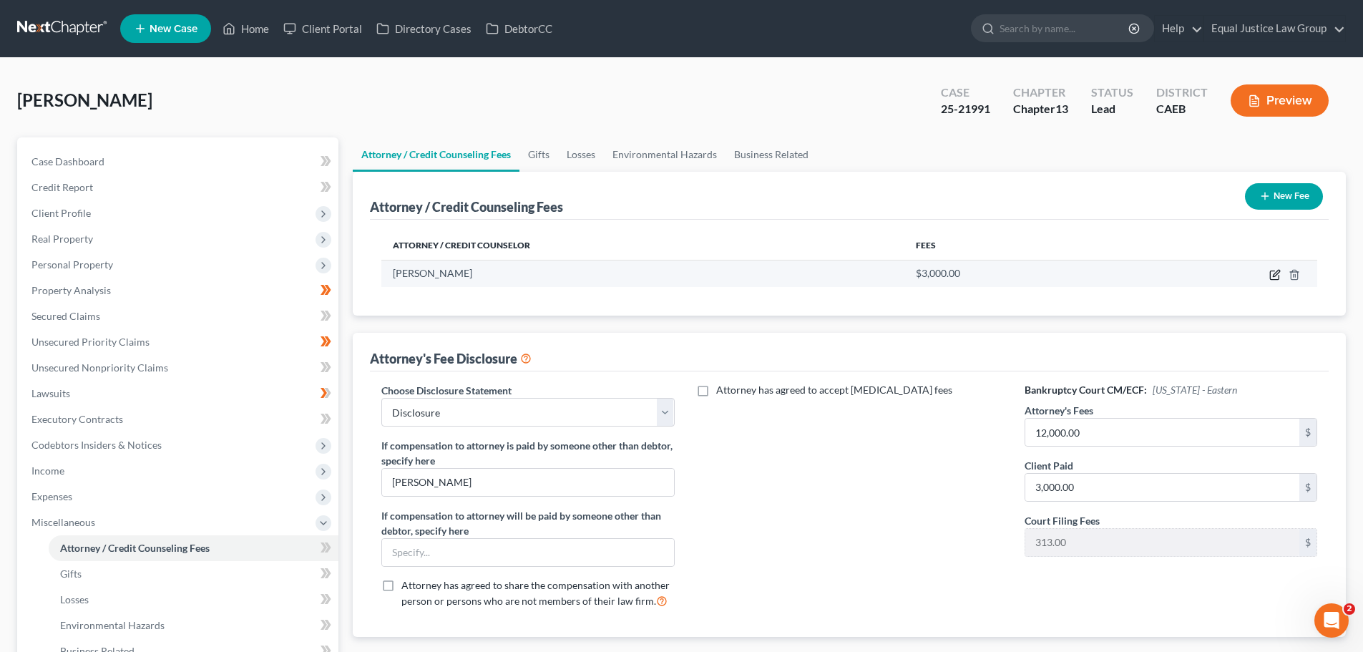
click at [1274, 271] on icon "button" at bounding box center [1274, 275] width 9 height 9
select select "4"
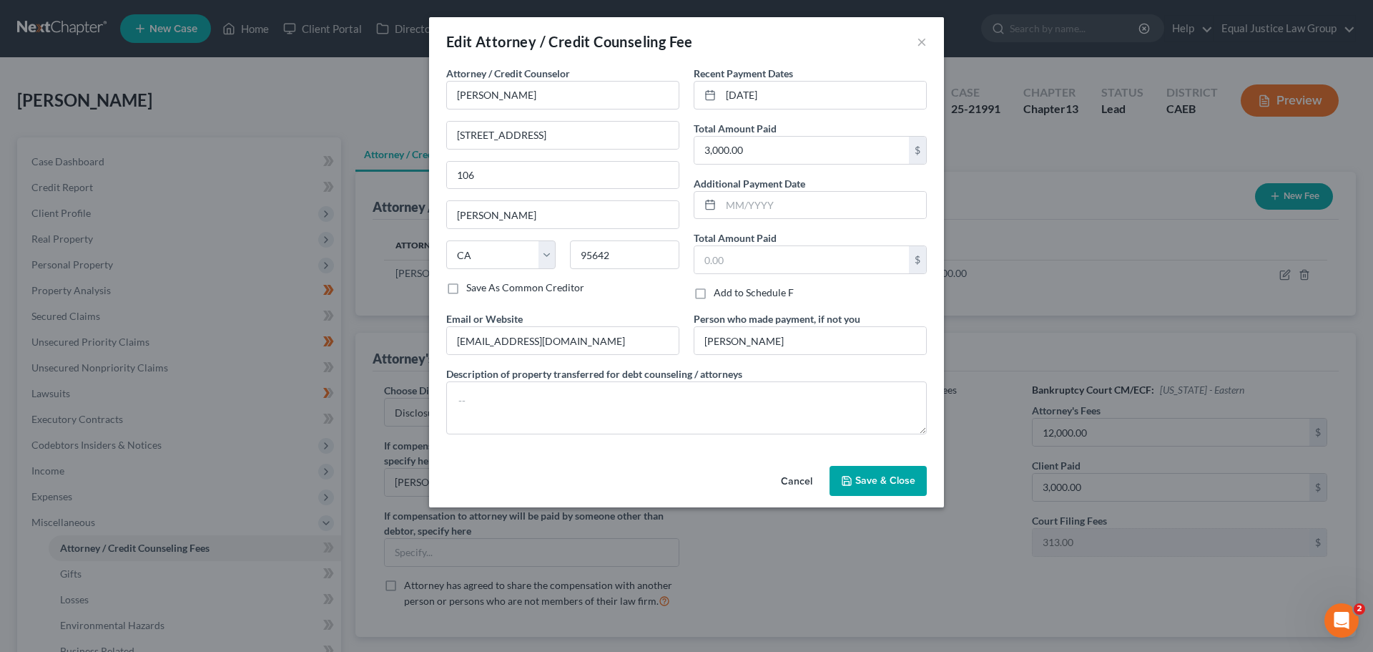
click at [714, 295] on label "Add to Schedule F" at bounding box center [754, 292] width 80 height 14
click at [720, 295] on input "Add to Schedule F" at bounding box center [724, 289] width 9 height 9
checkbox input "true"
click at [888, 479] on span "Save & Close" at bounding box center [886, 480] width 60 height 12
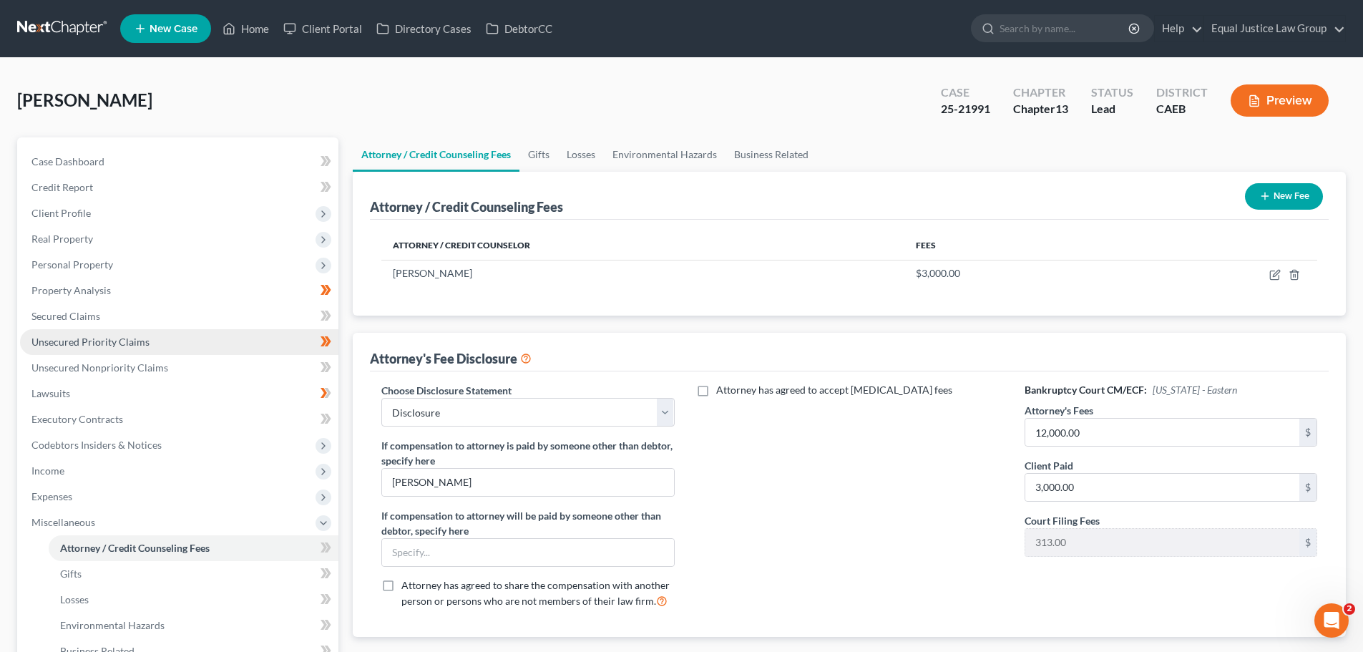
click at [131, 338] on span "Unsecured Priority Claims" at bounding box center [90, 342] width 118 height 12
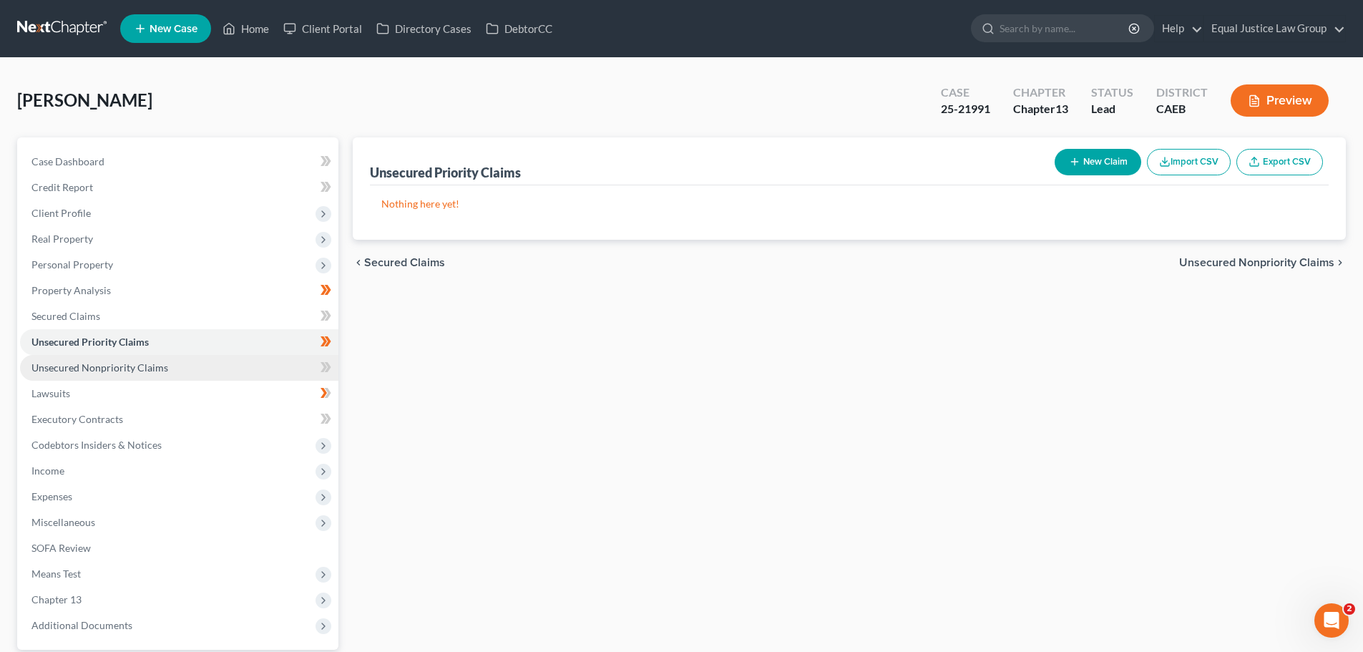
click at [142, 367] on span "Unsecured Nonpriority Claims" at bounding box center [99, 367] width 137 height 12
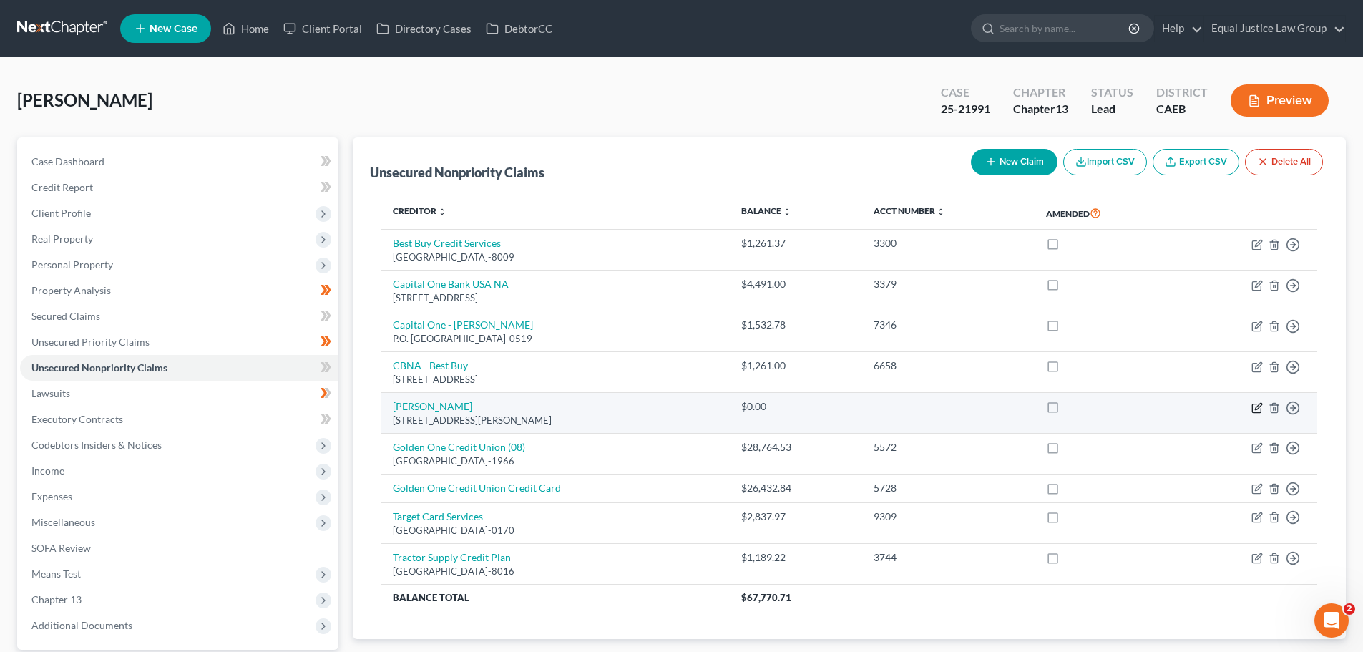
click at [1255, 406] on icon "button" at bounding box center [1256, 407] width 11 height 11
select select "4"
select select "3"
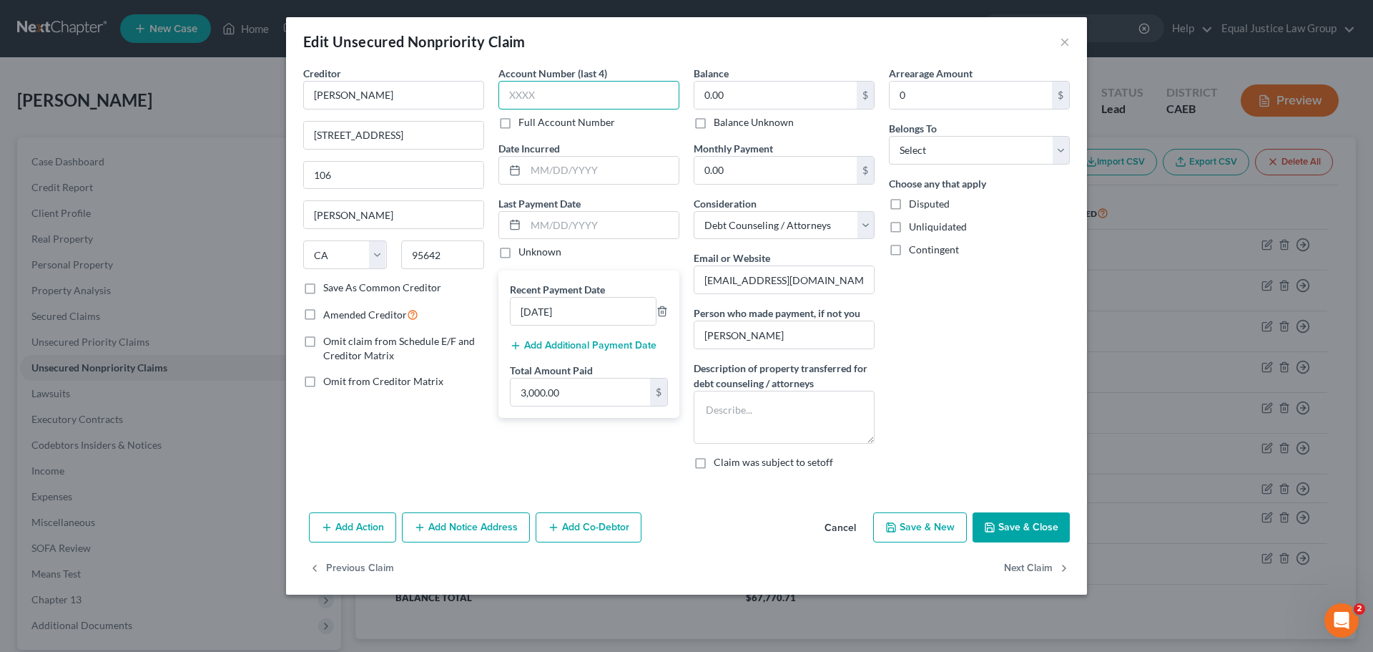
click at [568, 96] on input "text" at bounding box center [589, 95] width 181 height 29
click at [520, 120] on label "Full Account Number" at bounding box center [567, 122] width 97 height 14
click at [524, 120] on input "Full Account Number" at bounding box center [528, 119] width 9 height 9
click at [531, 96] on input "text" at bounding box center [589, 95] width 181 height 29
type input "2025-0076"
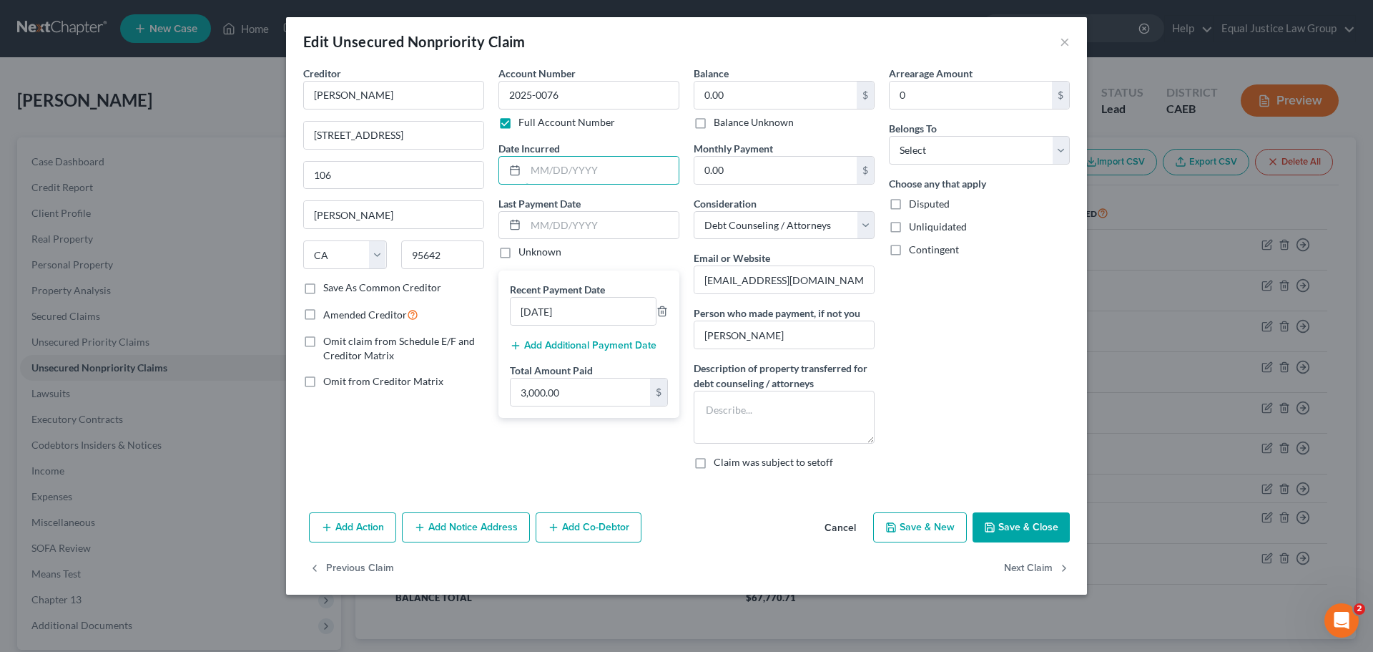
drag, startPoint x: 601, startPoint y: 170, endPoint x: 578, endPoint y: 4, distance: 167.5
click at [601, 170] on input "text" at bounding box center [602, 170] width 153 height 27
type input "[DATE]"
click at [553, 222] on input "text" at bounding box center [602, 225] width 153 height 27
type input "[DATE]"
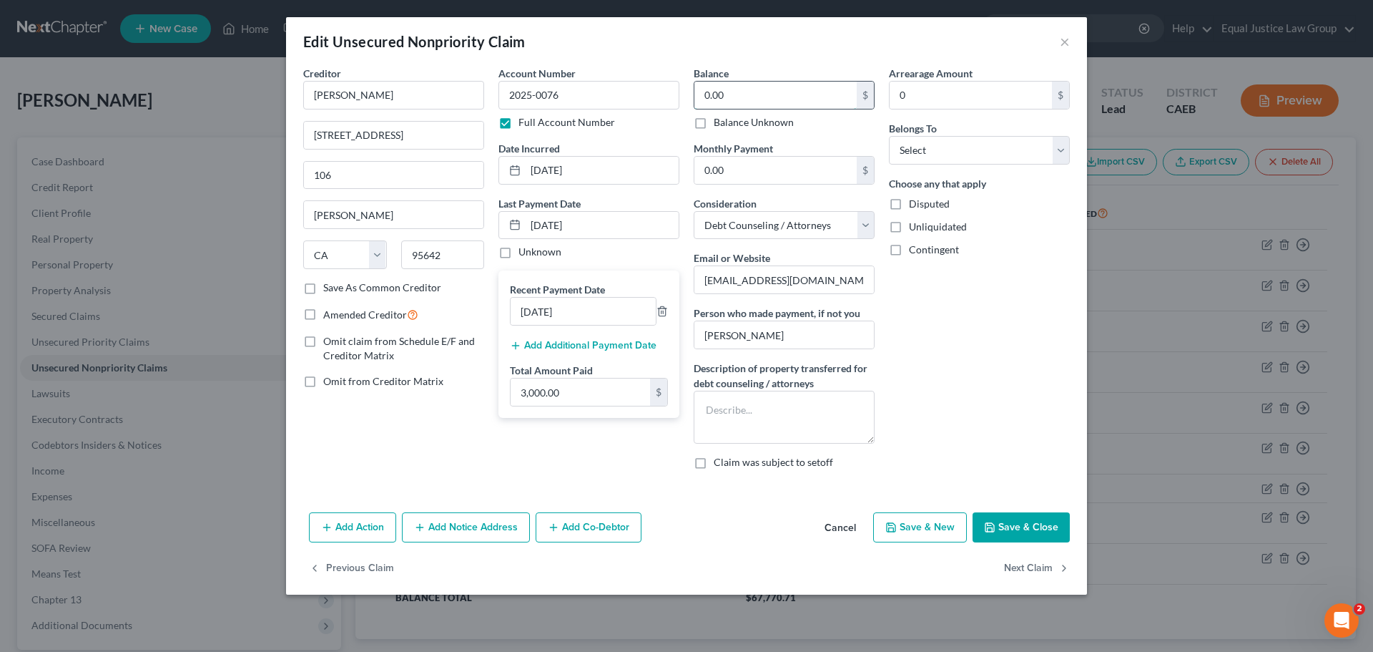
click at [767, 90] on input "0.00" at bounding box center [776, 95] width 162 height 27
type input "9,000.00"
click at [927, 293] on div "Arrearage Amount 0 $ Belongs To * Select Debtor 1 Only Debtor 2 Only Debtor 1 A…" at bounding box center [979, 273] width 195 height 415
click at [1032, 143] on select "Select Debtor 1 Only Debtor 2 Only Debtor 1 And Debtor 2 Only At Least One Of T…" at bounding box center [979, 150] width 181 height 29
select select "0"
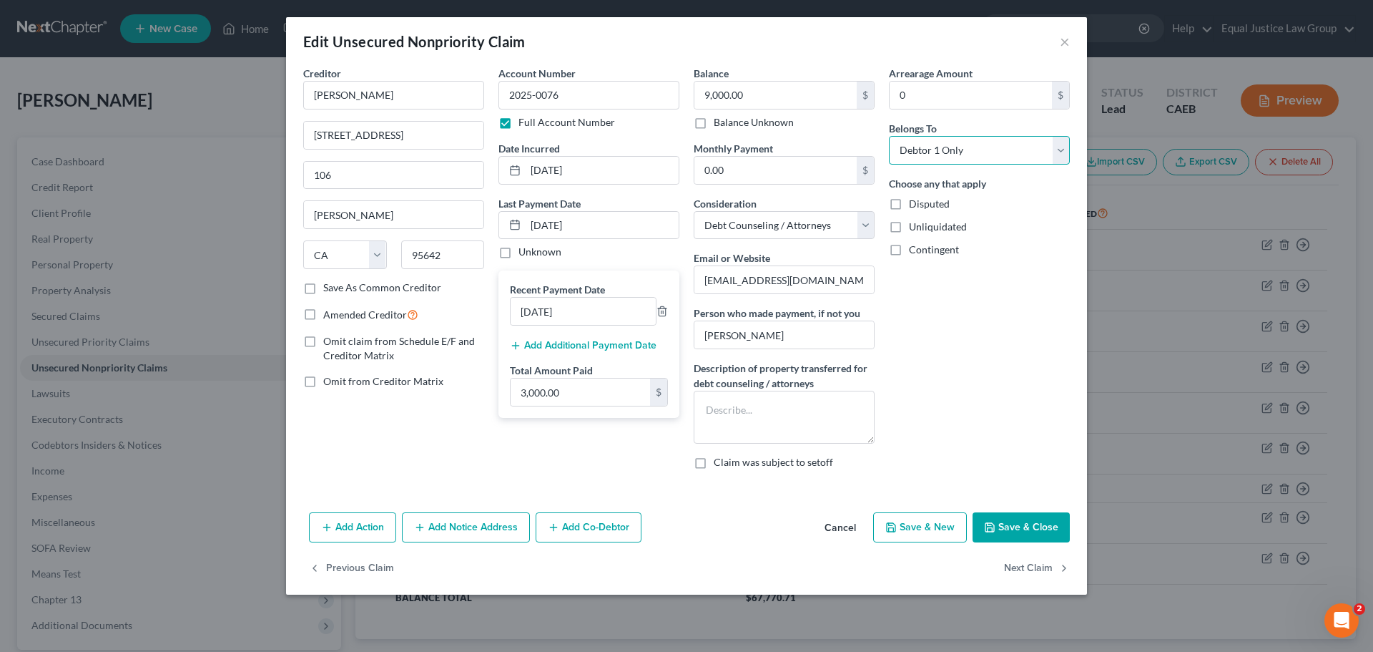
click at [889, 136] on select "Select Debtor 1 Only Debtor 2 Only Debtor 1 And Debtor 2 Only At Least One Of T…" at bounding box center [979, 150] width 181 height 29
drag, startPoint x: 1007, startPoint y: 332, endPoint x: 1007, endPoint y: 486, distance: 153.8
click at [1007, 330] on div "Arrearage Amount 0 $ Belongs To * Select Debtor 1 Only Debtor 2 Only Debtor 1 A…" at bounding box center [979, 273] width 195 height 415
drag, startPoint x: 1022, startPoint y: 521, endPoint x: 863, endPoint y: 459, distance: 170.6
click at [1023, 521] on button "Save & Close" at bounding box center [1021, 527] width 97 height 30
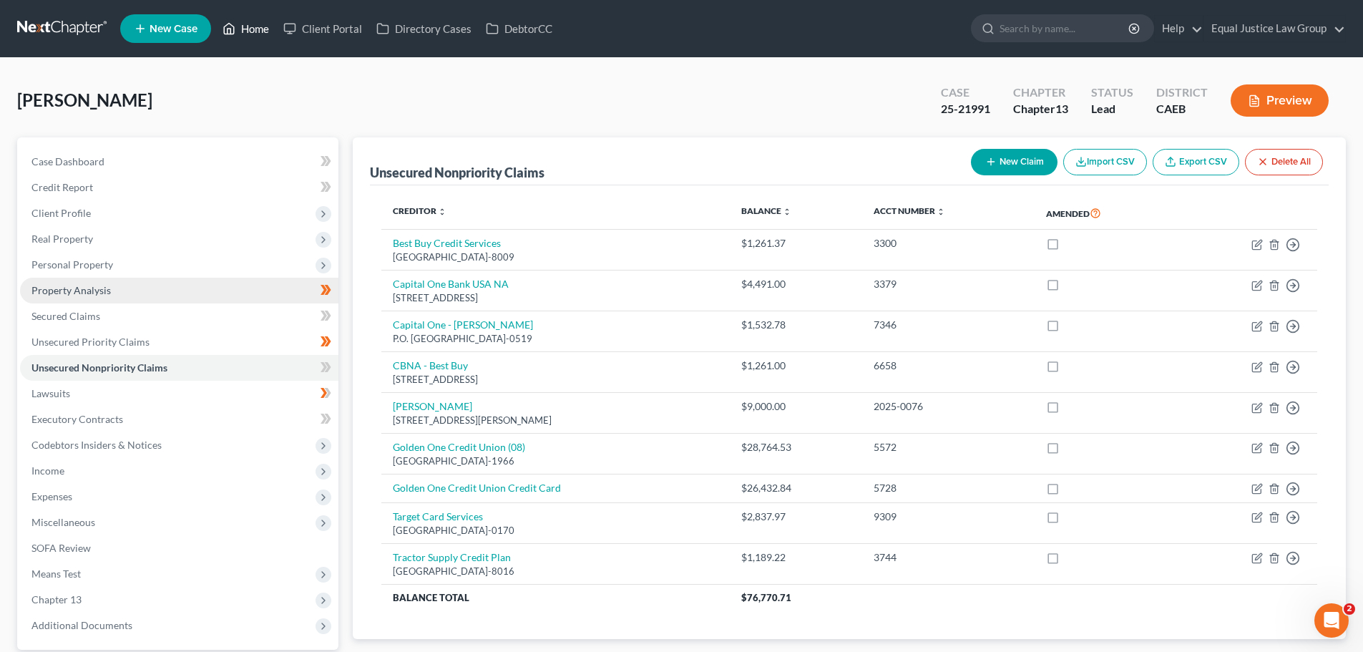
drag, startPoint x: 254, startPoint y: 34, endPoint x: 296, endPoint y: 299, distance: 268.0
click at [254, 34] on link "Home" at bounding box center [245, 29] width 61 height 26
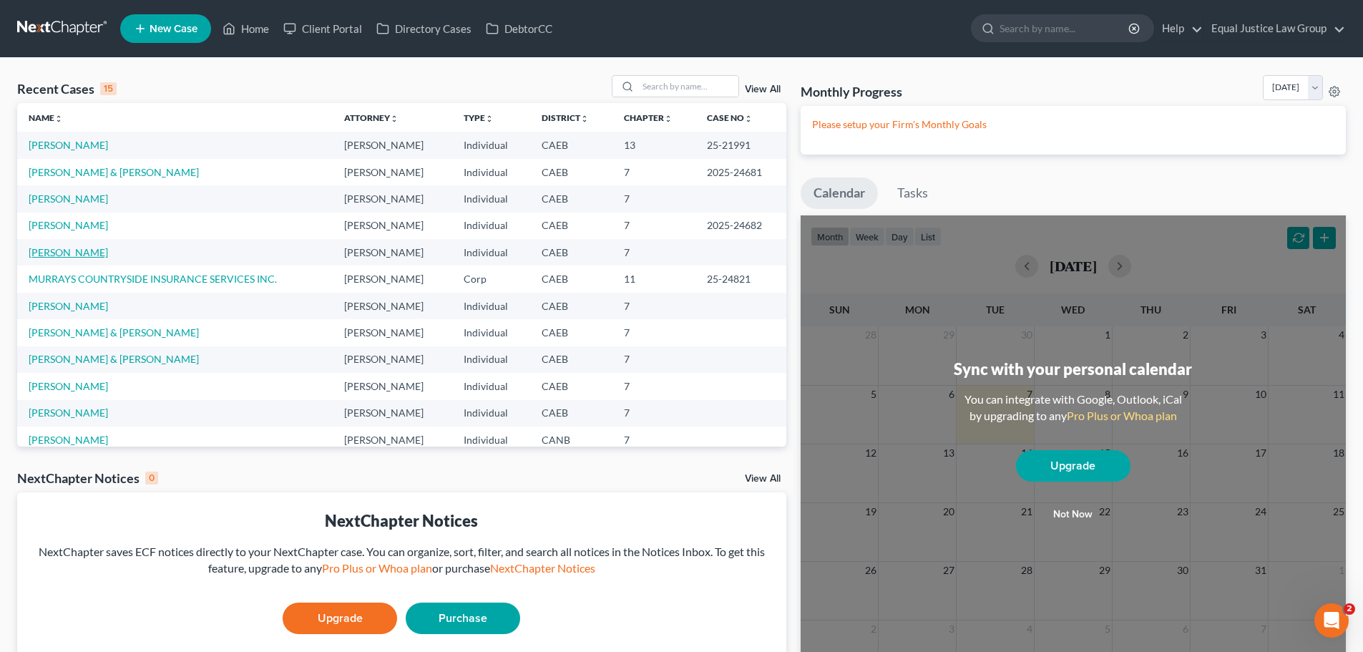
click at [59, 253] on link "[PERSON_NAME]" at bounding box center [68, 252] width 79 height 12
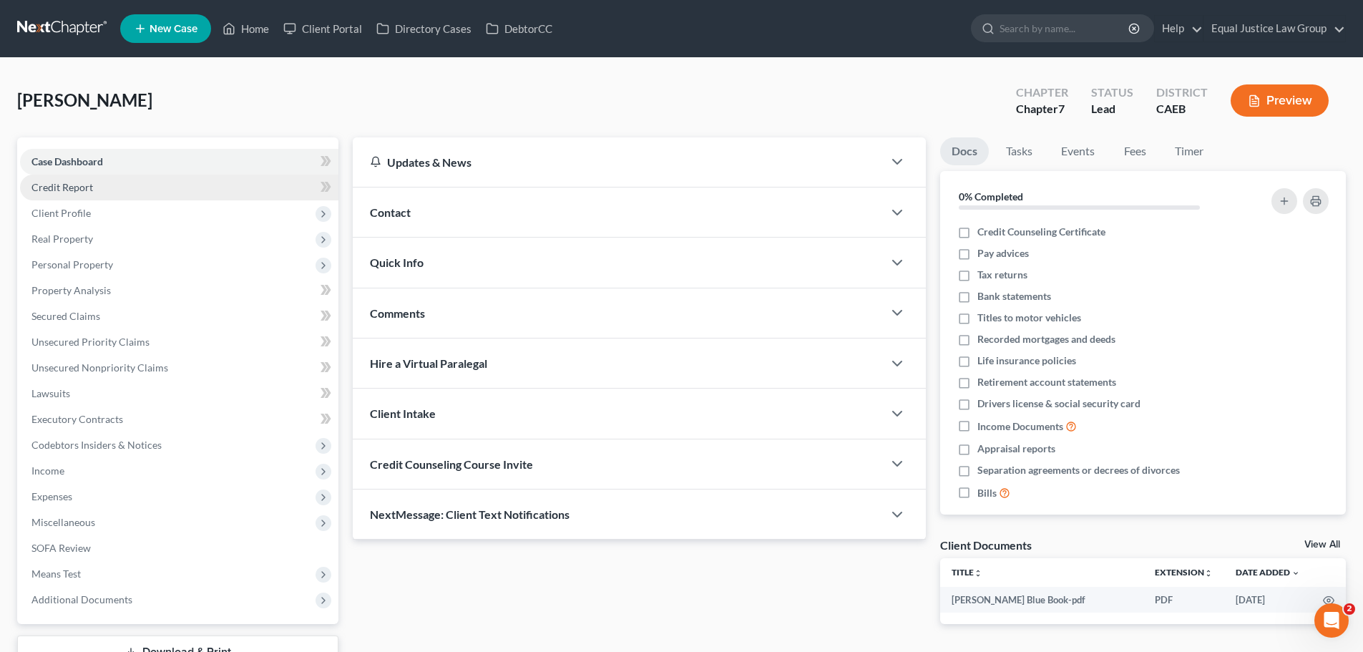
click at [88, 185] on span "Credit Report" at bounding box center [62, 187] width 62 height 12
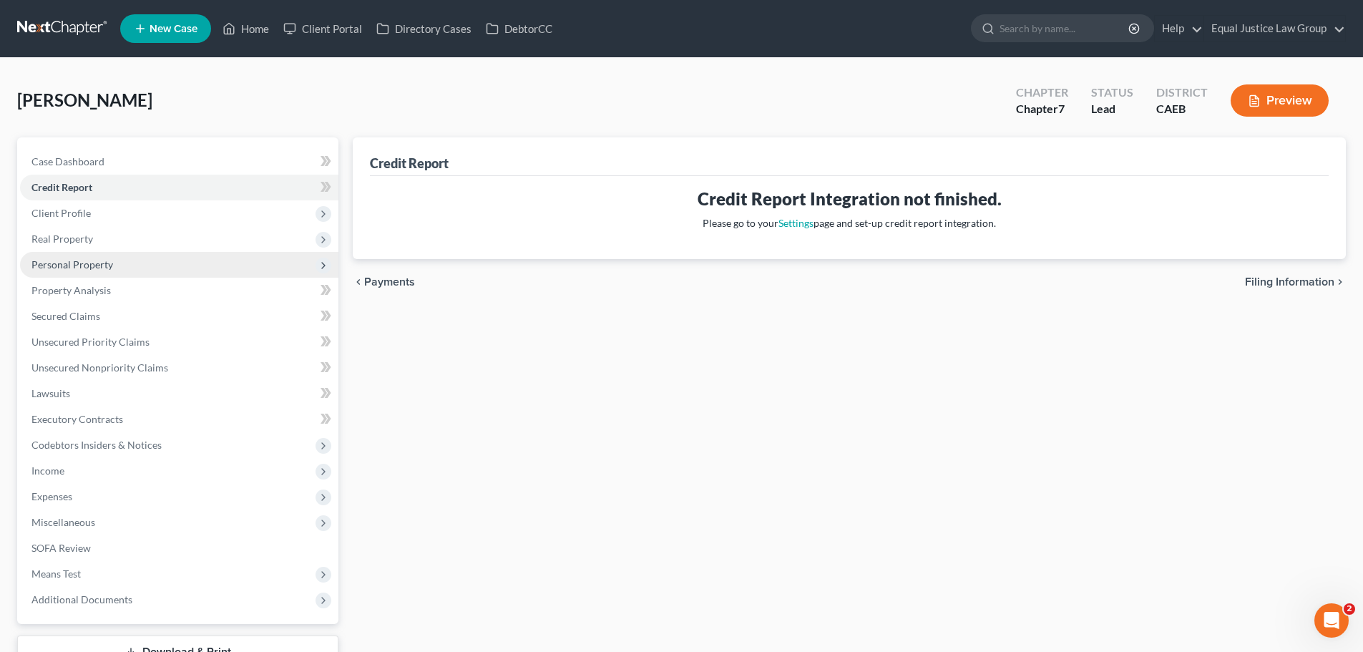
click at [69, 263] on span "Personal Property" at bounding box center [72, 264] width 82 height 12
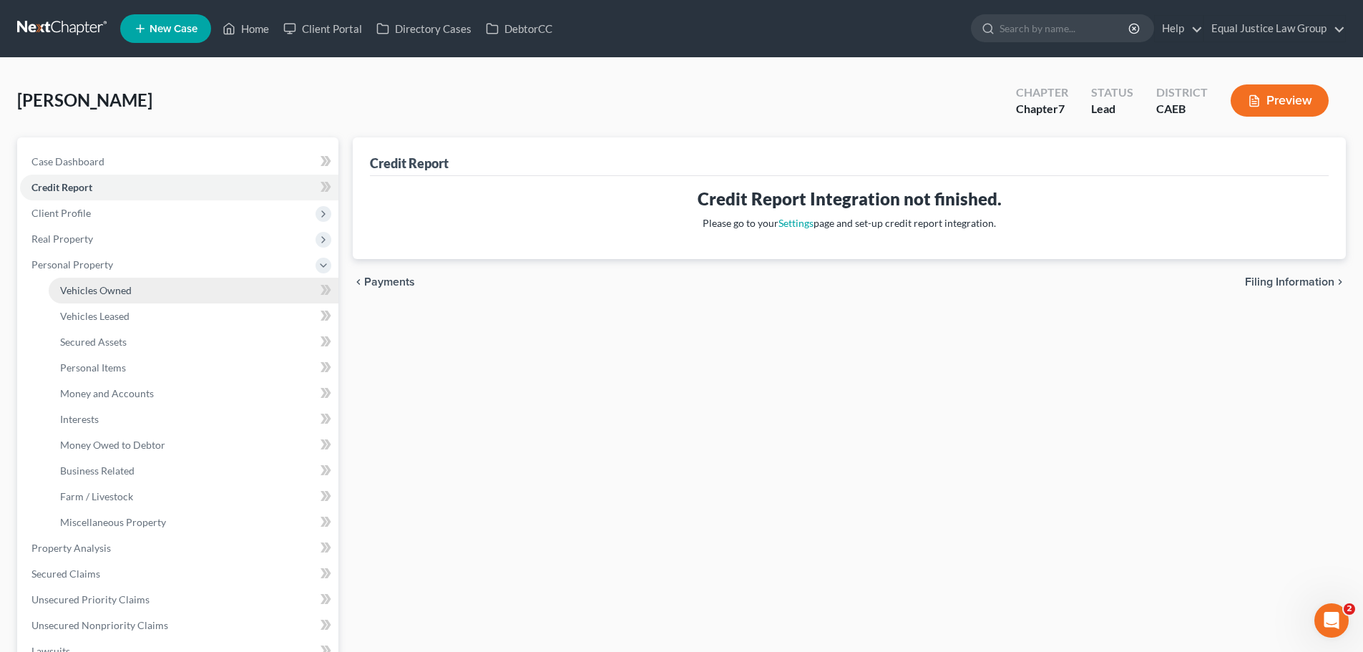
click at [85, 283] on link "Vehicles Owned" at bounding box center [194, 291] width 290 height 26
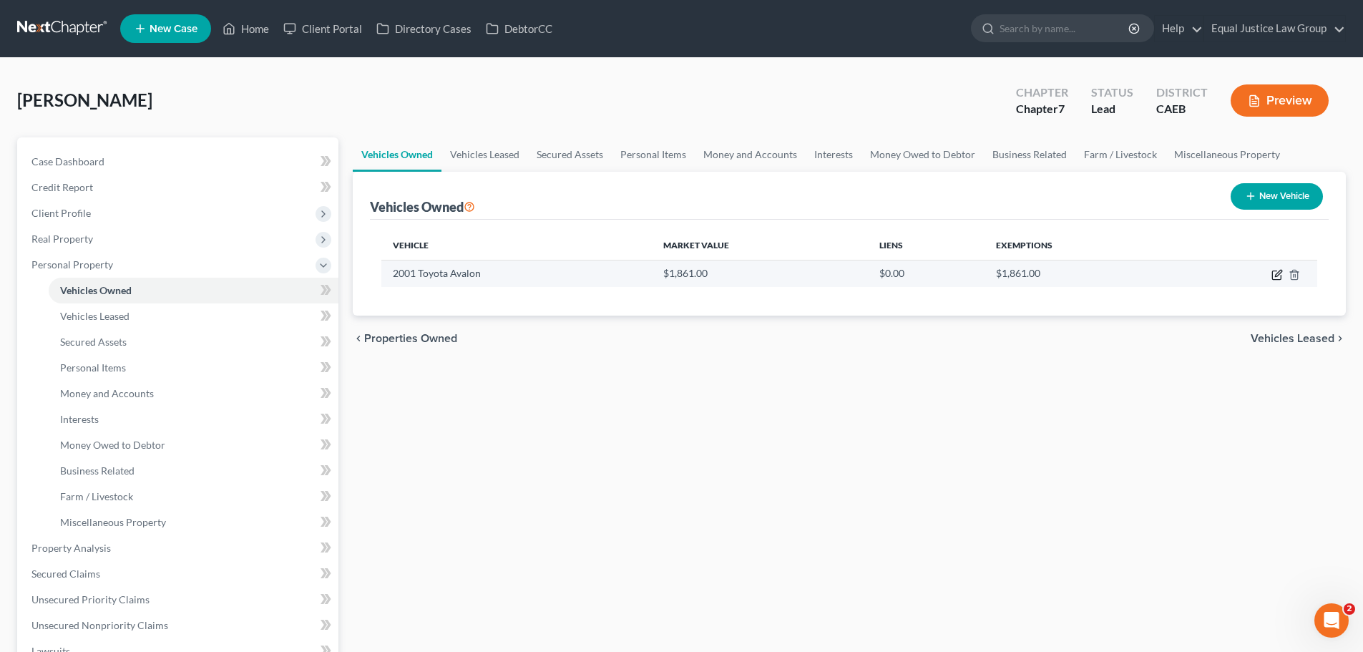
click at [1279, 277] on icon "button" at bounding box center [1276, 274] width 11 height 11
select select "0"
select select "25"
select select "2"
select select "0"
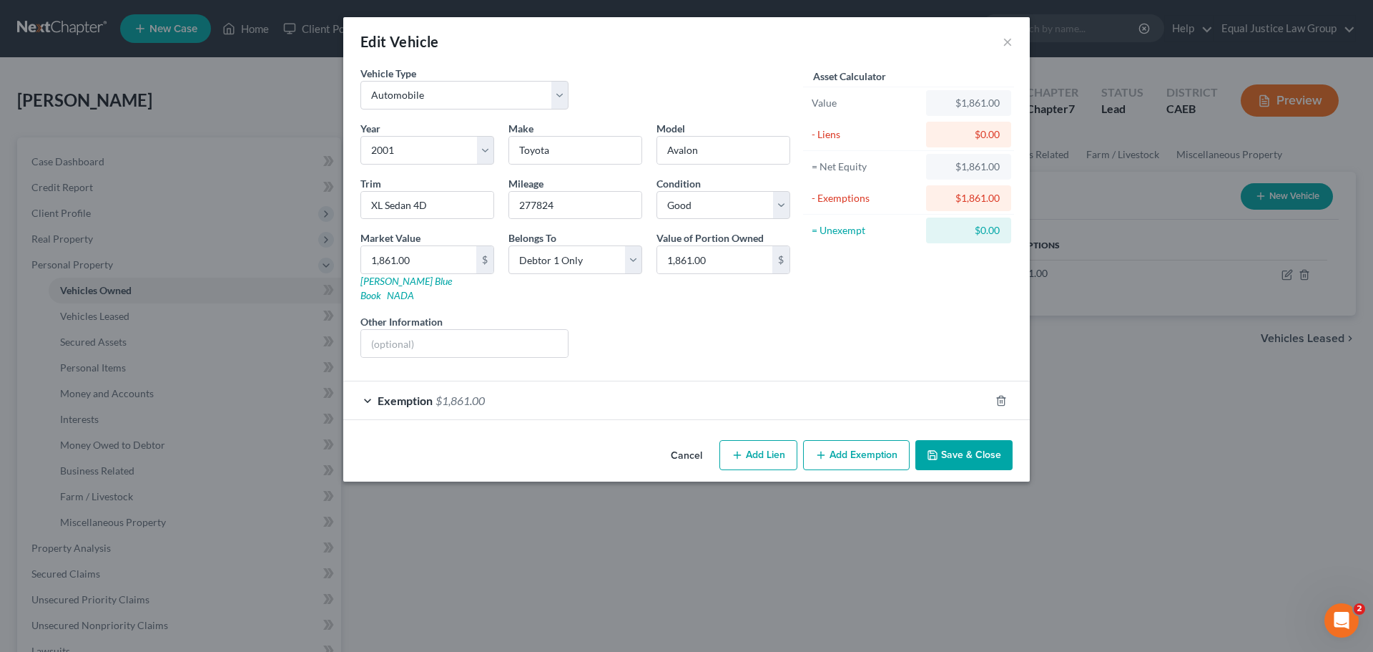
click at [688, 441] on button "Cancel" at bounding box center [687, 455] width 54 height 29
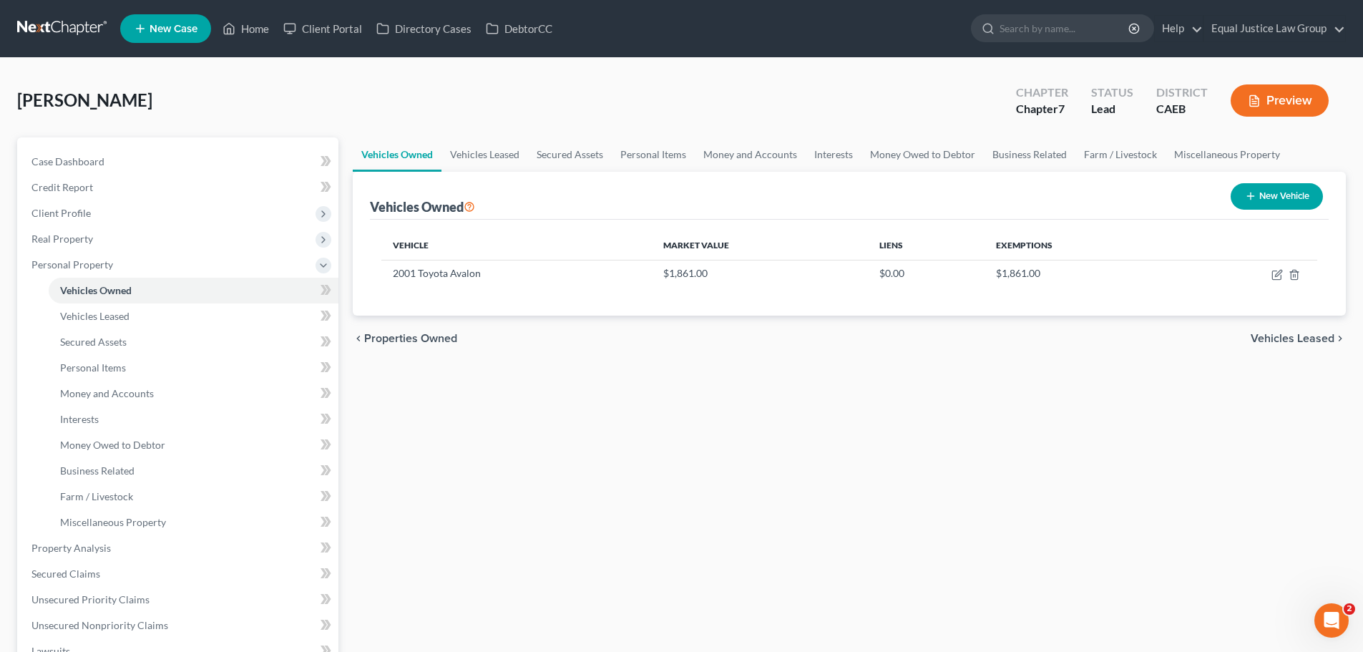
click at [702, 388] on div "Vehicles Owned Vehicles Leased Secured Assets Personal Items Money and Accounts…" at bounding box center [849, 550] width 1007 height 826
click at [107, 341] on span "Secured Assets" at bounding box center [93, 342] width 67 height 12
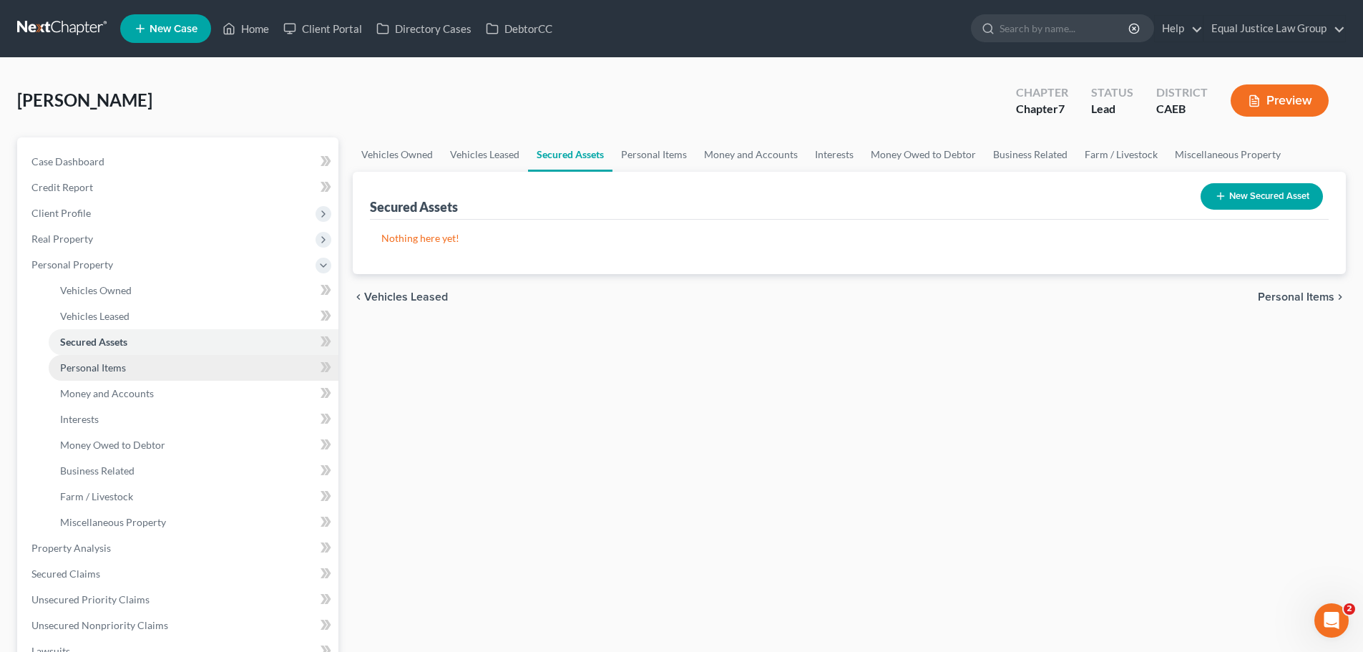
click at [106, 371] on span "Personal Items" at bounding box center [93, 367] width 66 height 12
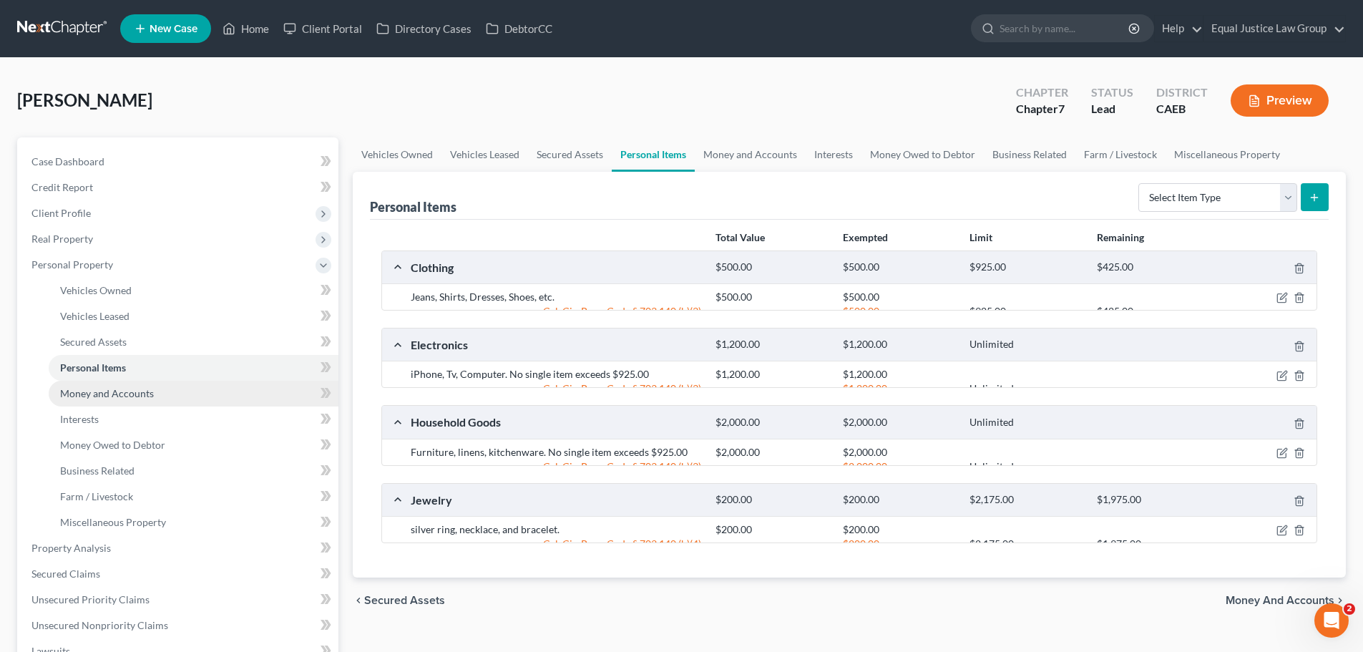
click at [100, 395] on span "Money and Accounts" at bounding box center [107, 393] width 94 height 12
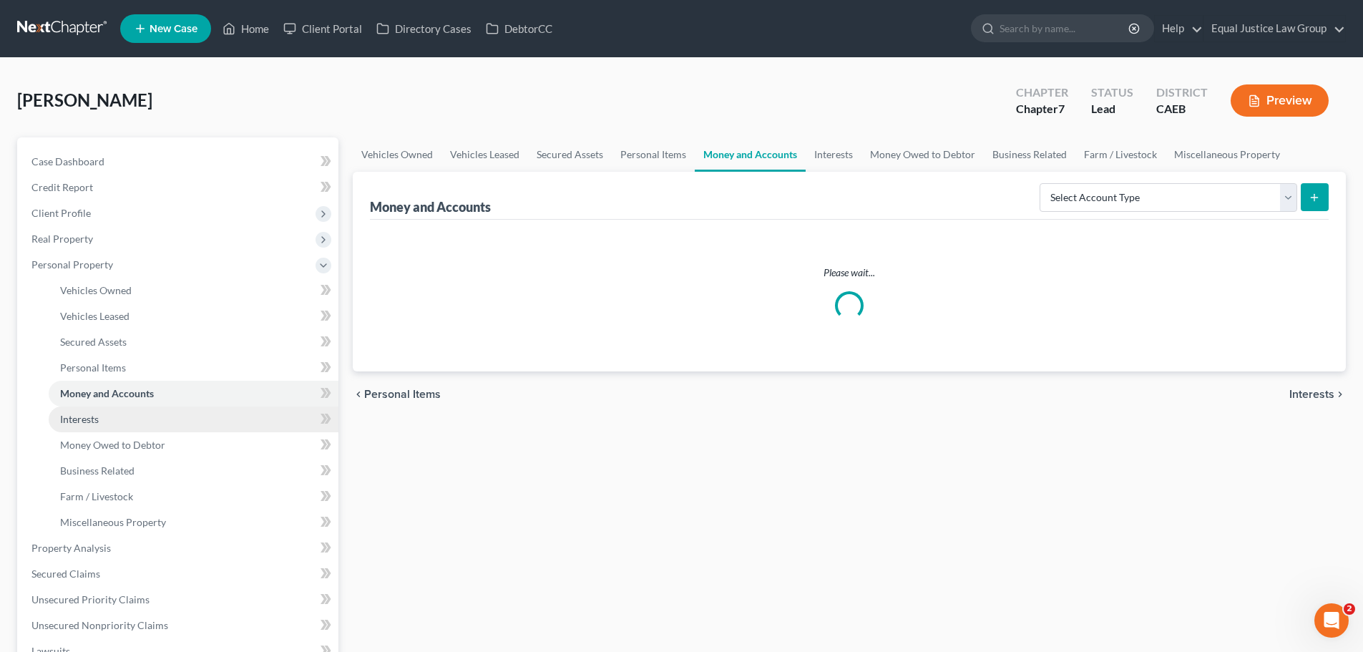
click at [82, 416] on span "Interests" at bounding box center [79, 419] width 39 height 12
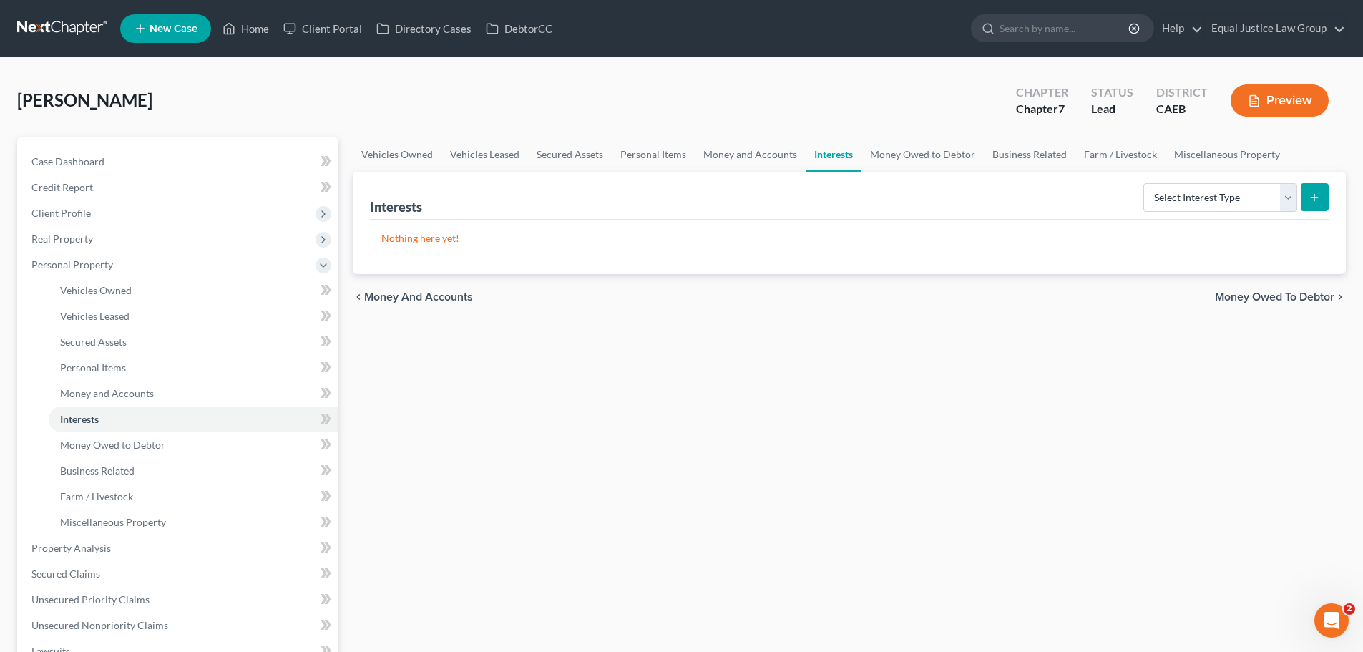
click at [770, 559] on div "Vehicles Owned Vehicles Leased Secured Assets Personal Items Money and Accounts…" at bounding box center [849, 550] width 1007 height 826
click at [86, 182] on span "Credit Report" at bounding box center [62, 187] width 62 height 12
click at [86, 215] on span "Client Profile" at bounding box center [60, 213] width 59 height 12
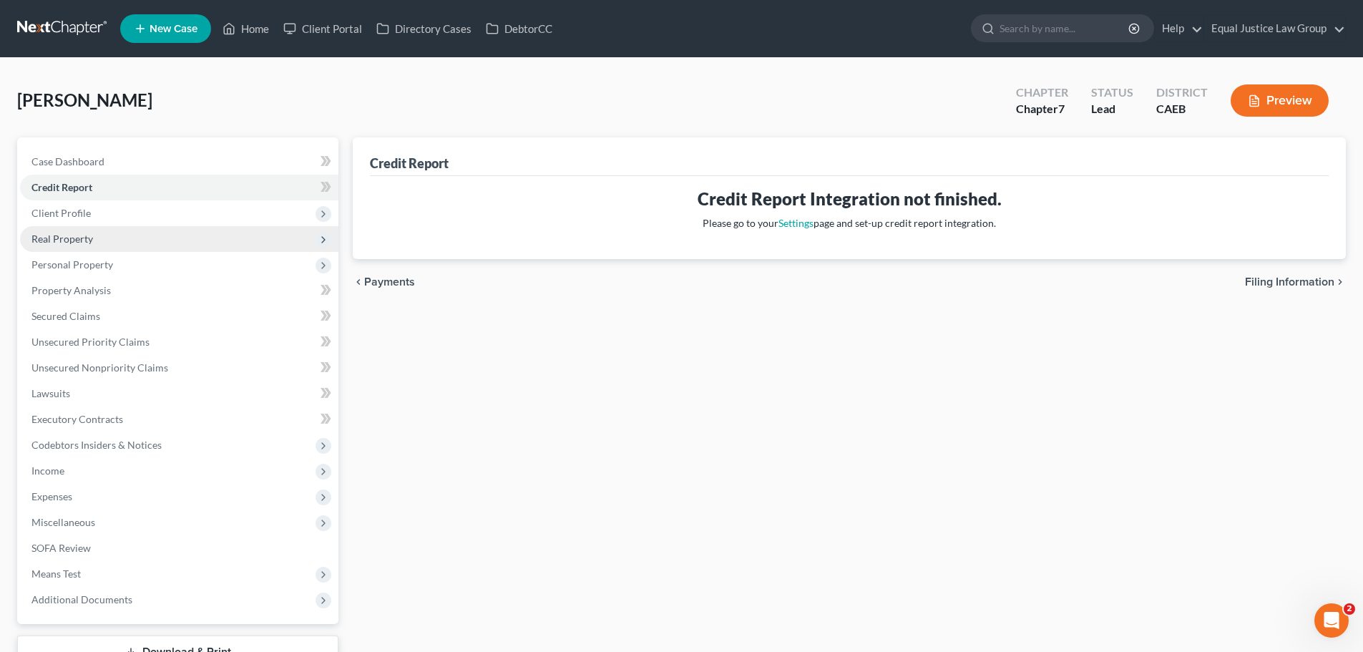
click at [84, 235] on span "Real Property" at bounding box center [62, 238] width 62 height 12
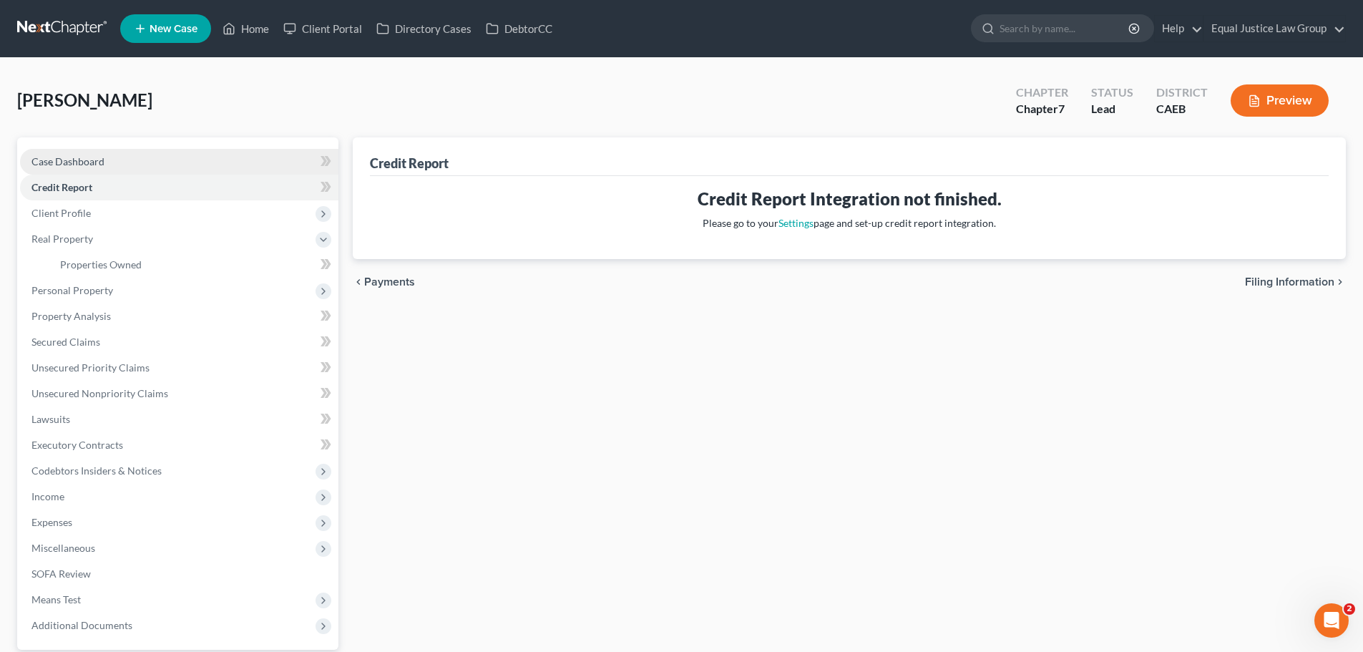
click at [80, 160] on span "Case Dashboard" at bounding box center [67, 161] width 73 height 12
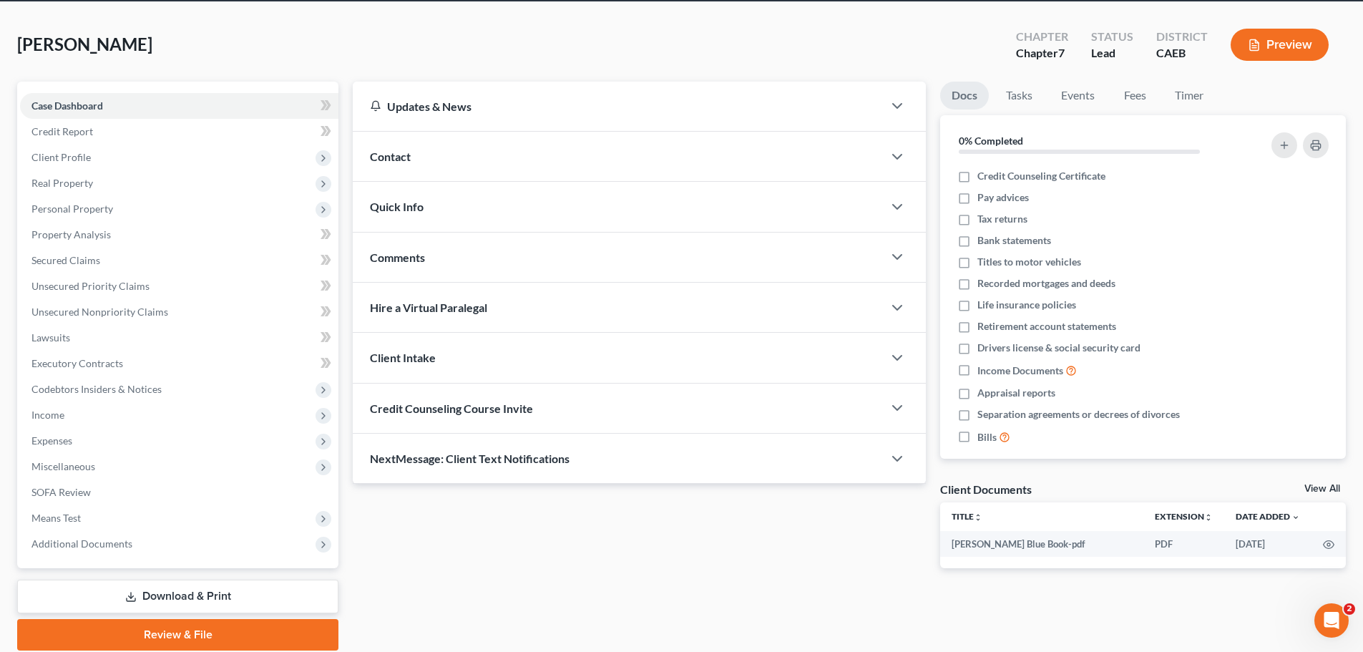
scroll to position [109, 0]
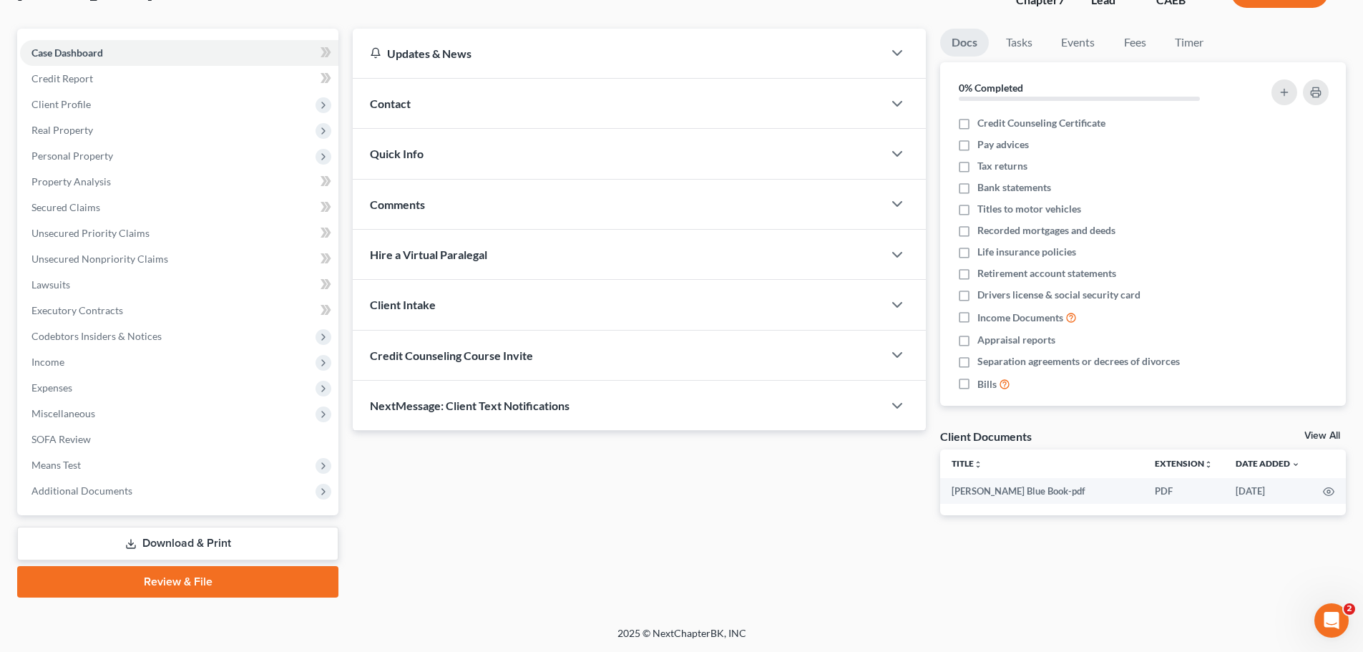
drag, startPoint x: 108, startPoint y: 490, endPoint x: 534, endPoint y: 482, distance: 426.4
click at [108, 490] on span "Additional Documents" at bounding box center [81, 490] width 101 height 12
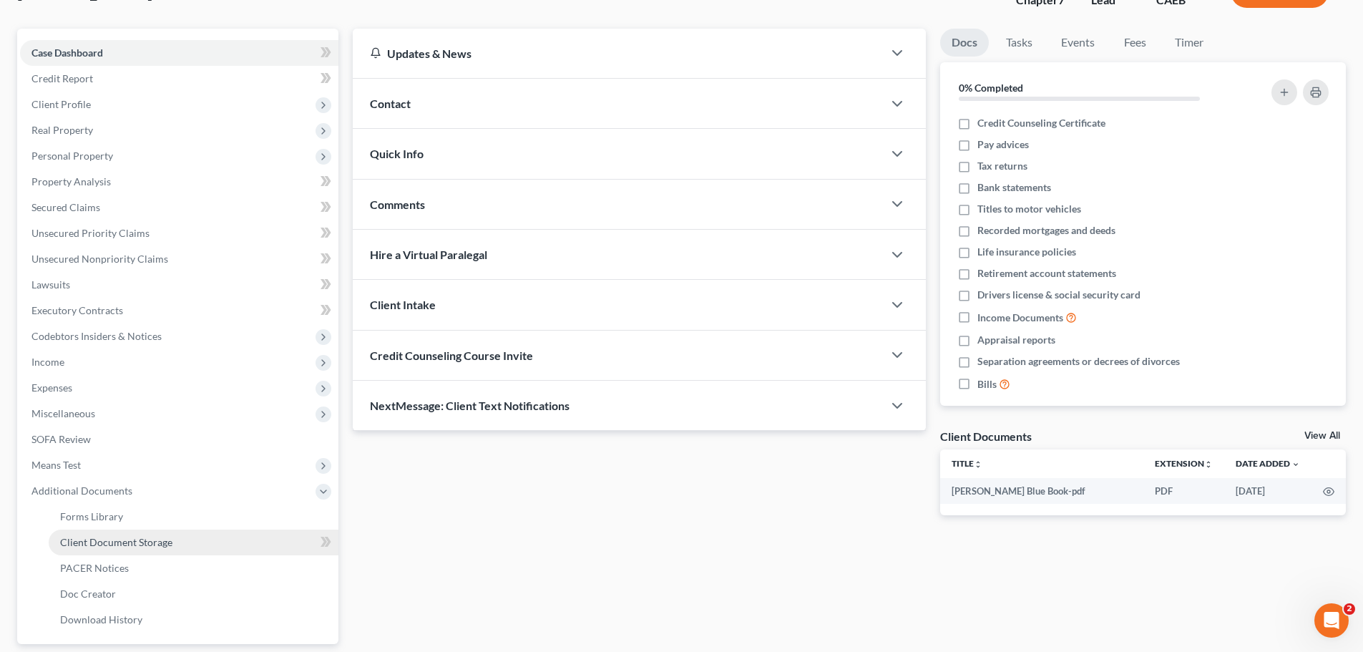
click at [119, 537] on span "Client Document Storage" at bounding box center [116, 542] width 112 height 12
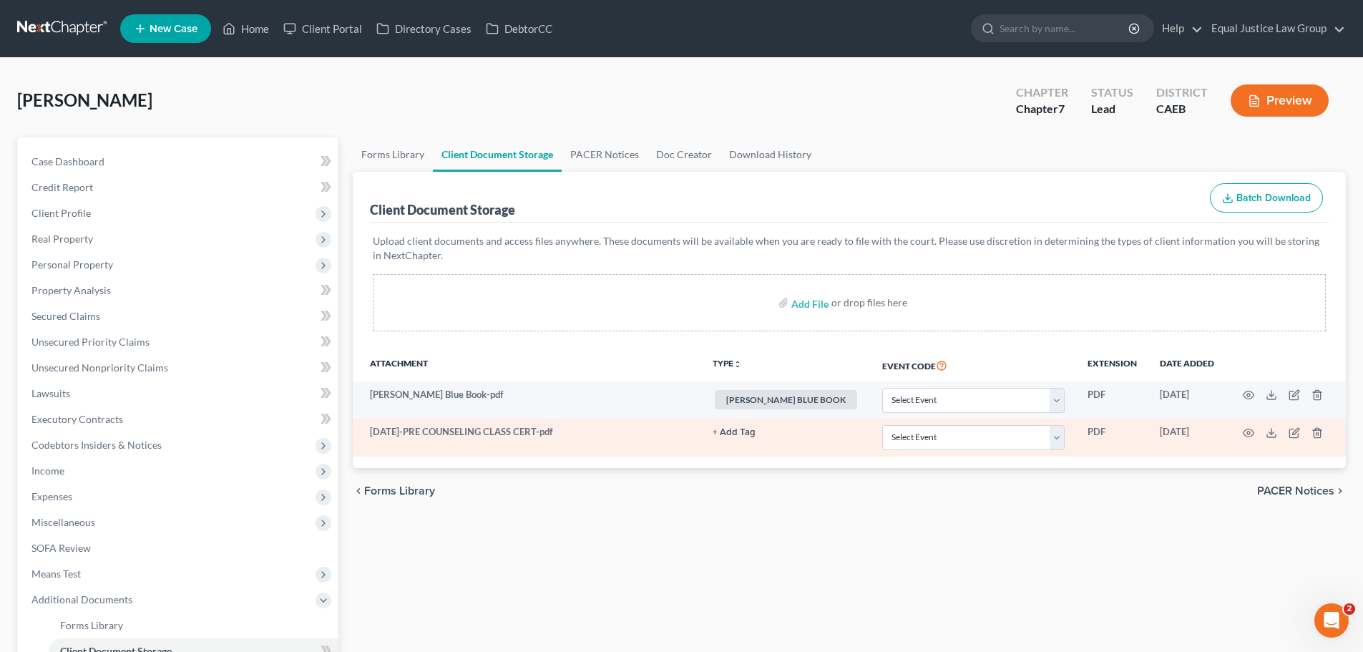
click at [800, 432] on link "+ Add Tag" at bounding box center [785, 432] width 147 height 14
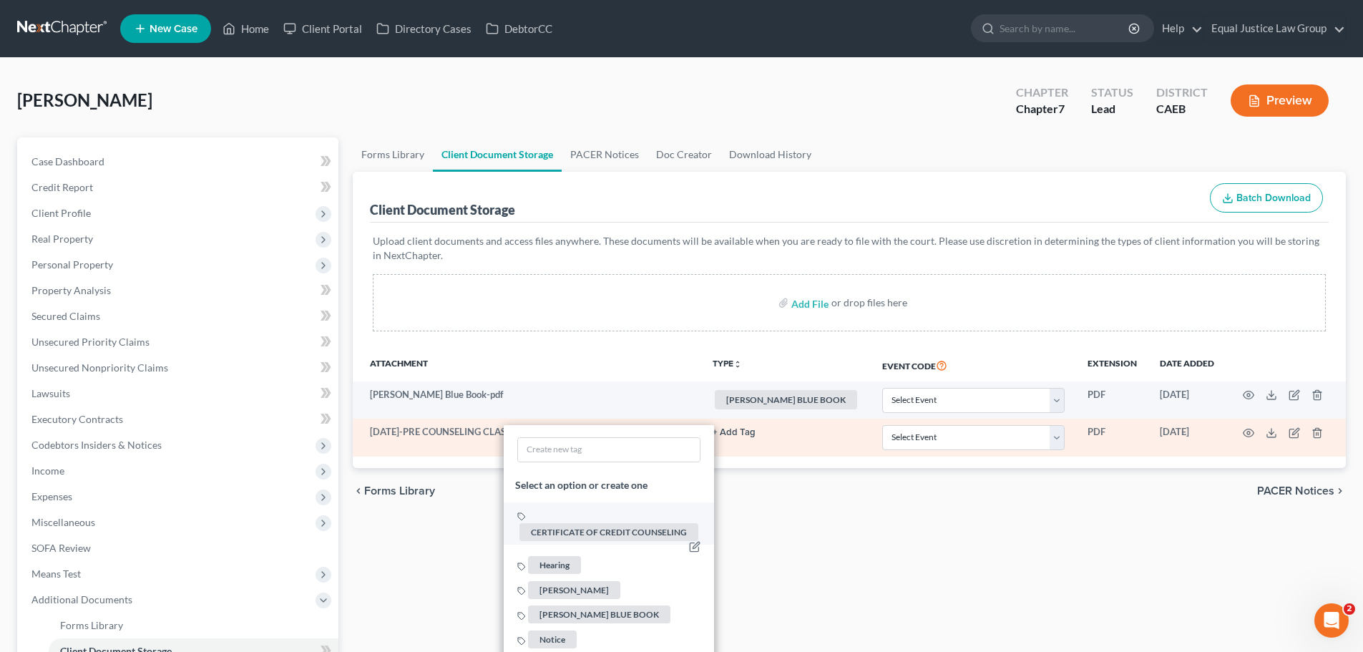
click at [667, 530] on span "CERTIFICATE OF CREDIT COUNSELING" at bounding box center [608, 532] width 179 height 18
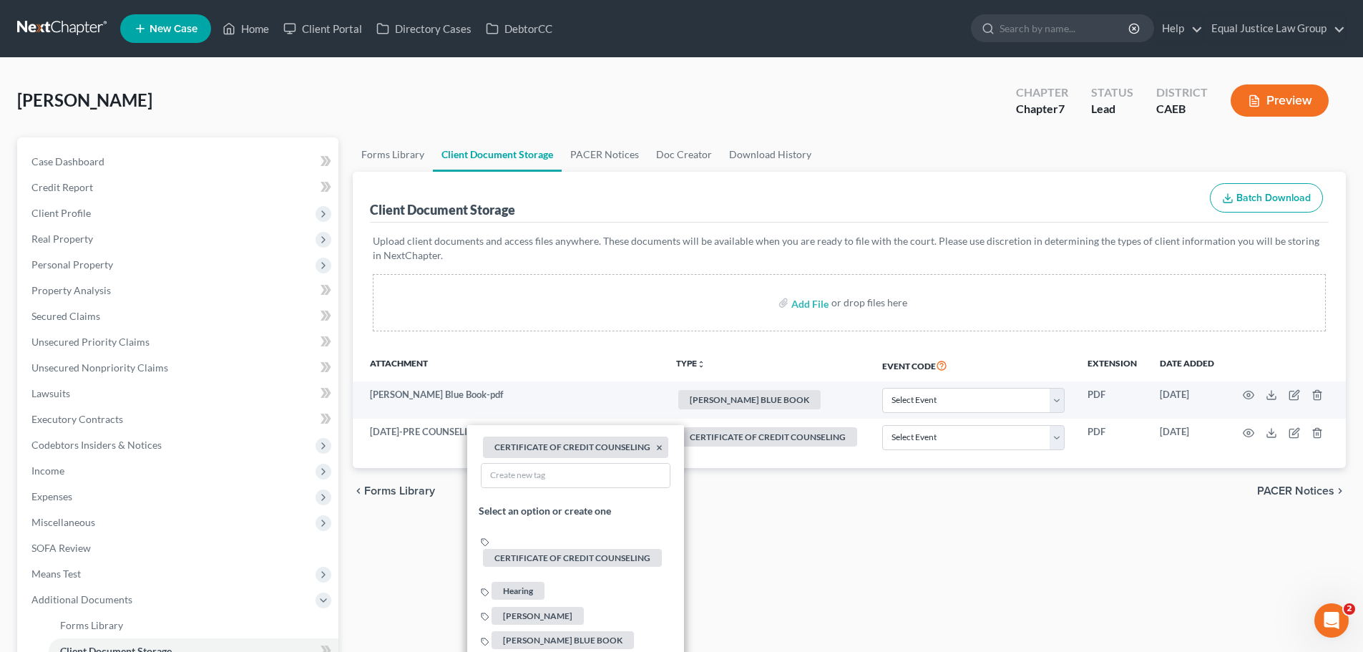
click at [916, 534] on div "Forms Library Client Document Storage PACER Notices Doc Creator Download Histor…" at bounding box center [849, 485] width 1007 height 697
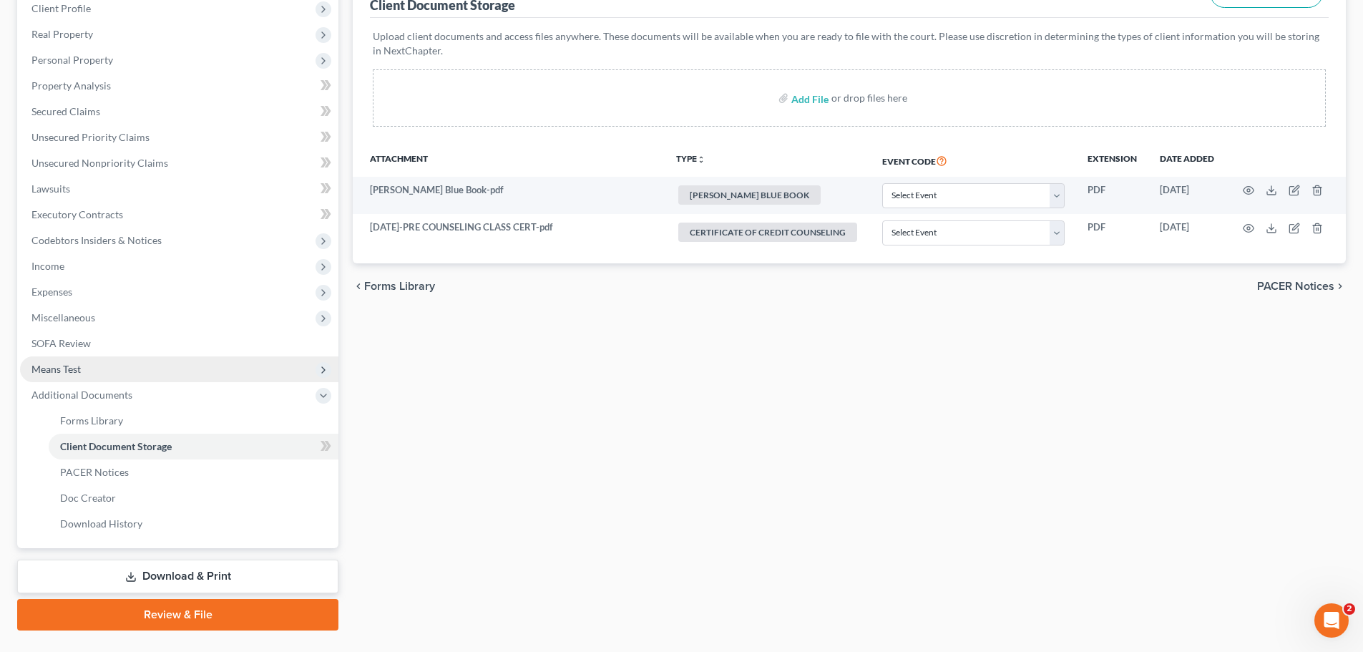
scroll to position [237, 0]
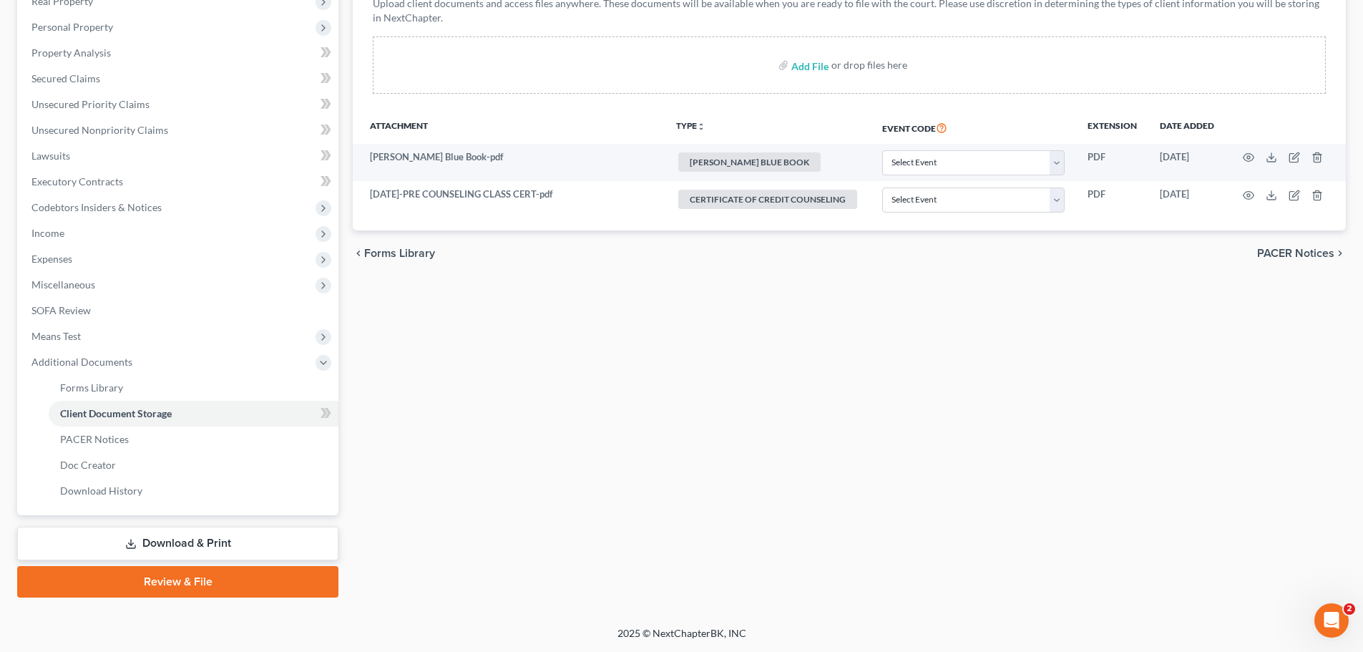
click at [222, 538] on link "Download & Print" at bounding box center [177, 544] width 321 height 34
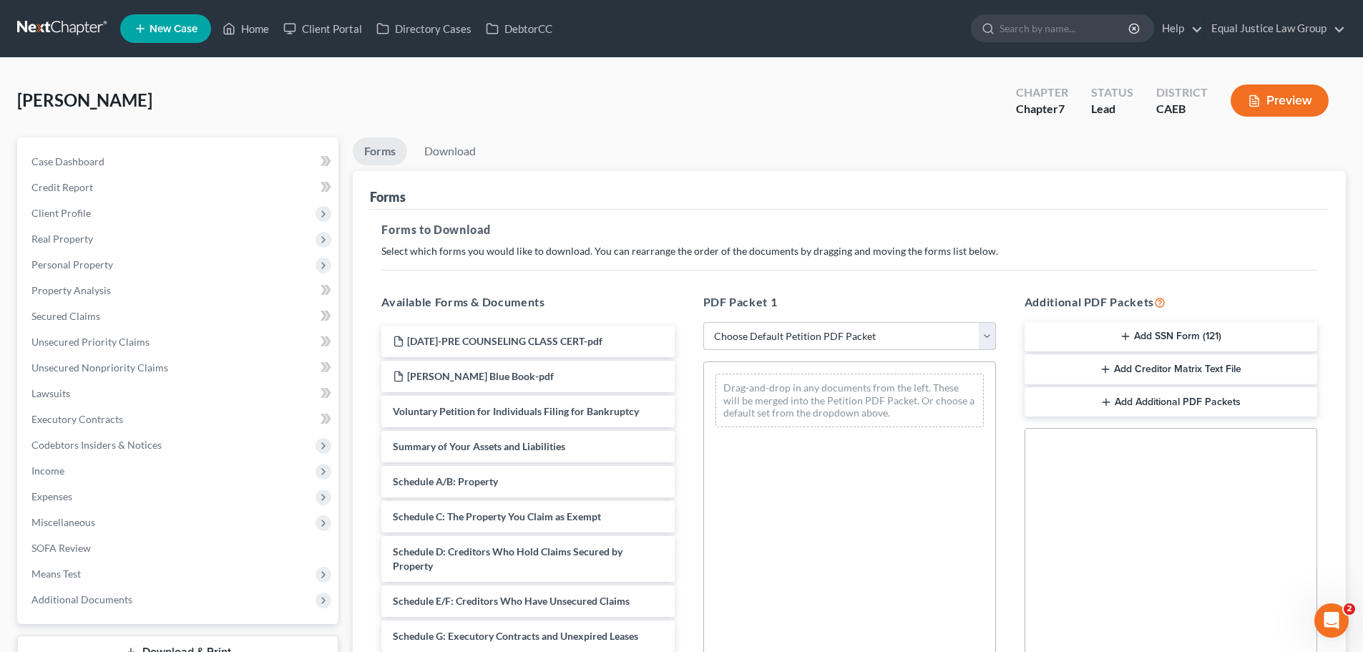
click at [984, 327] on select "Choose Default Petition PDF Packet Complete Bankruptcy Petition (all forms and …" at bounding box center [849, 336] width 293 height 29
click at [983, 248] on p "Select which forms you would like to download. You can rearrange the order of t…" at bounding box center [849, 251] width 936 height 14
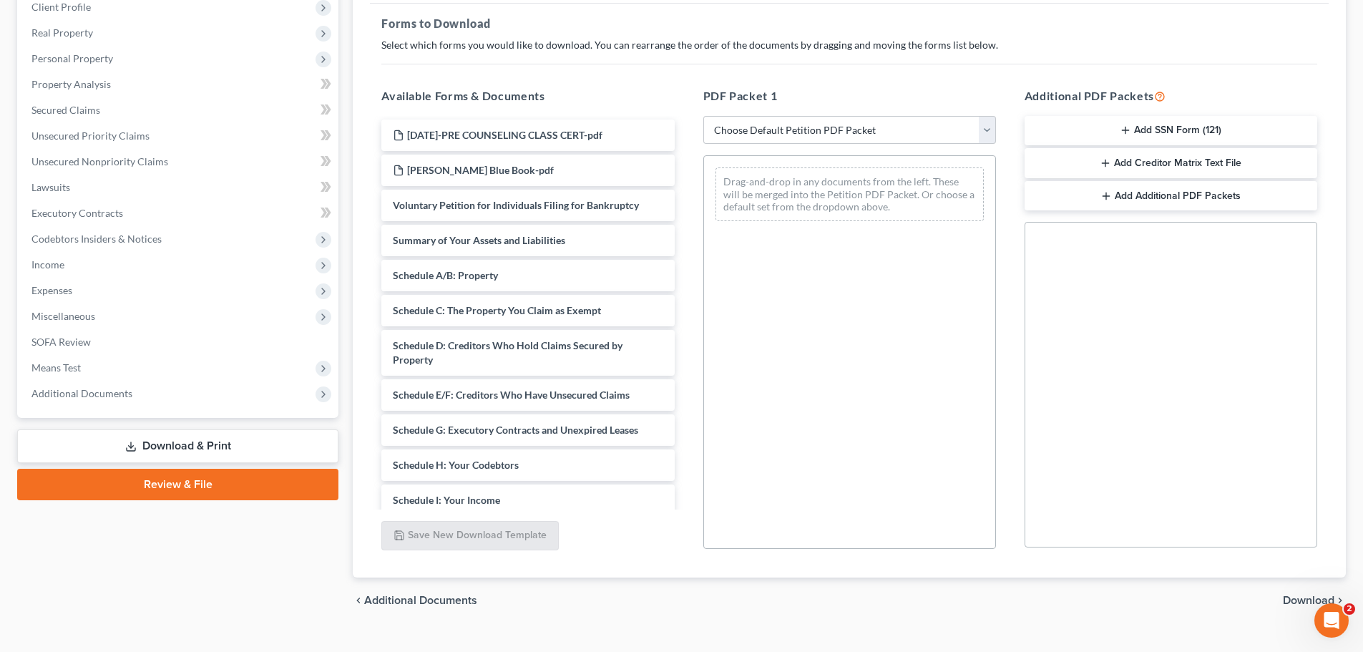
scroll to position [215, 0]
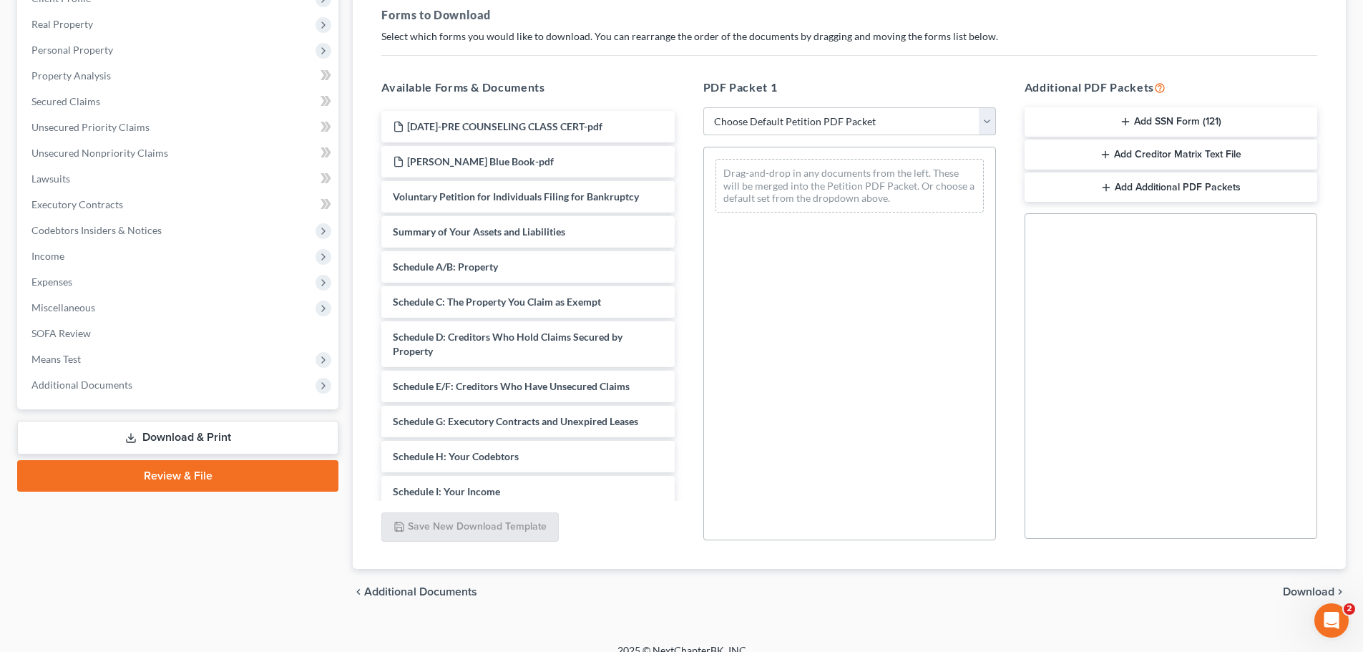
click at [984, 115] on select "Choose Default Petition PDF Packet Complete Bankruptcy Petition (all forms and …" at bounding box center [849, 121] width 293 height 29
select select "9"
click at [703, 107] on select "Choose Default Petition PDF Packet Complete Bankruptcy Petition (all forms and …" at bounding box center [849, 121] width 293 height 29
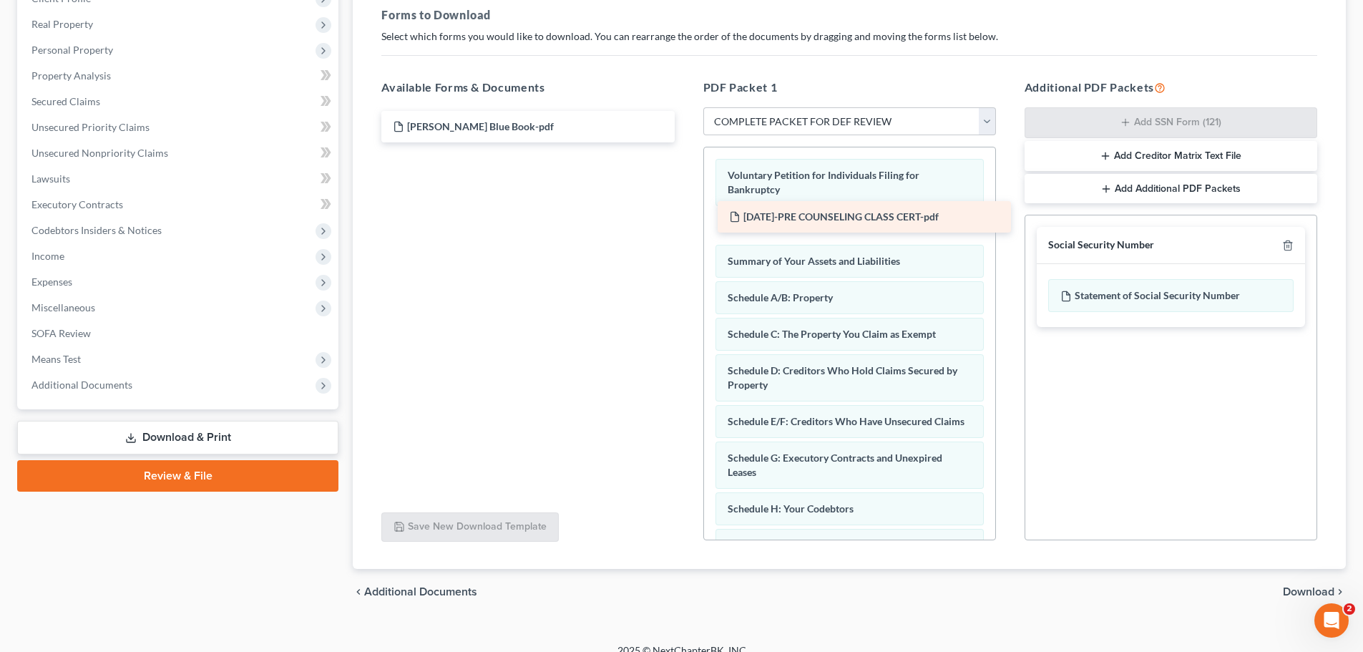
drag, startPoint x: 449, startPoint y: 132, endPoint x: 780, endPoint y: 226, distance: 344.9
click at [685, 142] on div "[DATE]-PRE COUNSELING CLASS CERT-pdf [DATE]-PRE COUNSELING CLASS CERT-pdf [PERS…" at bounding box center [527, 126] width 315 height 31
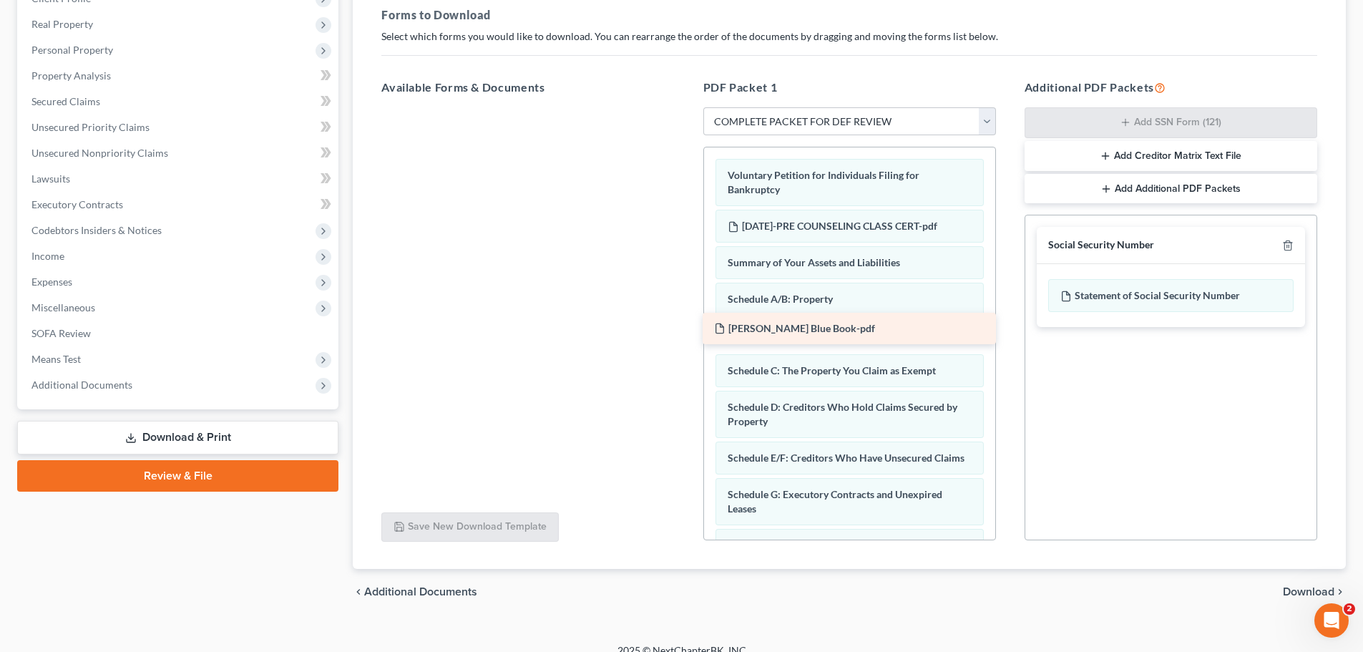
drag, startPoint x: 436, startPoint y: 128, endPoint x: 758, endPoint y: 330, distance: 379.3
click at [685, 107] on div "[PERSON_NAME] Blue Book-pdf [PERSON_NAME] Blue Book-pdf" at bounding box center [527, 107] width 315 height 0
click at [599, 333] on div at bounding box center [527, 303] width 315 height 393
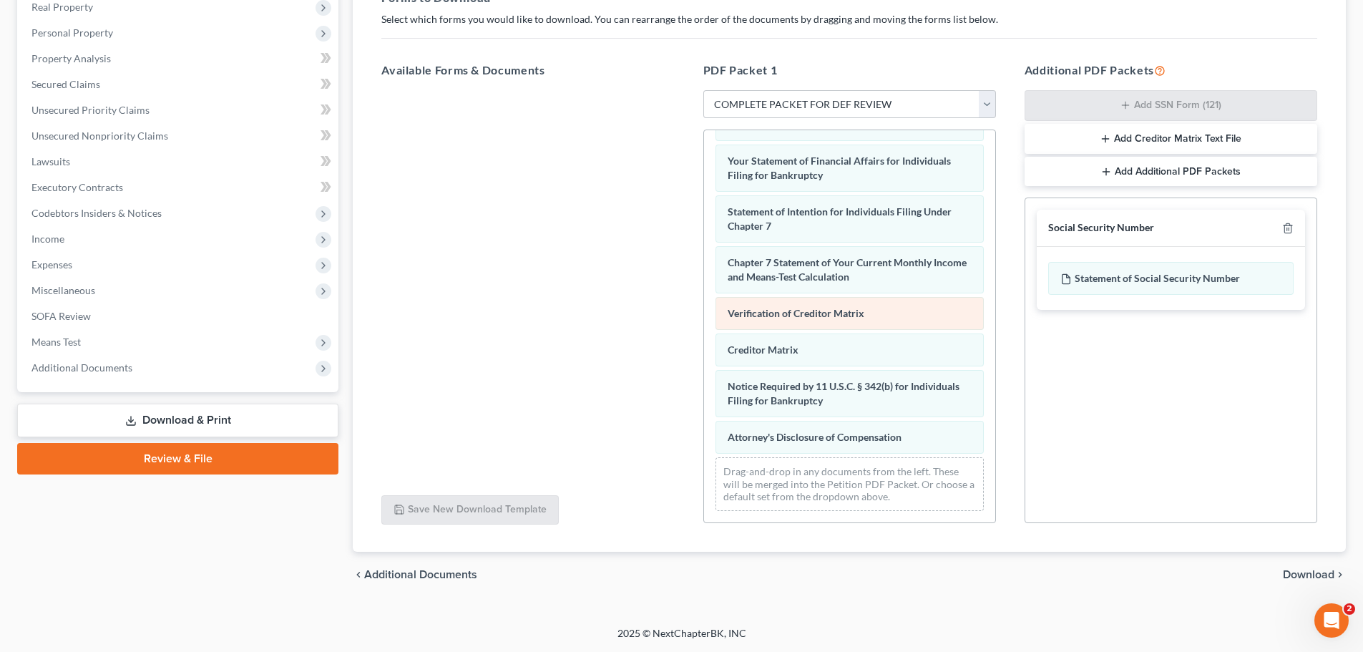
scroll to position [529, 0]
click at [1301, 572] on span "Download" at bounding box center [1309, 574] width 52 height 11
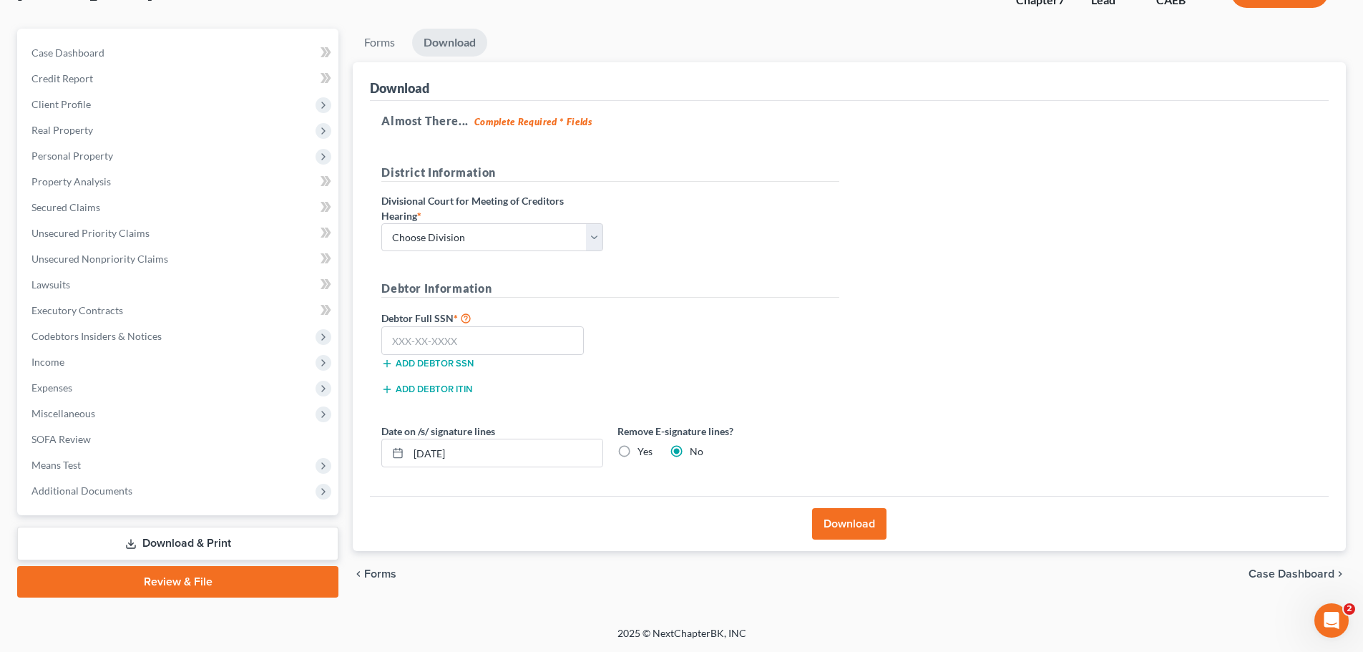
scroll to position [109, 0]
click at [516, 336] on input "text" at bounding box center [482, 340] width 202 height 29
click at [592, 227] on select "Choose Division Fresno Modesto [GEOGRAPHIC_DATA]" at bounding box center [492, 237] width 222 height 29
select select "2"
click at [381, 223] on select "Choose Division Fresno Modesto [GEOGRAPHIC_DATA]" at bounding box center [492, 237] width 222 height 29
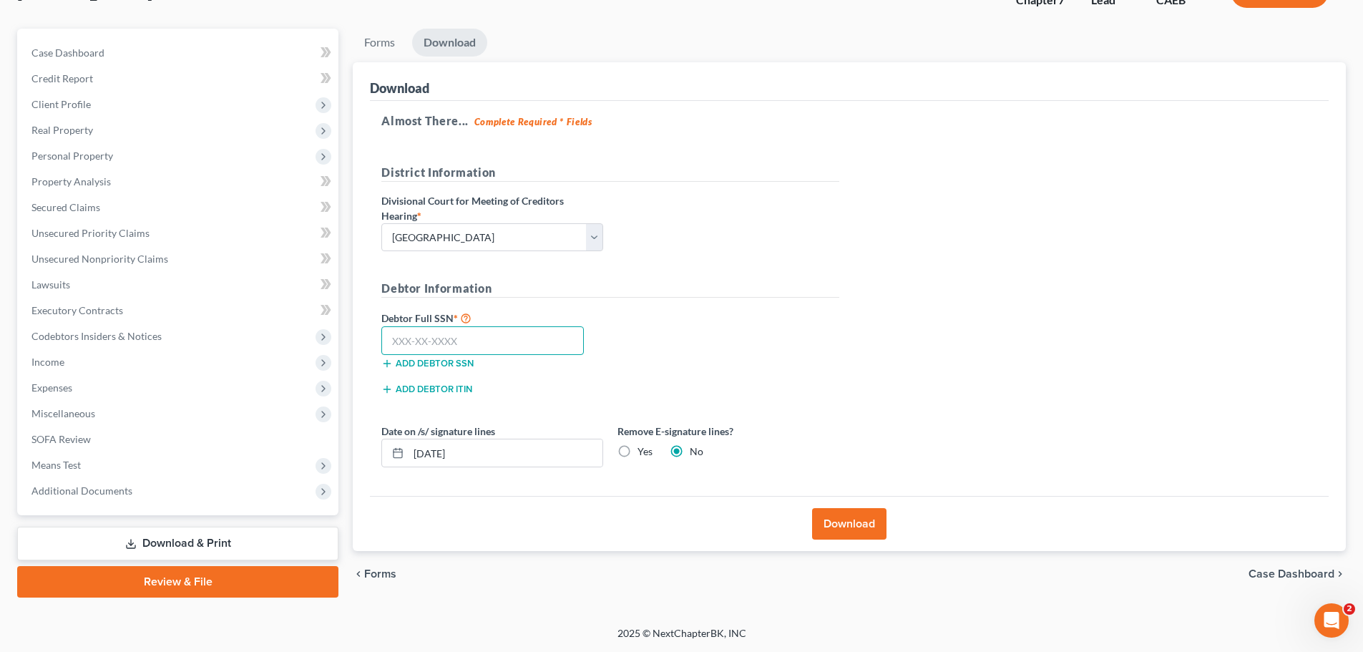
click at [526, 339] on input "text" at bounding box center [482, 340] width 202 height 29
type input "559-92-2620"
click at [850, 524] on button "Download" at bounding box center [849, 523] width 74 height 31
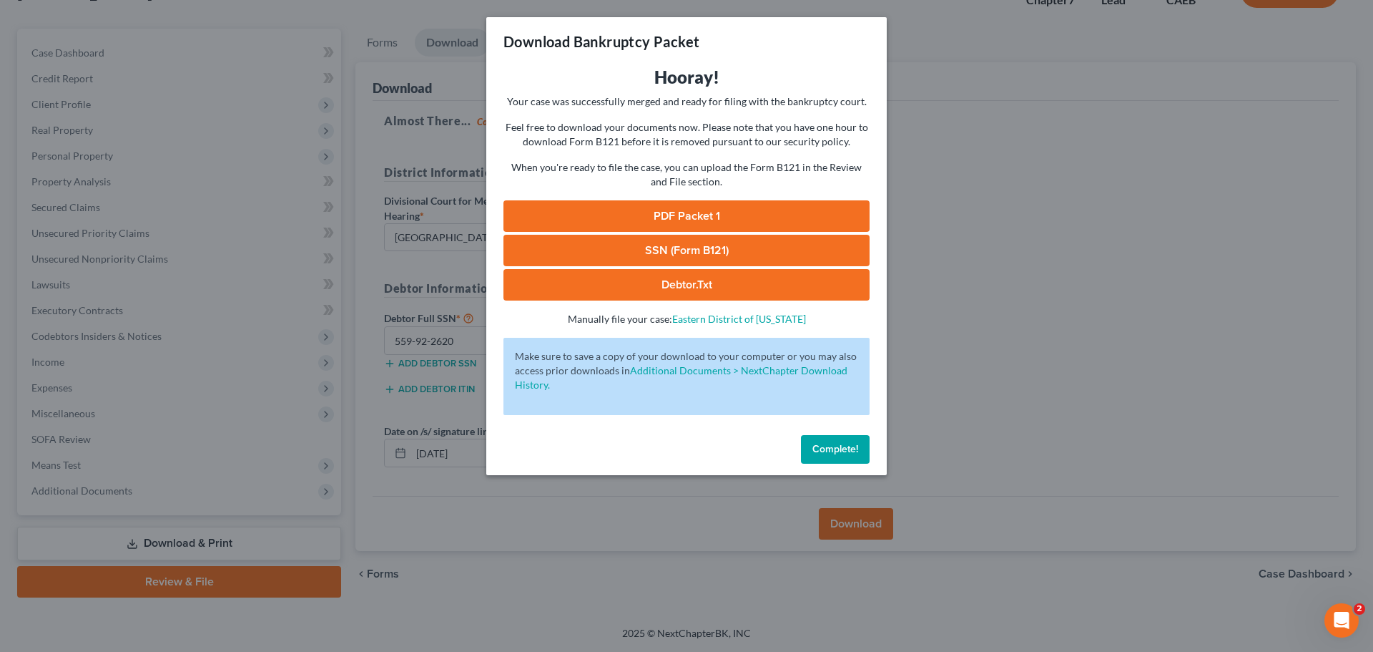
drag, startPoint x: 788, startPoint y: 215, endPoint x: 917, endPoint y: 249, distance: 133.8
click at [788, 215] on link "PDF Packet 1" at bounding box center [687, 215] width 366 height 31
click at [745, 251] on link "SSN (Form B121)" at bounding box center [687, 250] width 366 height 31
click at [1072, 254] on div "Download Bankruptcy Packet Hooray! Your case was successfully merged and ready …" at bounding box center [686, 326] width 1373 height 652
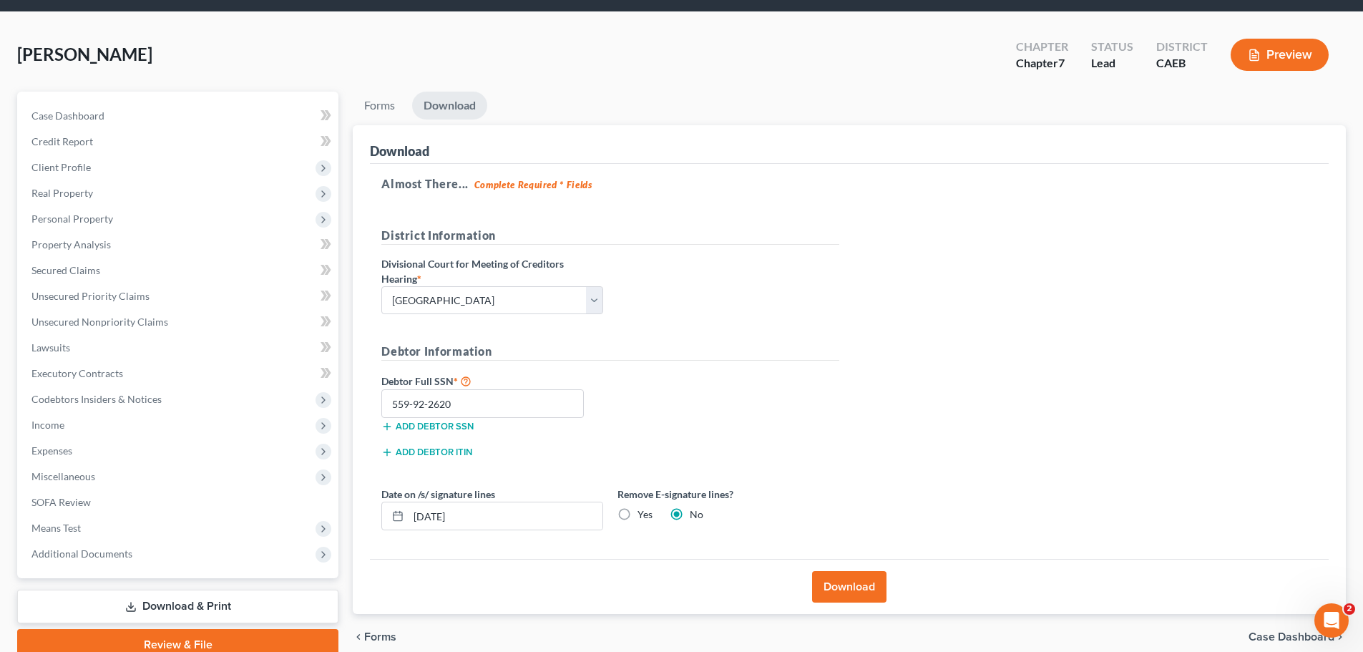
scroll to position [0, 0]
